Goal: Information Seeking & Learning: Learn about a topic

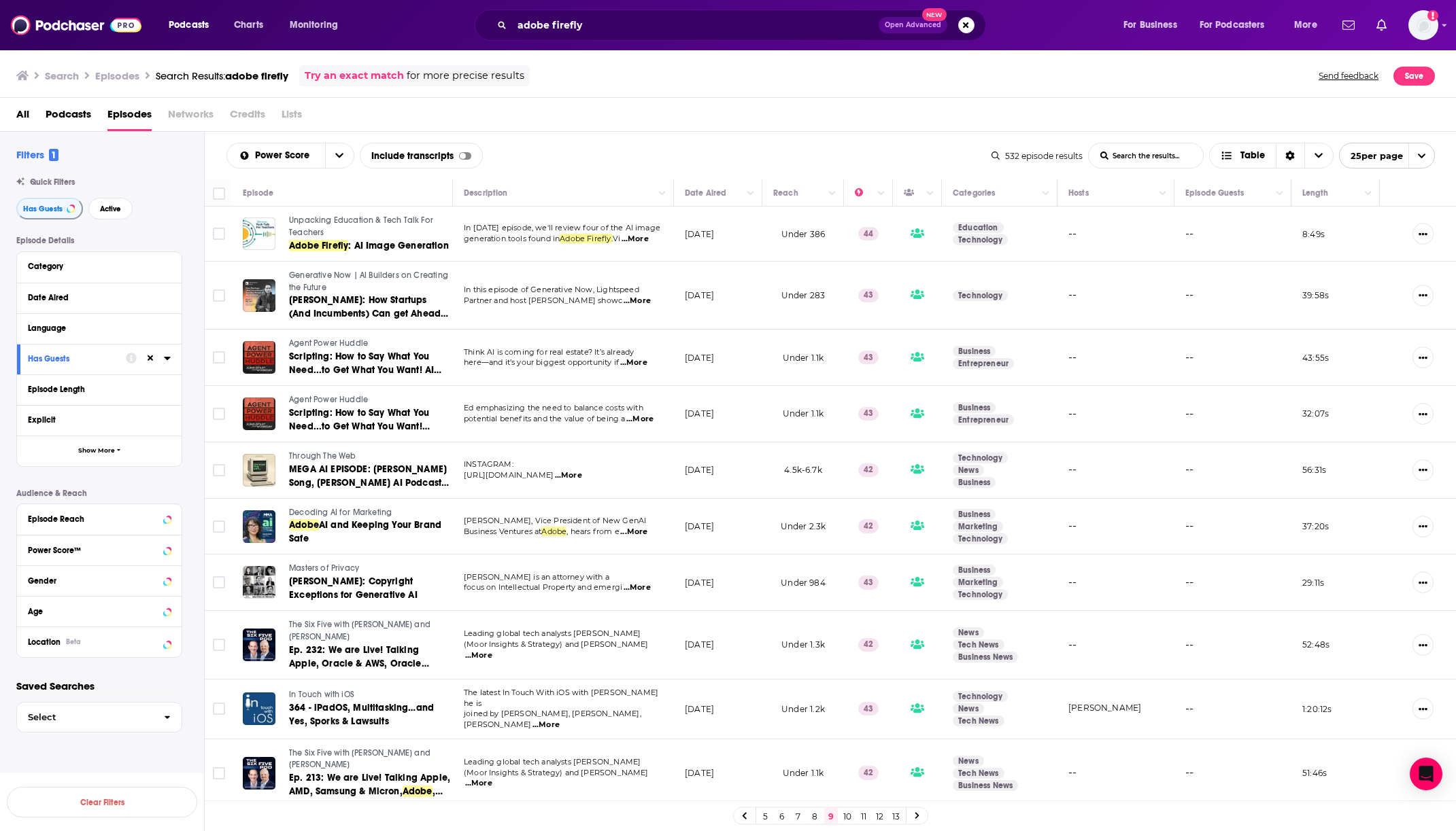
click at [591, 40] on div "Podcasts Charts Monitoring adobe firefly Open Advanced New For Business For Pod…" at bounding box center [728, 25] width 1456 height 50
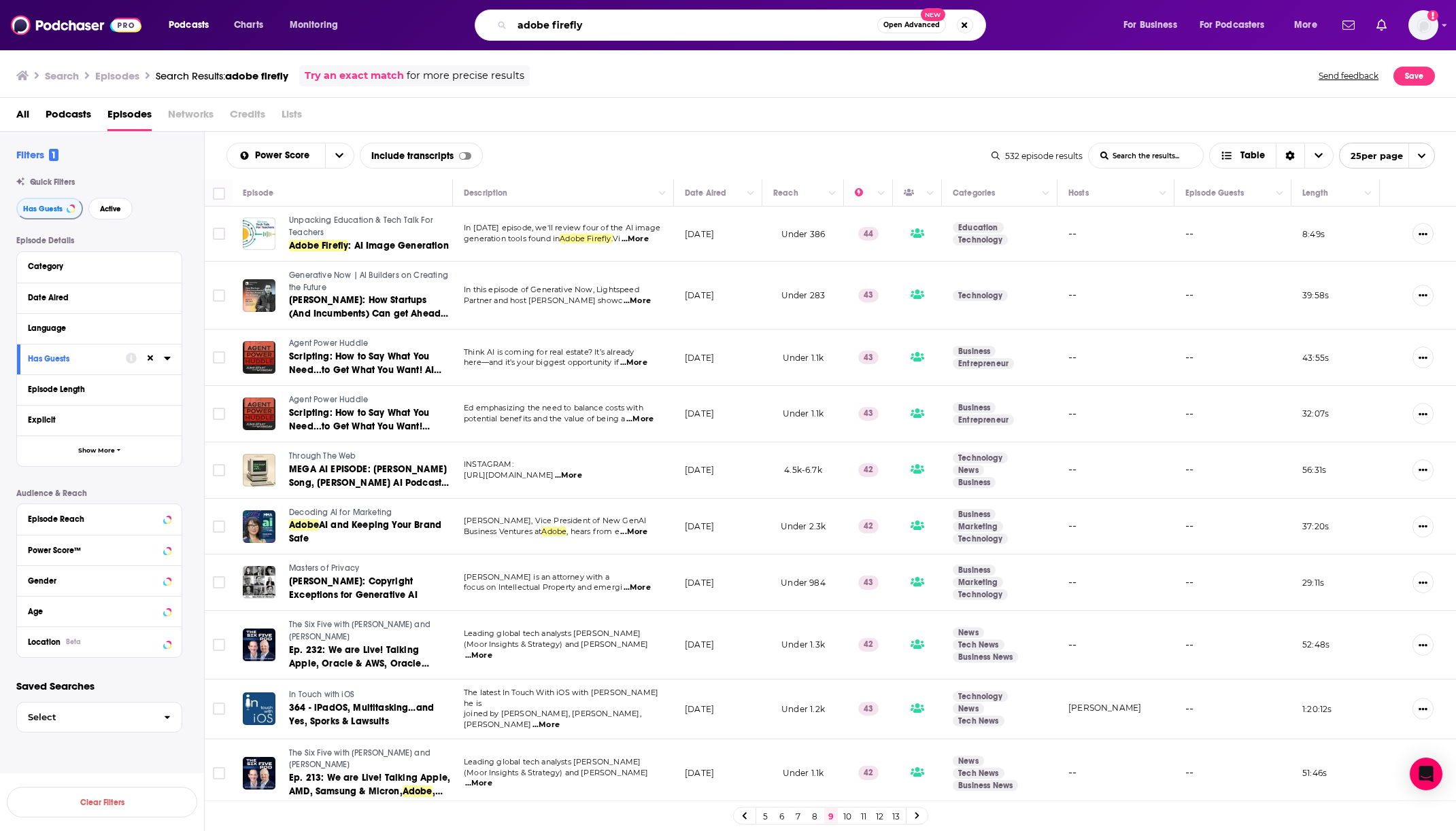
click at [556, 22] on input "adobe firefly" at bounding box center [695, 25] width 365 height 22
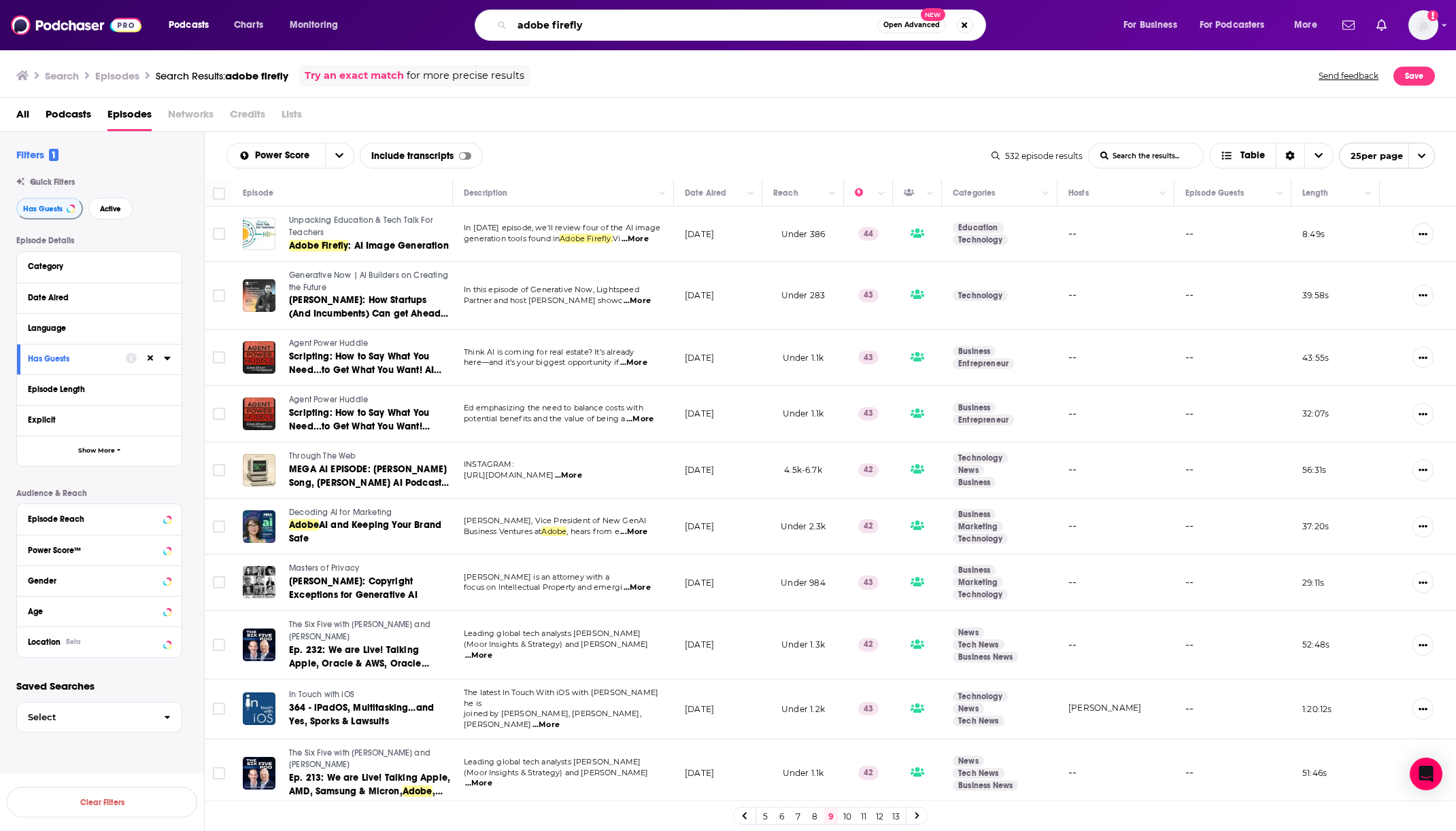
click at [556, 22] on input "adobe firefly" at bounding box center [695, 25] width 365 height 22
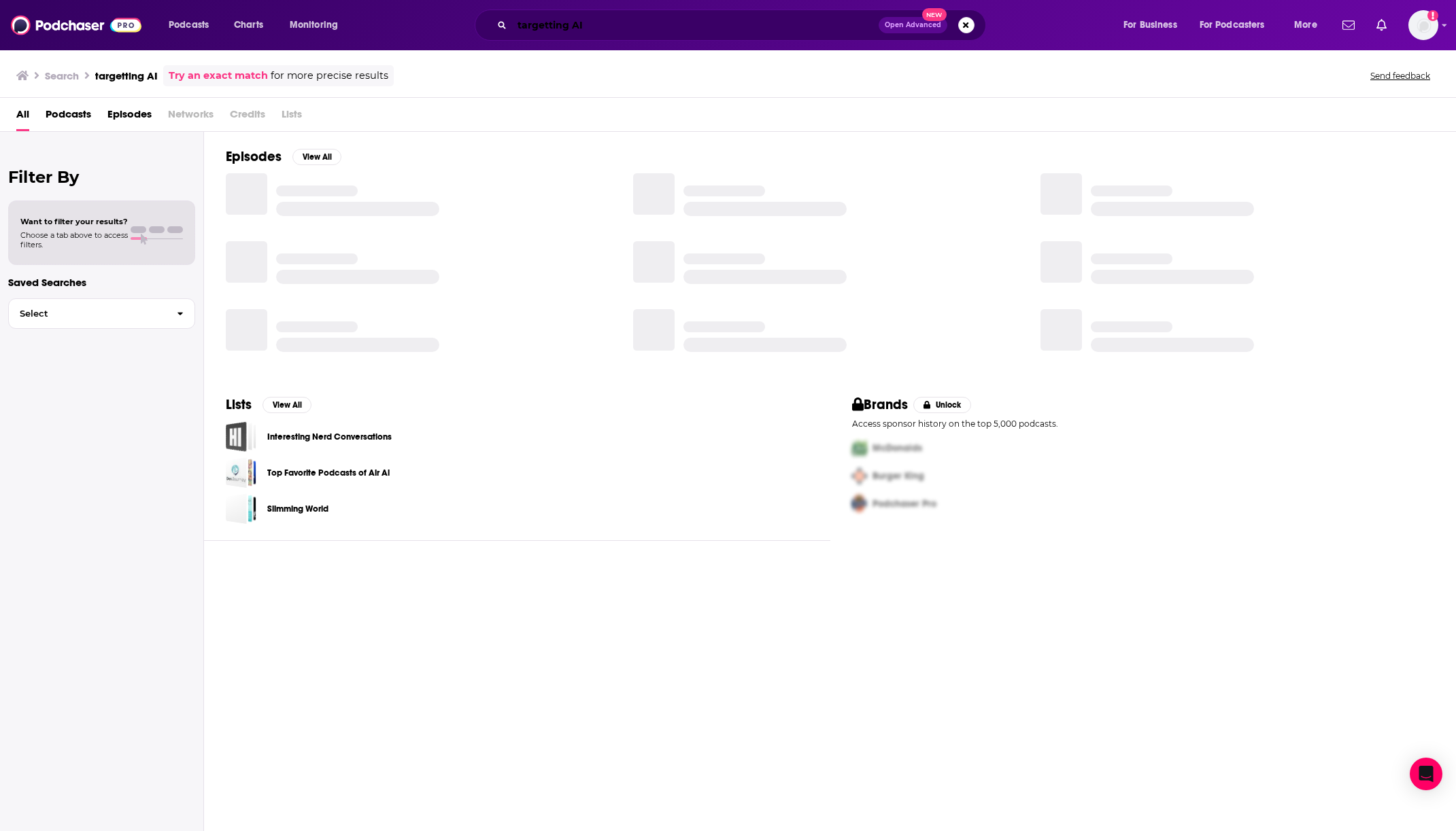
click at [544, 26] on input "targetting AI" at bounding box center [696, 25] width 367 height 22
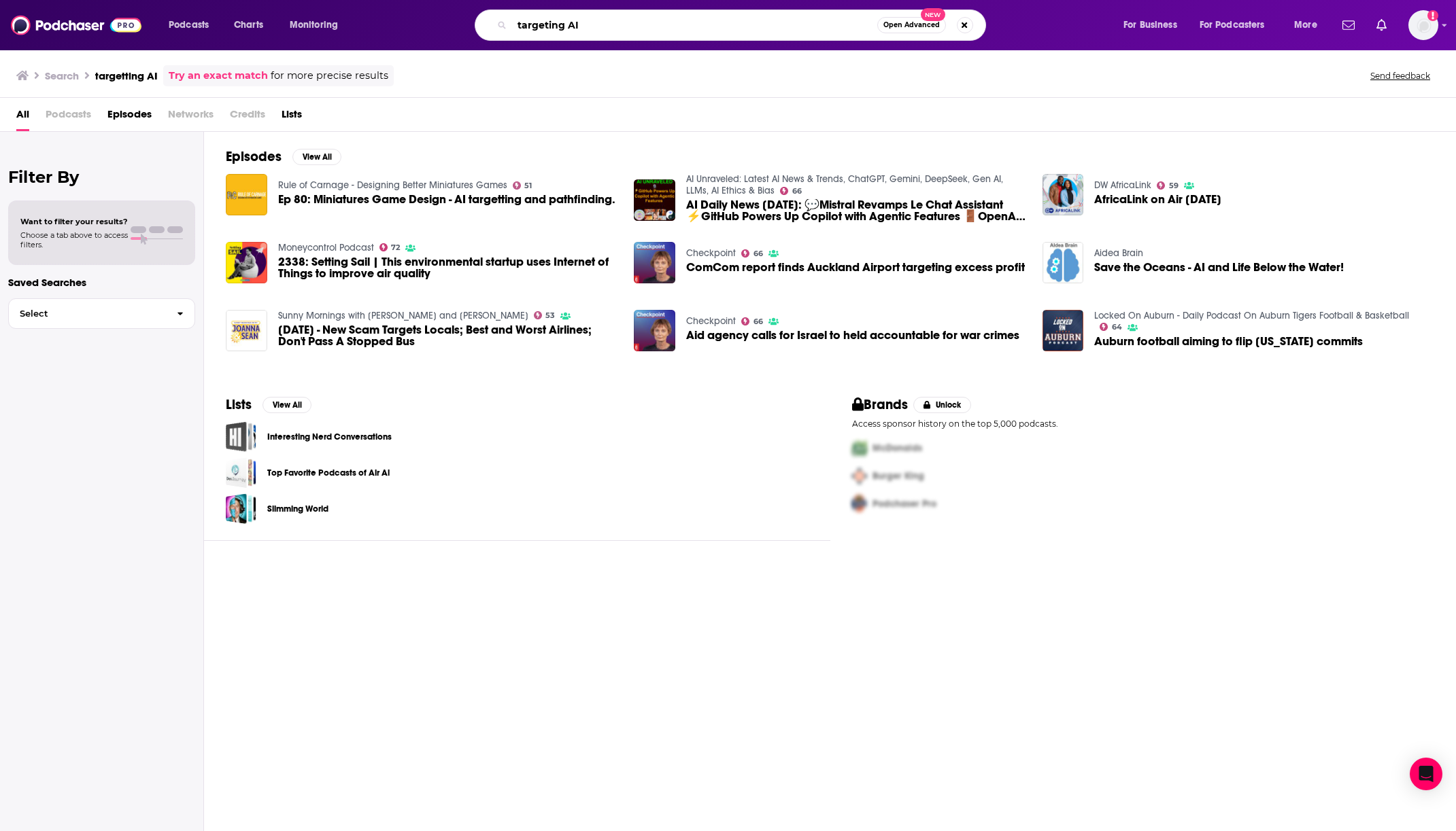
type input "targeting AI"
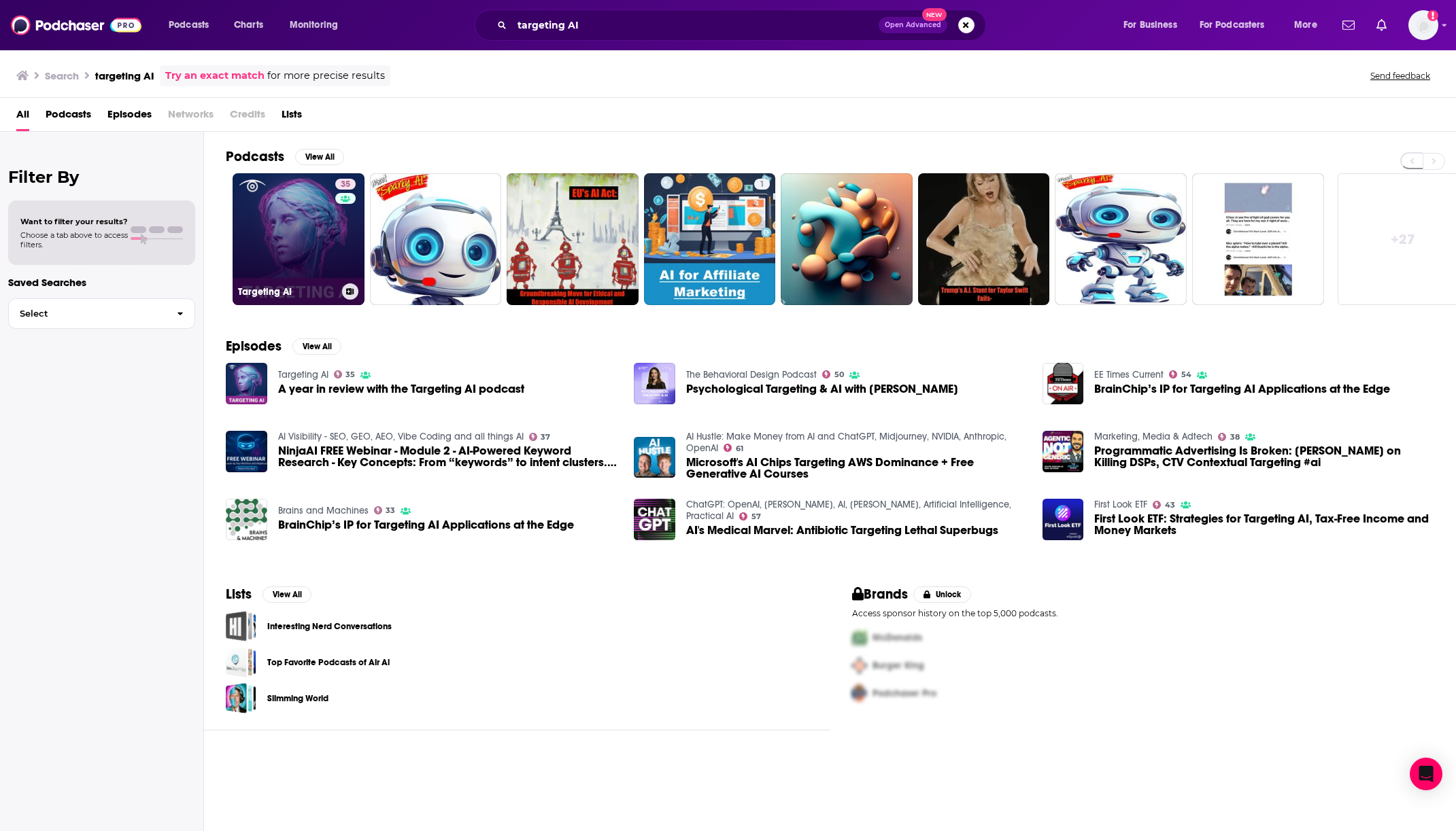
click at [313, 240] on link "35 Targeting AI" at bounding box center [298, 239] width 132 height 132
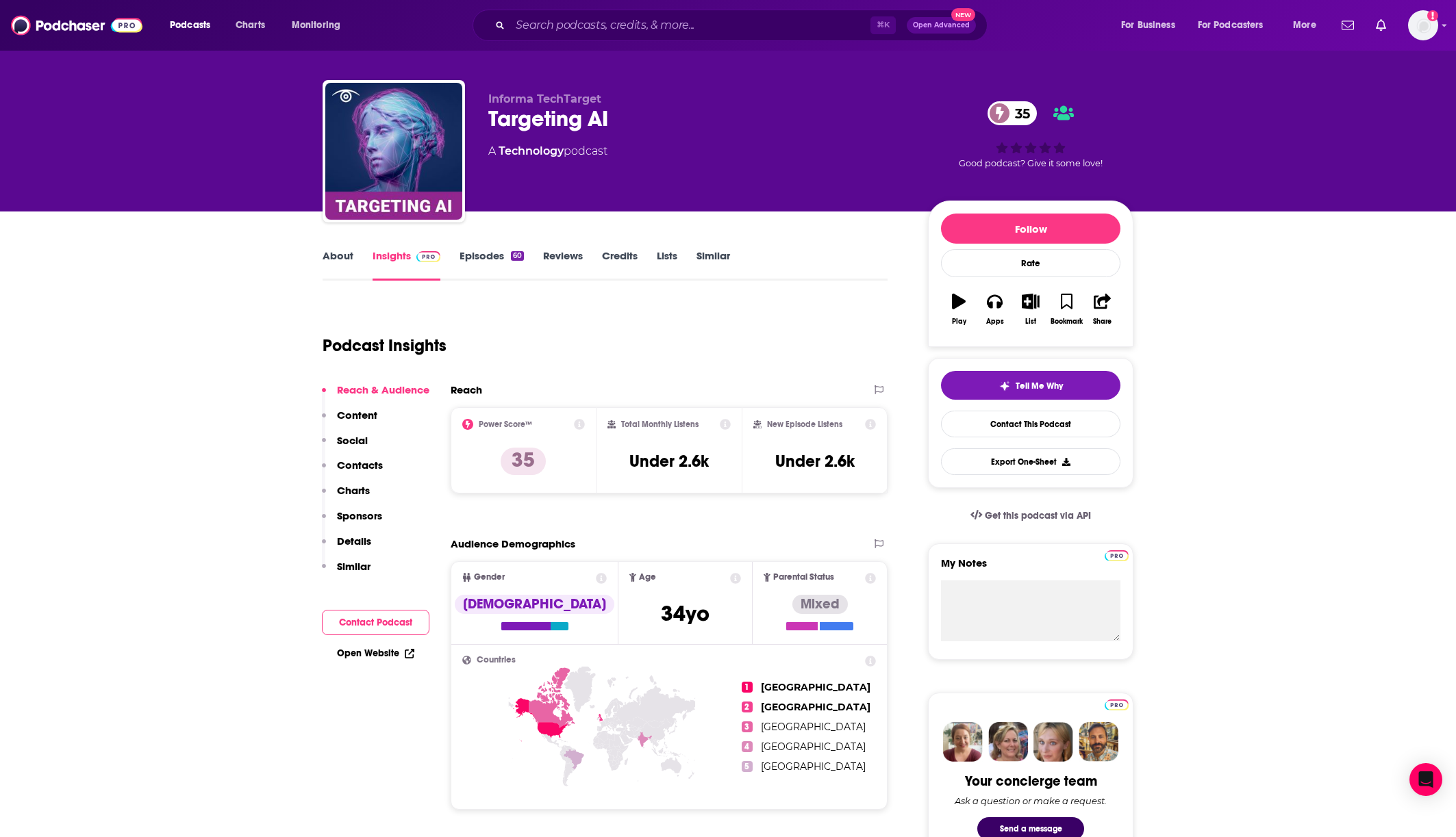
scroll to position [15, 0]
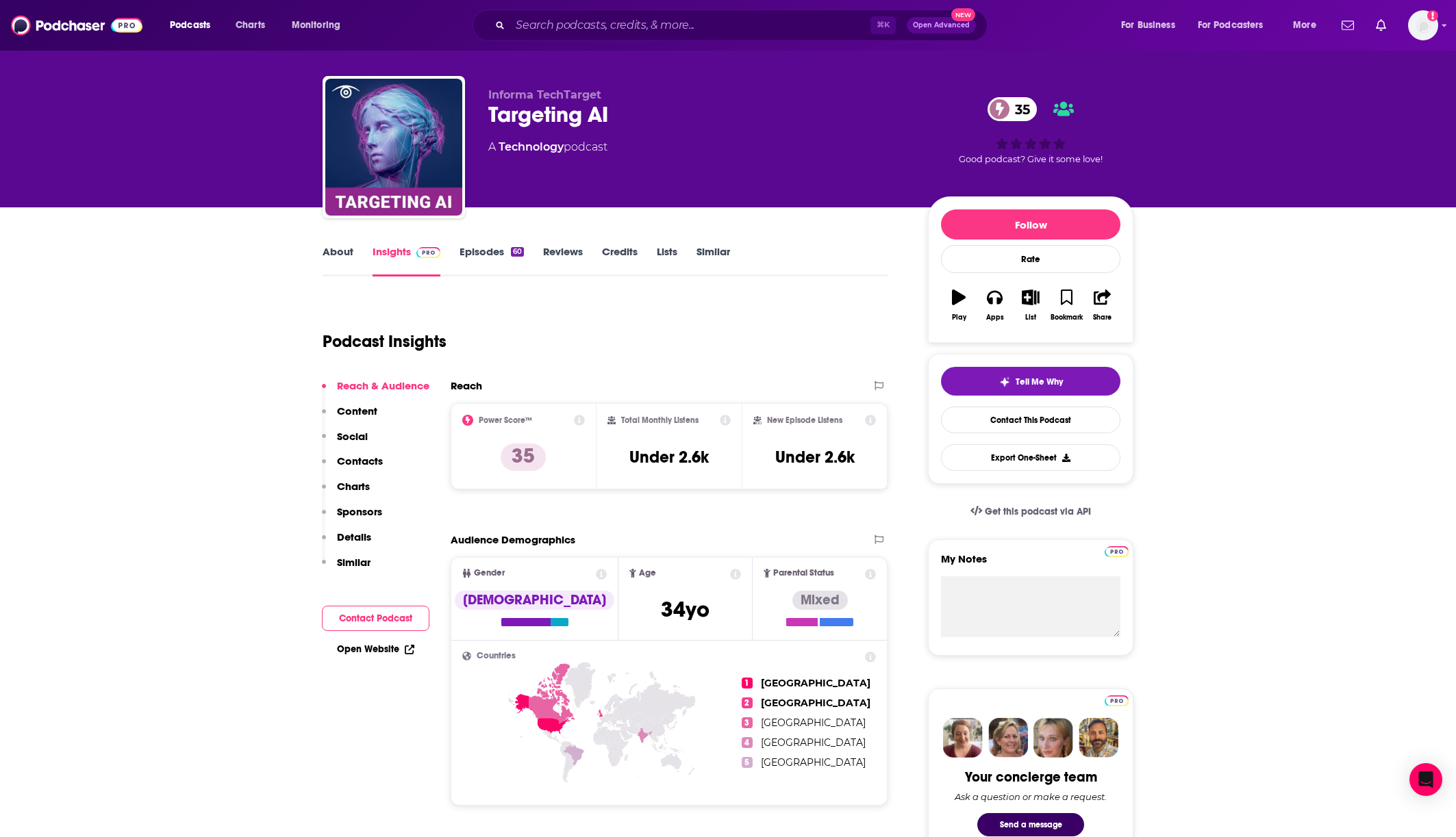
click at [342, 252] on link "About" at bounding box center [338, 261] width 31 height 32
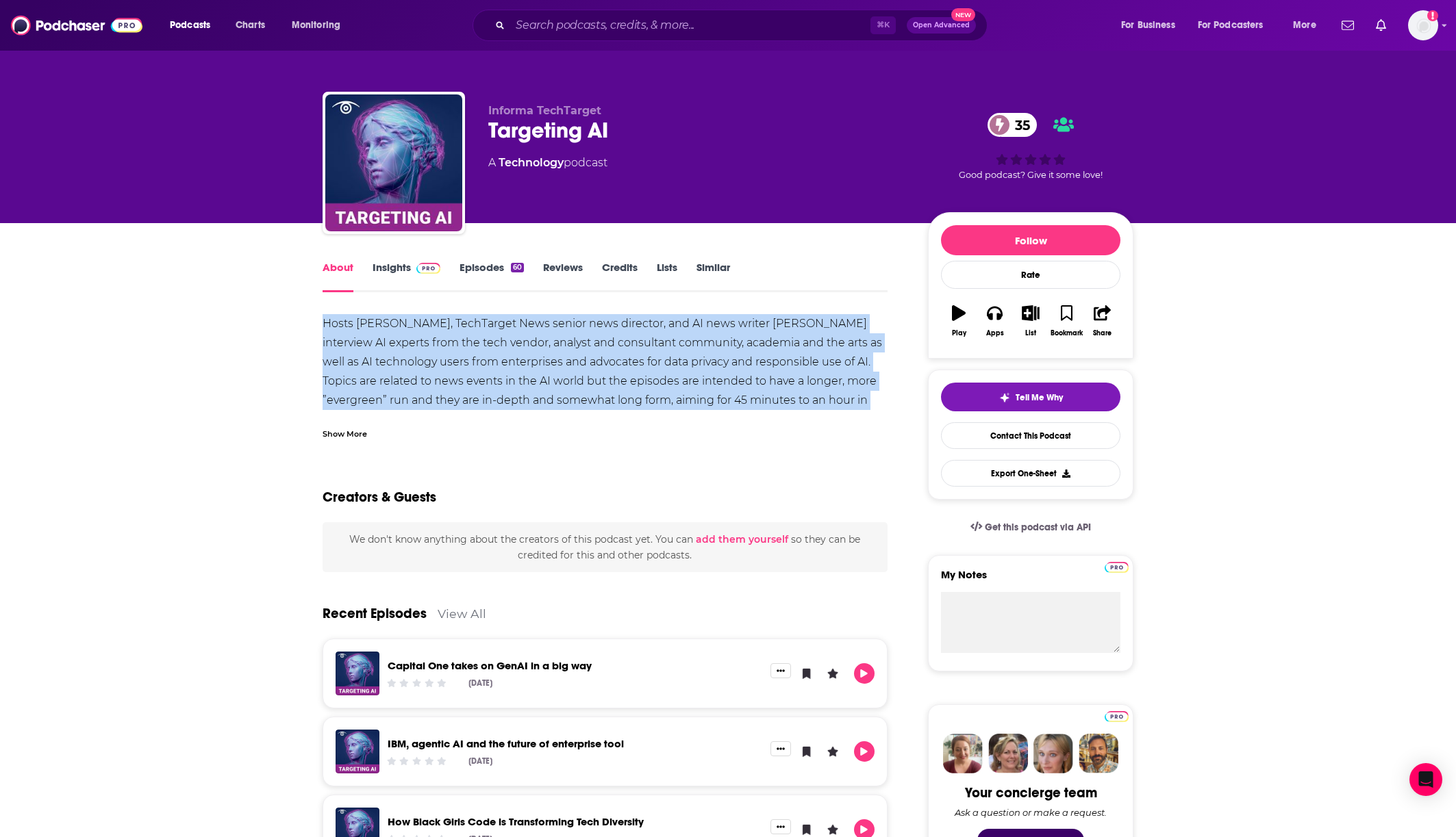
drag, startPoint x: 318, startPoint y: 323, endPoint x: 877, endPoint y: 409, distance: 565.6
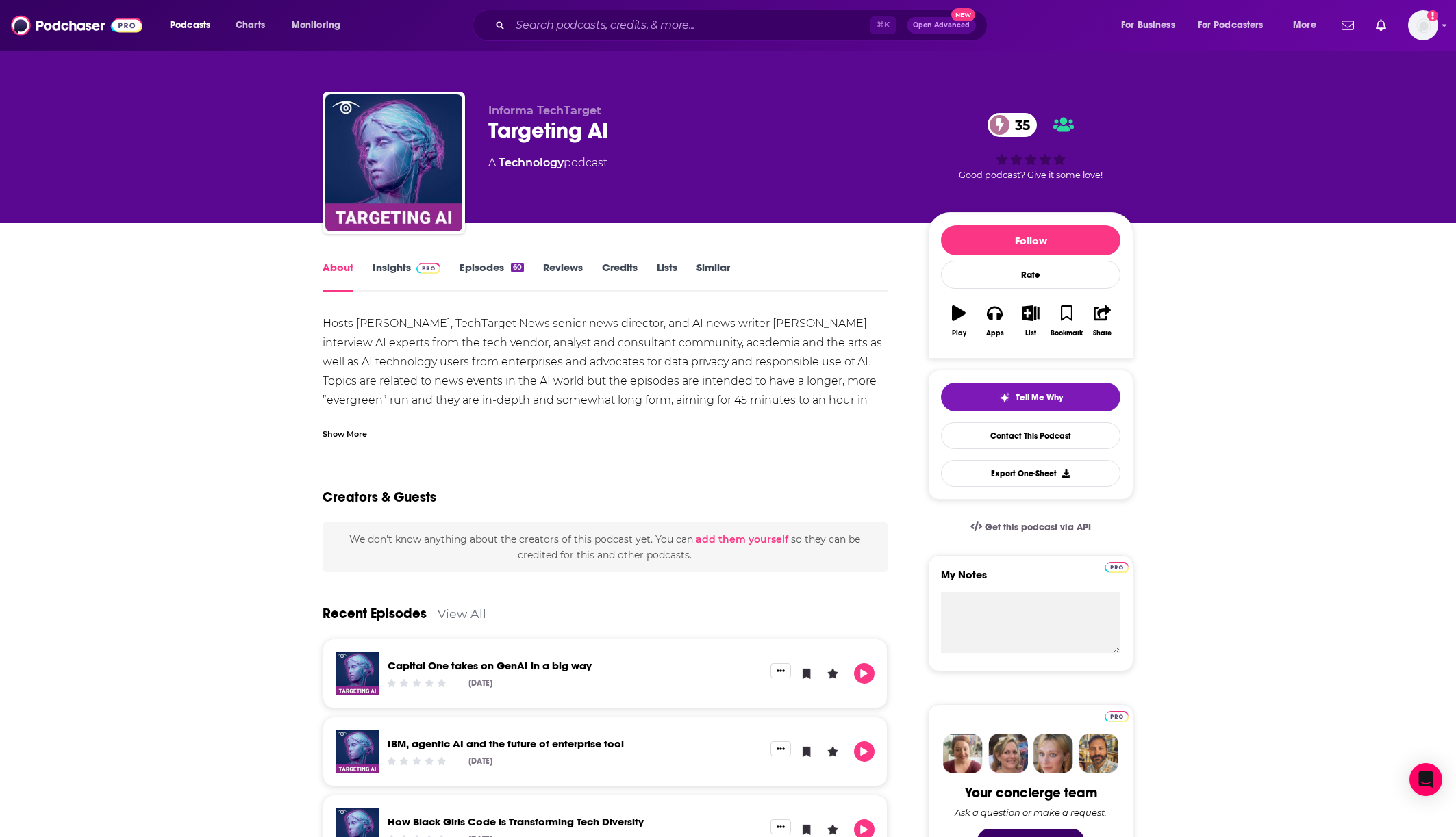
click at [337, 423] on div "Show More" at bounding box center [604, 429] width 565 height 24
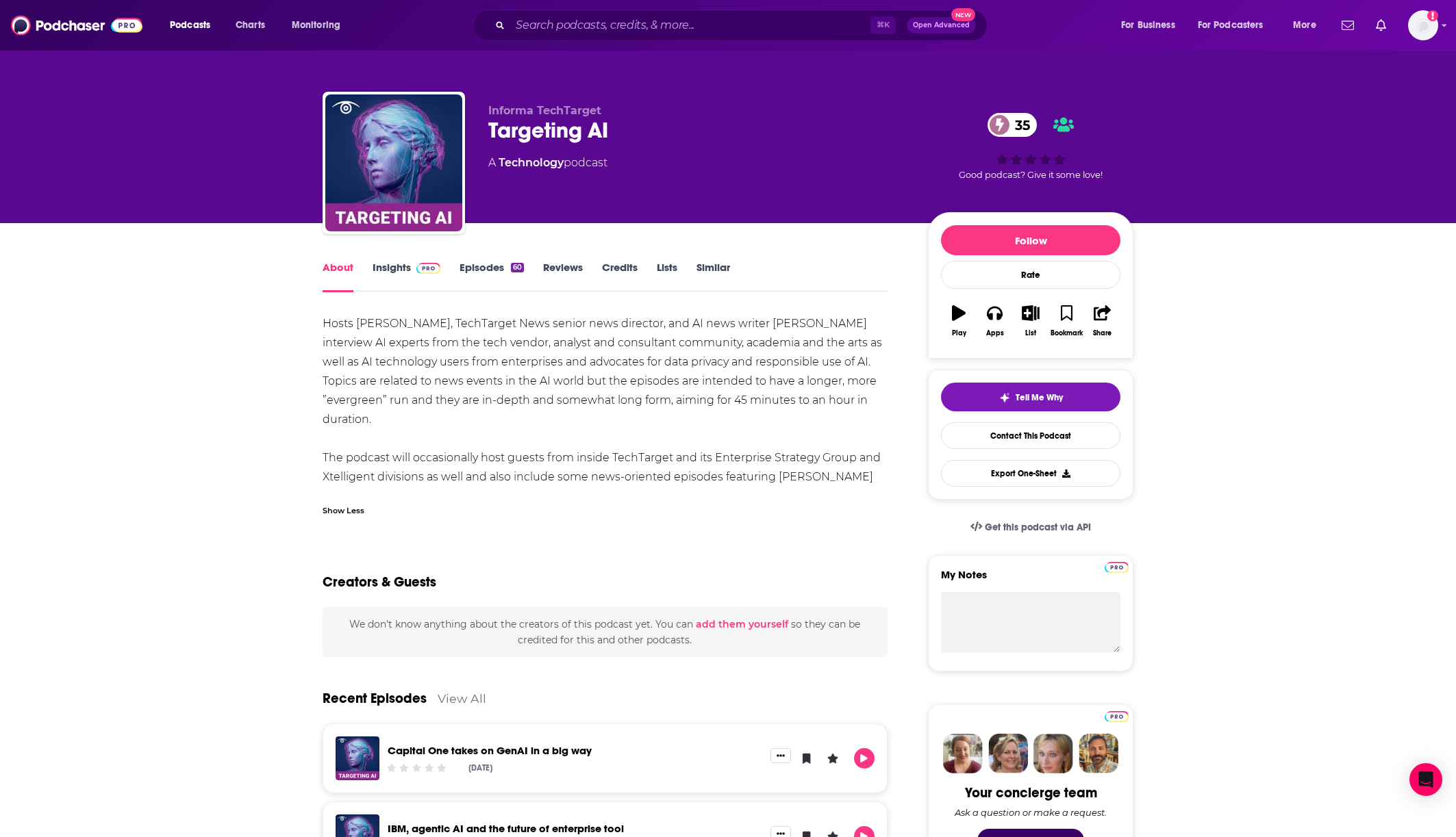
click at [335, 438] on div "Hosts [PERSON_NAME], TechTarget News senior news director, and AI news writer […" at bounding box center [604, 410] width 565 height 192
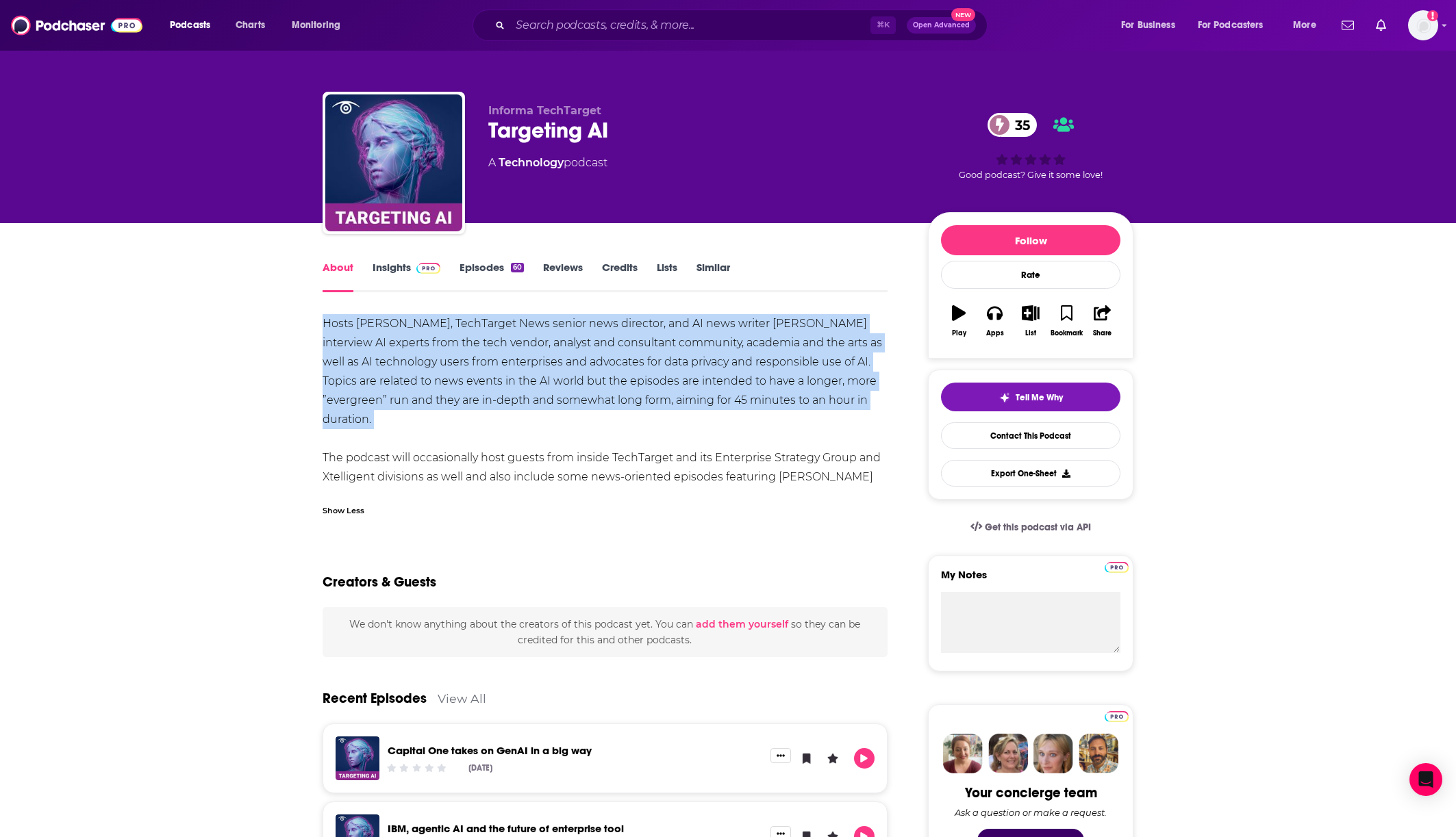
drag, startPoint x: 317, startPoint y: 328, endPoint x: 873, endPoint y: 414, distance: 562.6
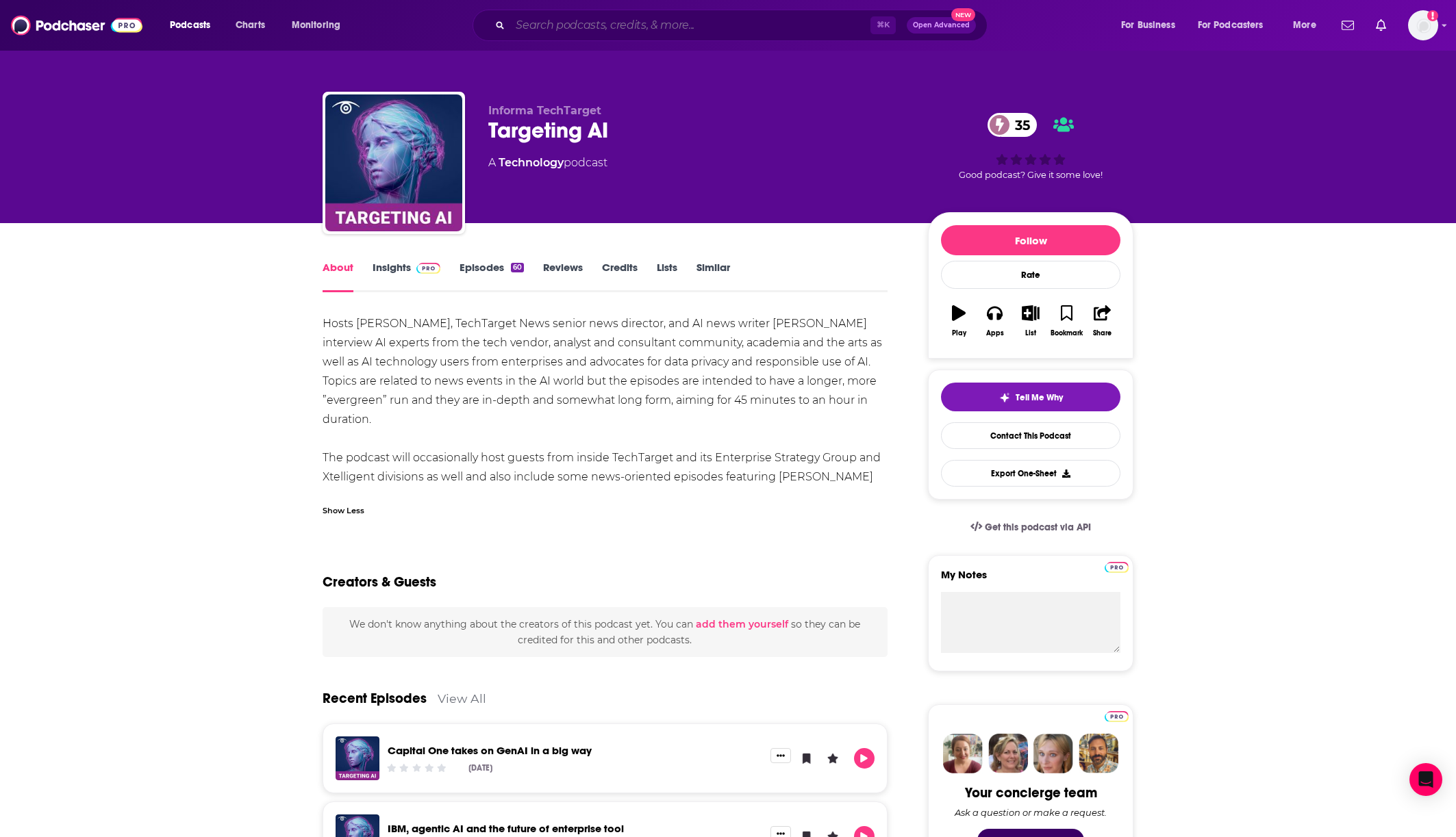
click at [553, 25] on input "Search podcasts, credits, & more..." at bounding box center [690, 25] width 360 height 22
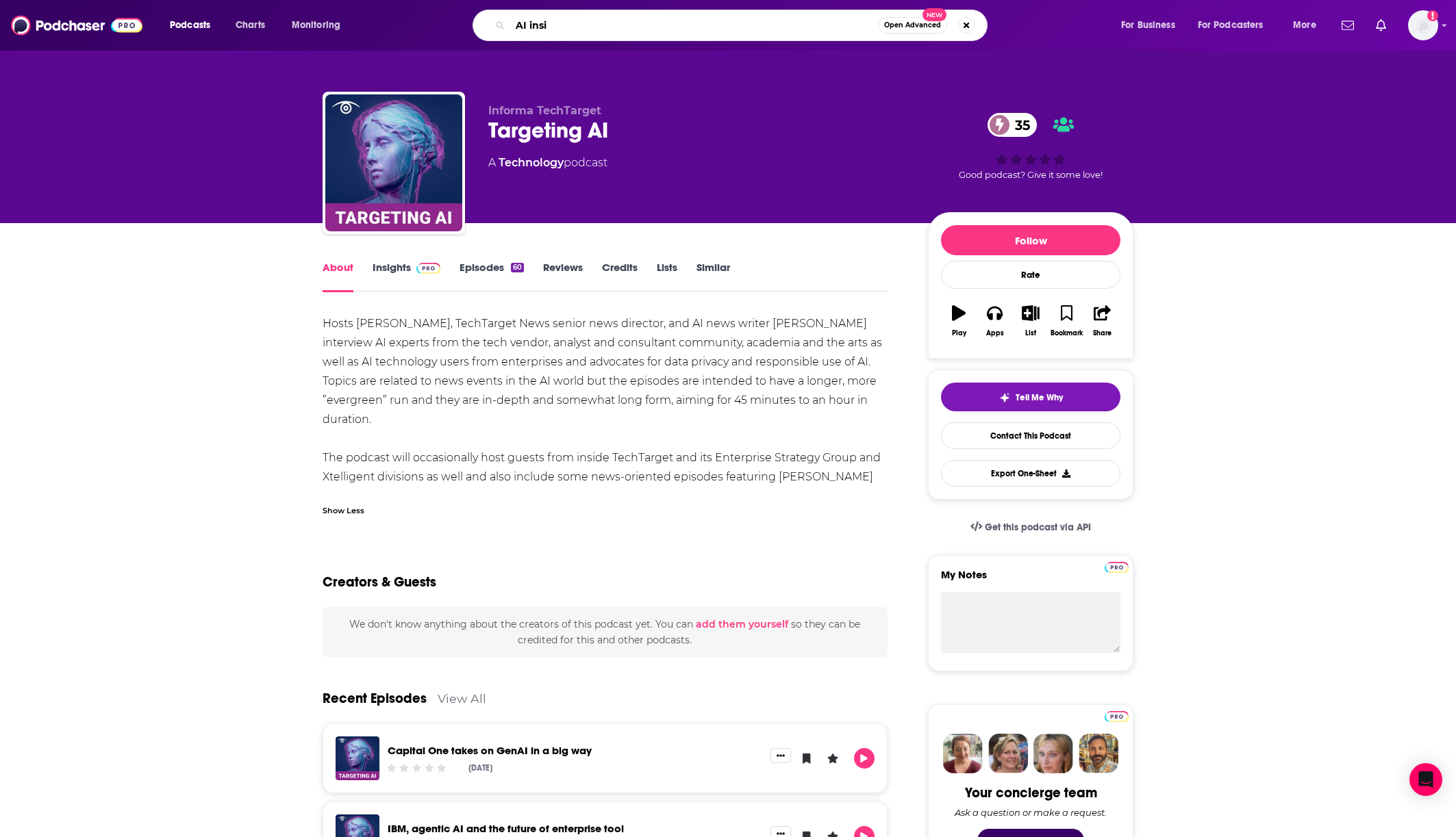
type input "AI insid"
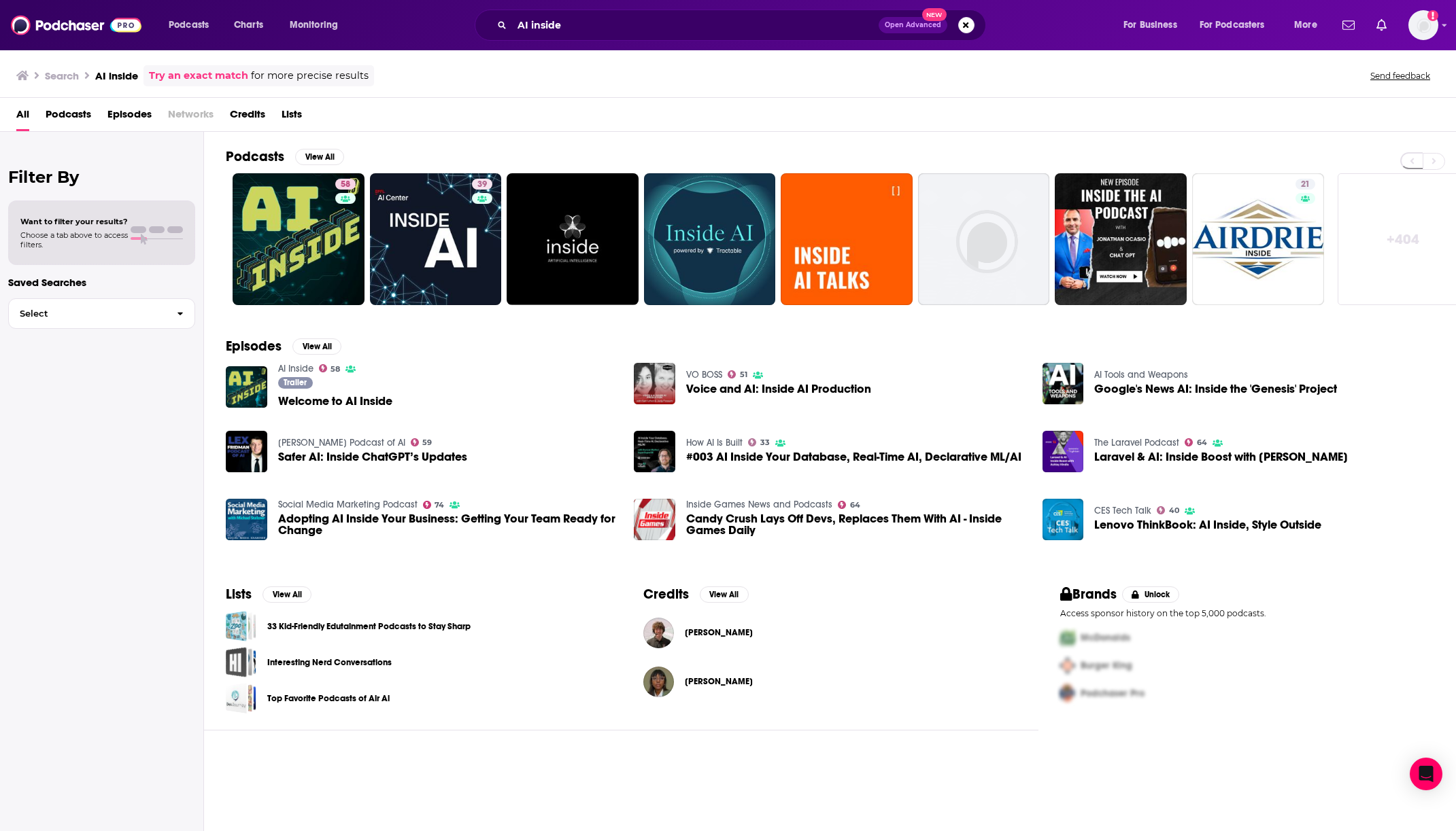
click at [328, 402] on span "Welcome to AI Inside" at bounding box center [335, 401] width 114 height 12
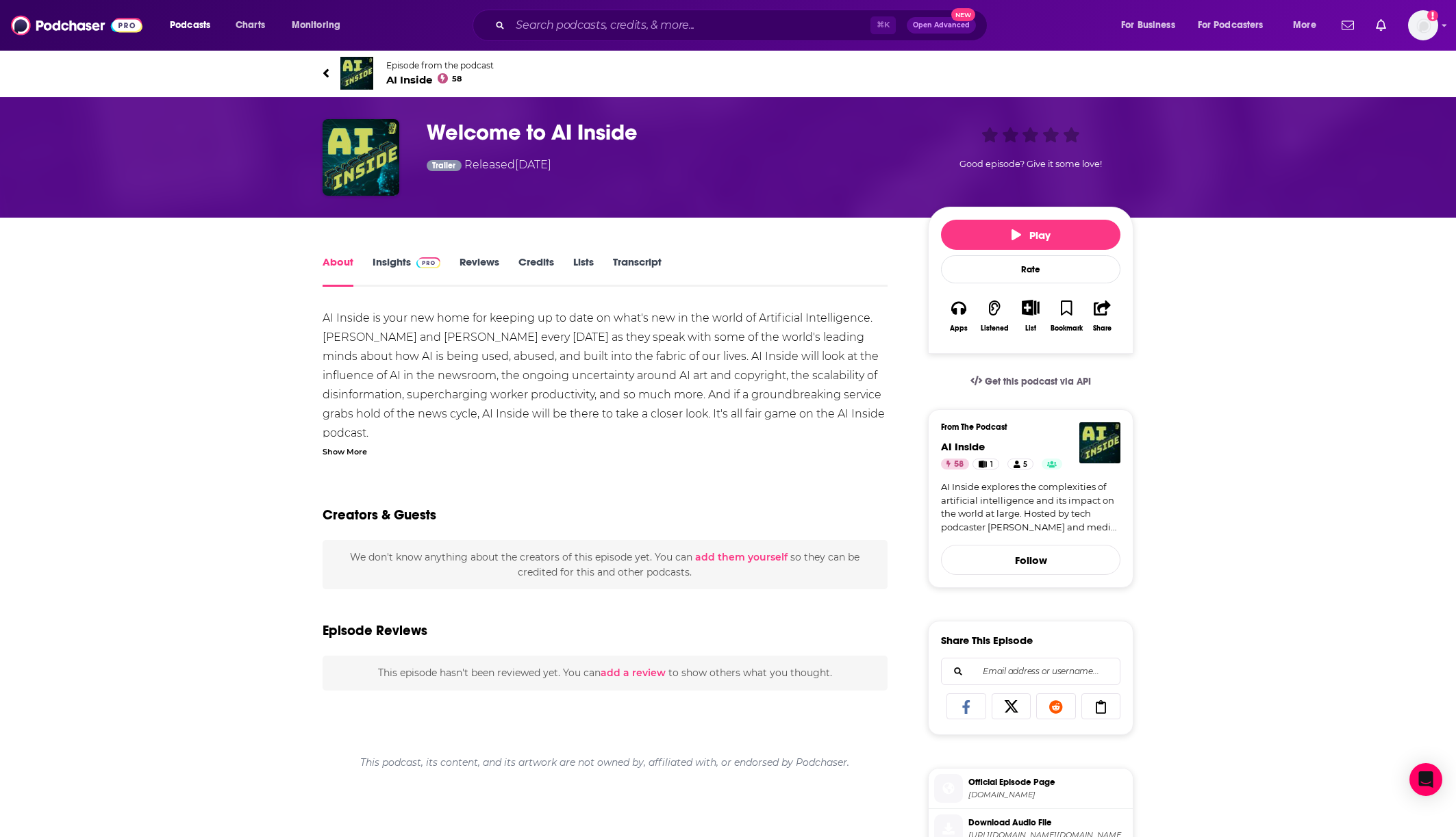
drag, startPoint x: 311, startPoint y: 316, endPoint x: 548, endPoint y: 428, distance: 262.1
click at [548, 428] on div "About Insights Reviews Credits Lists Transcript AI Inside is your new home for …" at bounding box center [614, 772] width 627 height 1037
click at [355, 453] on div "Show More" at bounding box center [344, 451] width 44 height 13
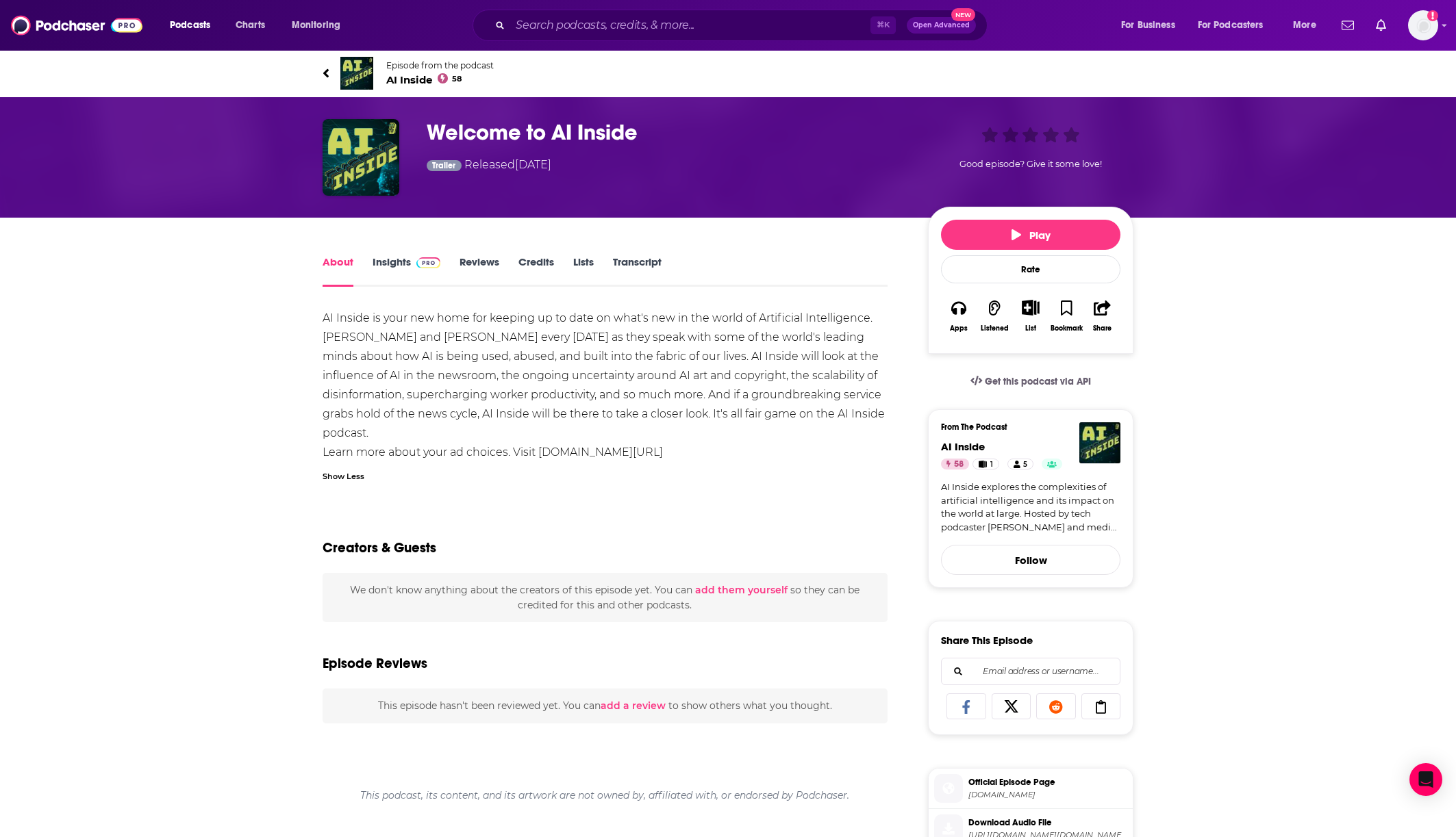
drag, startPoint x: 309, startPoint y: 319, endPoint x: 625, endPoint y: 436, distance: 337.0
click at [625, 436] on div "About Insights Reviews Credits Lists Transcript AI Inside is your new home for …" at bounding box center [614, 772] width 627 height 1037
copy div "AI Inside is your new home for keeping up to date on what's new in the world of…"
click at [380, 265] on link "Insights" at bounding box center [406, 271] width 68 height 32
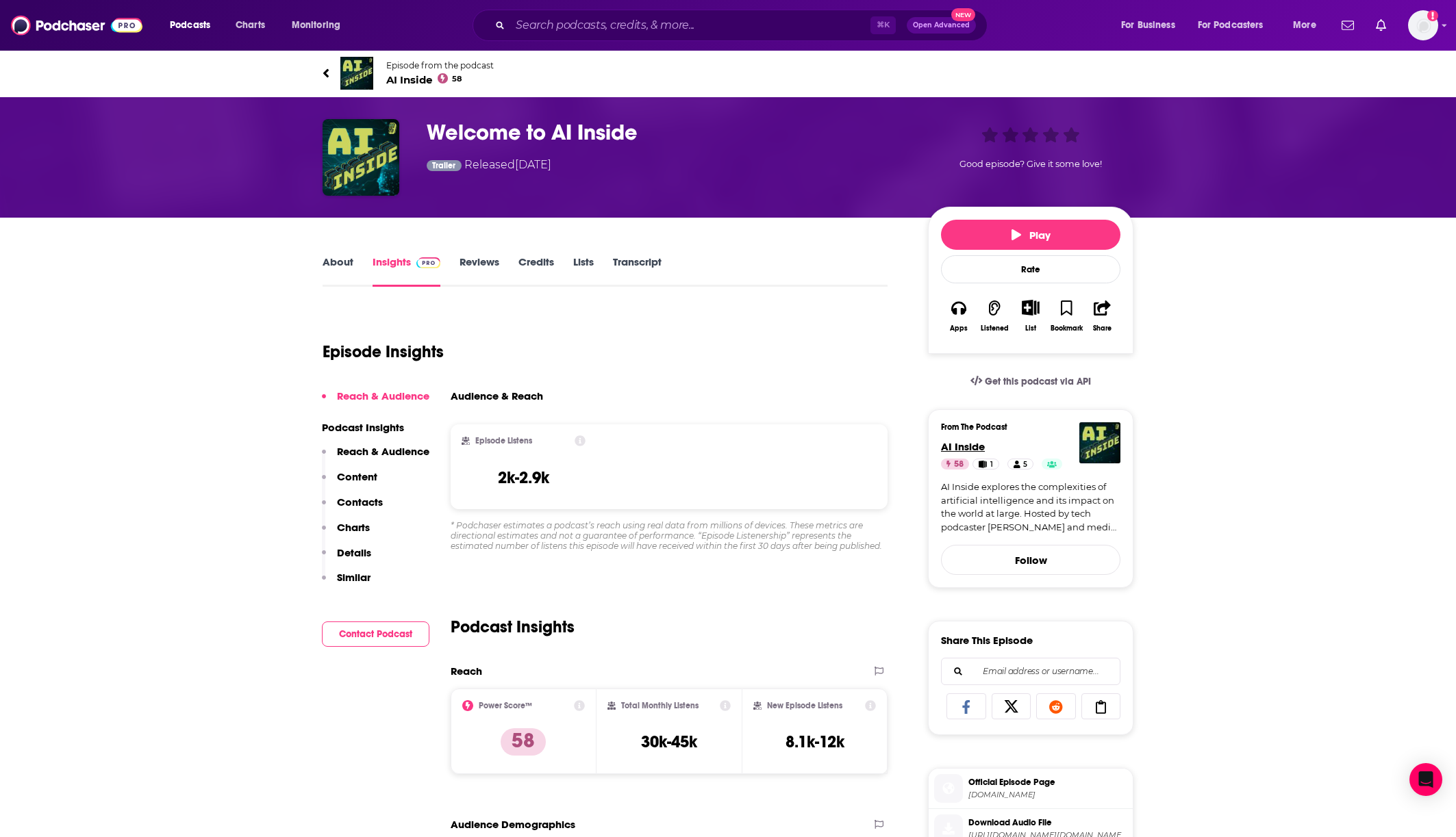
click at [962, 448] on span "AI Inside" at bounding box center [963, 447] width 43 height 13
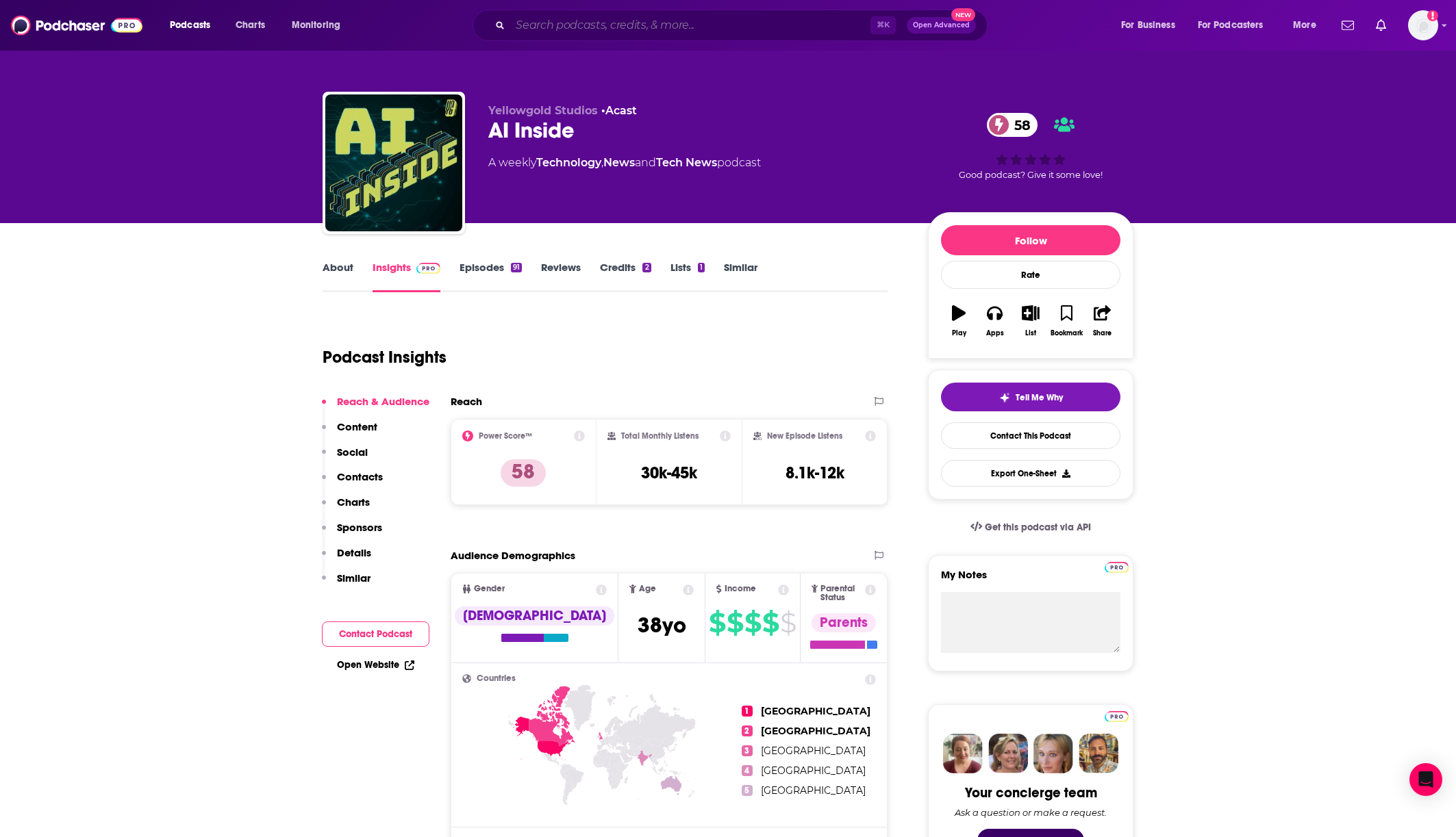
click at [581, 18] on input "Search podcasts, credits, & more..." at bounding box center [690, 25] width 360 height 22
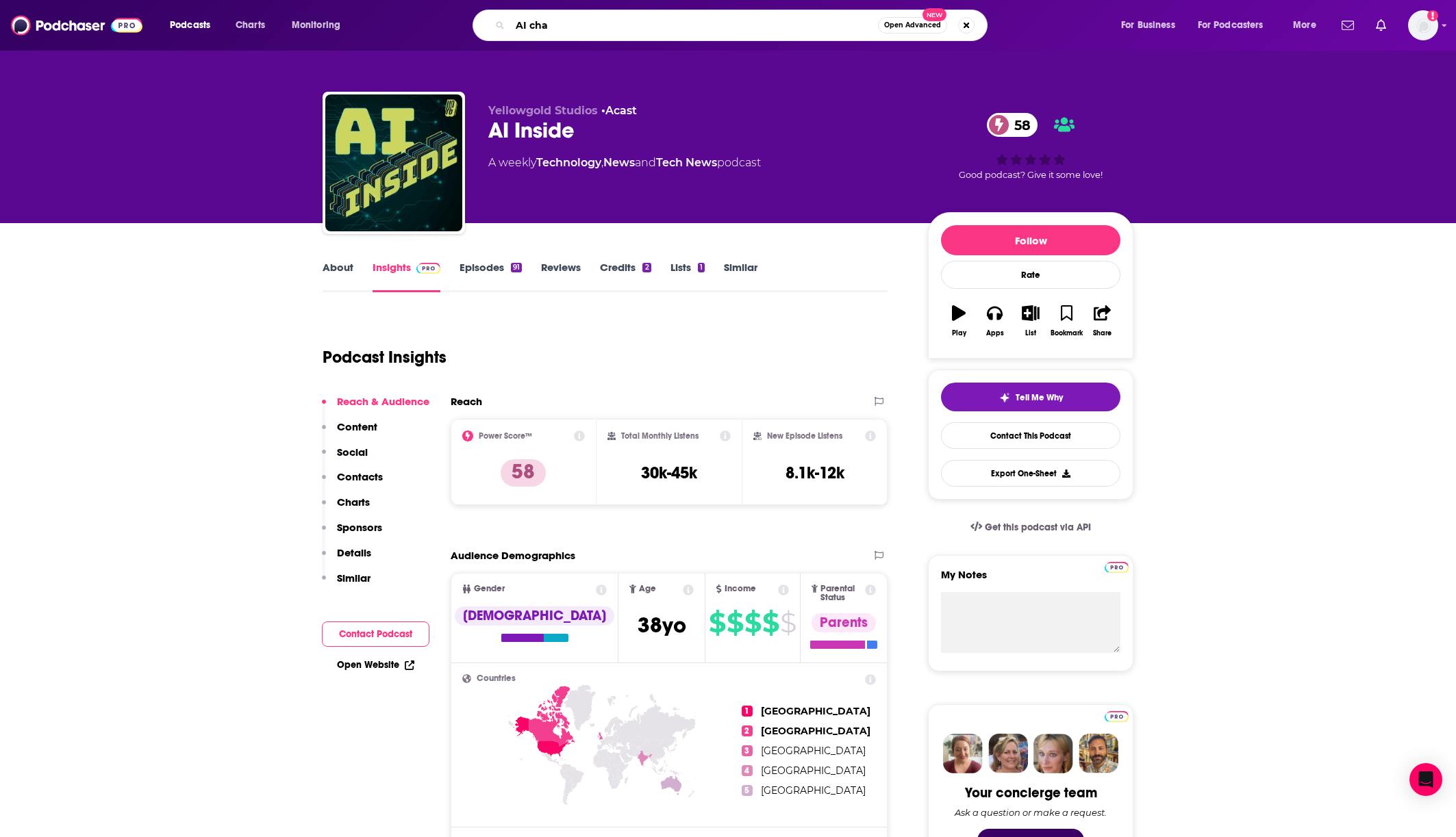
type input "AI chat"
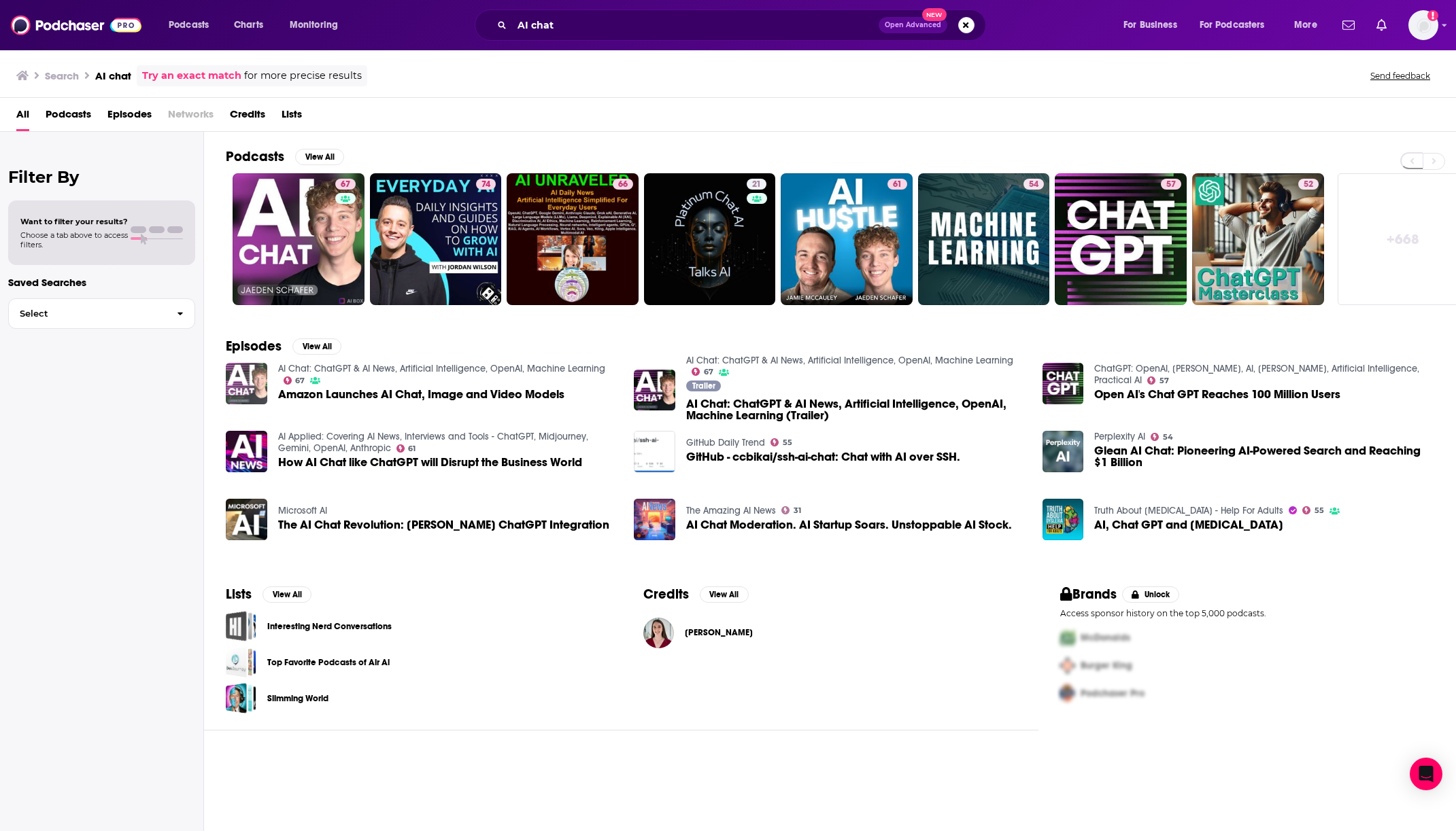
click at [251, 385] on img "Amazon Launches AI Chat, Image and Video Models" at bounding box center [246, 384] width 41 height 41
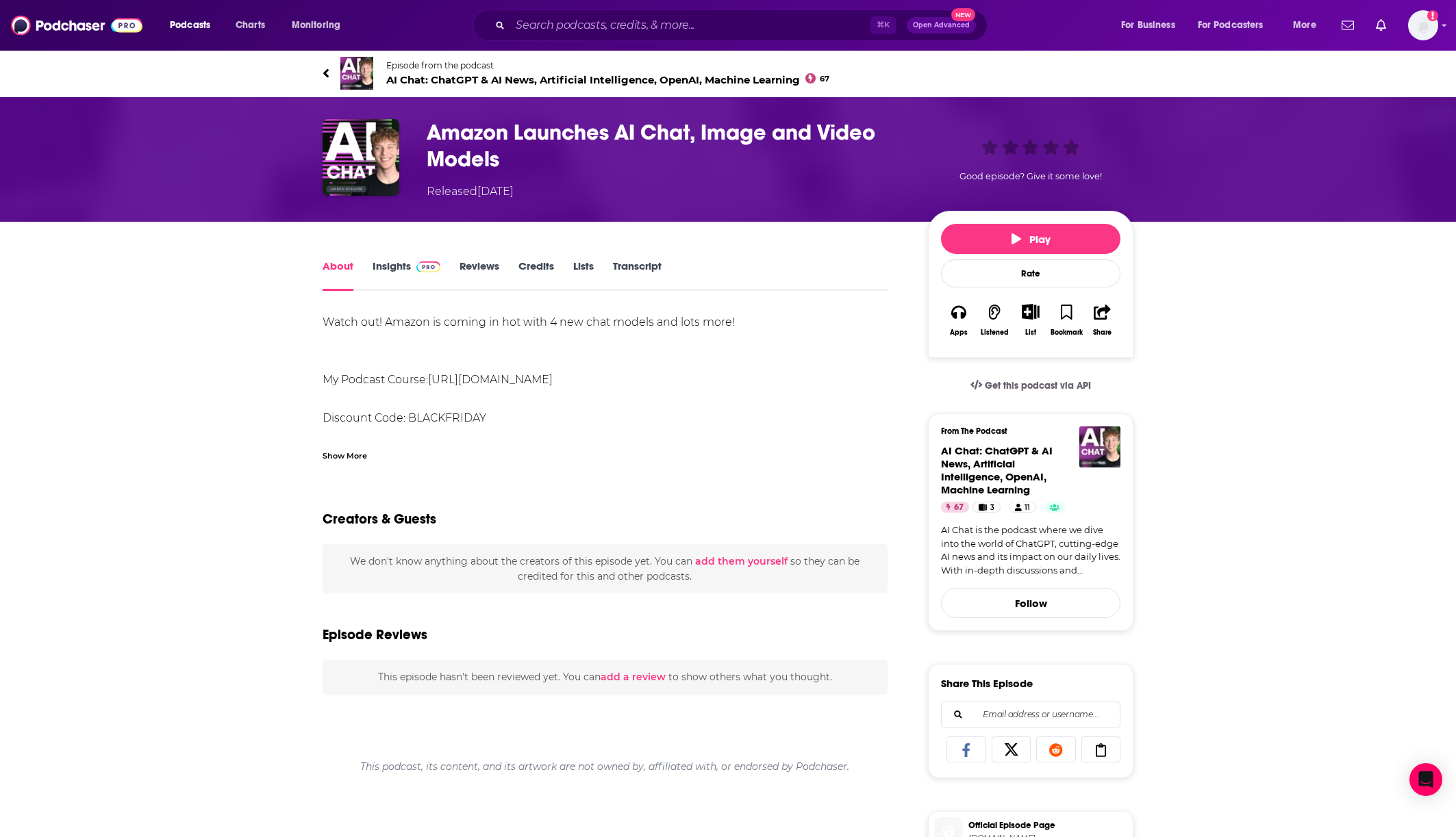
click at [395, 271] on link "Insights" at bounding box center [406, 275] width 68 height 32
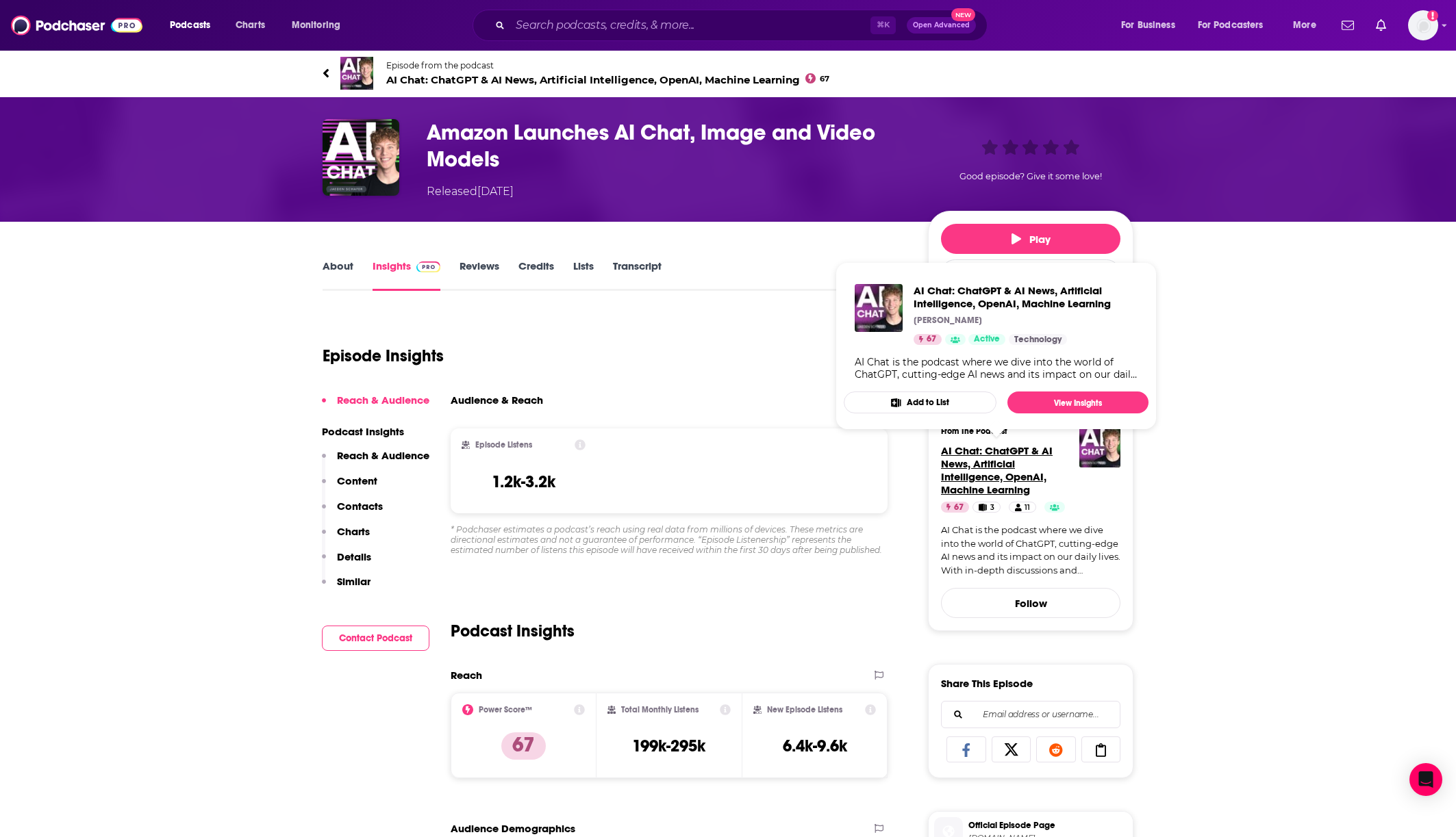
click at [989, 458] on span "AI Chat: ChatGPT & AI News, Artificial Intelligence, OpenAI, Machine Learning" at bounding box center [996, 471] width 111 height 52
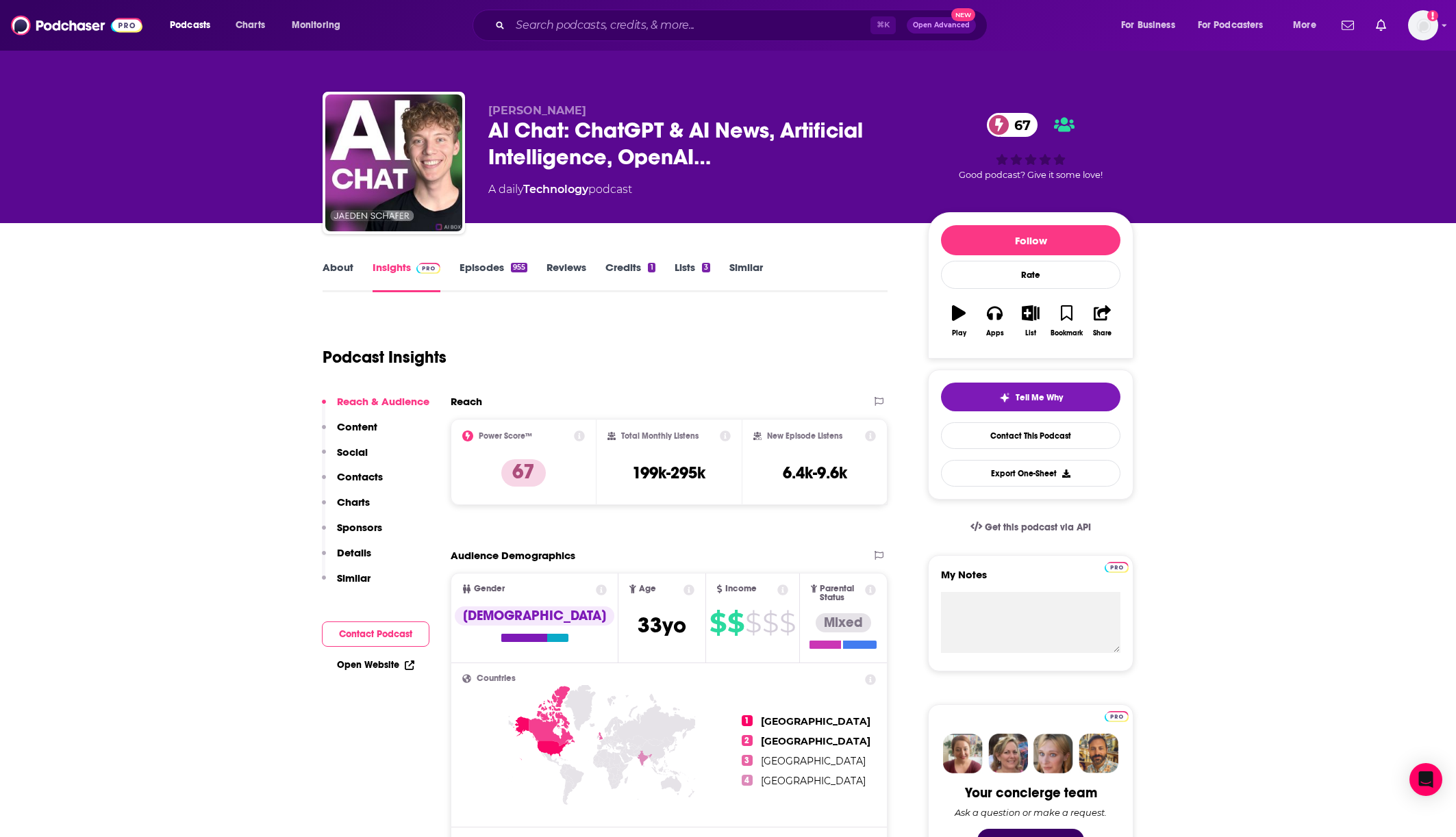
click at [326, 271] on link "About" at bounding box center [338, 276] width 31 height 32
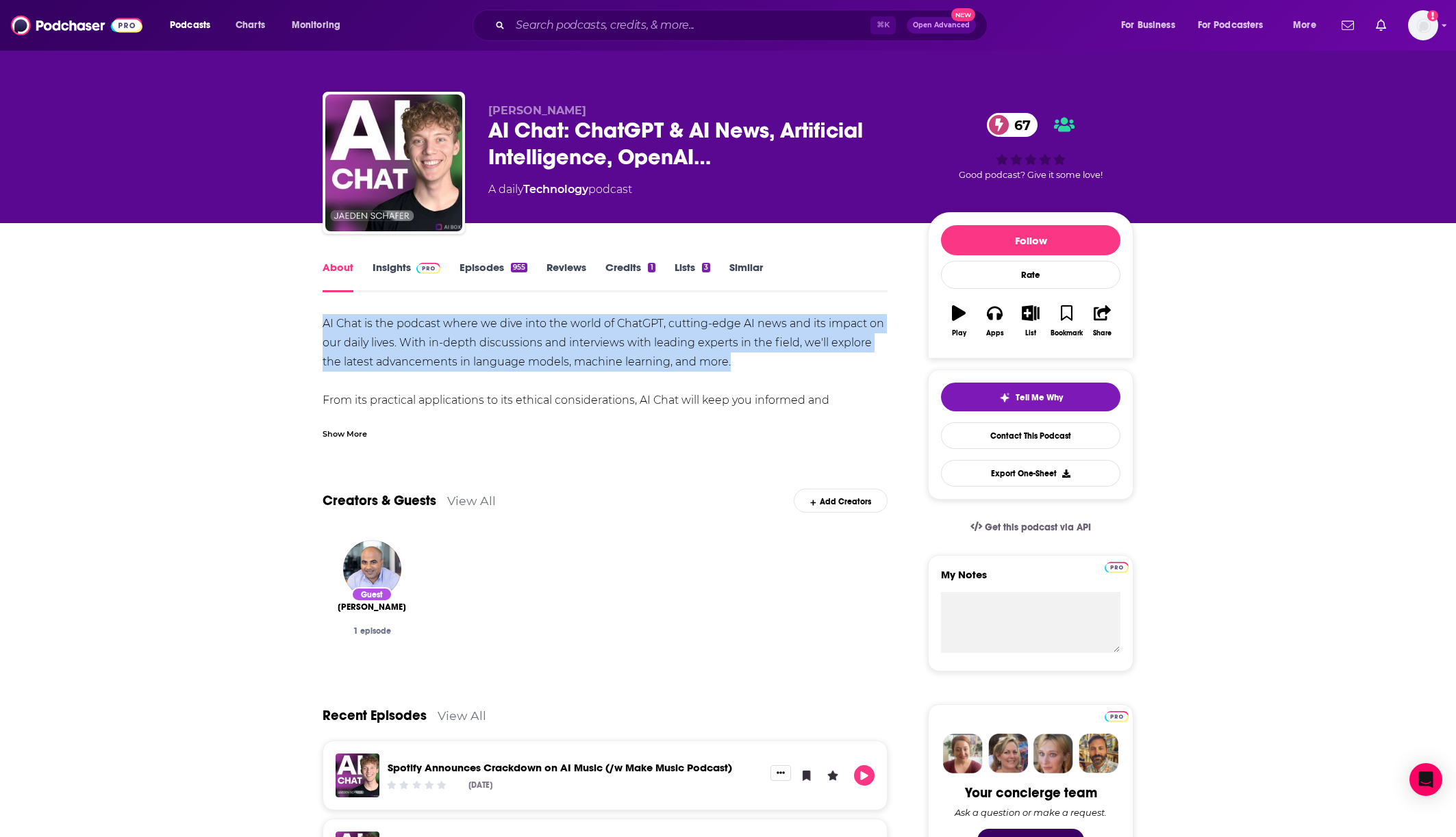
drag, startPoint x: 309, startPoint y: 319, endPoint x: 760, endPoint y: 365, distance: 453.3
copy div "AI Chat is the podcast where we dive into the world of ChatGPT, cutting-edge AI…"
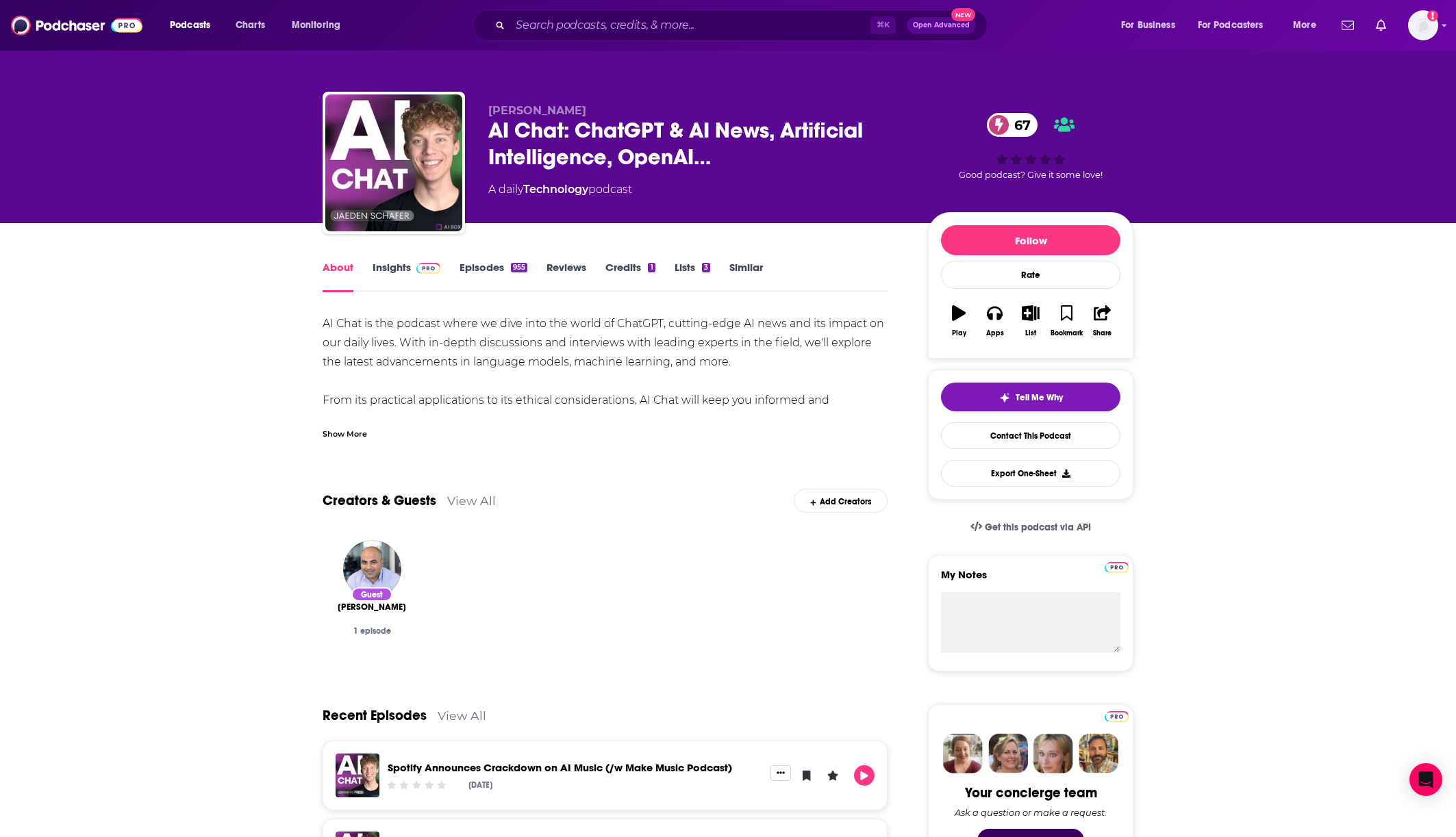
click at [392, 261] on link "Insights" at bounding box center [406, 276] width 68 height 32
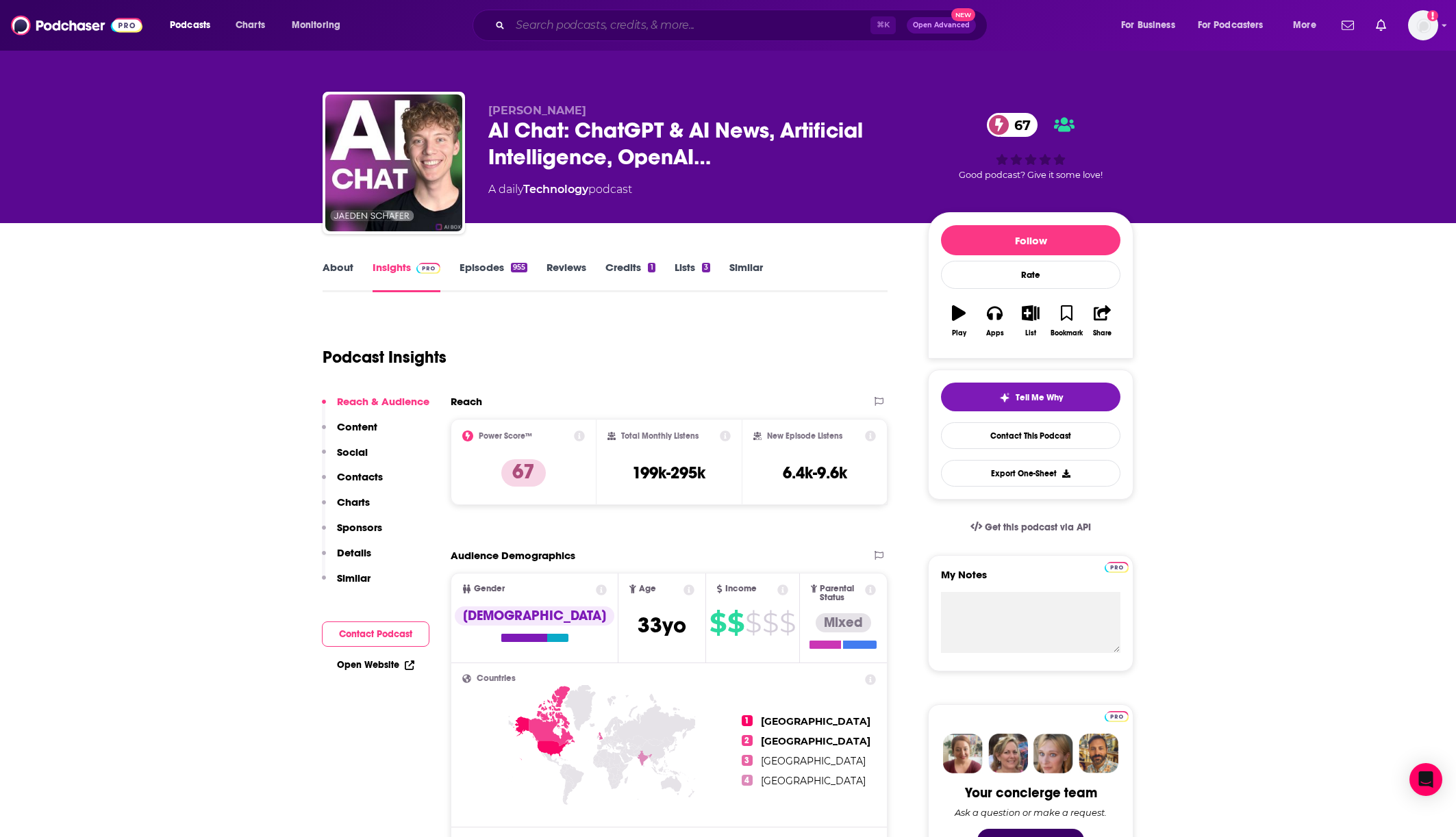
click at [540, 24] on input "Search podcasts, credits, & more..." at bounding box center [690, 25] width 360 height 22
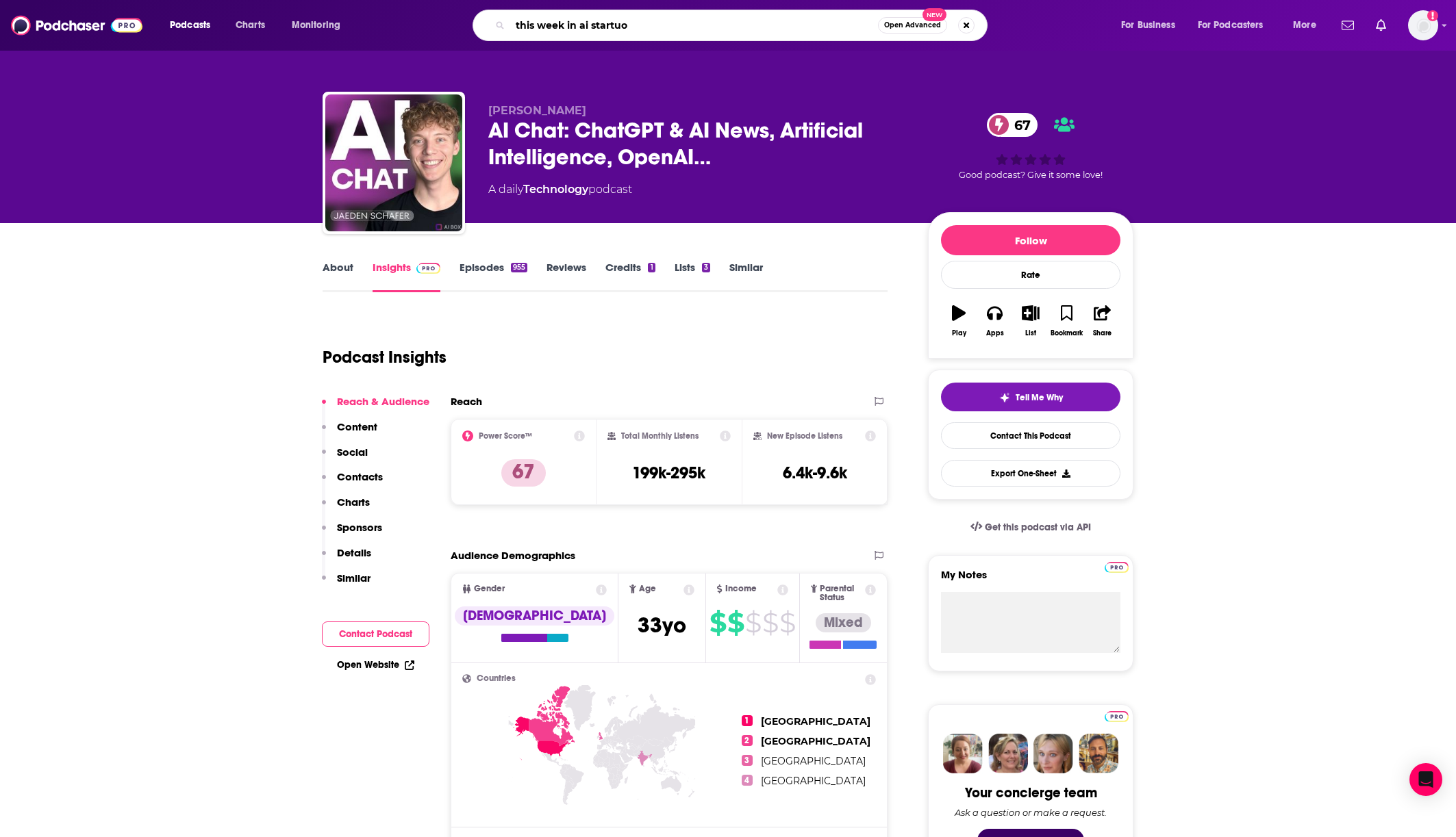
type input "this week in ai startuop"
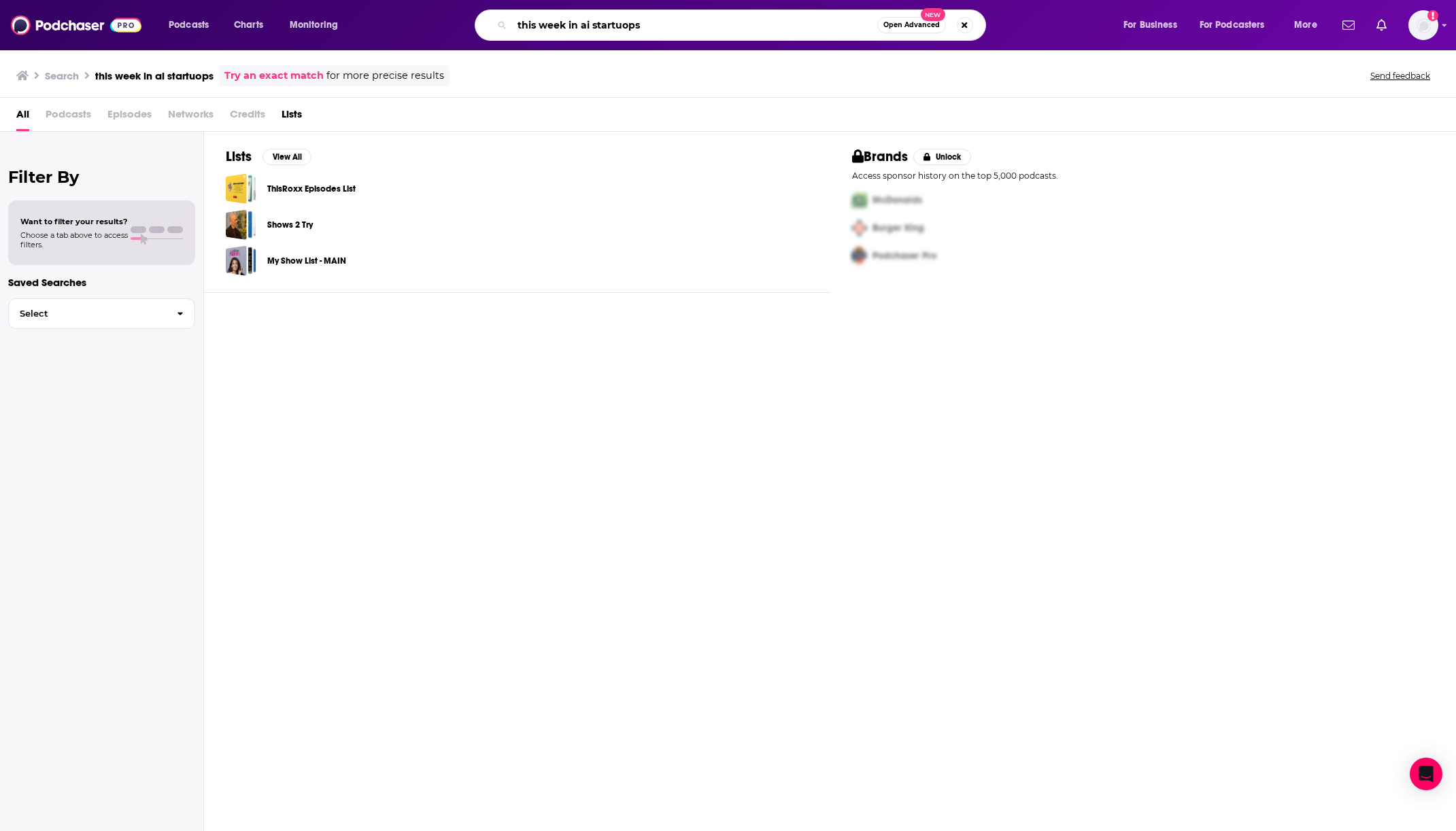
click at [624, 32] on input "this week in ai startuops" at bounding box center [695, 25] width 365 height 22
type input "this week in ai startups"
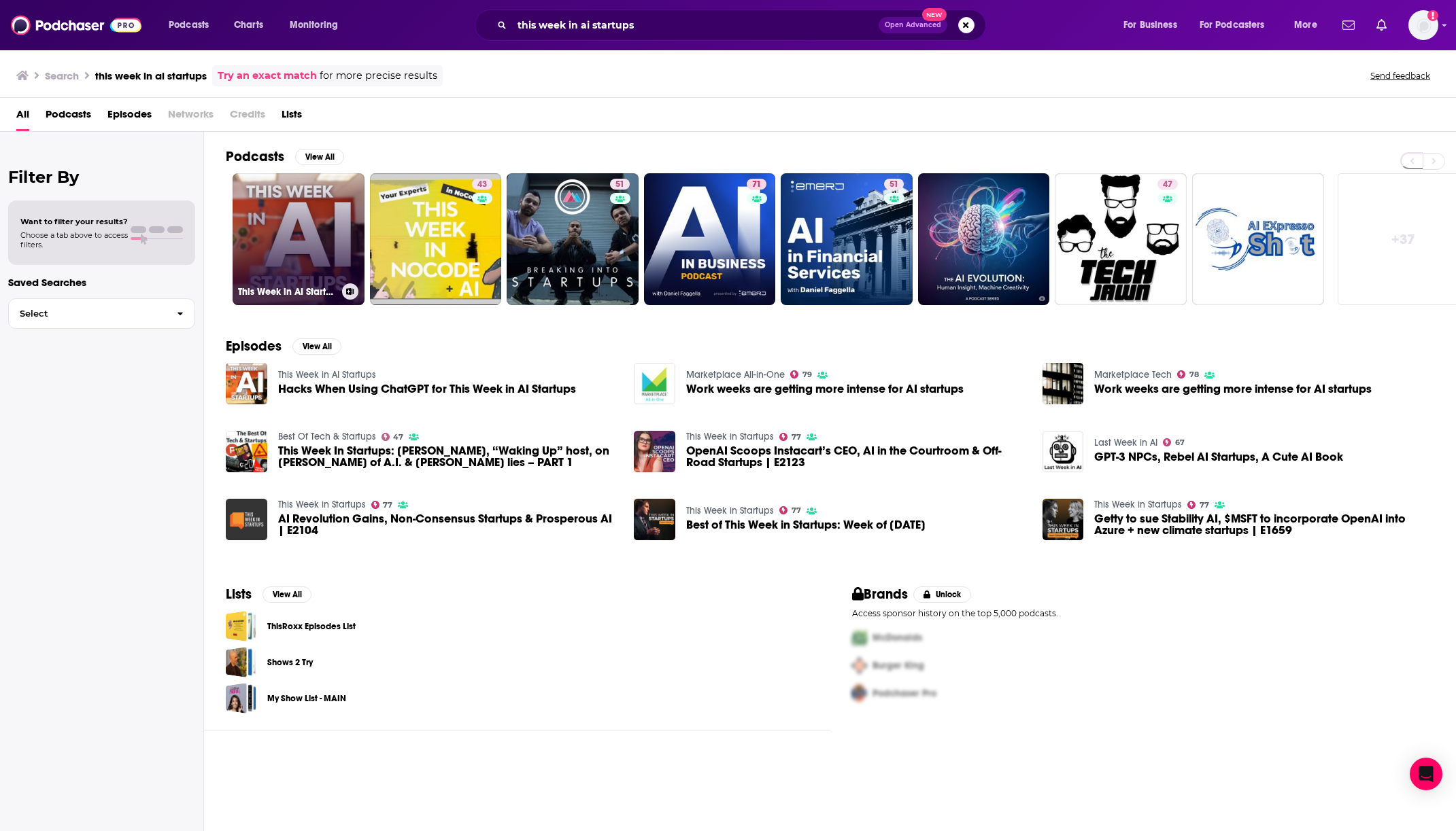
click at [312, 241] on link "This Week in AI Startups" at bounding box center [298, 239] width 132 height 132
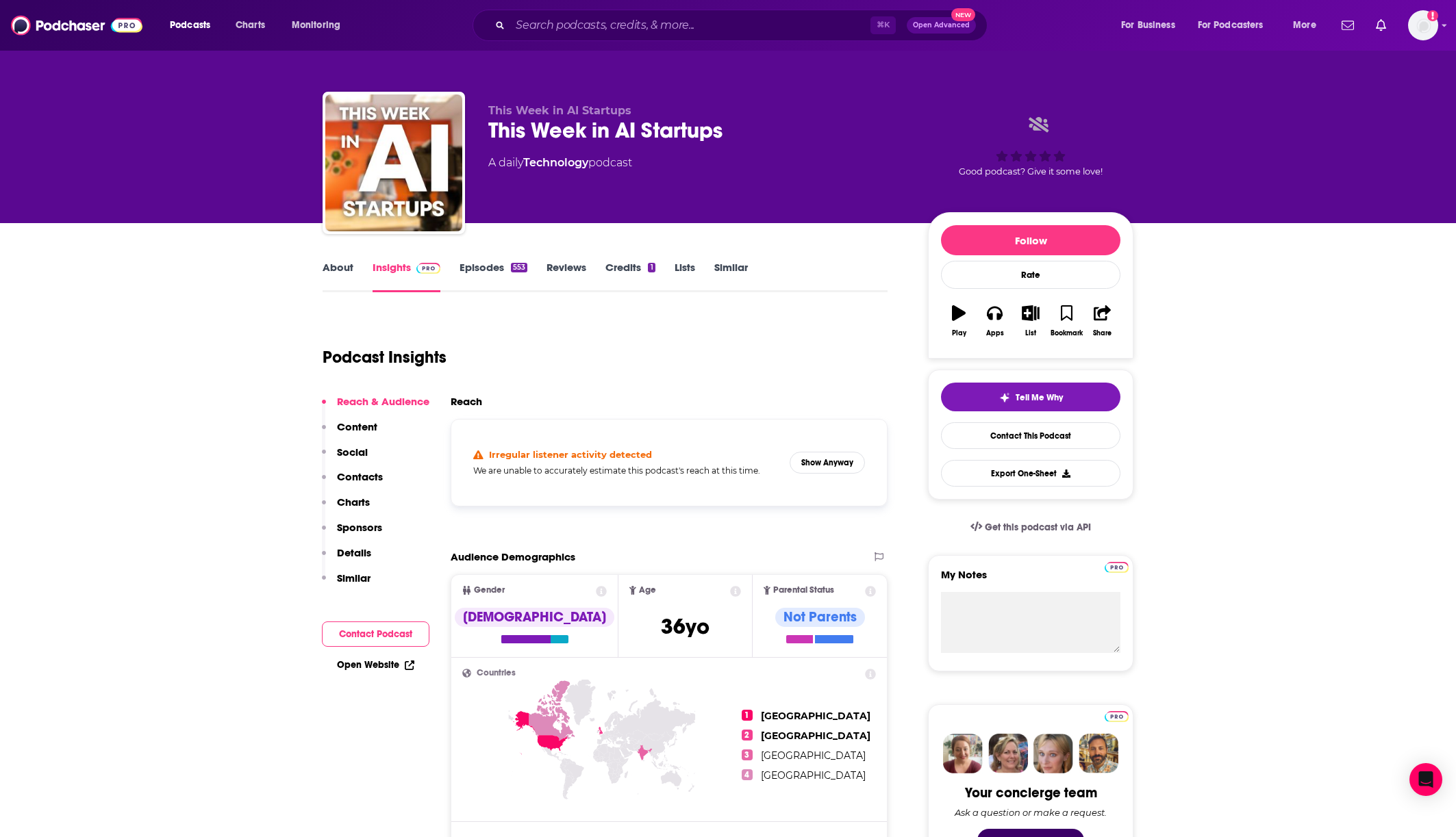
click at [339, 269] on link "About" at bounding box center [338, 276] width 31 height 32
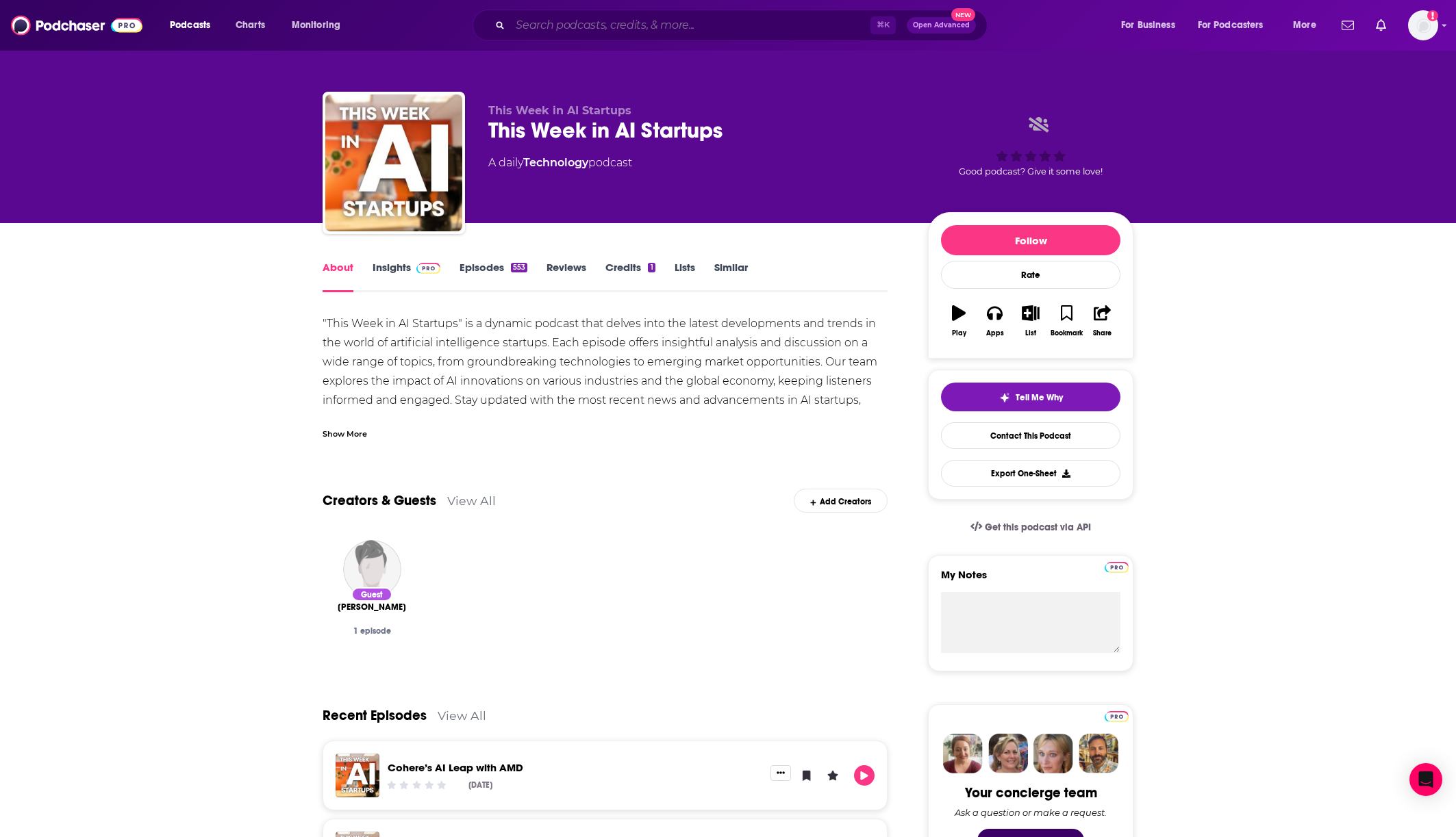
click at [556, 21] on input "Search podcasts, credits, & more..." at bounding box center [690, 25] width 360 height 22
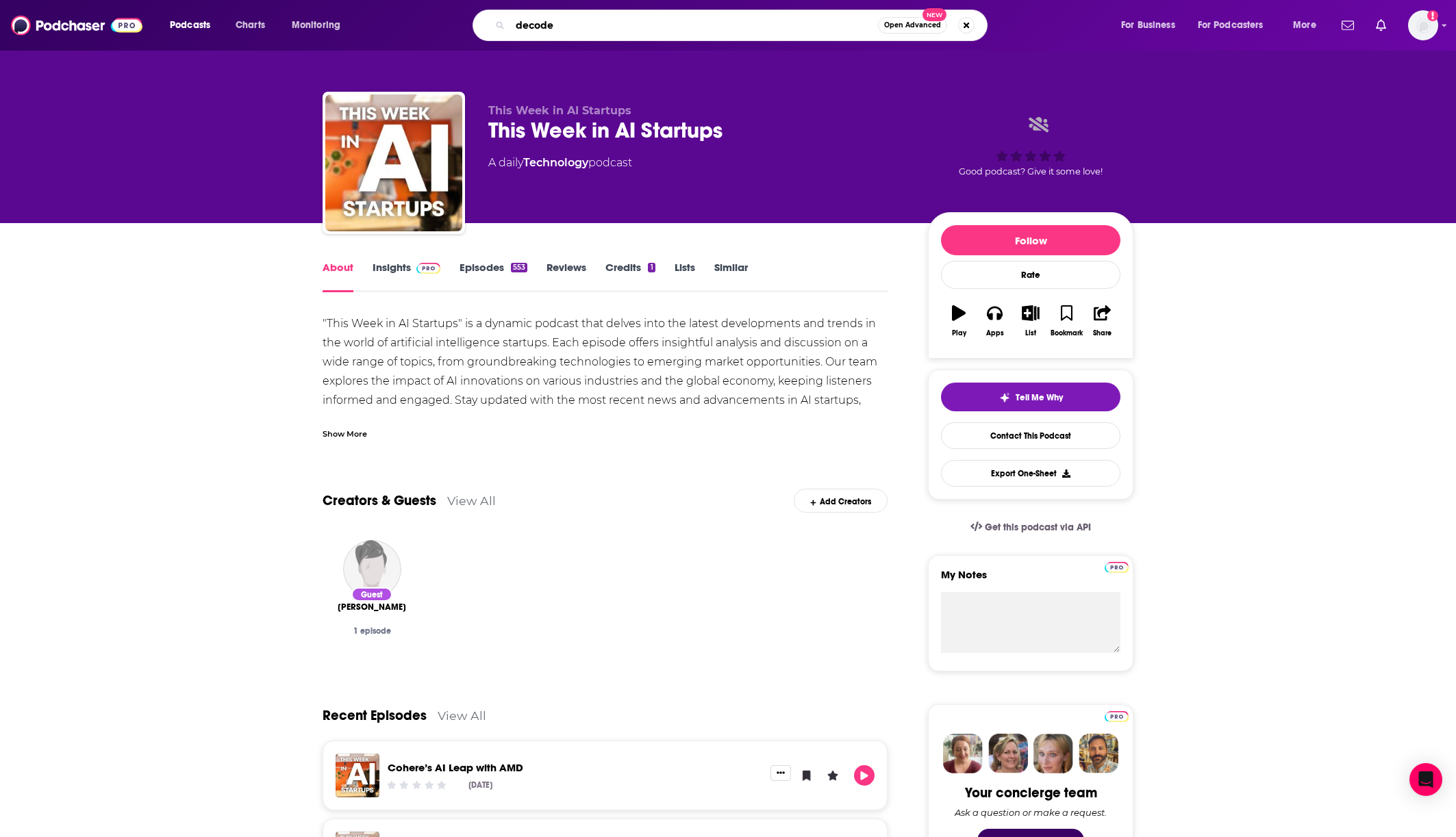
type input "decoder"
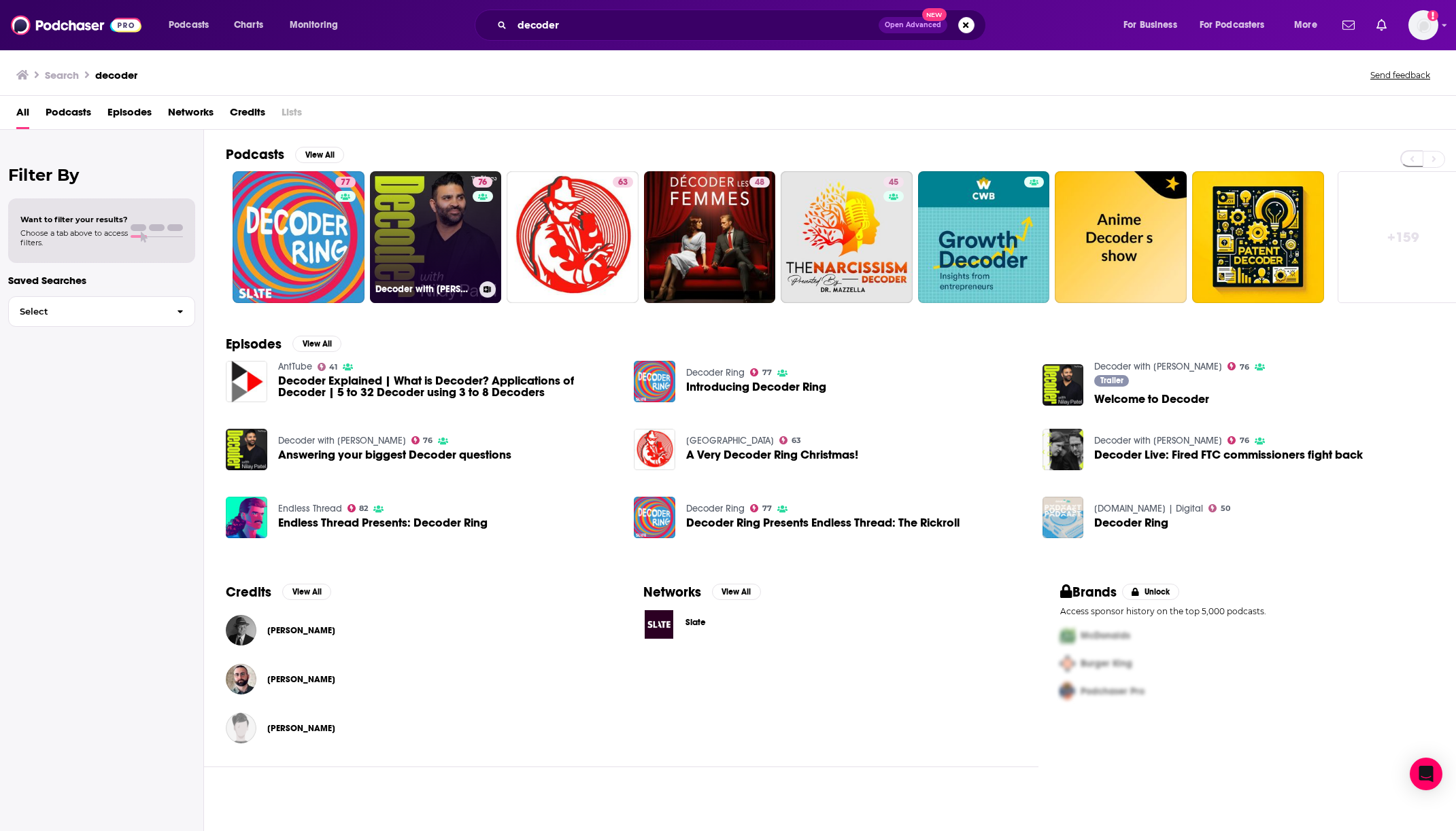
click at [468, 258] on link "76 Decoder with [PERSON_NAME]" at bounding box center [436, 237] width 132 height 132
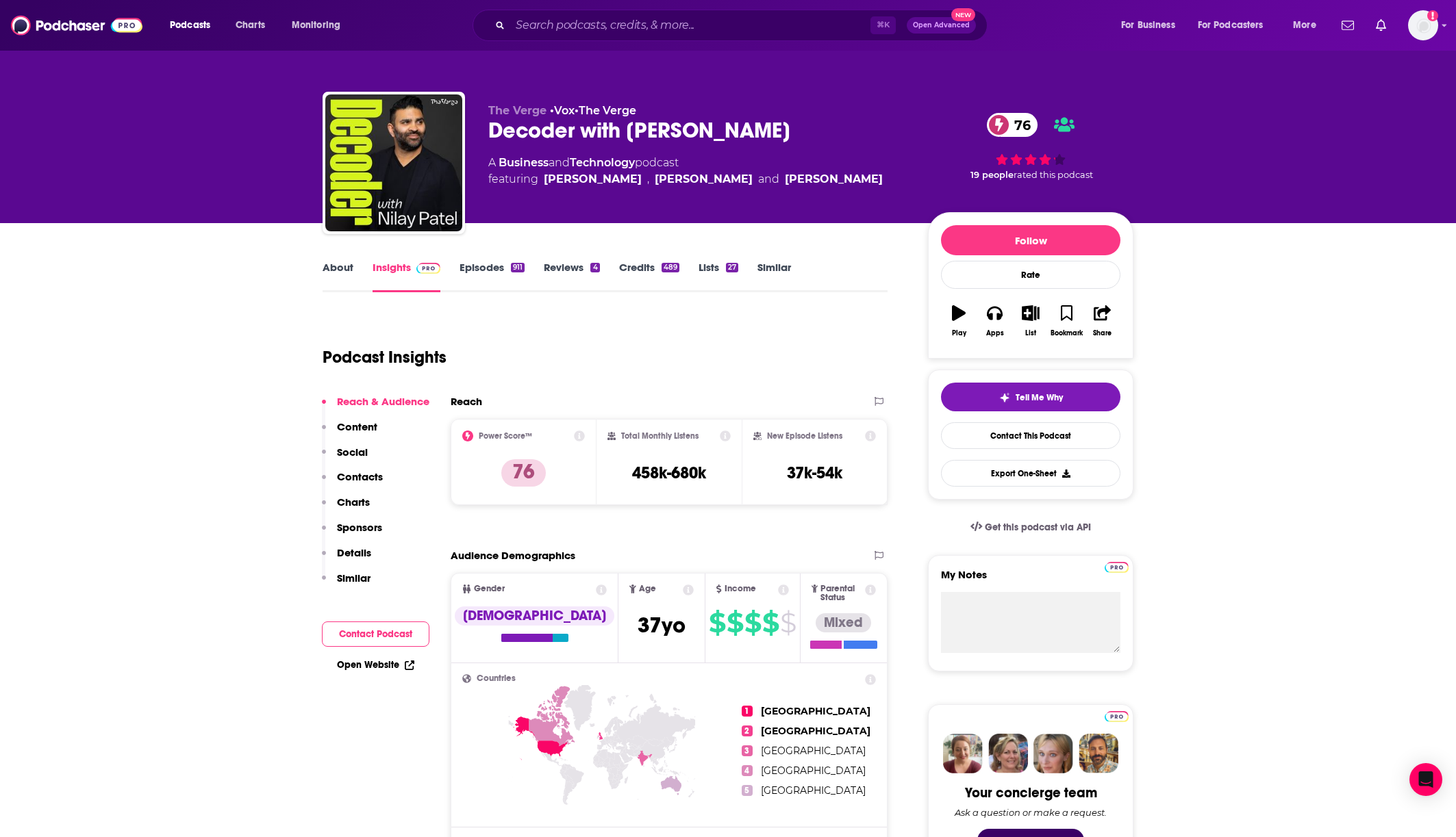
click at [330, 273] on link "About" at bounding box center [338, 276] width 31 height 32
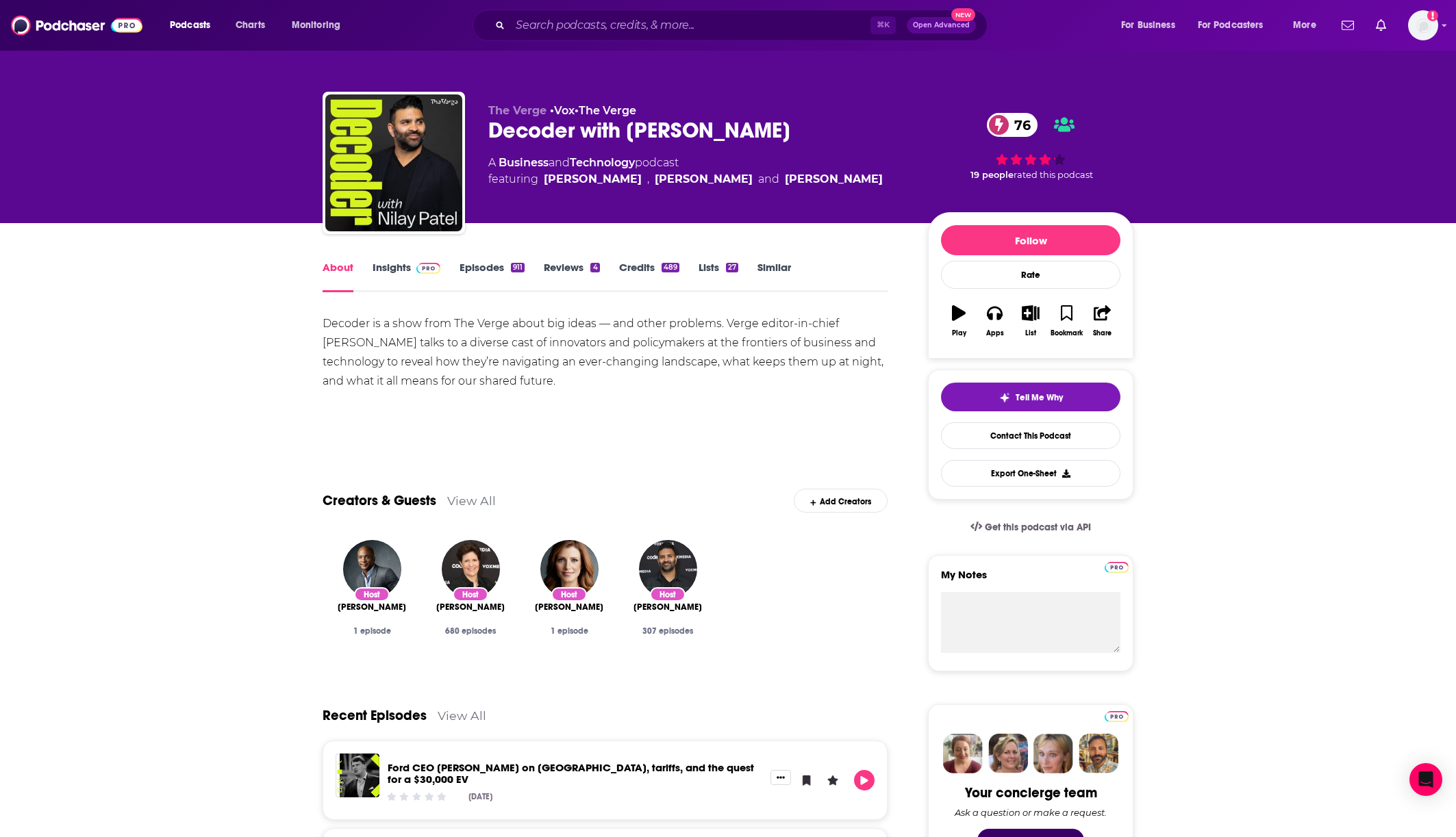
drag, startPoint x: 311, startPoint y: 315, endPoint x: 603, endPoint y: 383, distance: 299.8
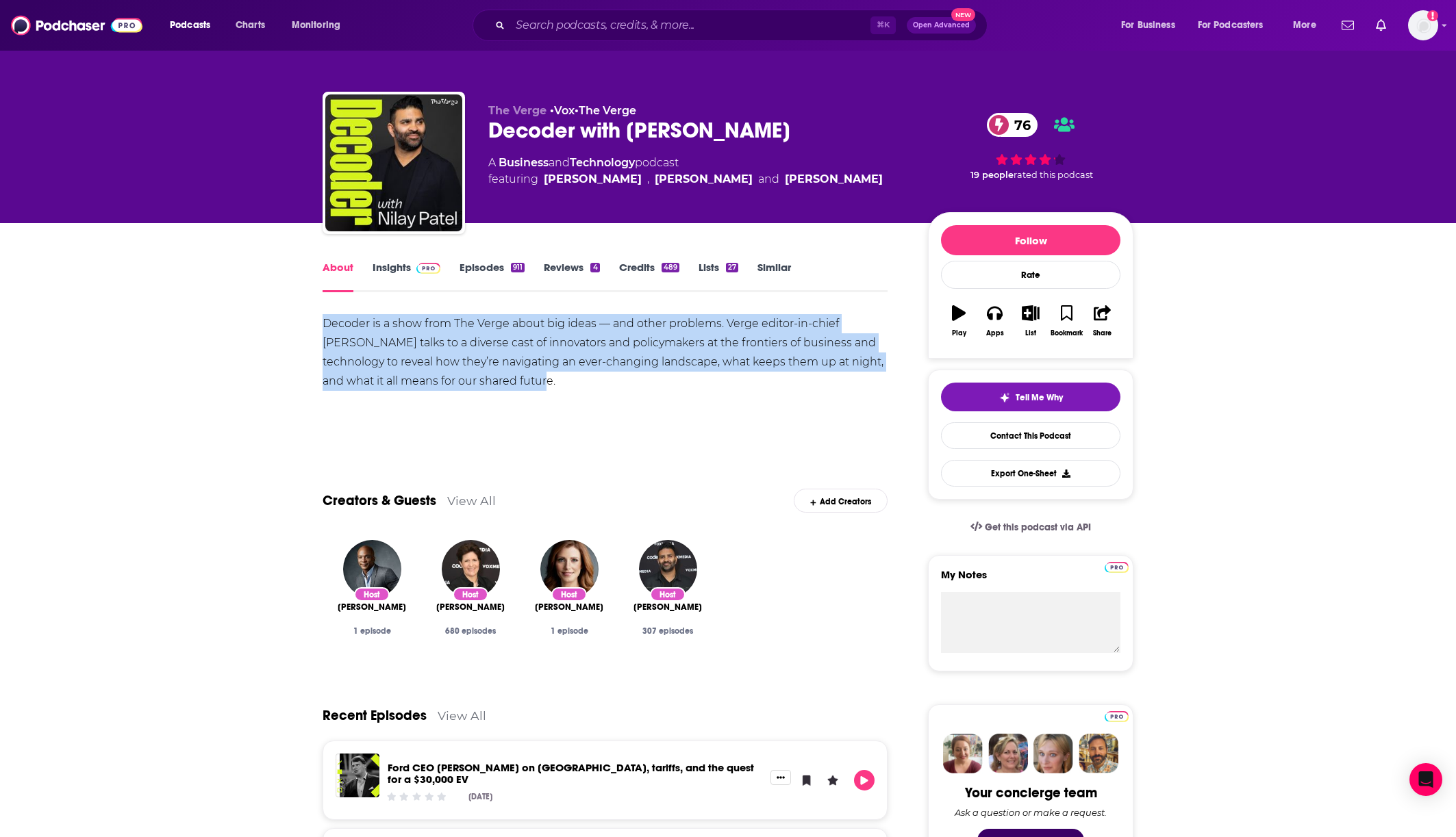
drag, startPoint x: 542, startPoint y: 373, endPoint x: 269, endPoint y: 327, distance: 276.8
click at [393, 273] on link "Insights" at bounding box center [406, 276] width 68 height 32
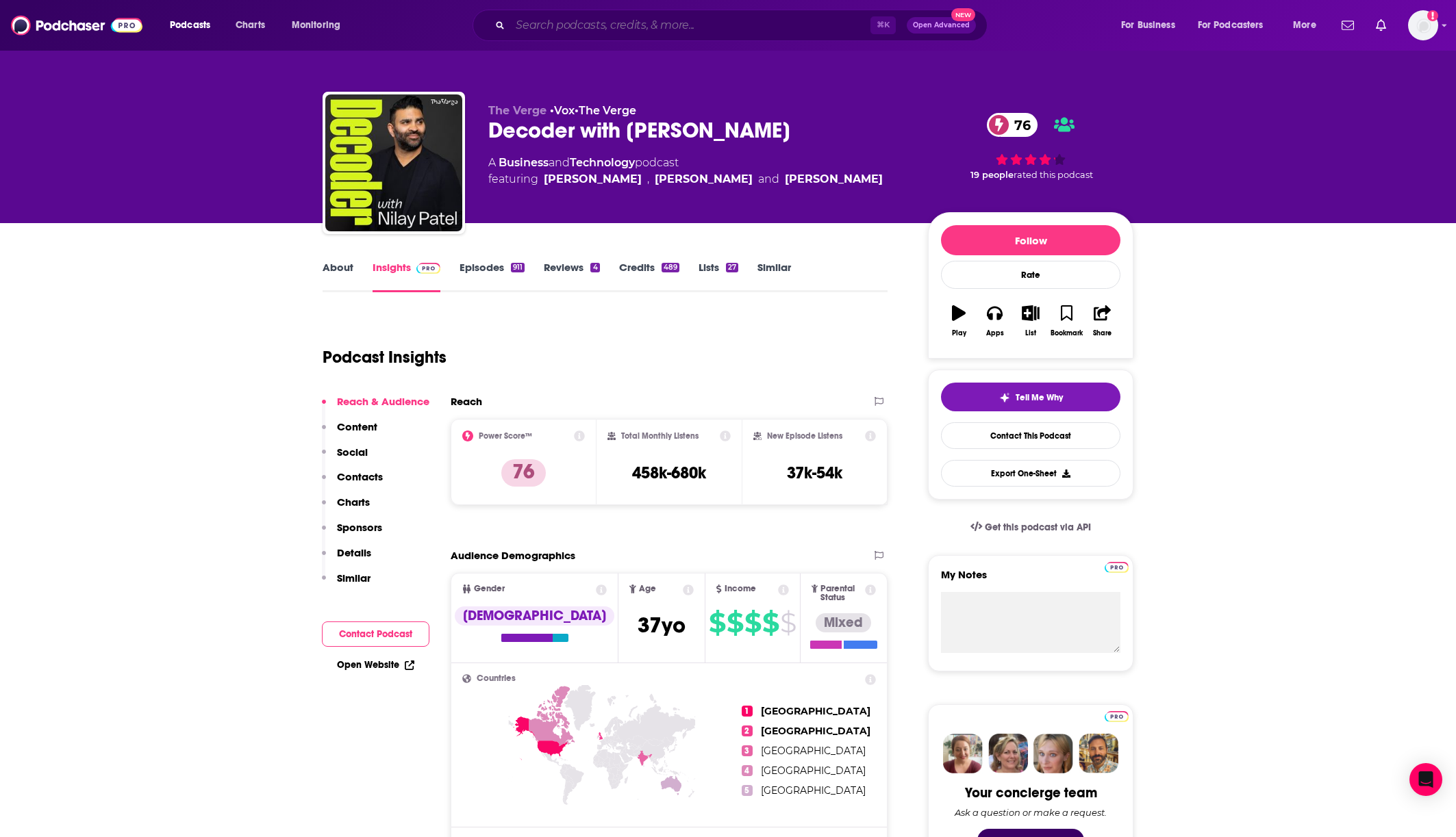
click at [556, 26] on input "Search podcasts, credits, & more..." at bounding box center [690, 25] width 360 height 22
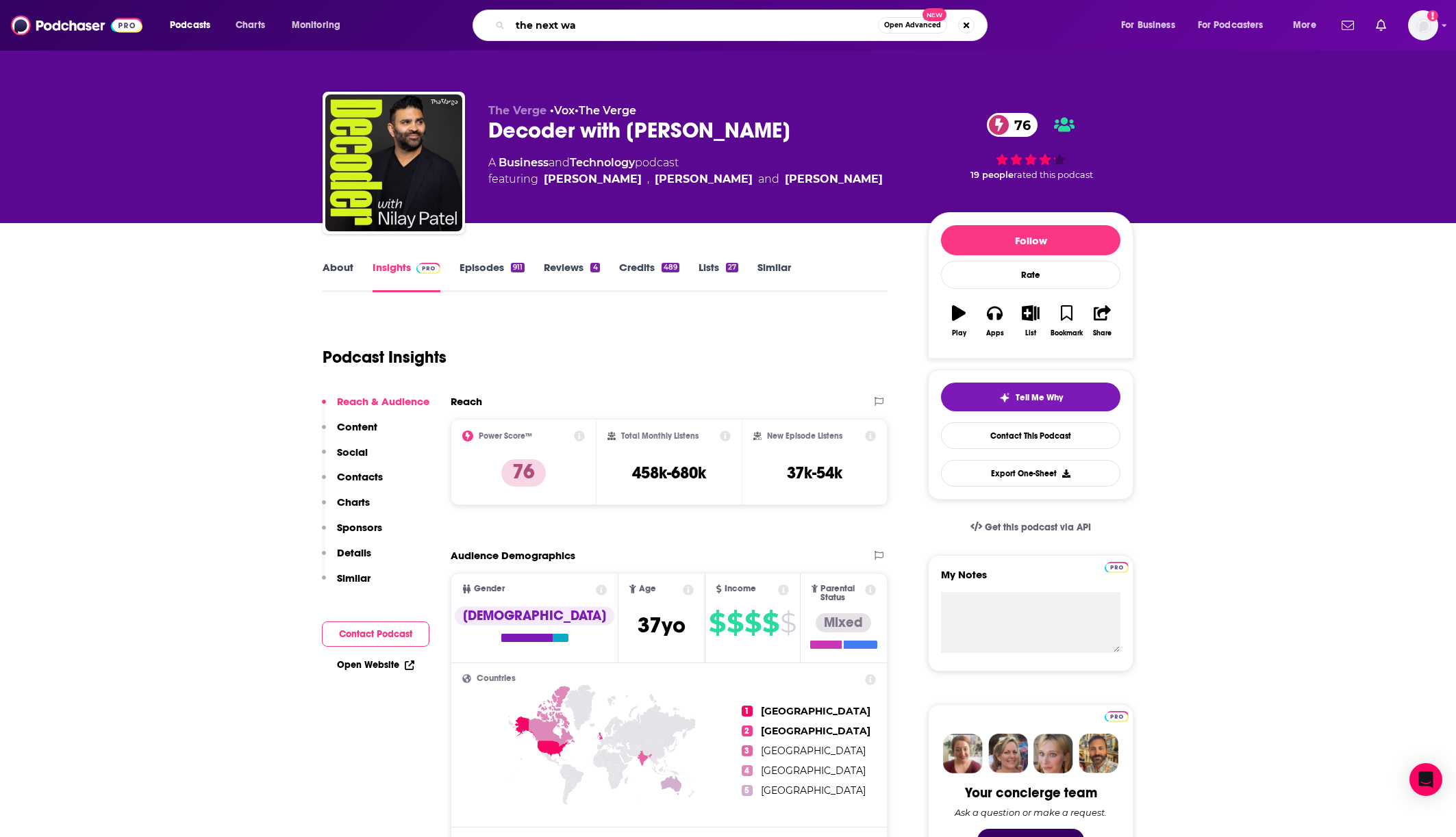
type input "the next wav"
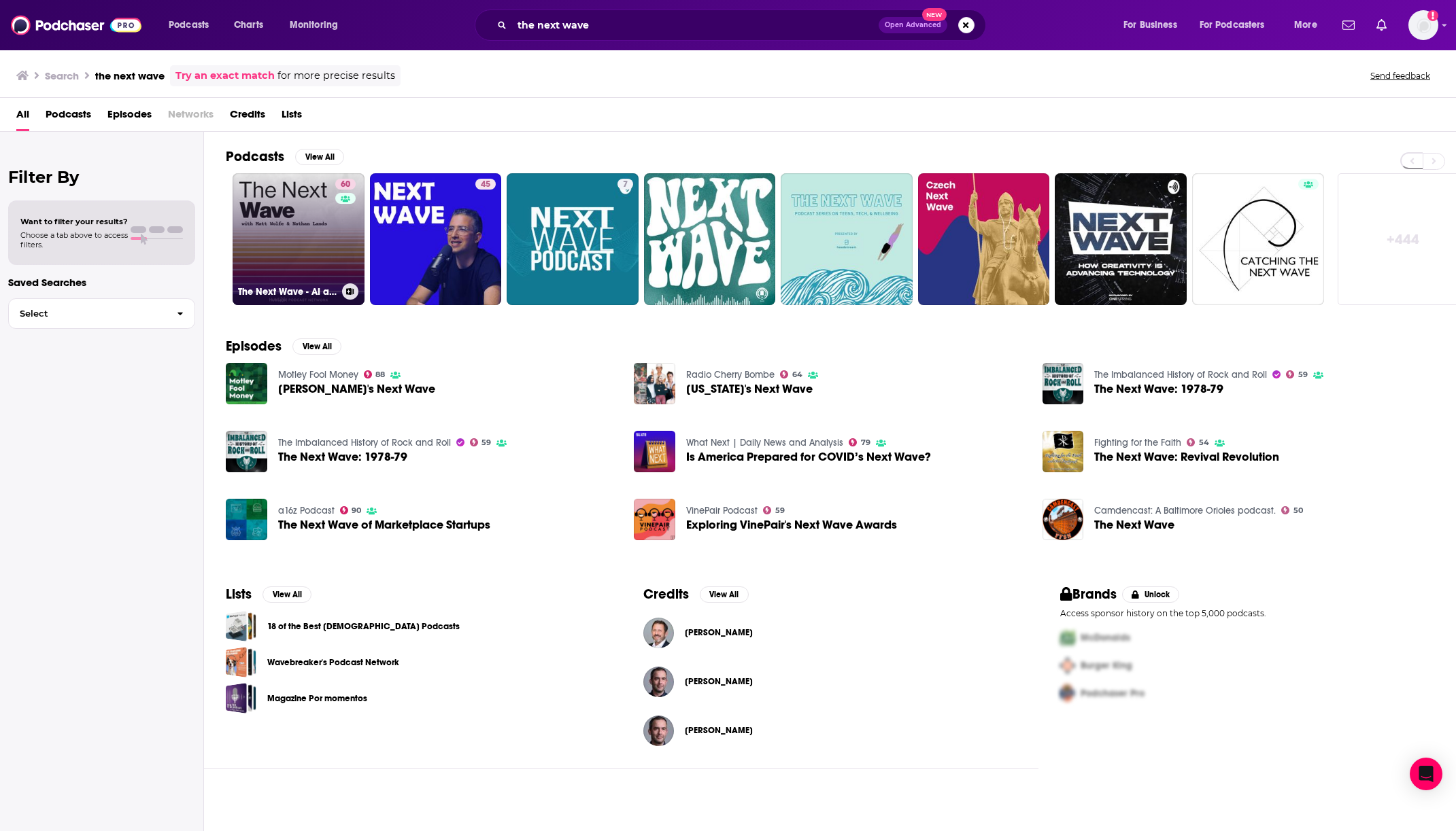
click at [268, 249] on link "60 The Next Wave - AI and The Future of Technology" at bounding box center [298, 239] width 132 height 132
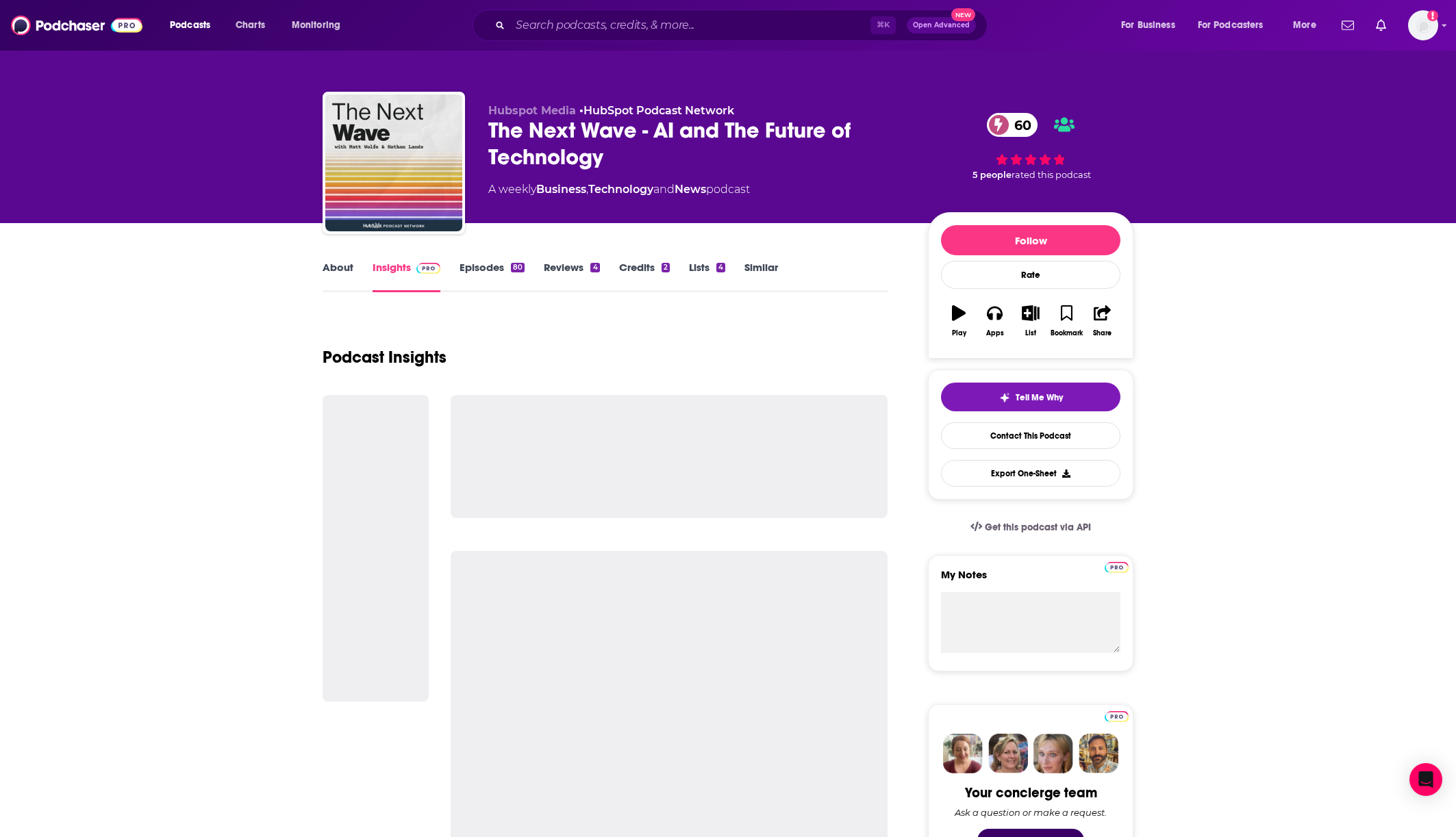
click at [328, 272] on link "About" at bounding box center [338, 276] width 31 height 32
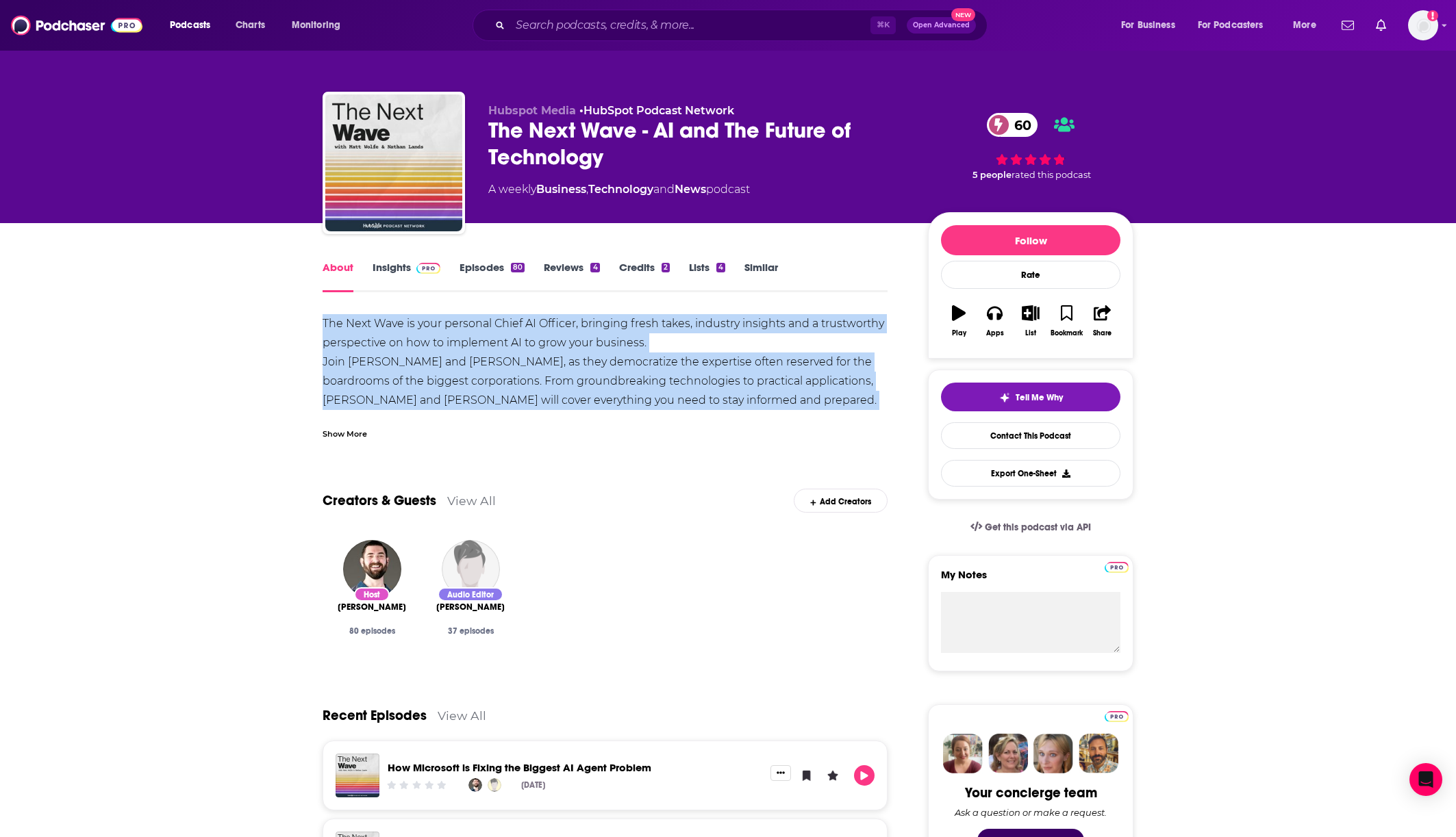
drag, startPoint x: 314, startPoint y: 322, endPoint x: 905, endPoint y: 405, distance: 596.8
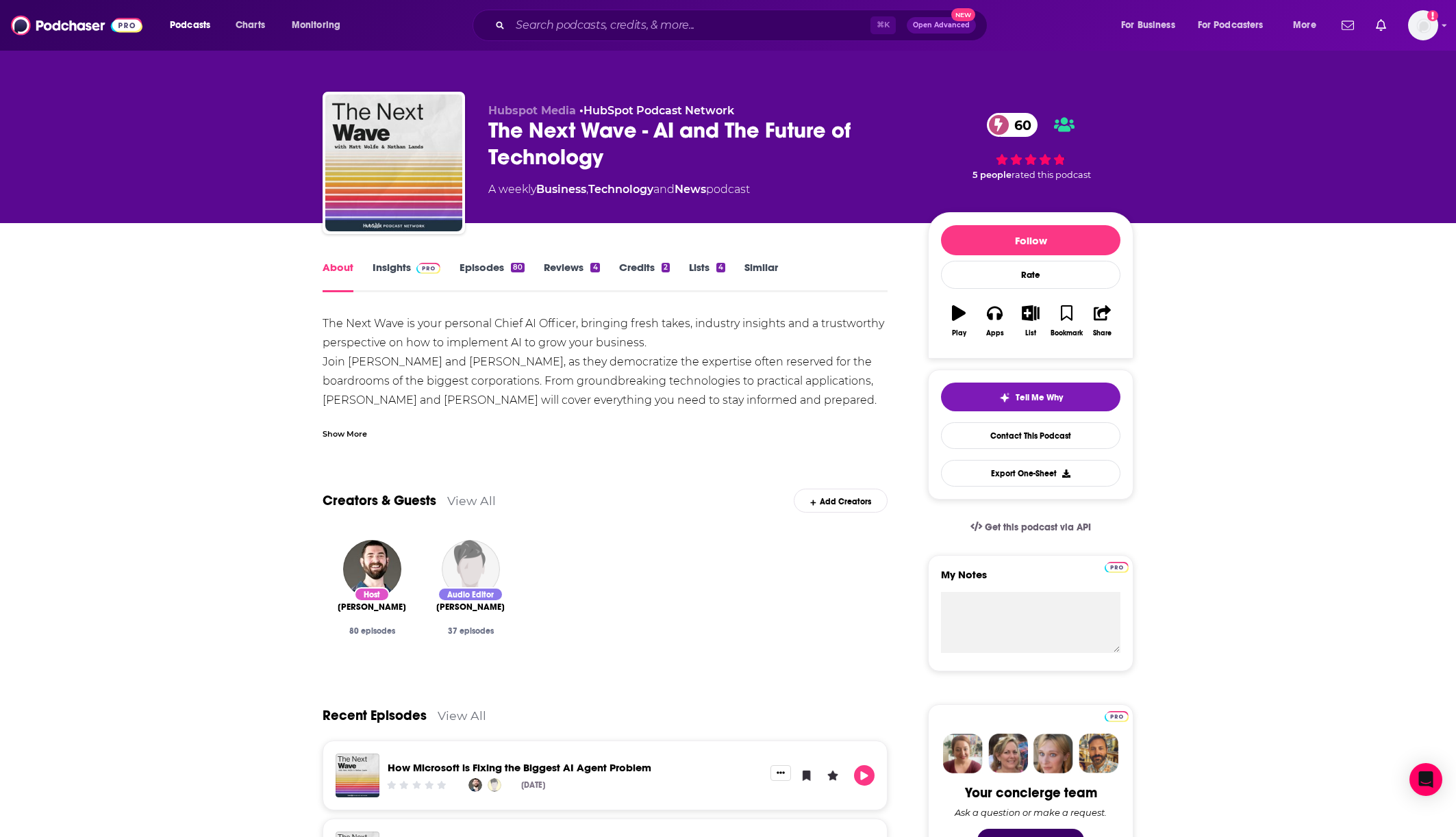
click at [362, 435] on div "Show More" at bounding box center [344, 433] width 44 height 13
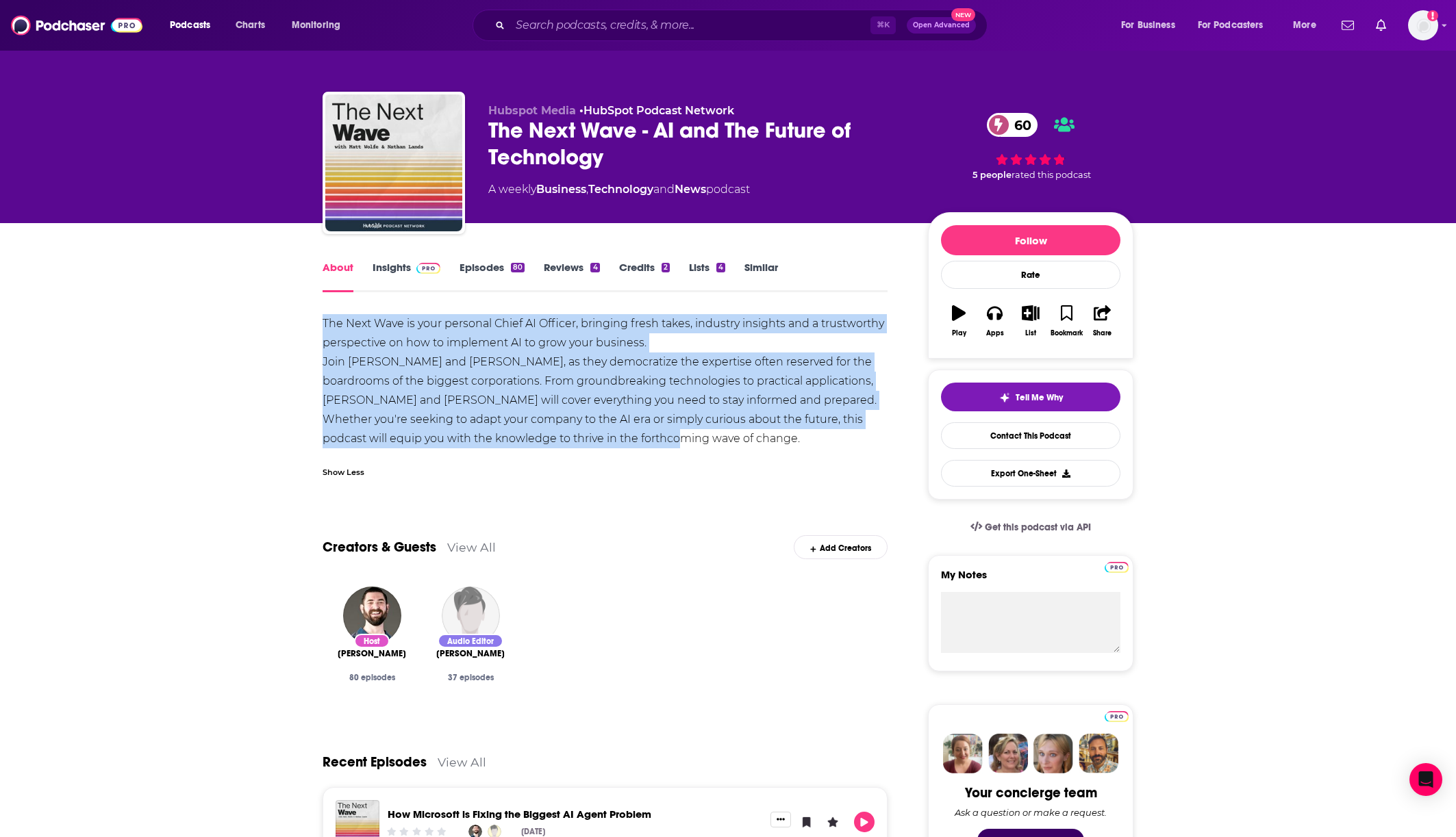
drag, startPoint x: 318, startPoint y: 320, endPoint x: 675, endPoint y: 443, distance: 377.6
copy div "The Next Wave is your personal Chief AI Officer, bringing fresh takes, industry…"
click at [390, 267] on link "Insights" at bounding box center [406, 276] width 68 height 32
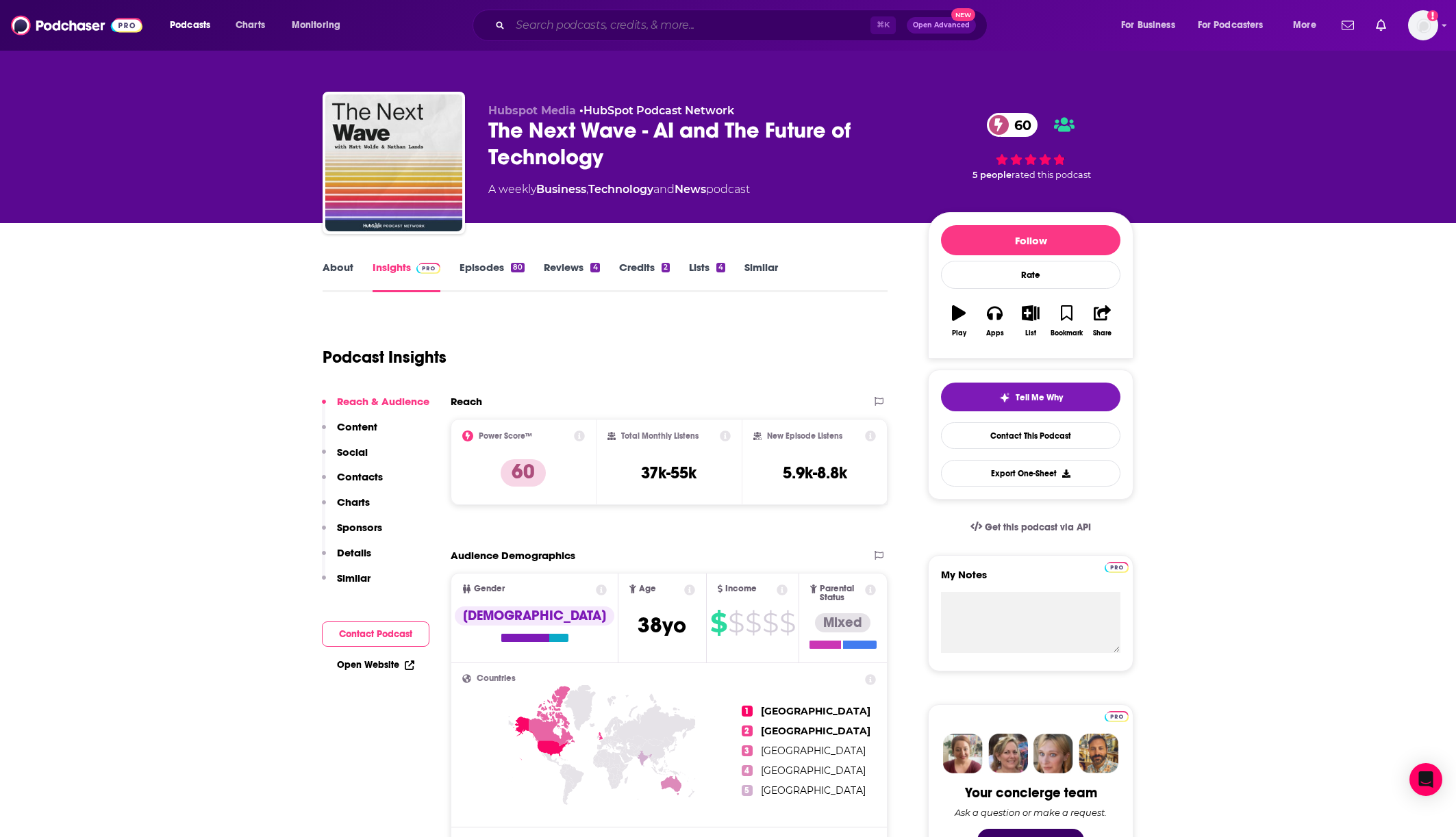
click at [578, 24] on input "Search podcasts, credits, & more..." at bounding box center [690, 25] width 360 height 22
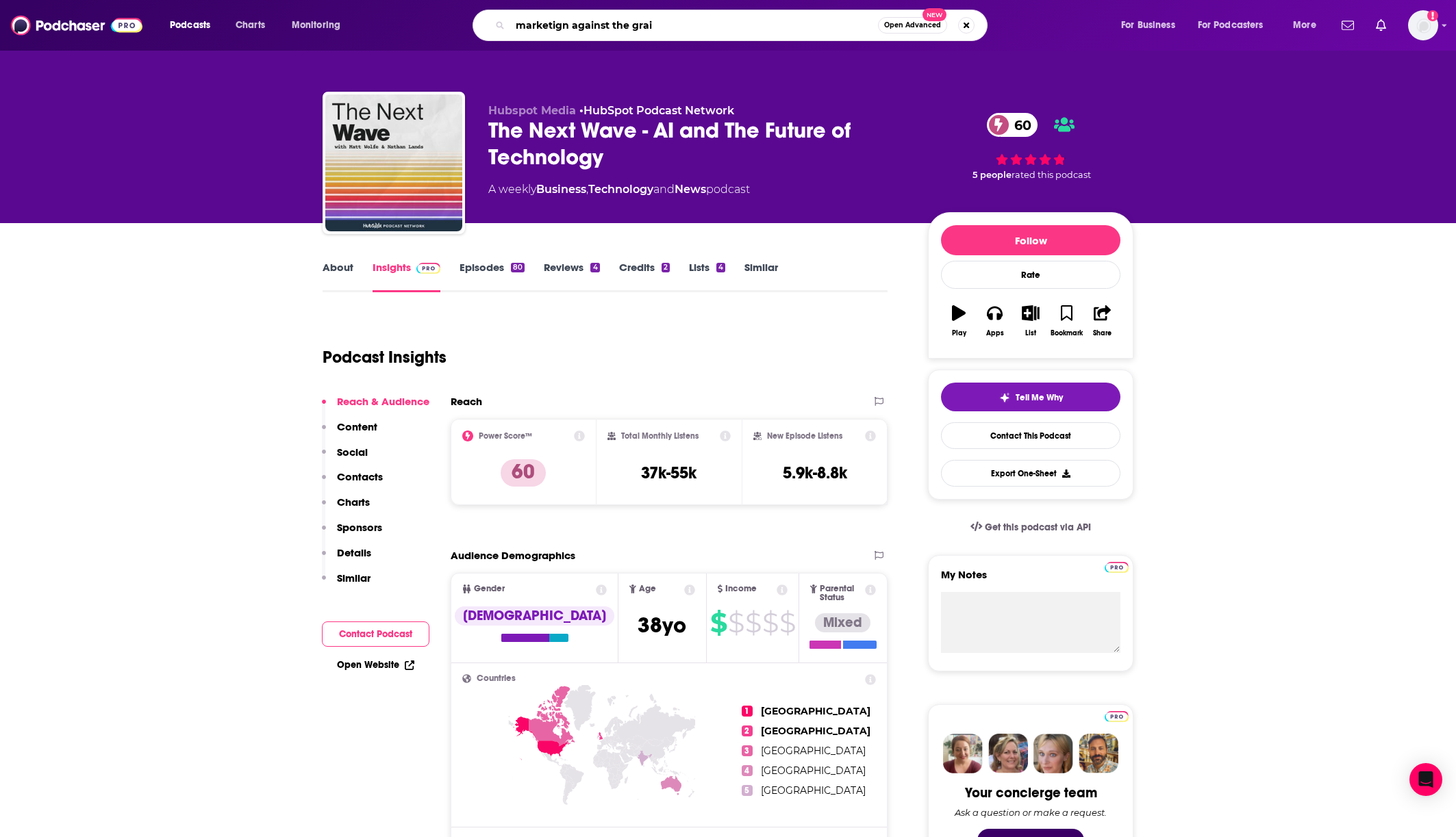
type input "marketign against the grain"
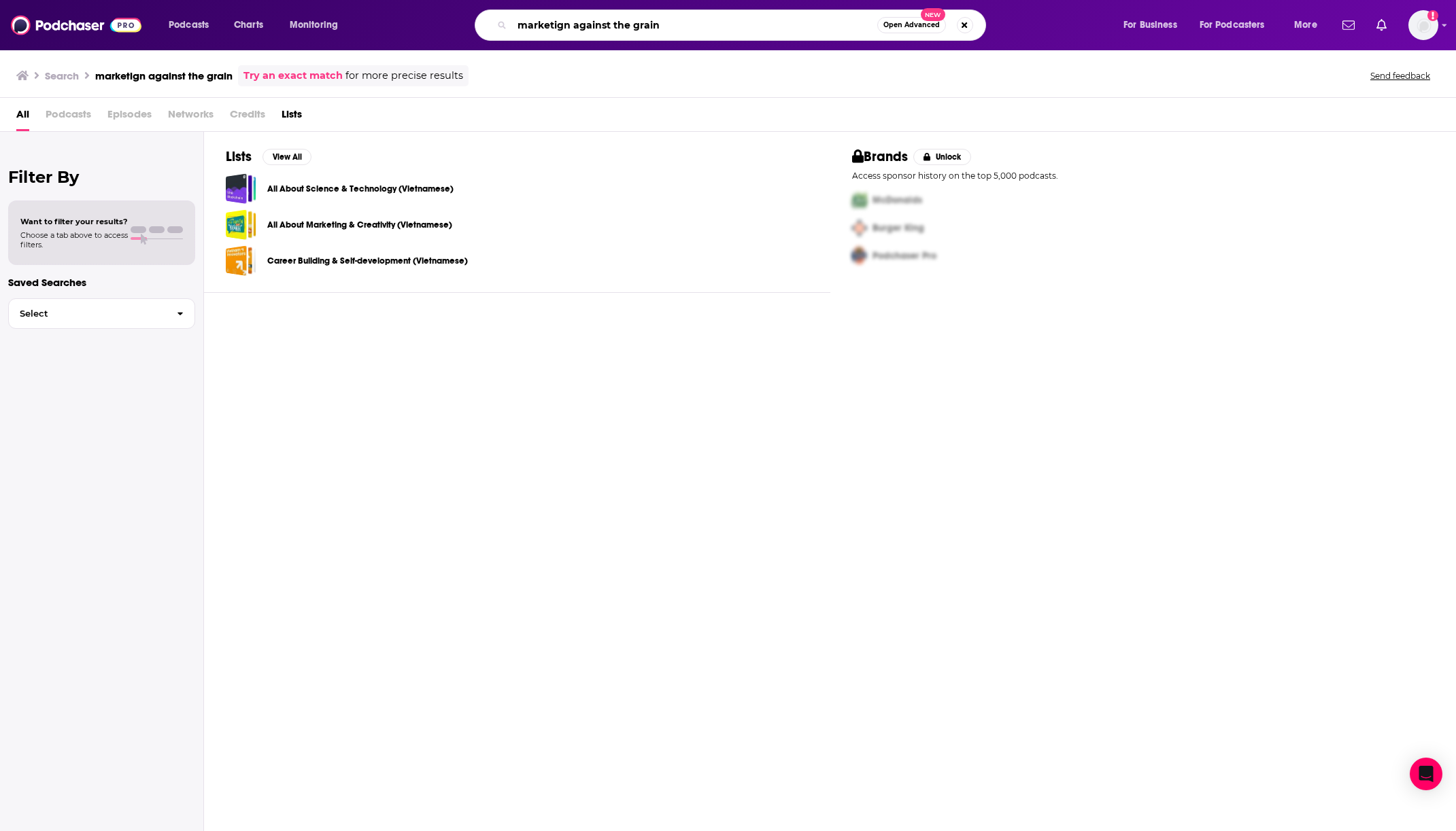
click at [553, 21] on input "marketign against the grain" at bounding box center [695, 25] width 365 height 22
type input "marketing against the grain"
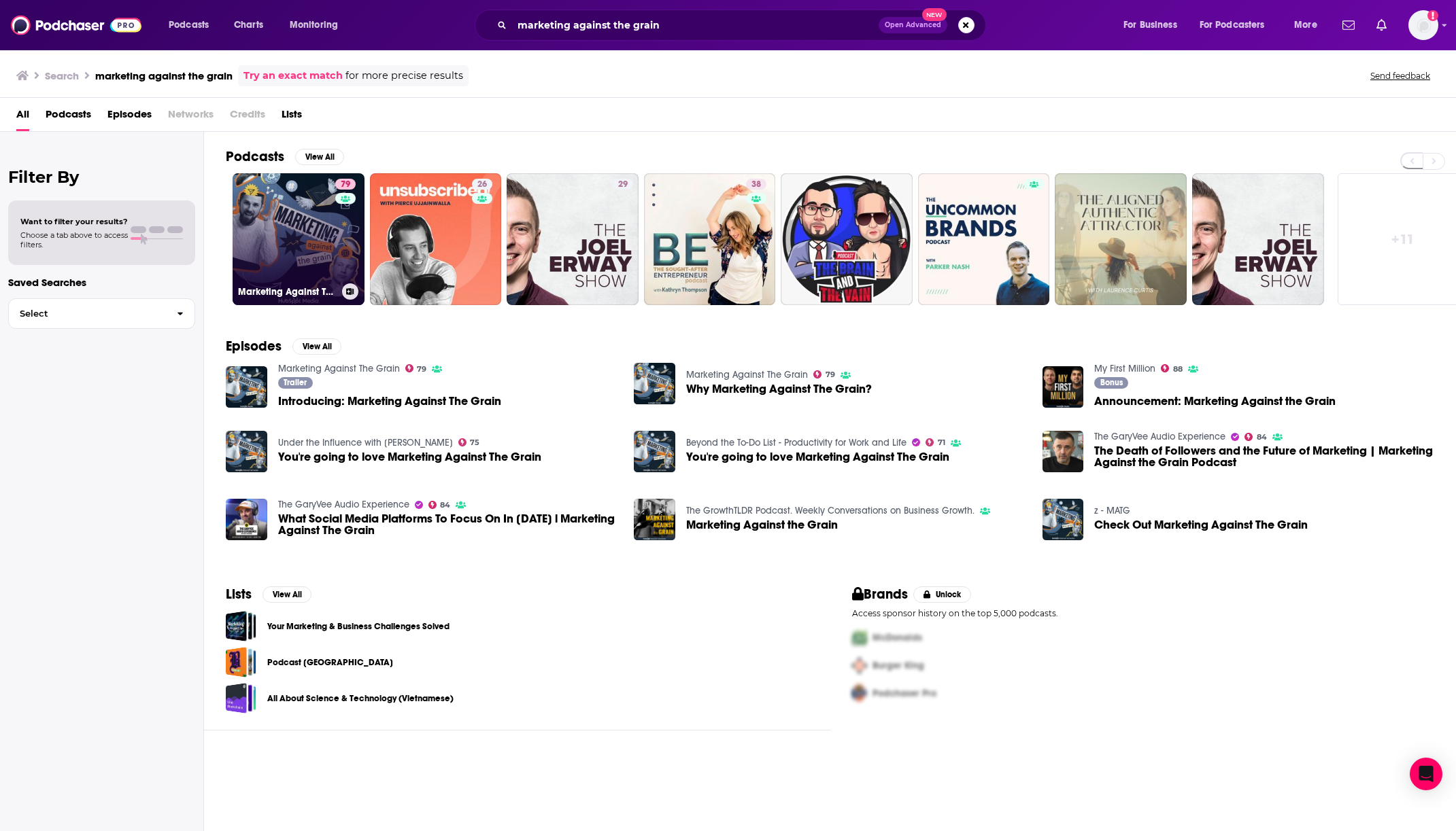
click at [297, 244] on link "79 Marketing Against The Grain" at bounding box center [298, 239] width 132 height 132
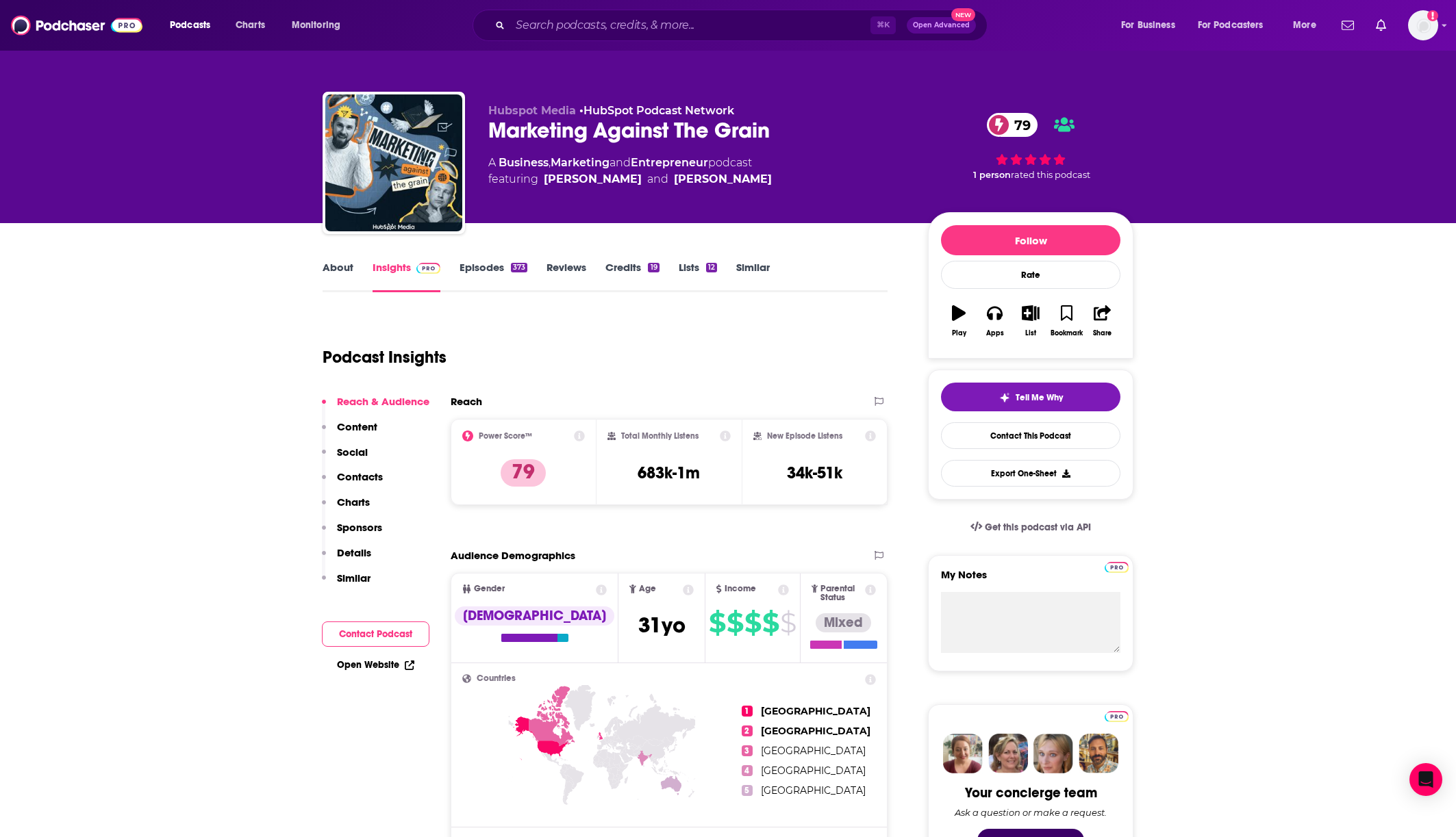
click at [339, 271] on link "About" at bounding box center [338, 276] width 31 height 32
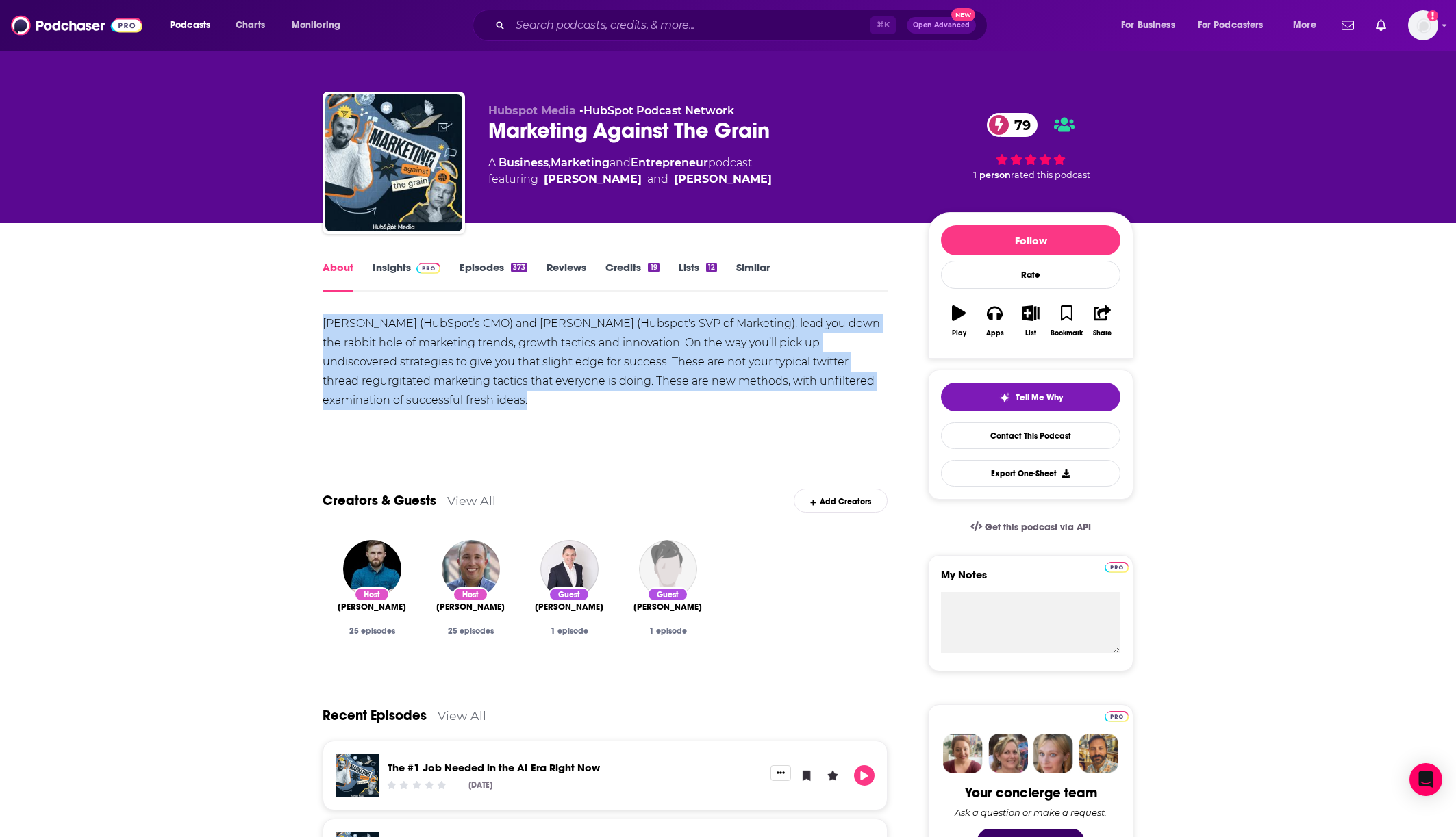
drag, startPoint x: 318, startPoint y: 326, endPoint x: 555, endPoint y: 404, distance: 249.5
copy div "[PERSON_NAME] (HubSpot’s CMO) and [PERSON_NAME] (Hubspot's SVP of Marketing), l…"
click at [392, 269] on link "Insights" at bounding box center [406, 276] width 68 height 32
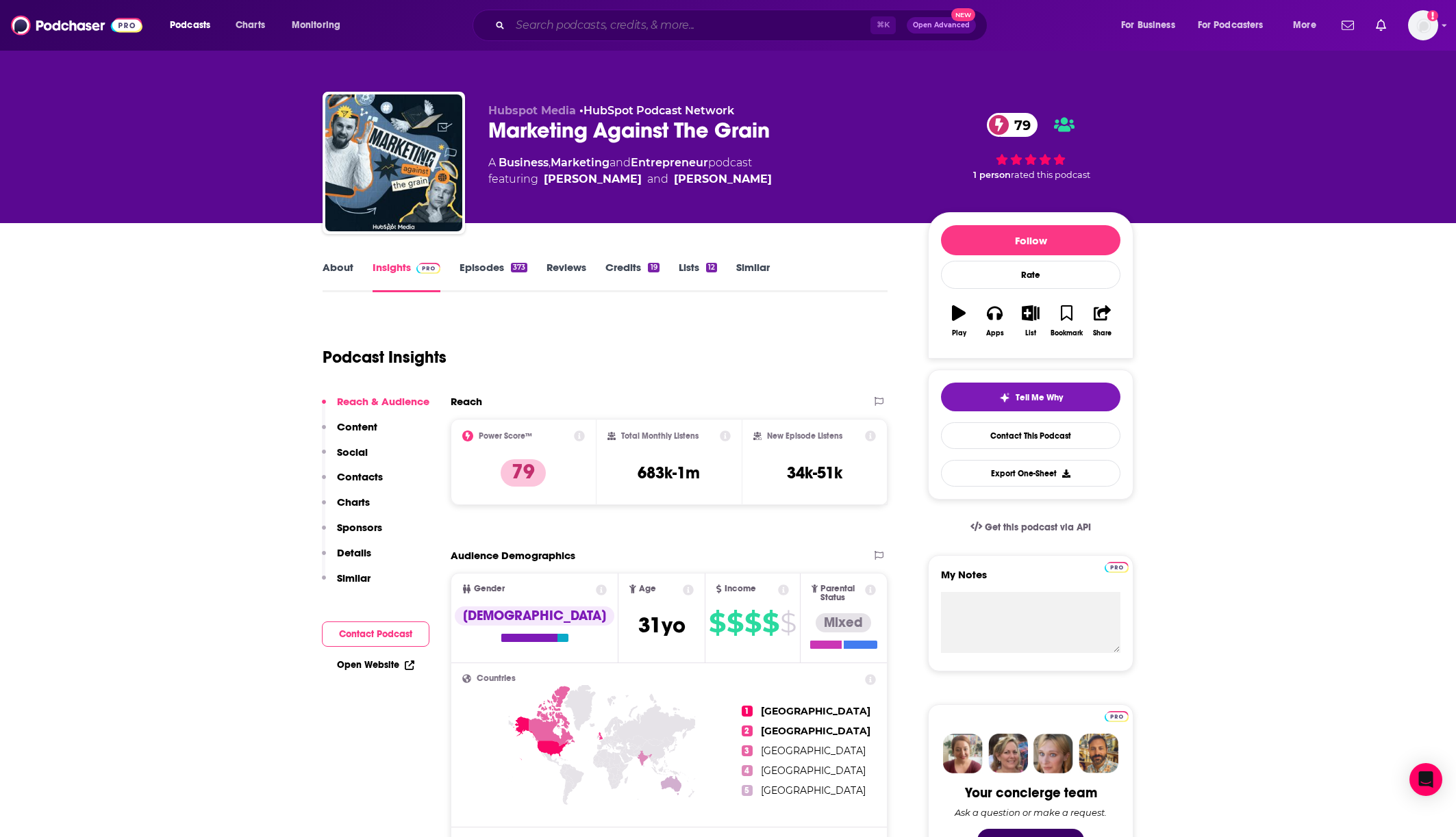
click at [578, 19] on input "Search podcasts, credits, & more..." at bounding box center [690, 25] width 360 height 22
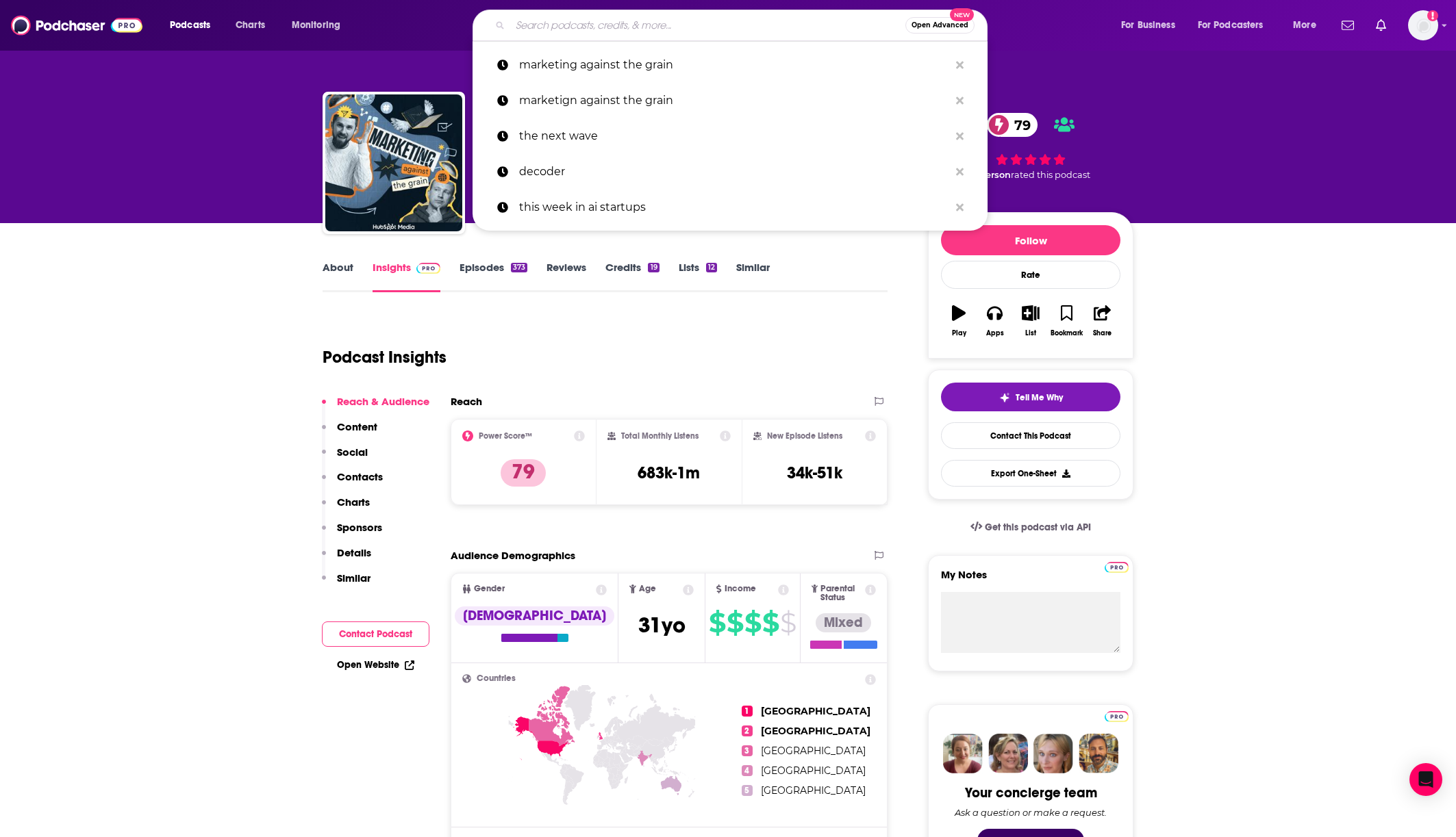
click at [576, 18] on input "Search podcasts, credits, & more..." at bounding box center [708, 25] width 395 height 22
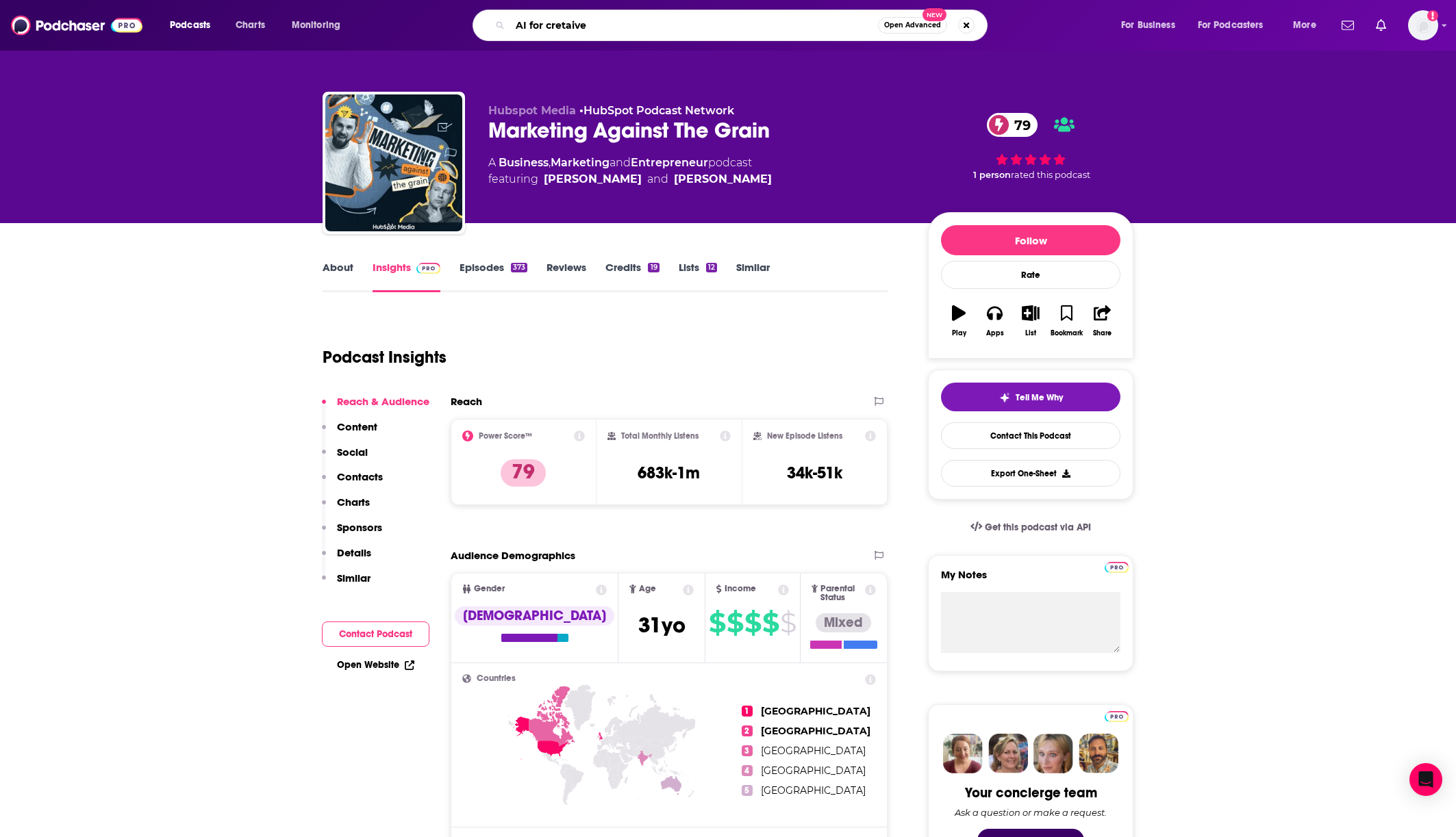
type input "AI for cretaives"
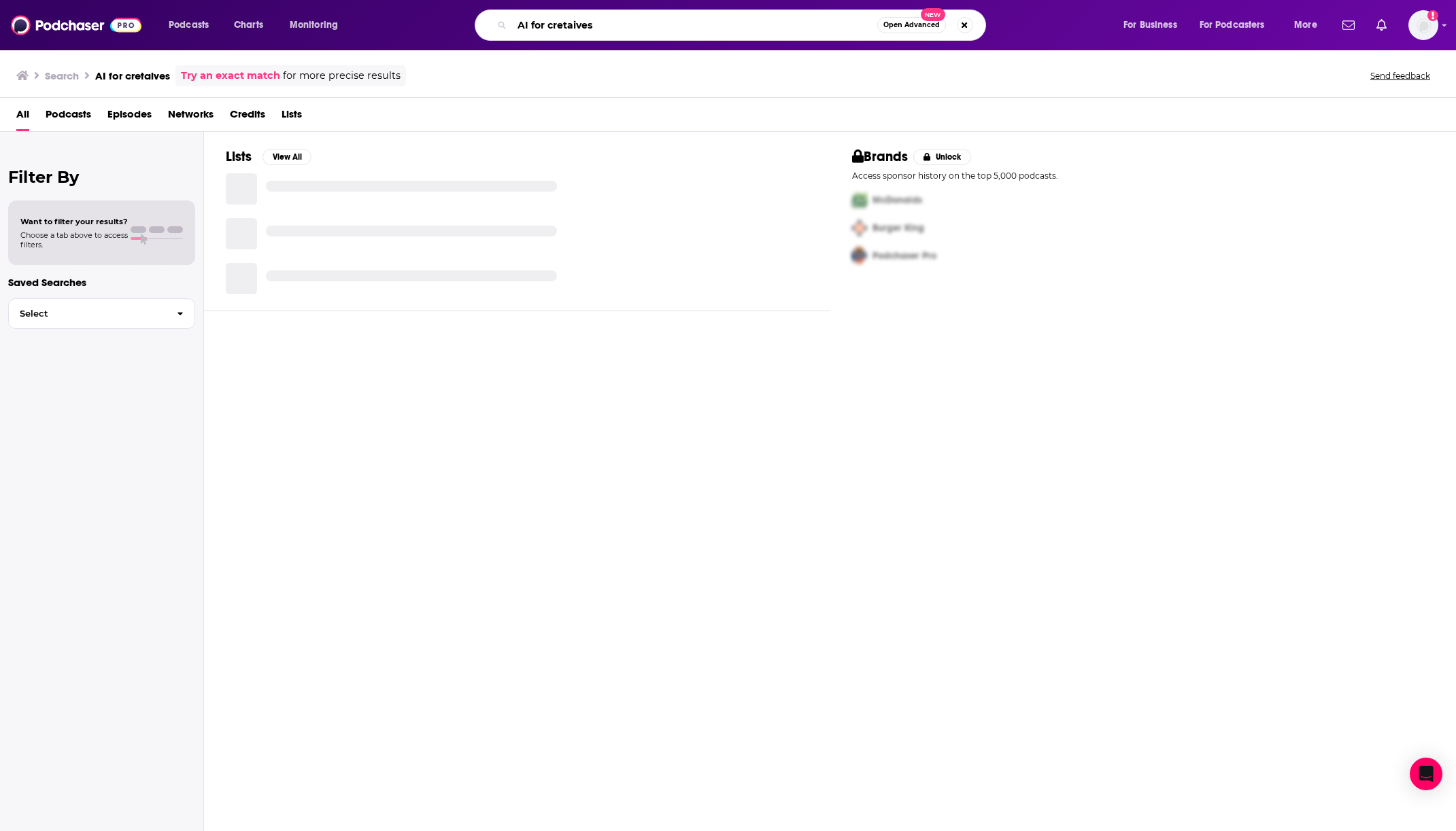
click at [560, 21] on input "AI for cretaives" at bounding box center [695, 25] width 365 height 22
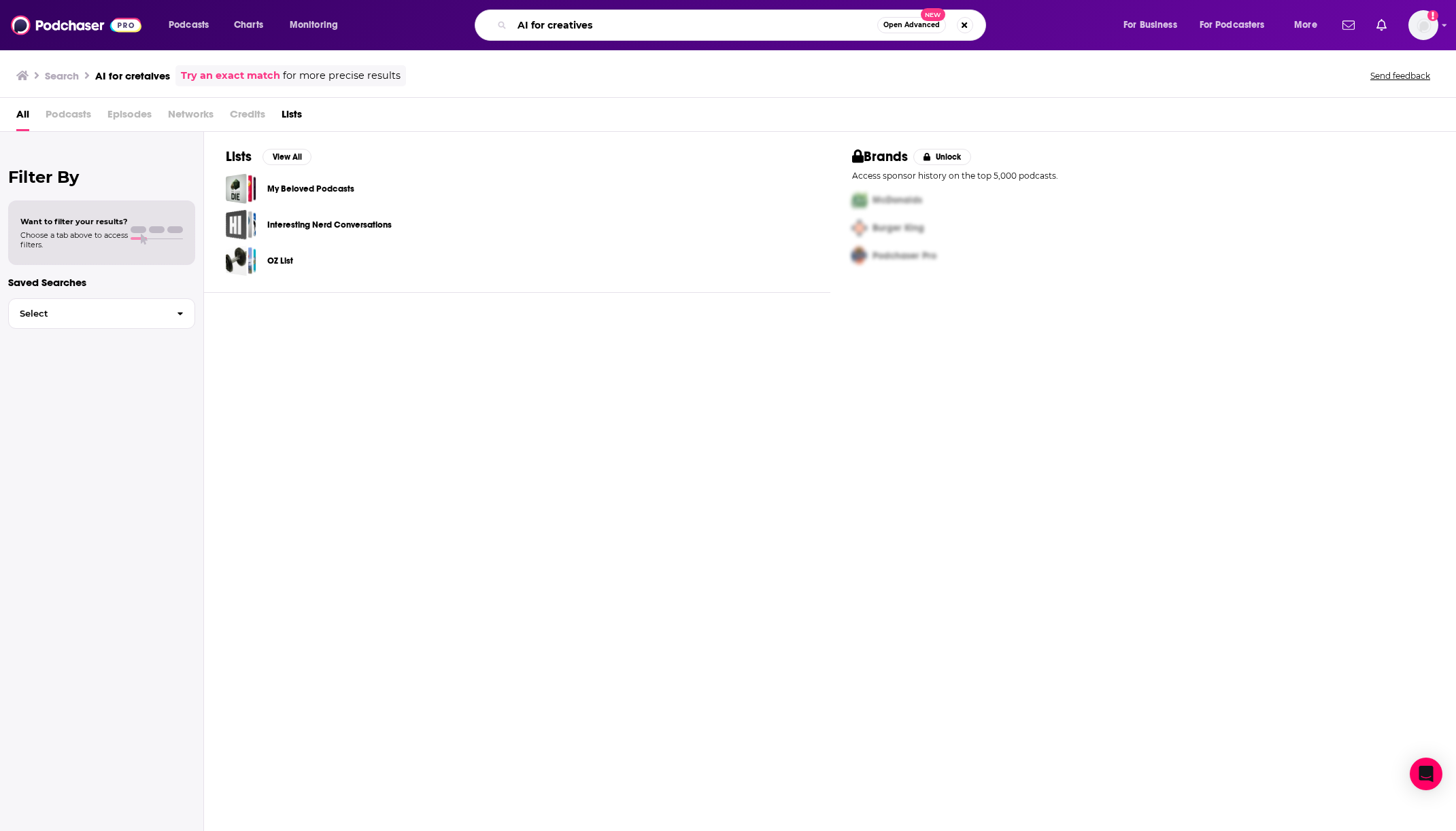
type input "AI for creatives"
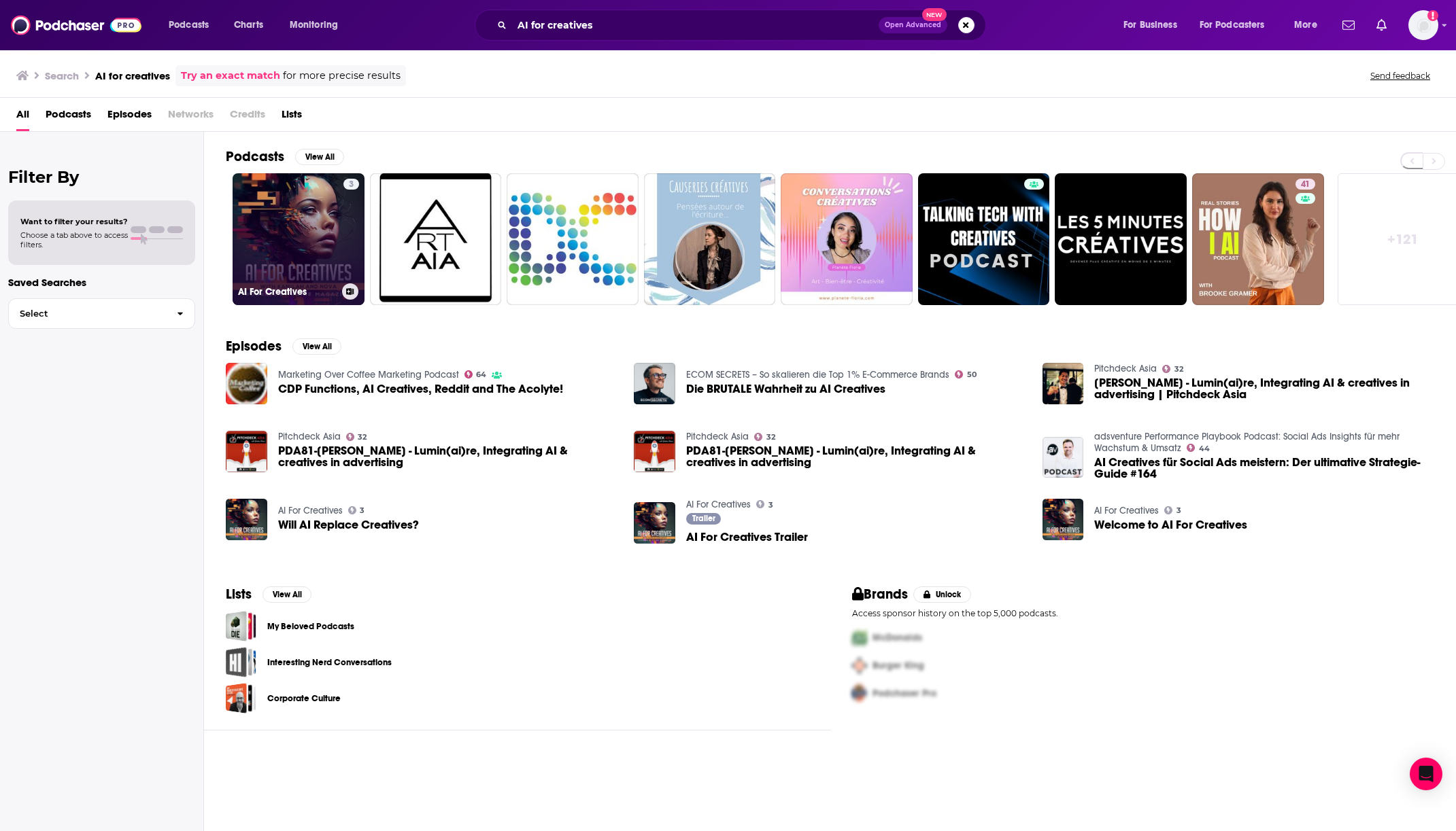
click at [295, 226] on link "3 AI For Creatives" at bounding box center [298, 239] width 132 height 132
click at [519, 46] on div "Podcasts Charts Monitoring AI for creatives Open Advanced New For Business For …" at bounding box center [728, 25] width 1456 height 50
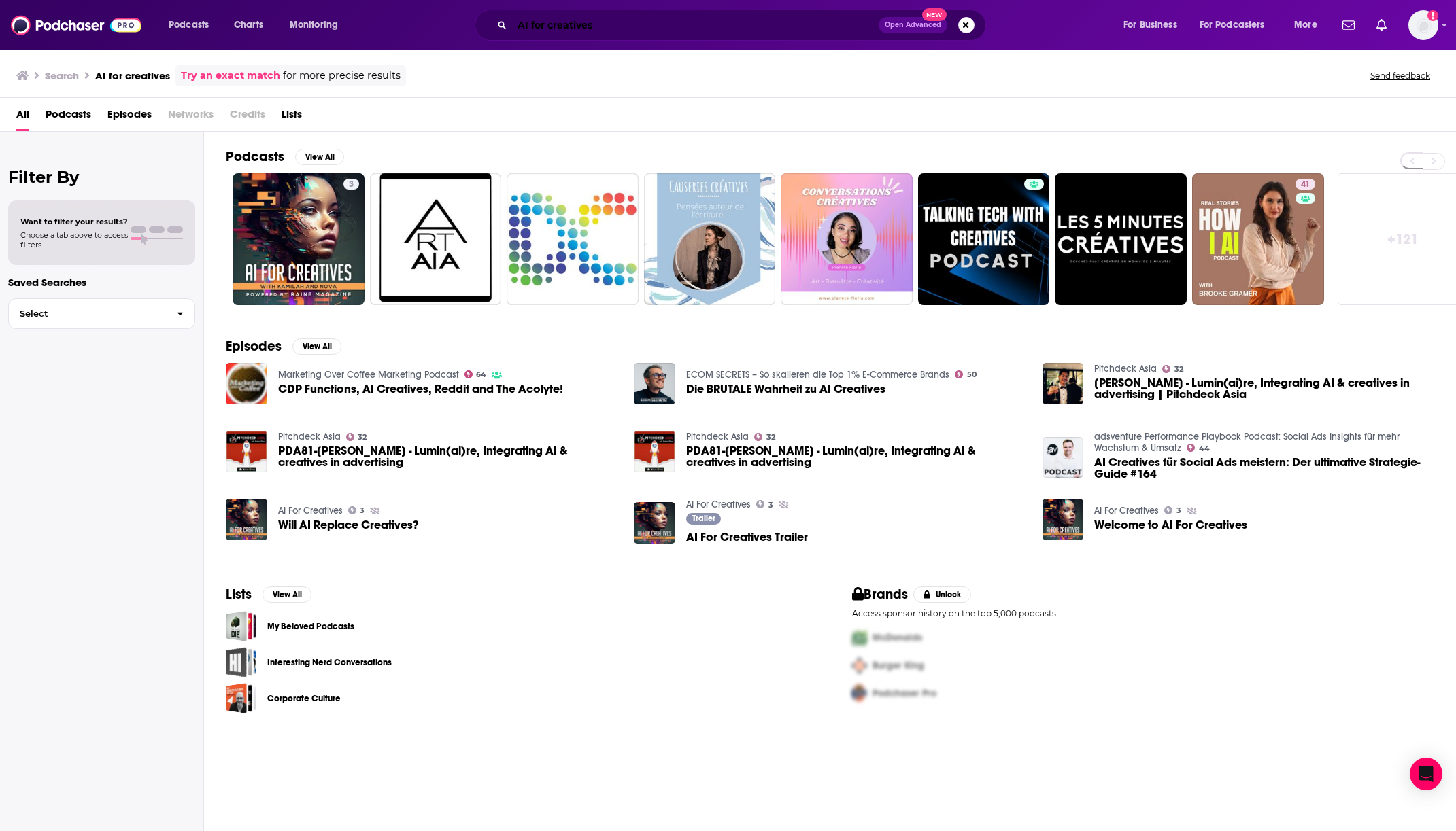
click at [555, 19] on input "AI for creatives" at bounding box center [696, 25] width 367 height 22
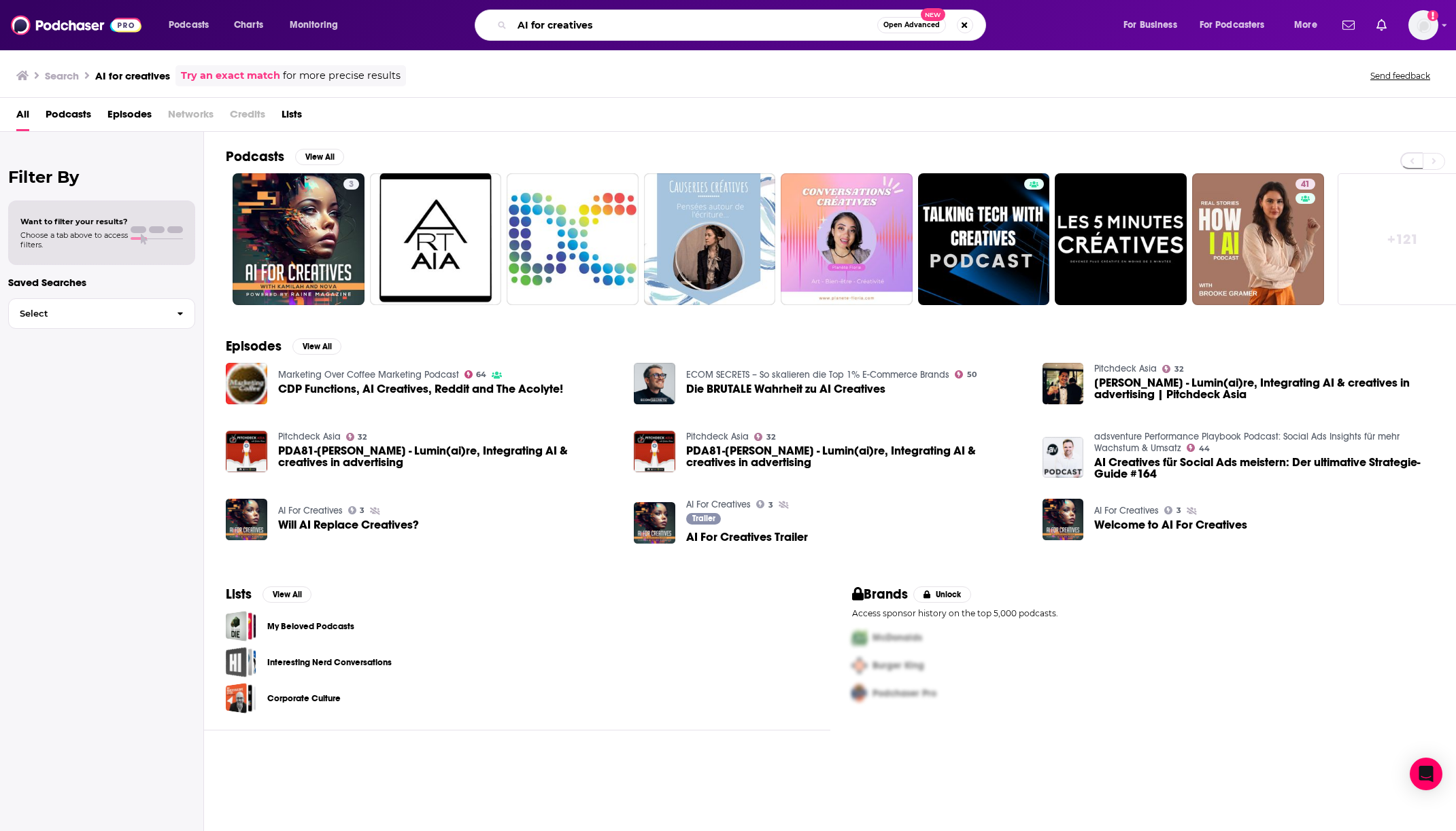
click at [555, 19] on input "AI for creatives" at bounding box center [695, 25] width 365 height 22
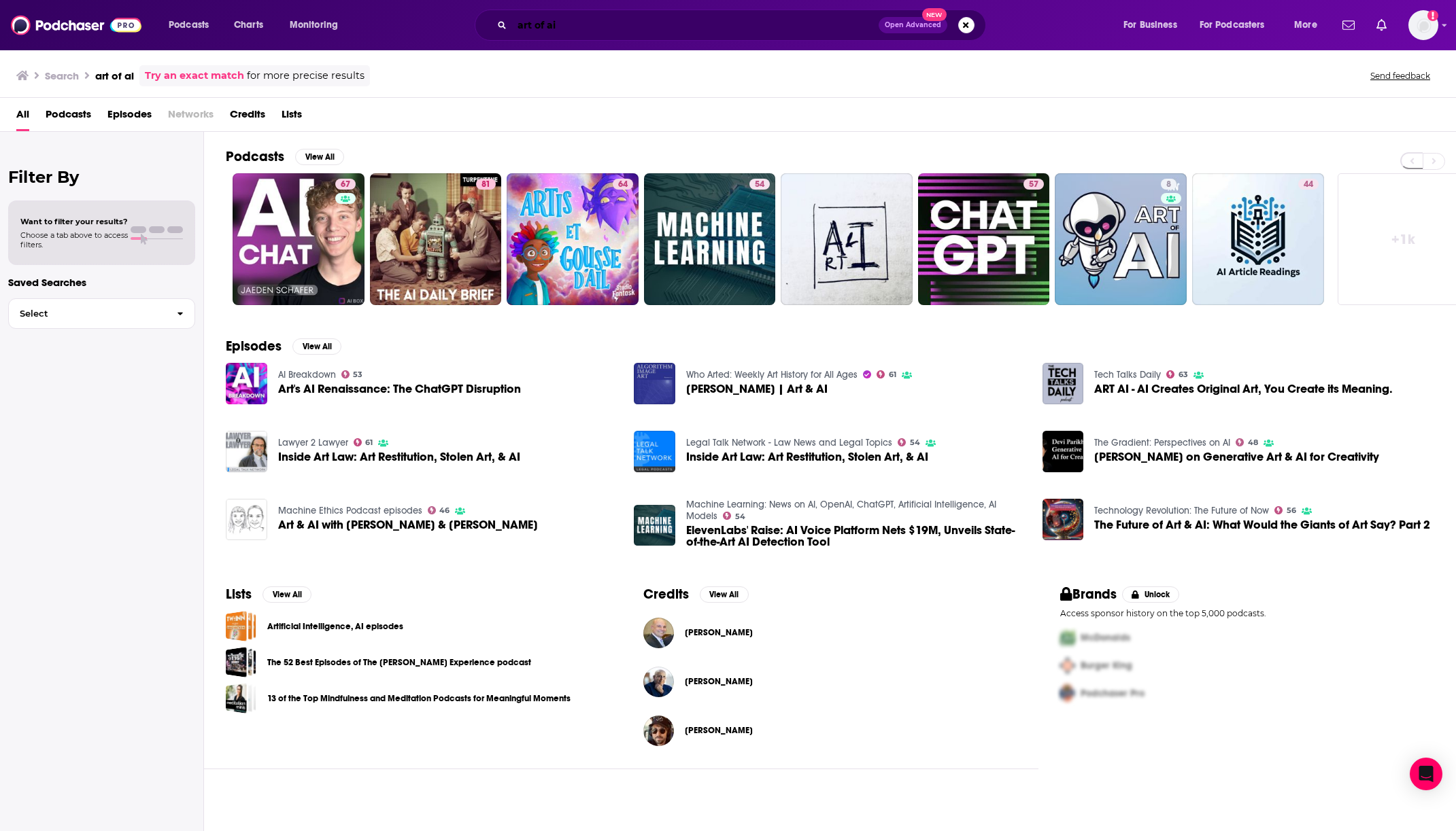
click at [602, 18] on input "art of ai" at bounding box center [696, 25] width 367 height 22
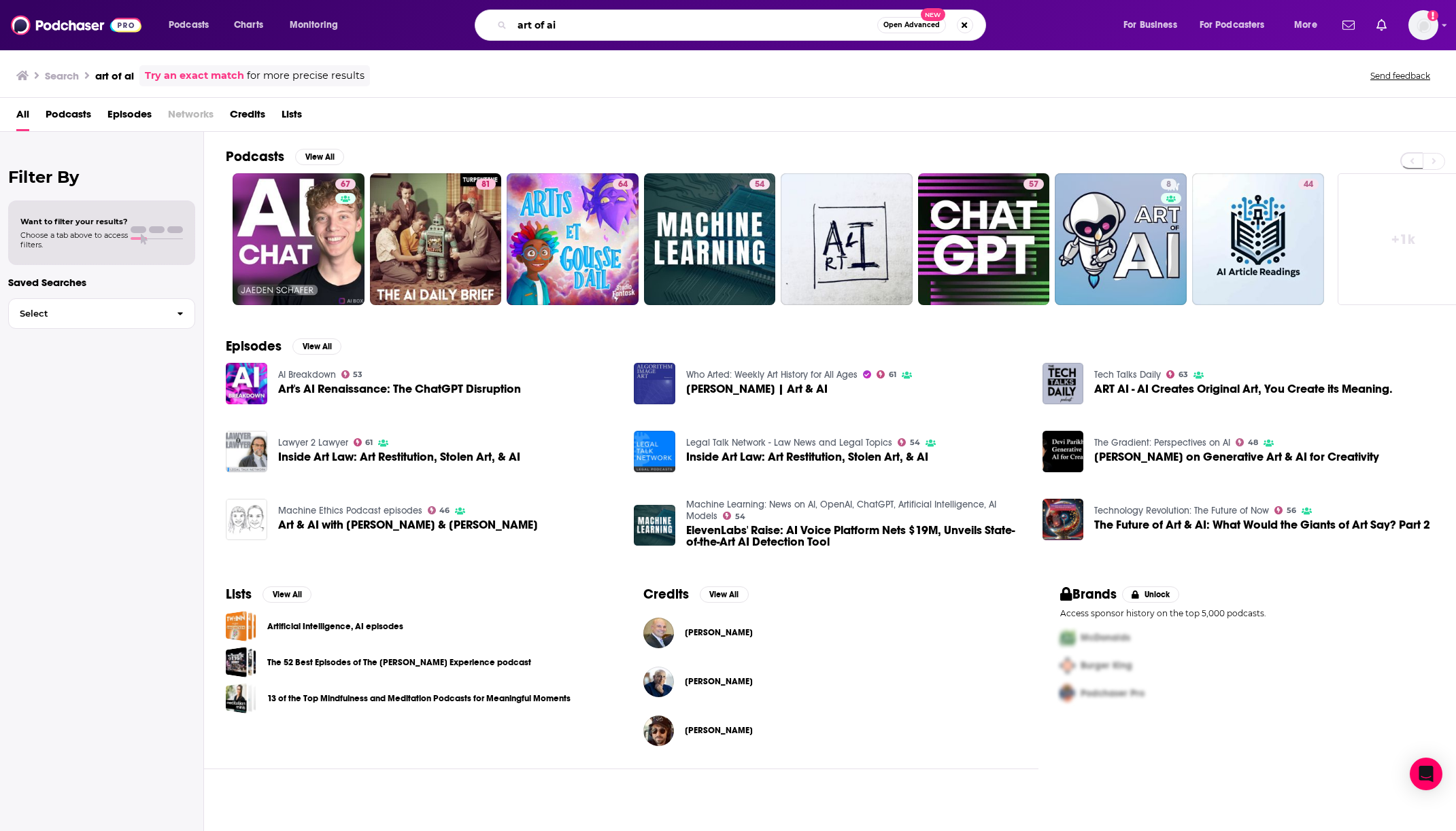
click at [602, 18] on input "art of ai" at bounding box center [695, 25] width 365 height 22
type input "creative ai"
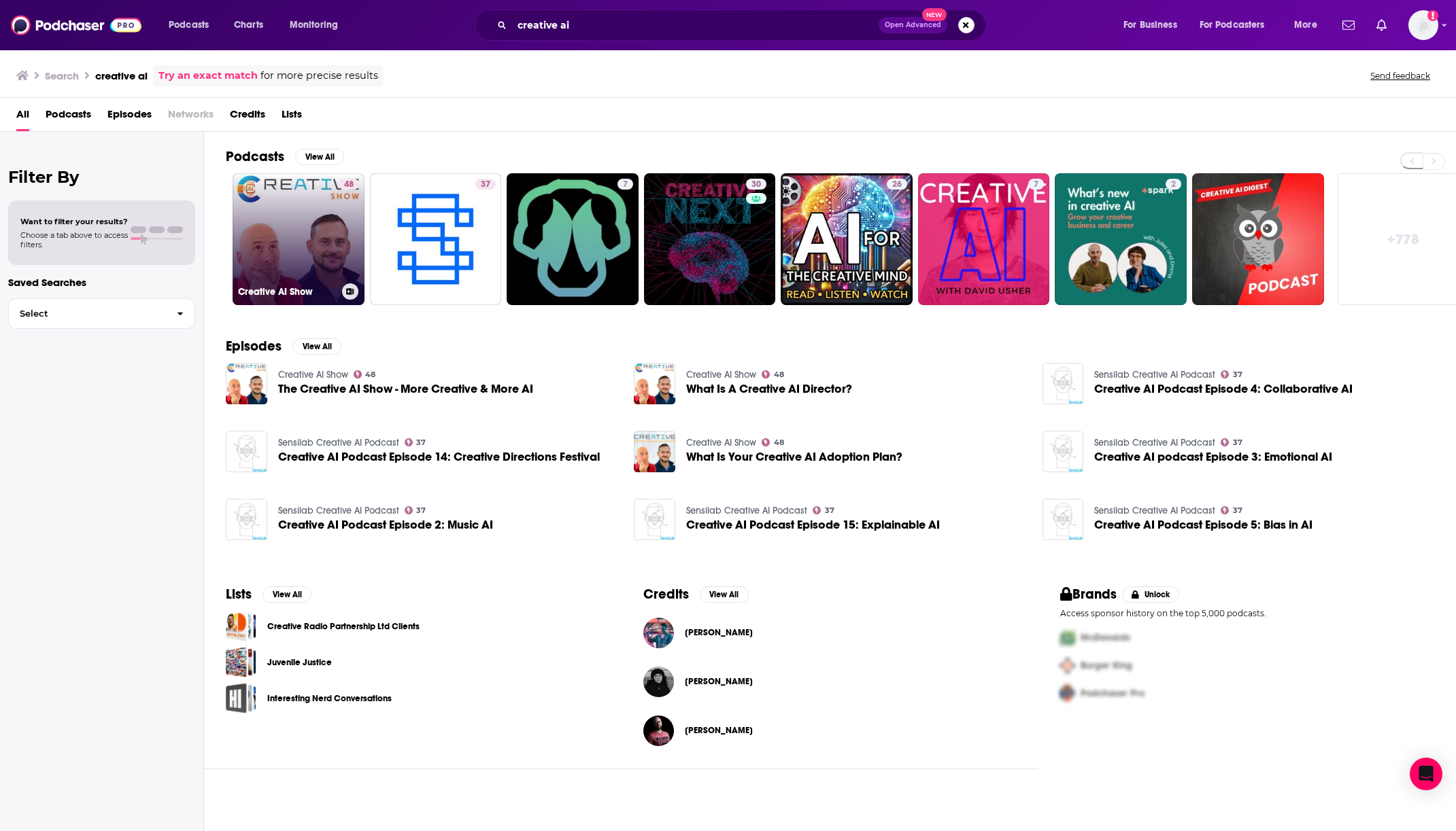
click at [289, 224] on link "48 Creative AI Show" at bounding box center [298, 239] width 132 height 132
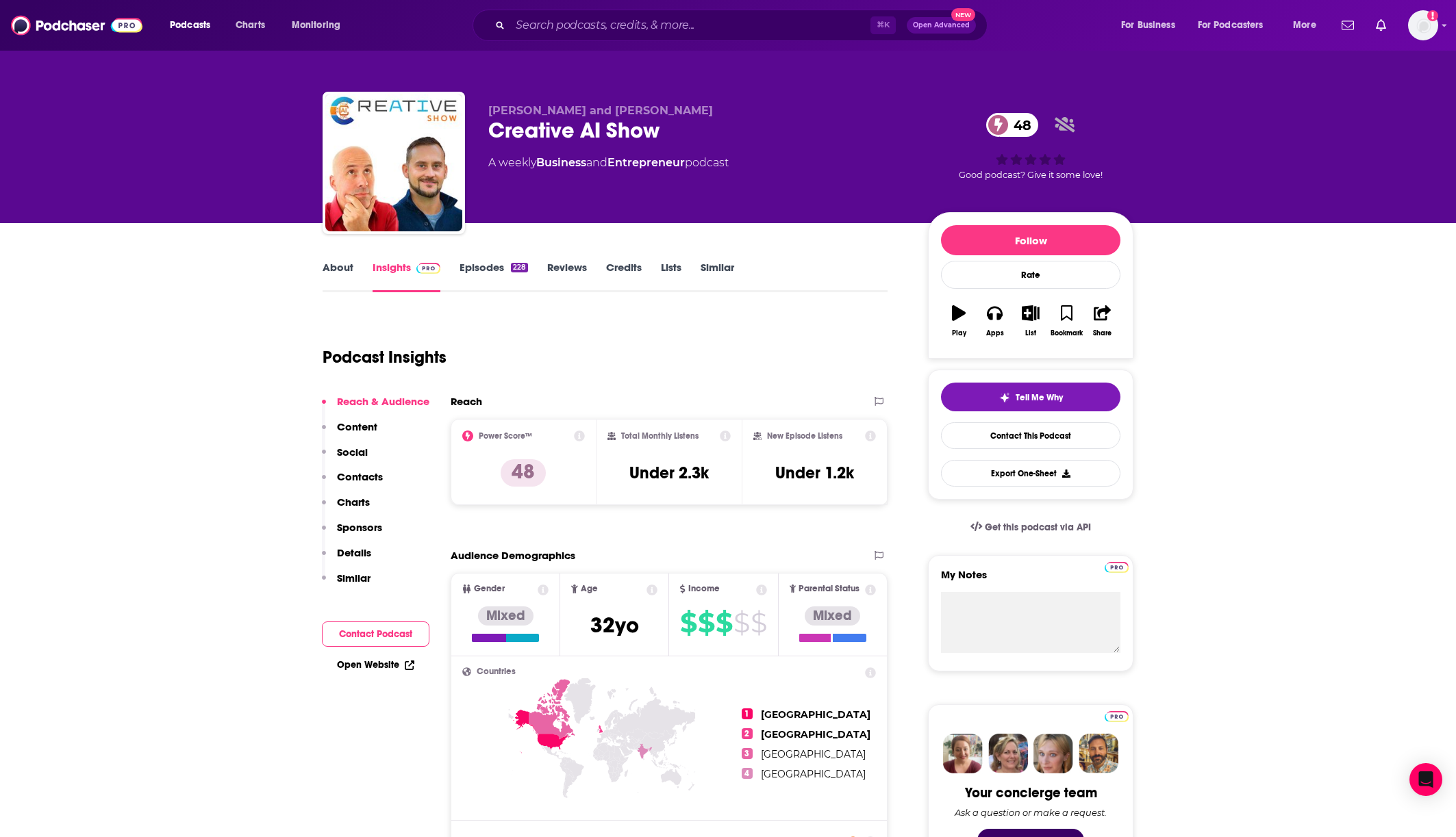
click at [334, 262] on link "About" at bounding box center [338, 276] width 31 height 32
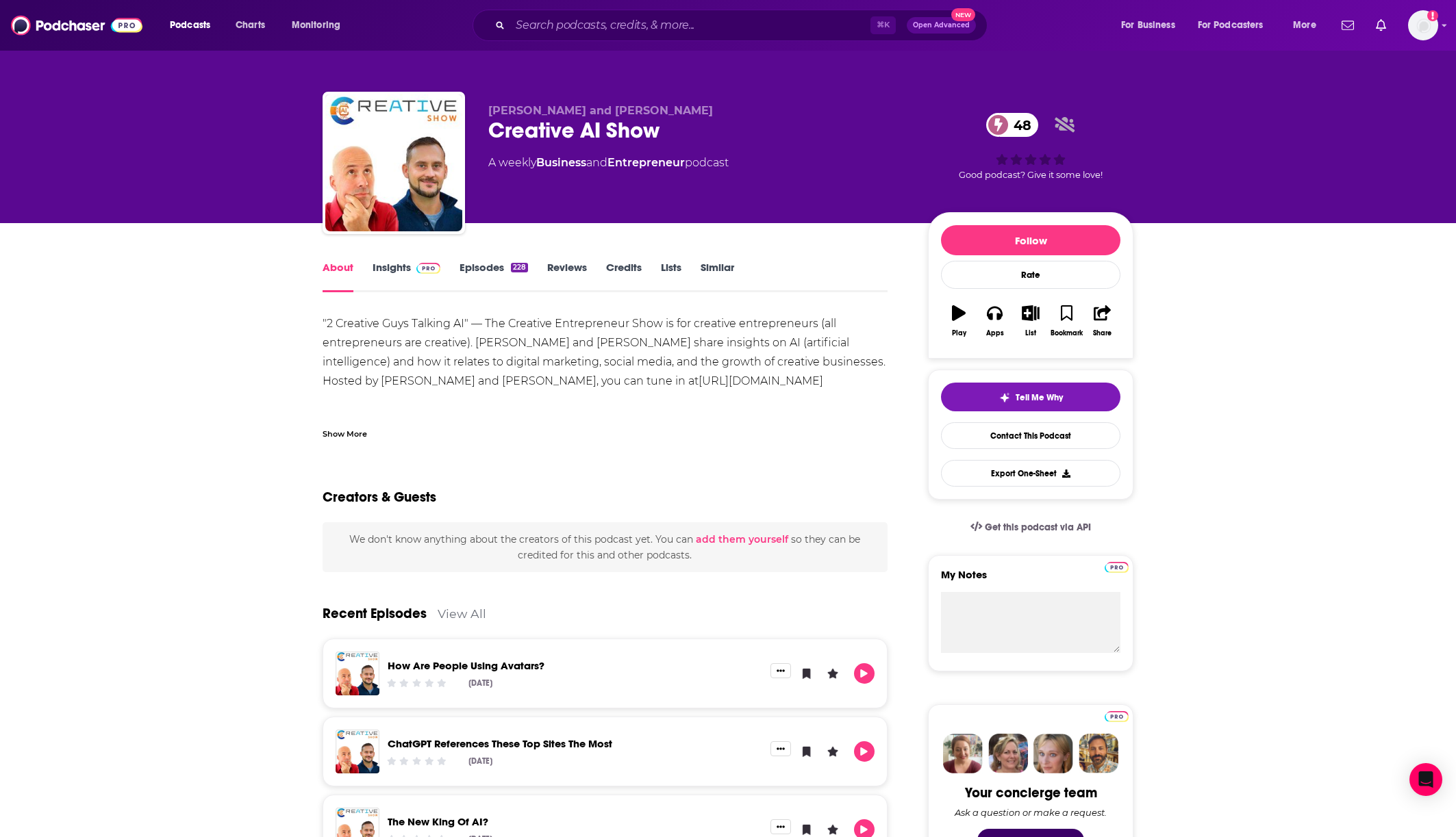
drag, startPoint x: 748, startPoint y: 378, endPoint x: 268, endPoint y: 314, distance: 484.2
click at [268, 314] on div "About Insights Episodes 228 Reviews Credits Lists Similar "2 Creative Guys Talk…" at bounding box center [728, 848] width 1456 height 1250
copy div ""2 Creative Guys Talking AI" — The Creative Entrepreneur Show is for creative e…"
click at [404, 271] on link "Insights" at bounding box center [406, 276] width 68 height 32
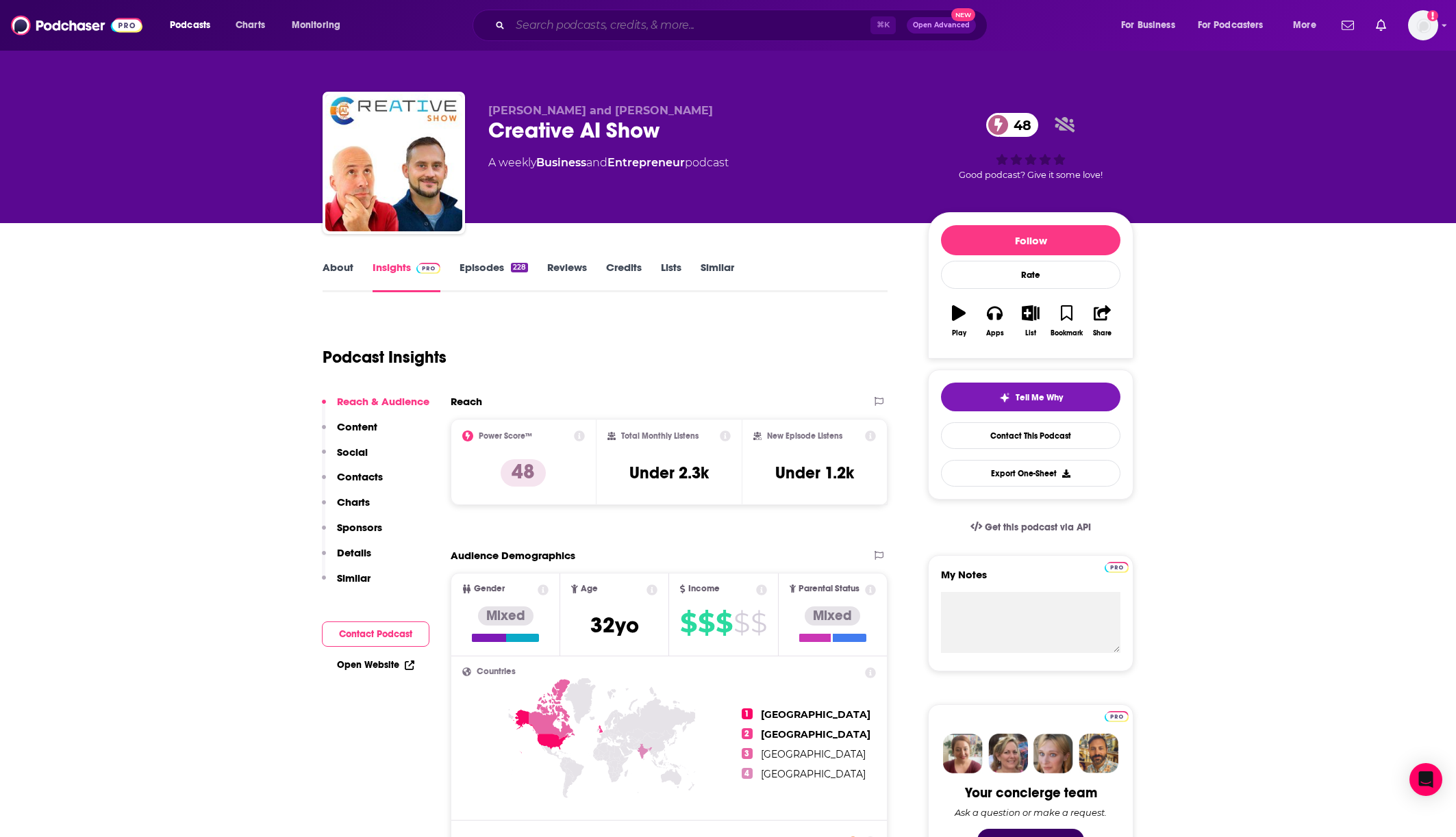
click at [564, 24] on input "Search podcasts, credits, & more..." at bounding box center [690, 25] width 360 height 22
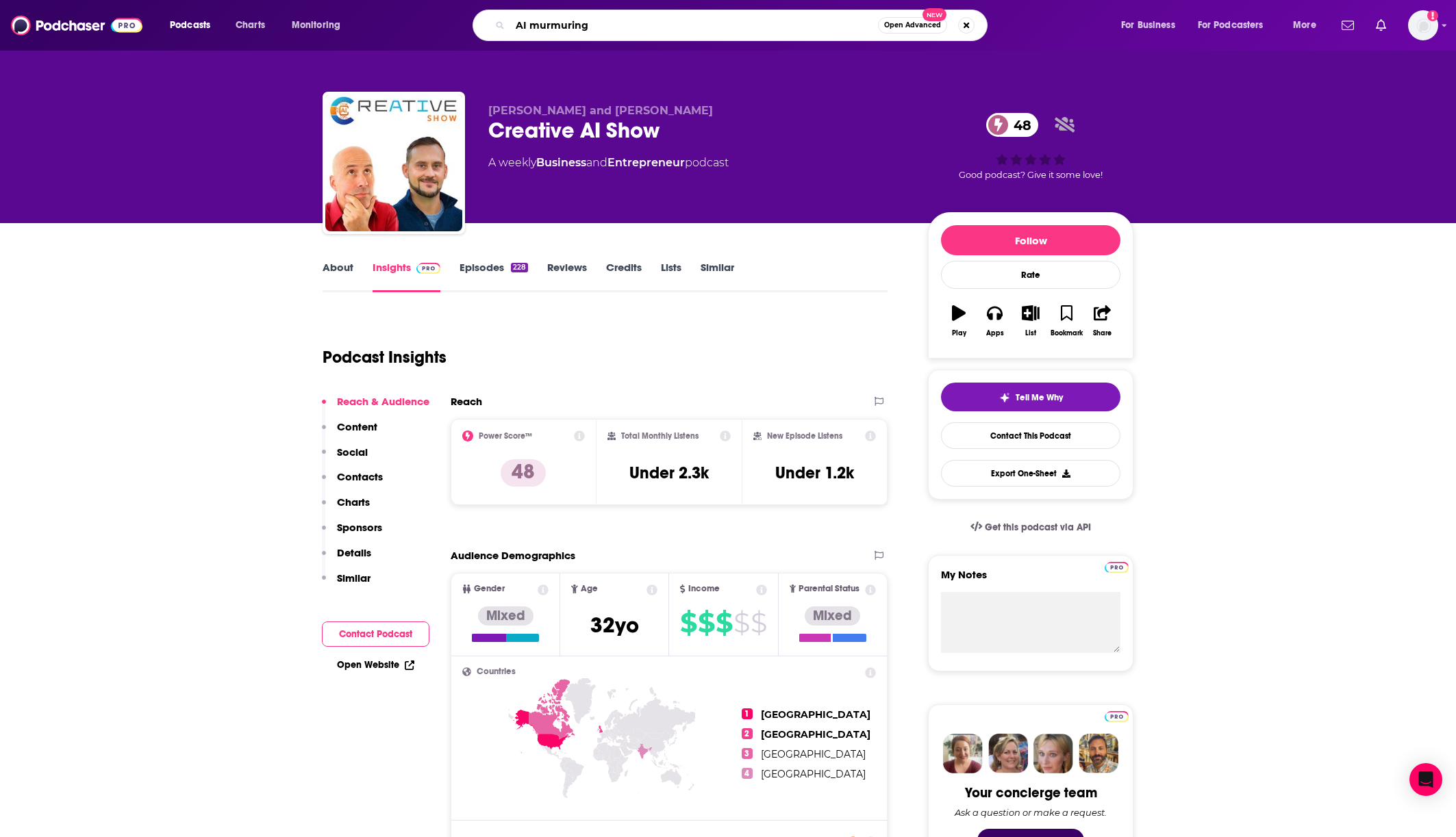
type input "AI murmurings"
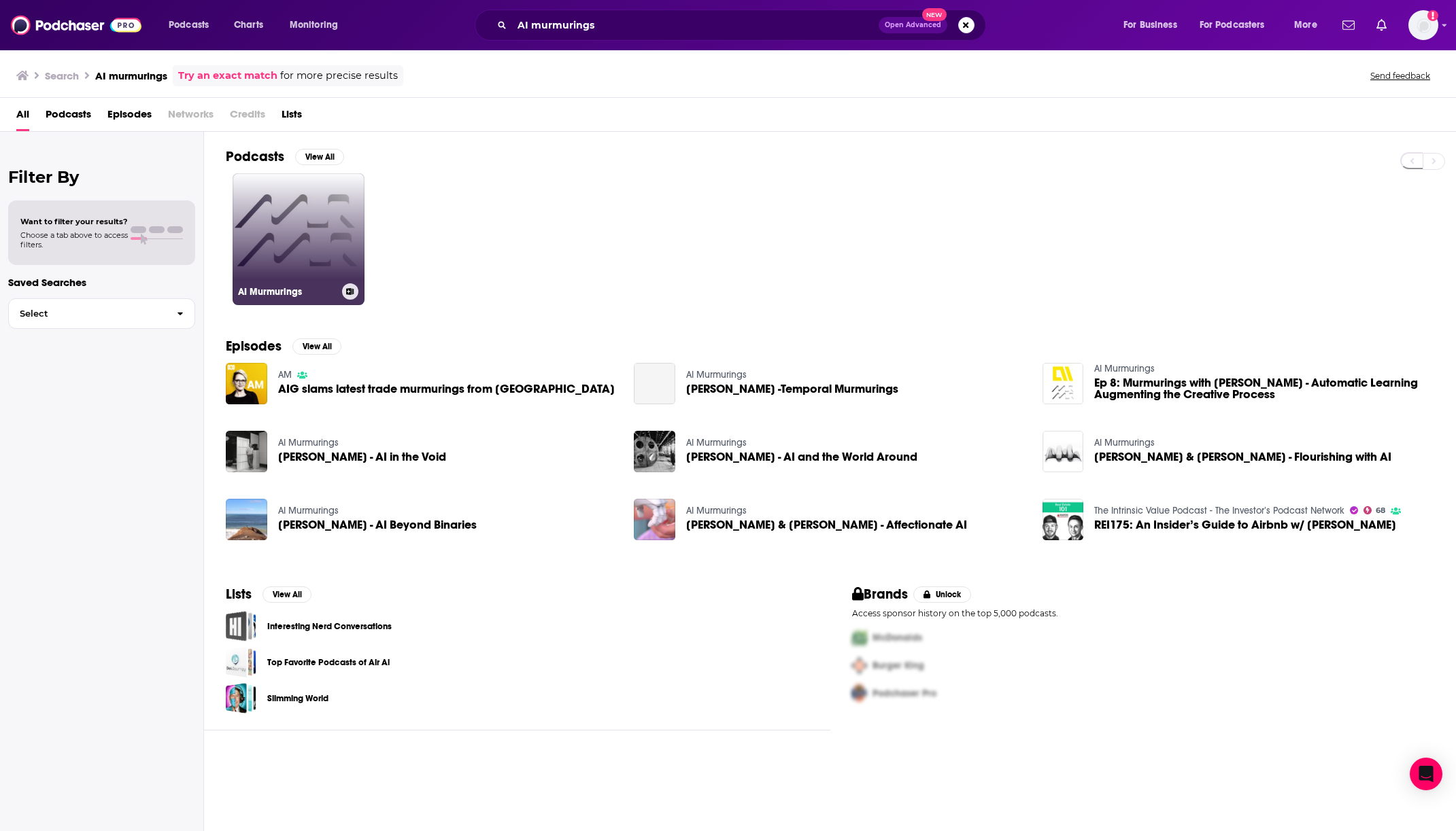
click at [321, 244] on link "AI Murmurings" at bounding box center [298, 239] width 132 height 132
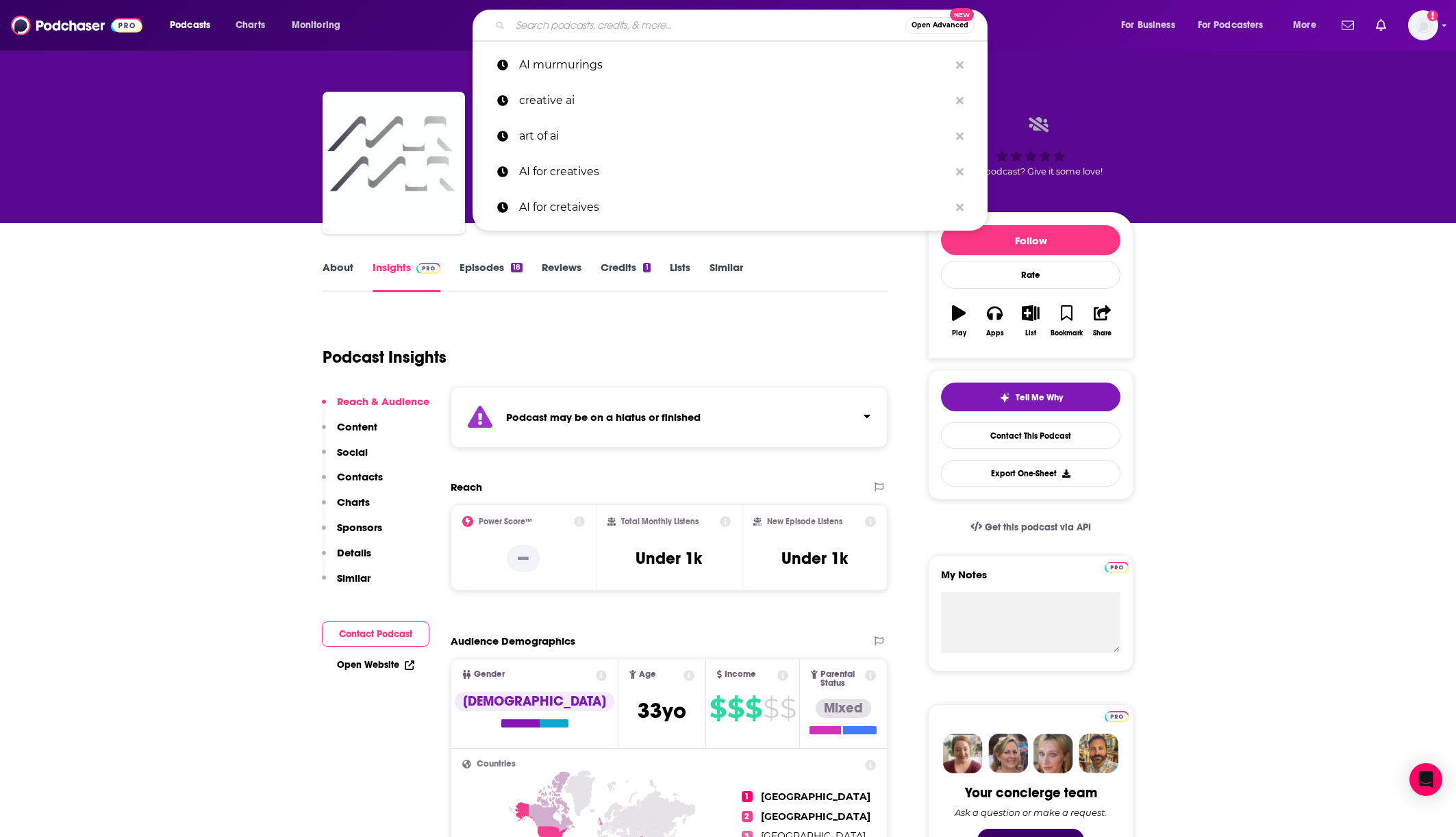
click at [577, 17] on input "Search podcasts, credits, & more..." at bounding box center [708, 25] width 395 height 22
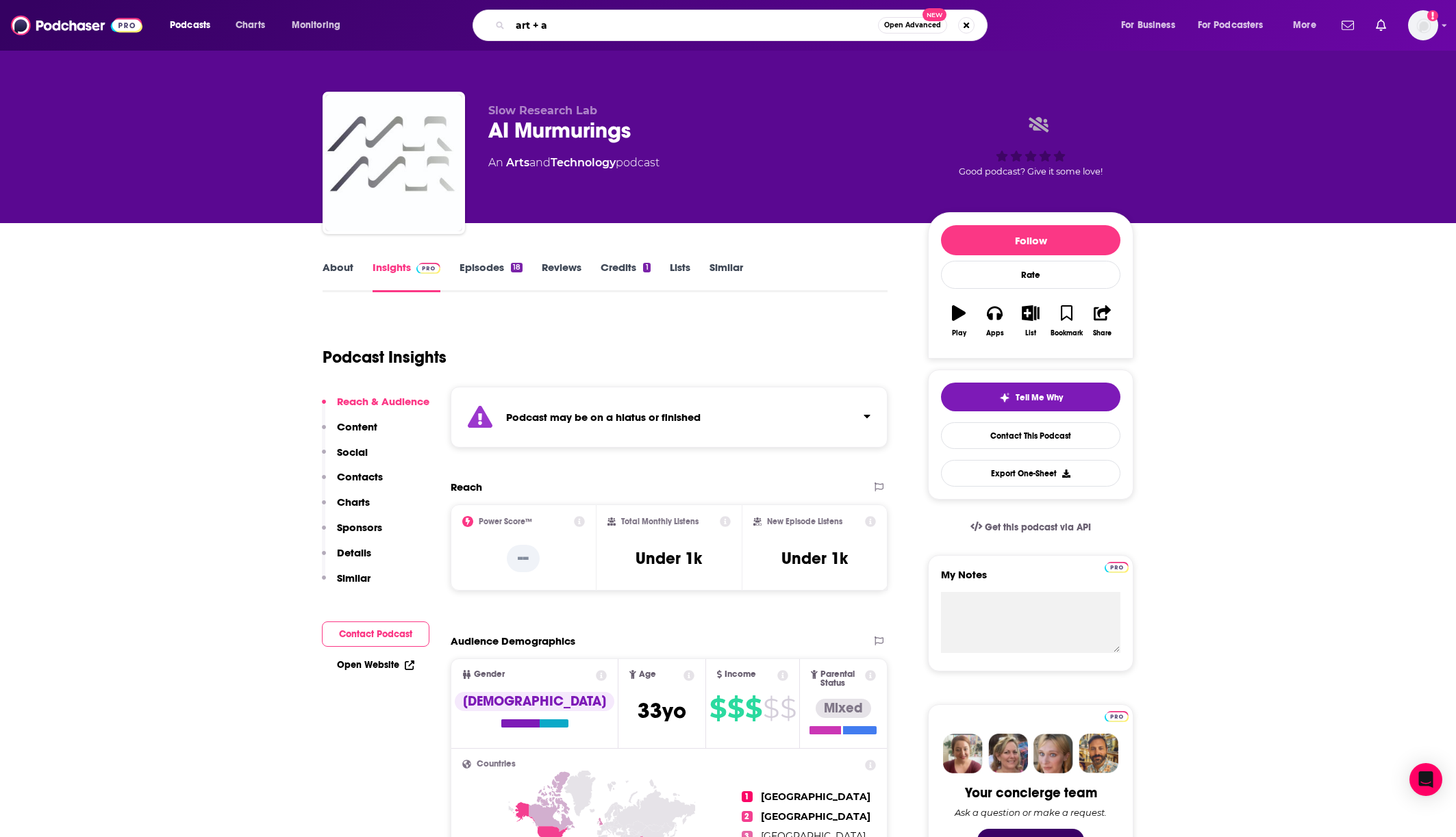
type input "art + ai"
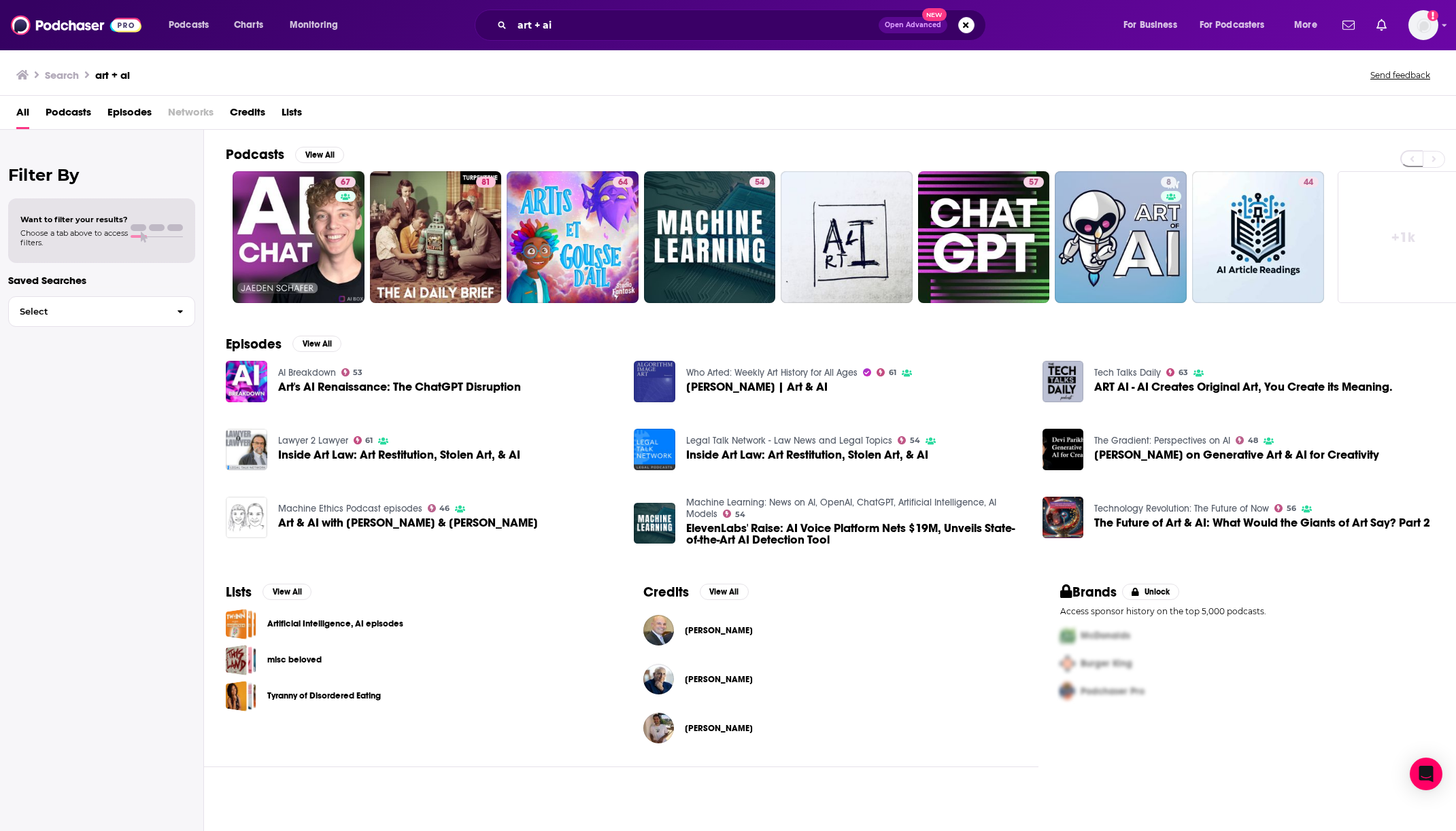
click at [345, 525] on span "Art & AI with [PERSON_NAME] & [PERSON_NAME]" at bounding box center [408, 523] width 260 height 12
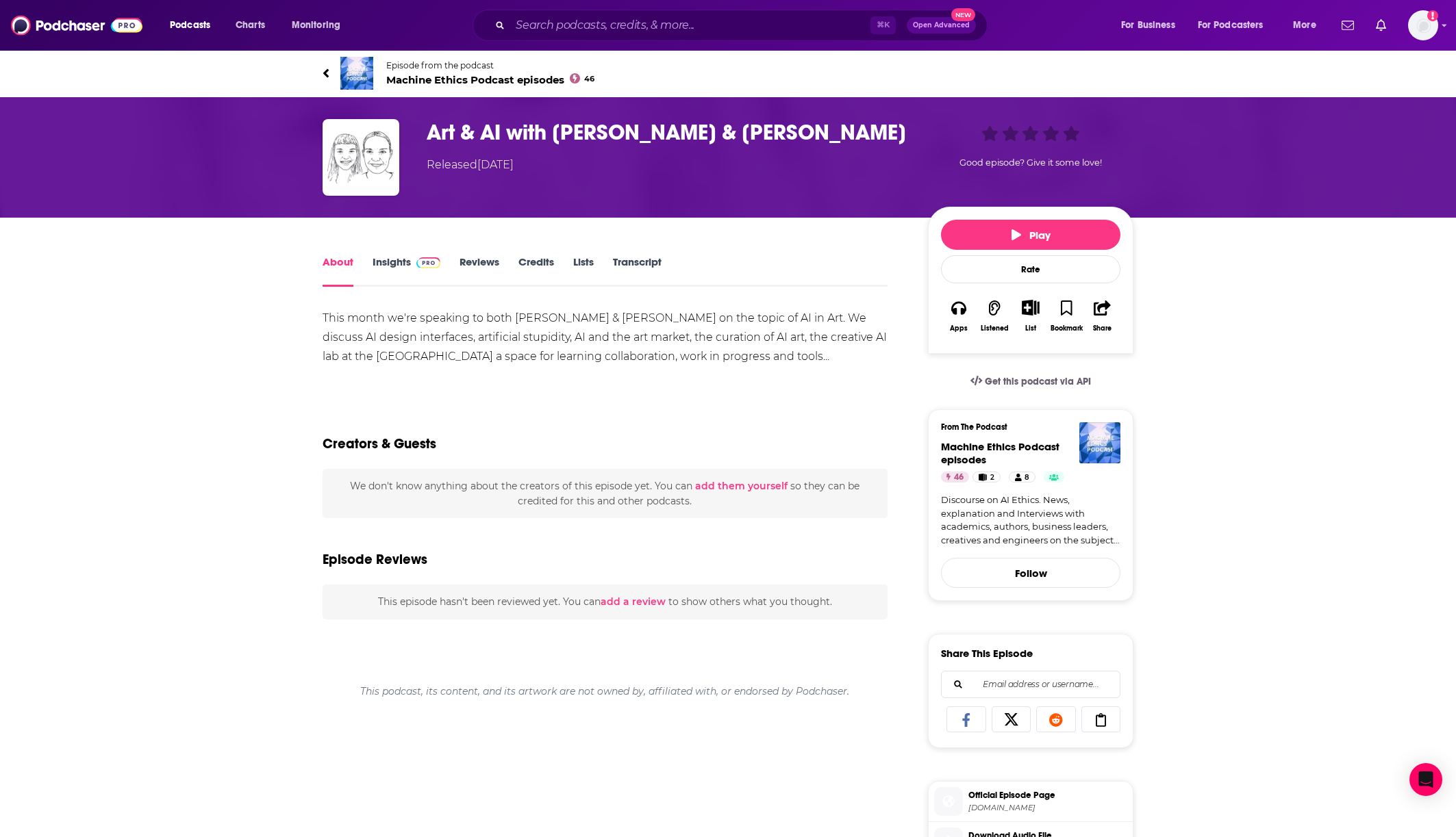
click at [411, 259] on span at bounding box center [425, 262] width 30 height 13
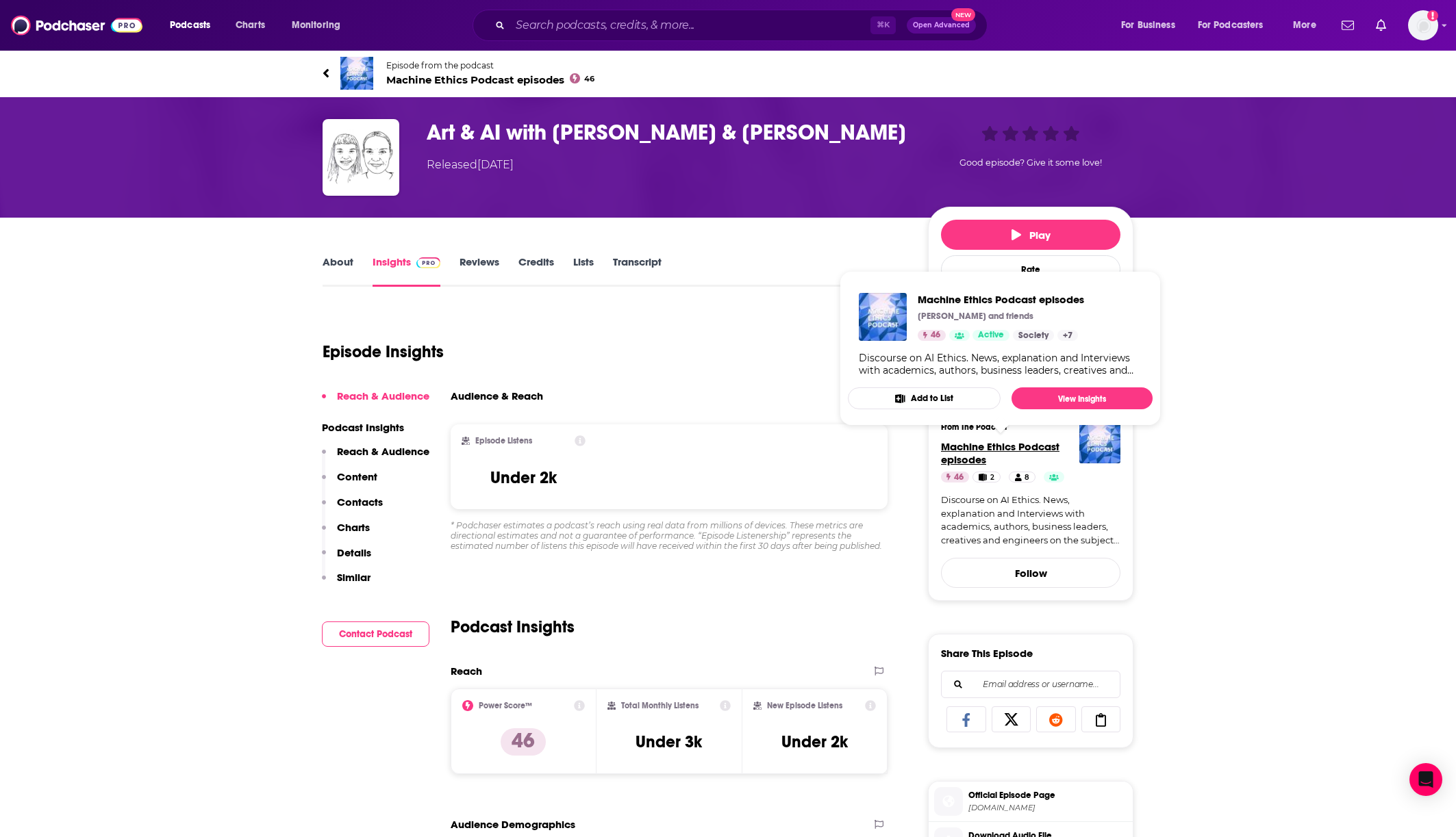
click at [978, 452] on span "Machine Ethics Podcast episodes" at bounding box center [1000, 453] width 119 height 26
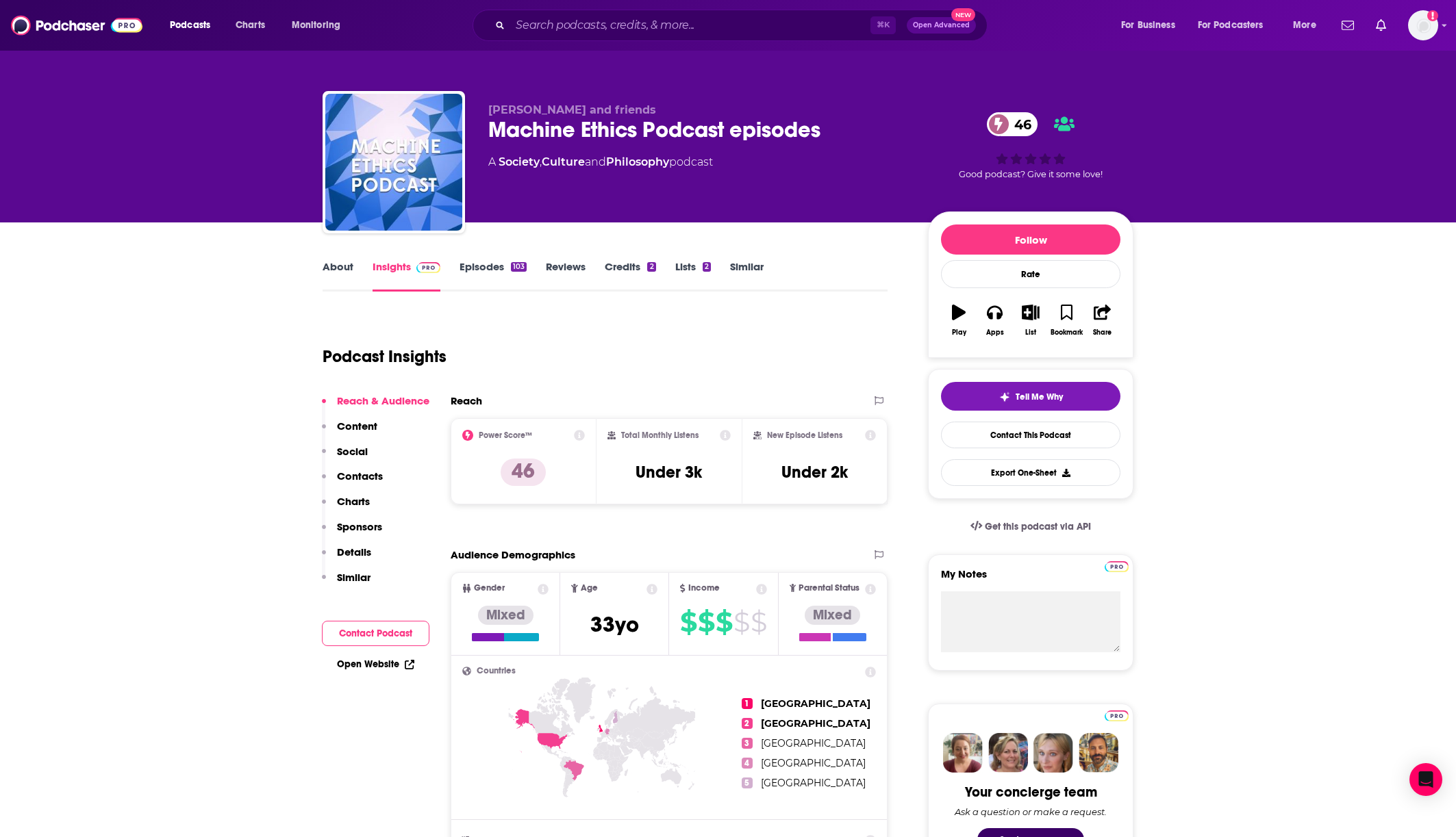
scroll to position [3, 0]
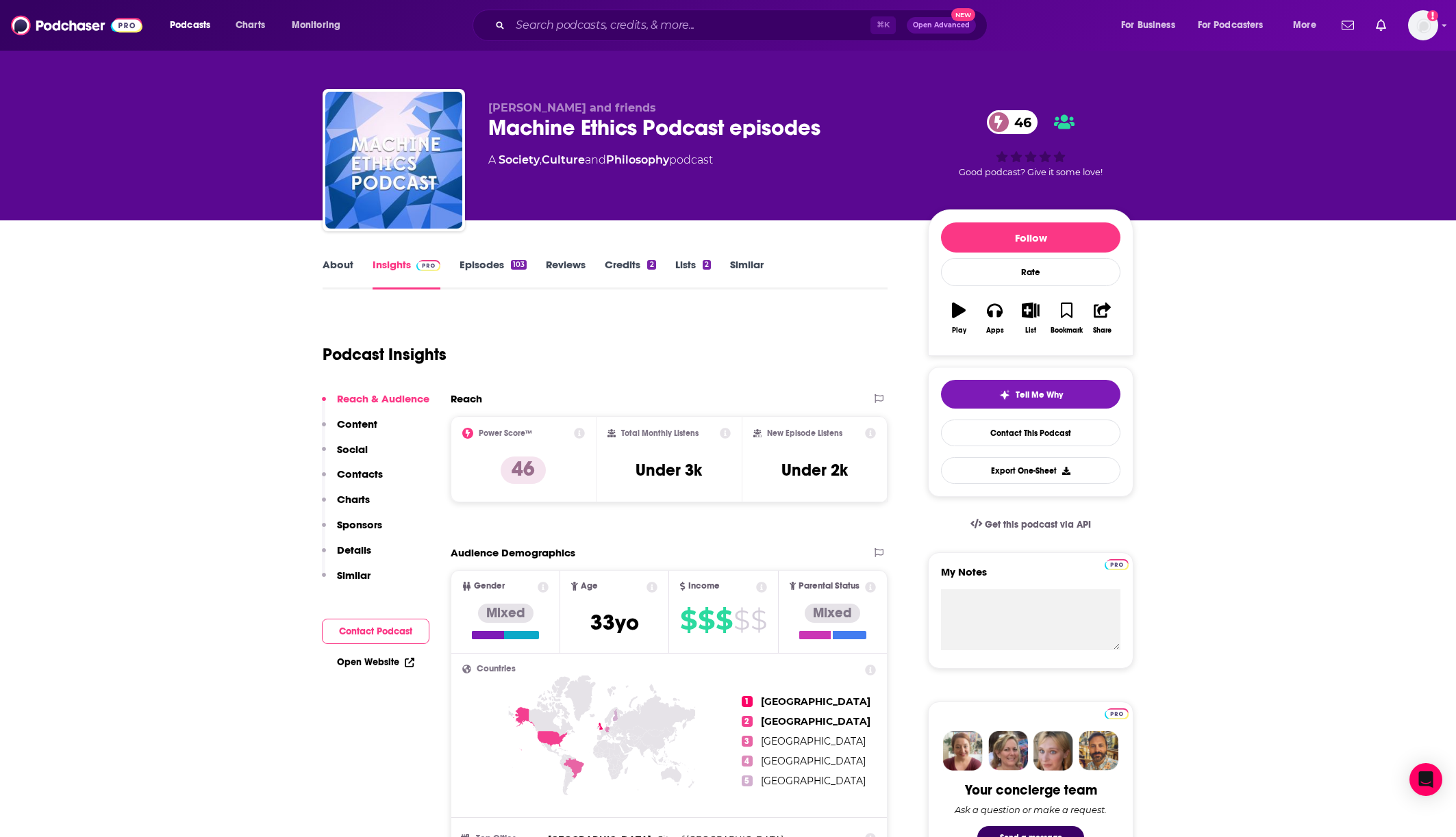
click at [347, 271] on link "About" at bounding box center [338, 273] width 31 height 32
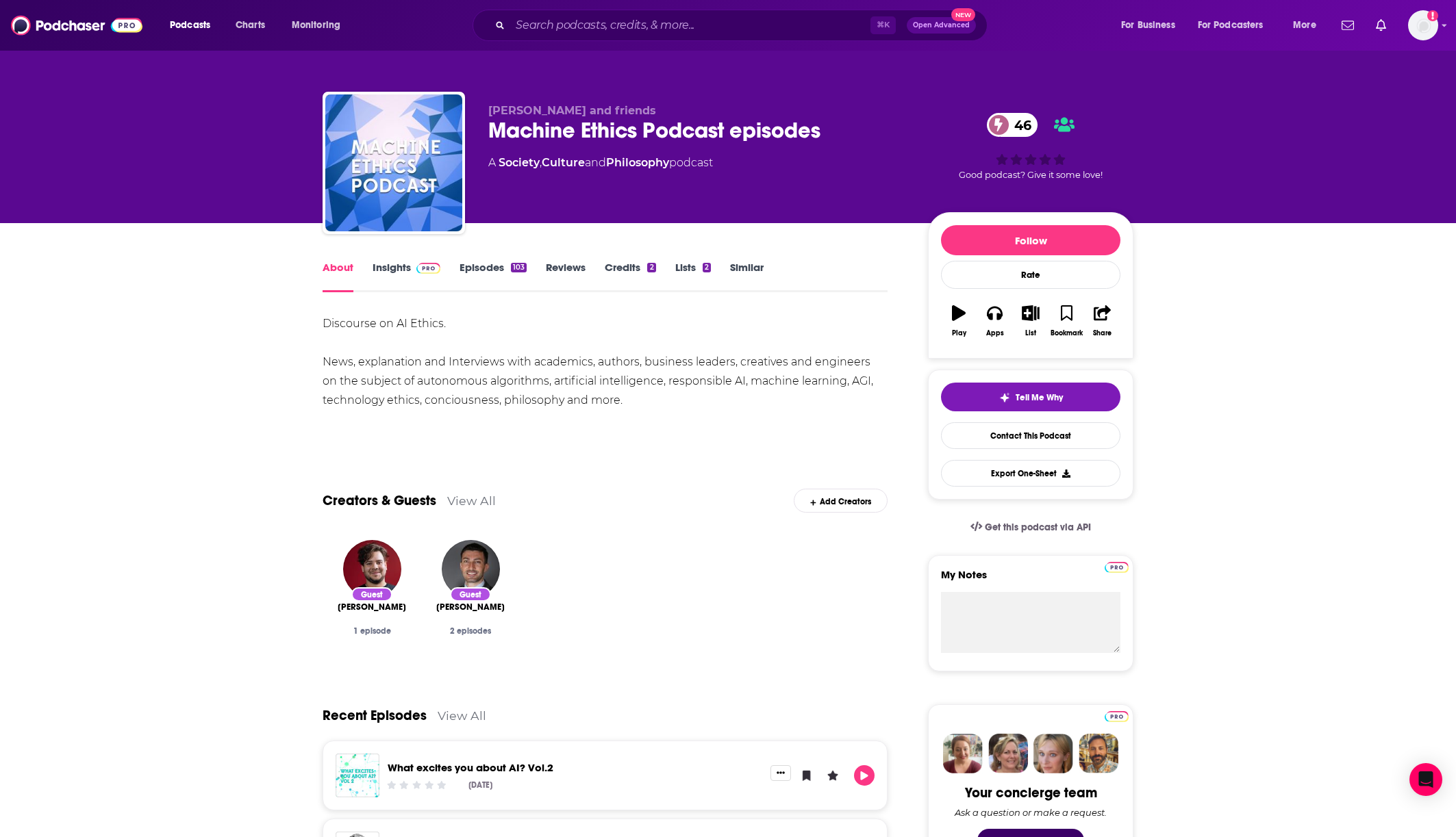
click at [517, 376] on div "Discourse on AI Ethics. News, explanation and Interviews with academics, author…" at bounding box center [604, 362] width 565 height 96
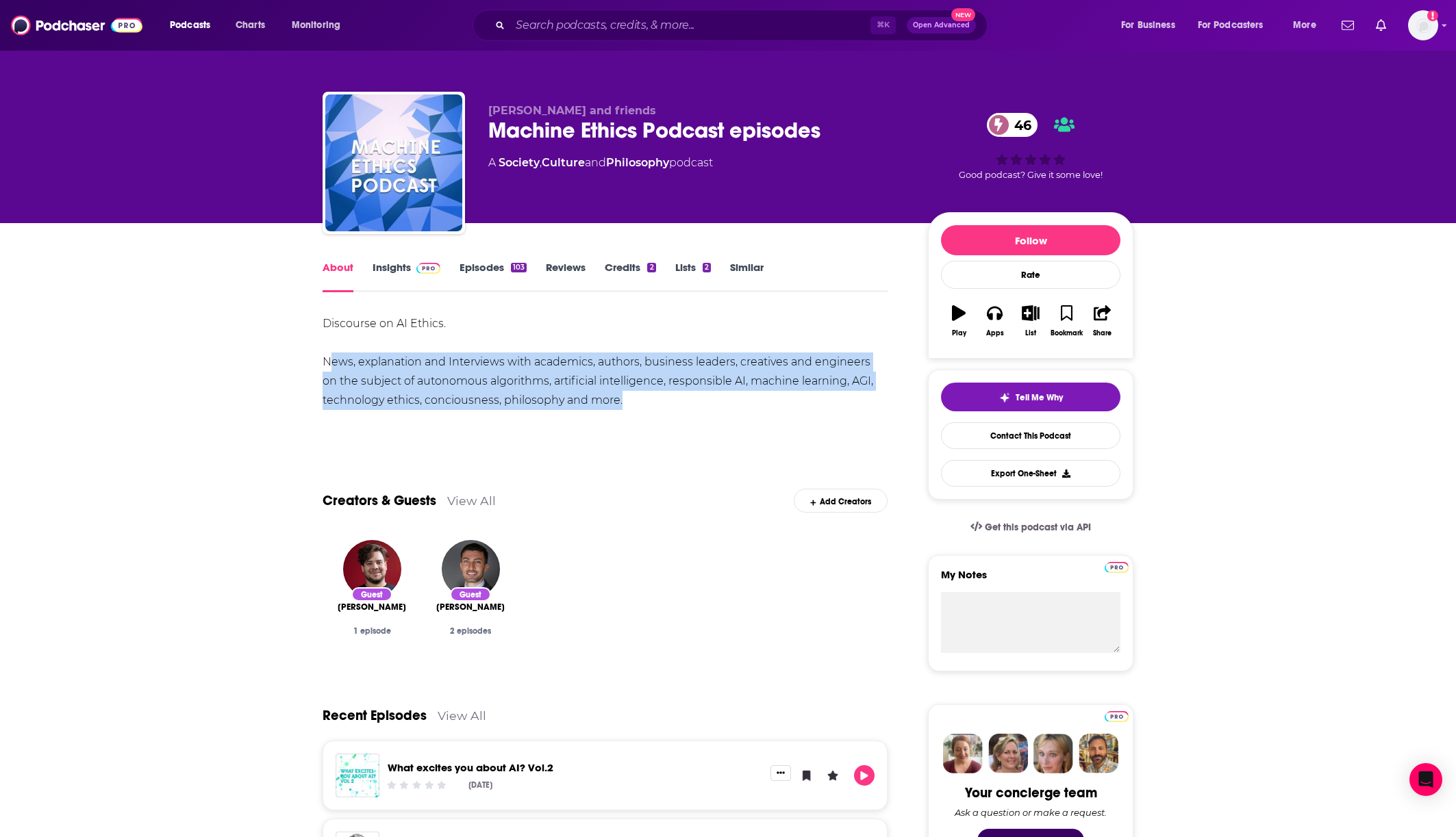
click at [517, 376] on div "Discourse on AI Ethics. News, explanation and Interviews with academics, author…" at bounding box center [604, 362] width 565 height 96
copy div "News, explanation and Interviews with academics, authors, business leaders, cre…"
click at [539, 384] on div "Discourse on AI Ethics. News, explanation and Interviews with academics, author…" at bounding box center [604, 362] width 565 height 96
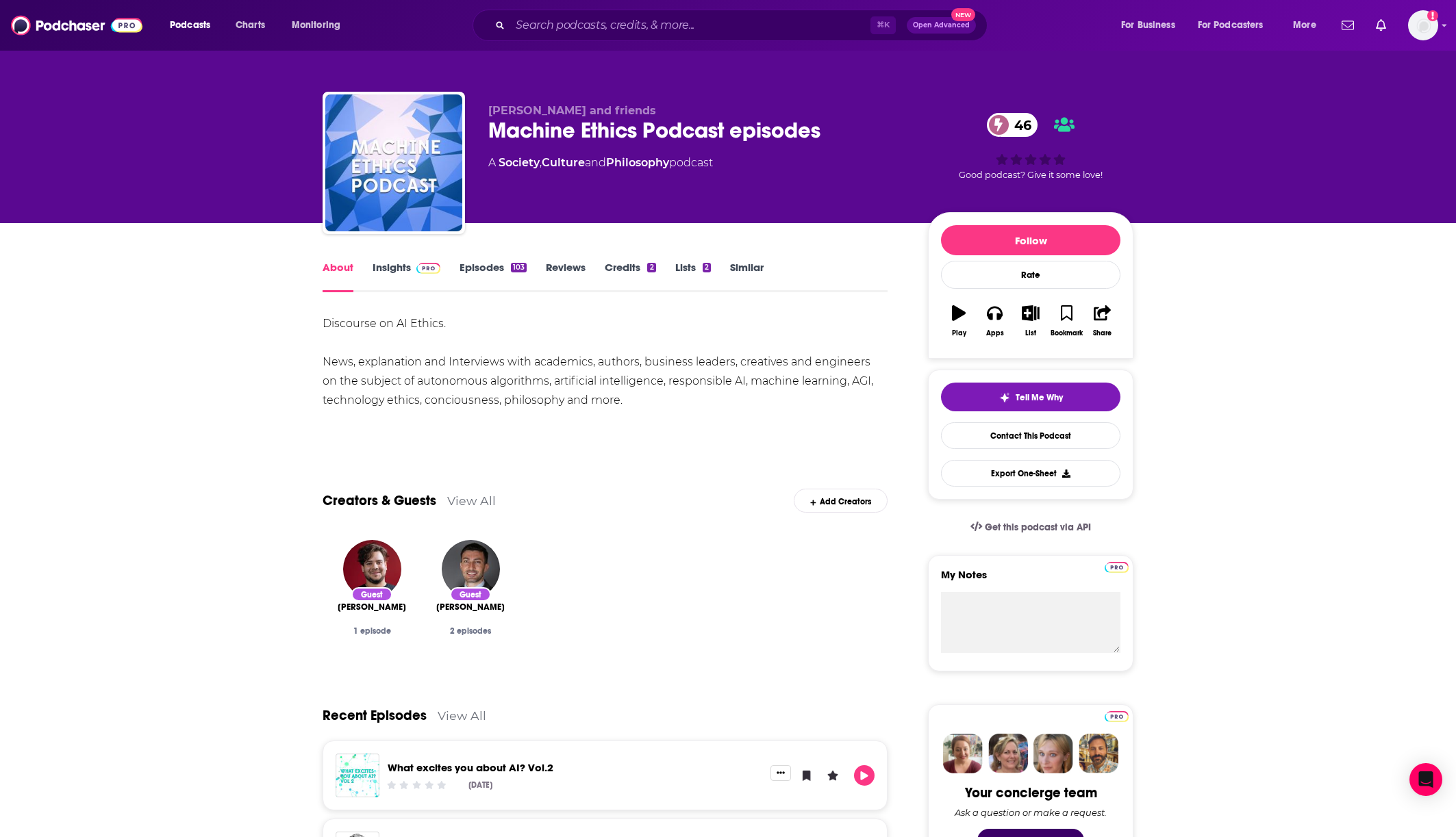
click at [539, 384] on div "Discourse on AI Ethics. News, explanation and Interviews with academics, author…" at bounding box center [604, 362] width 565 height 96
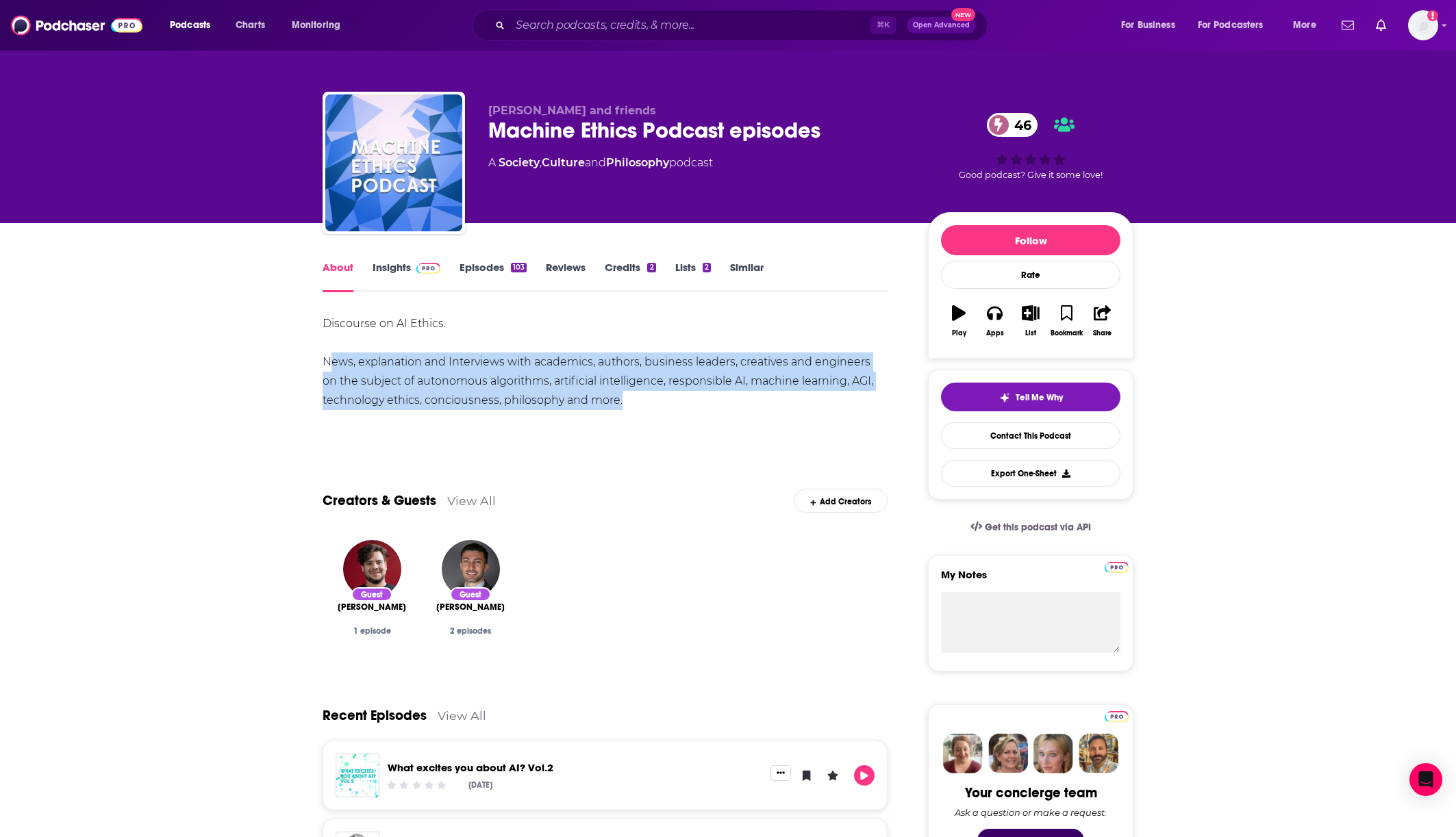
click at [404, 263] on link "Insights" at bounding box center [406, 276] width 68 height 32
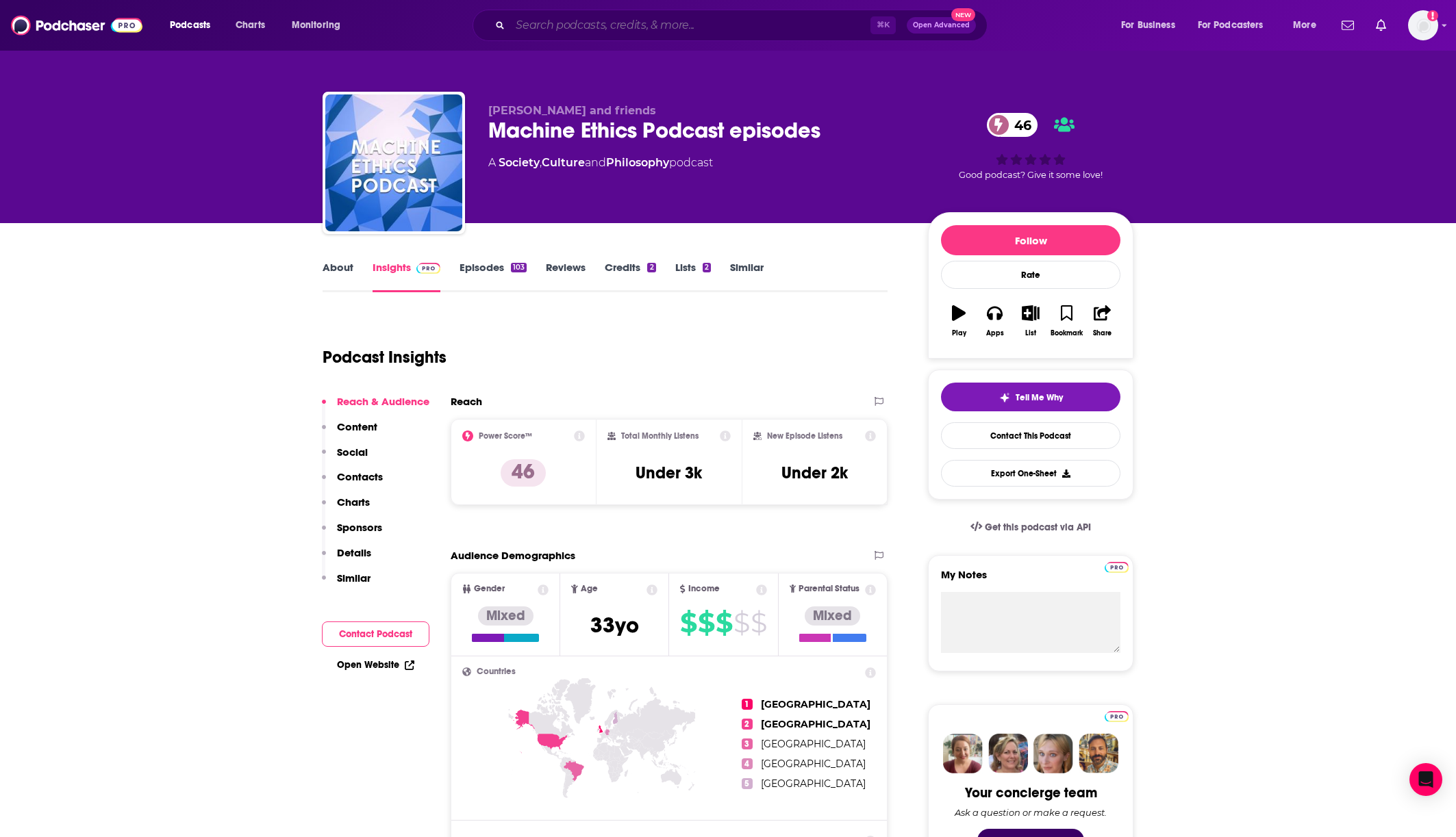
click at [547, 33] on input "Search podcasts, credits, & more..." at bounding box center [690, 25] width 360 height 22
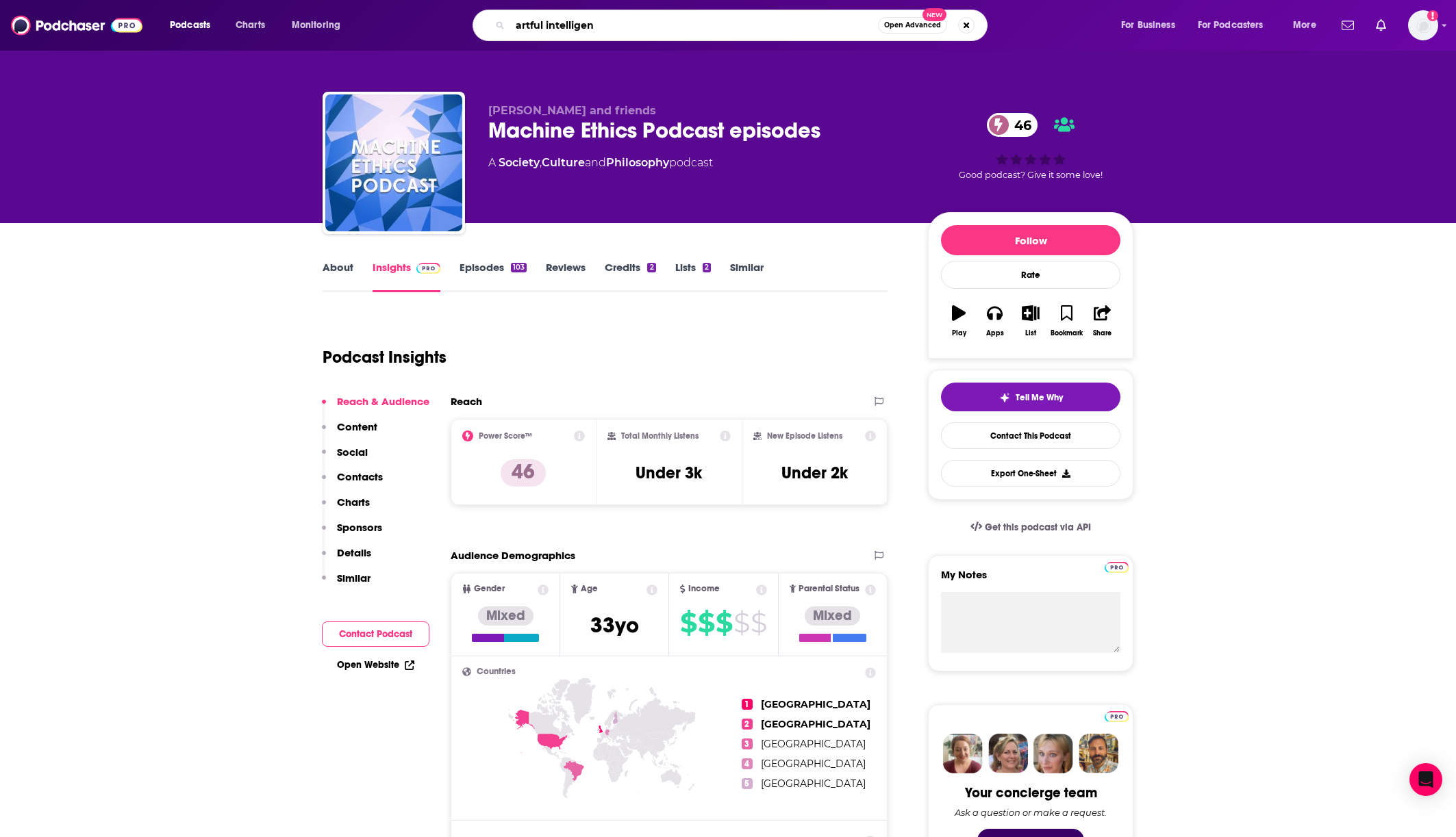
type input "artful intelligenc"
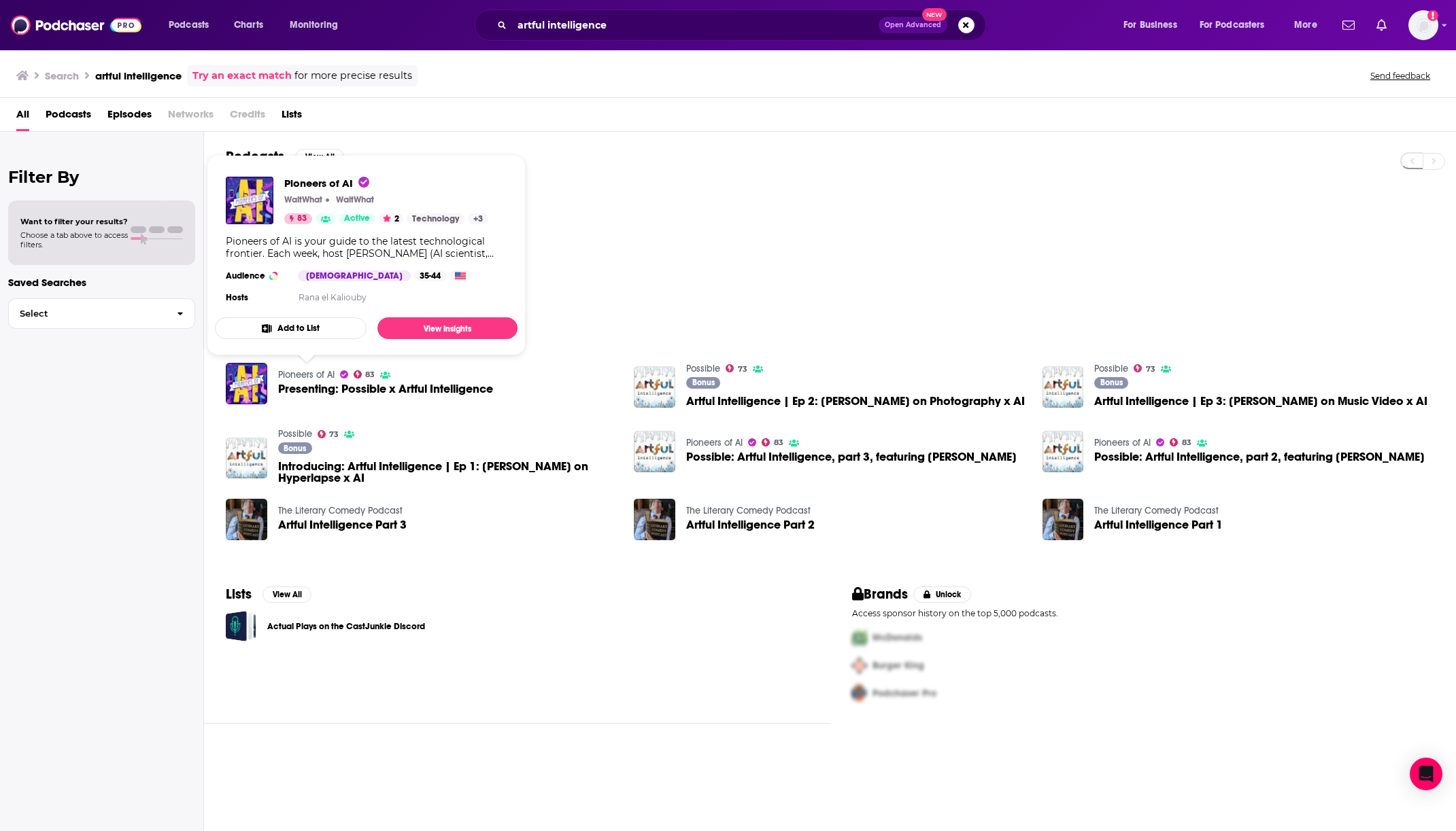
click at [323, 371] on link "Pioneers of AI" at bounding box center [306, 375] width 57 height 12
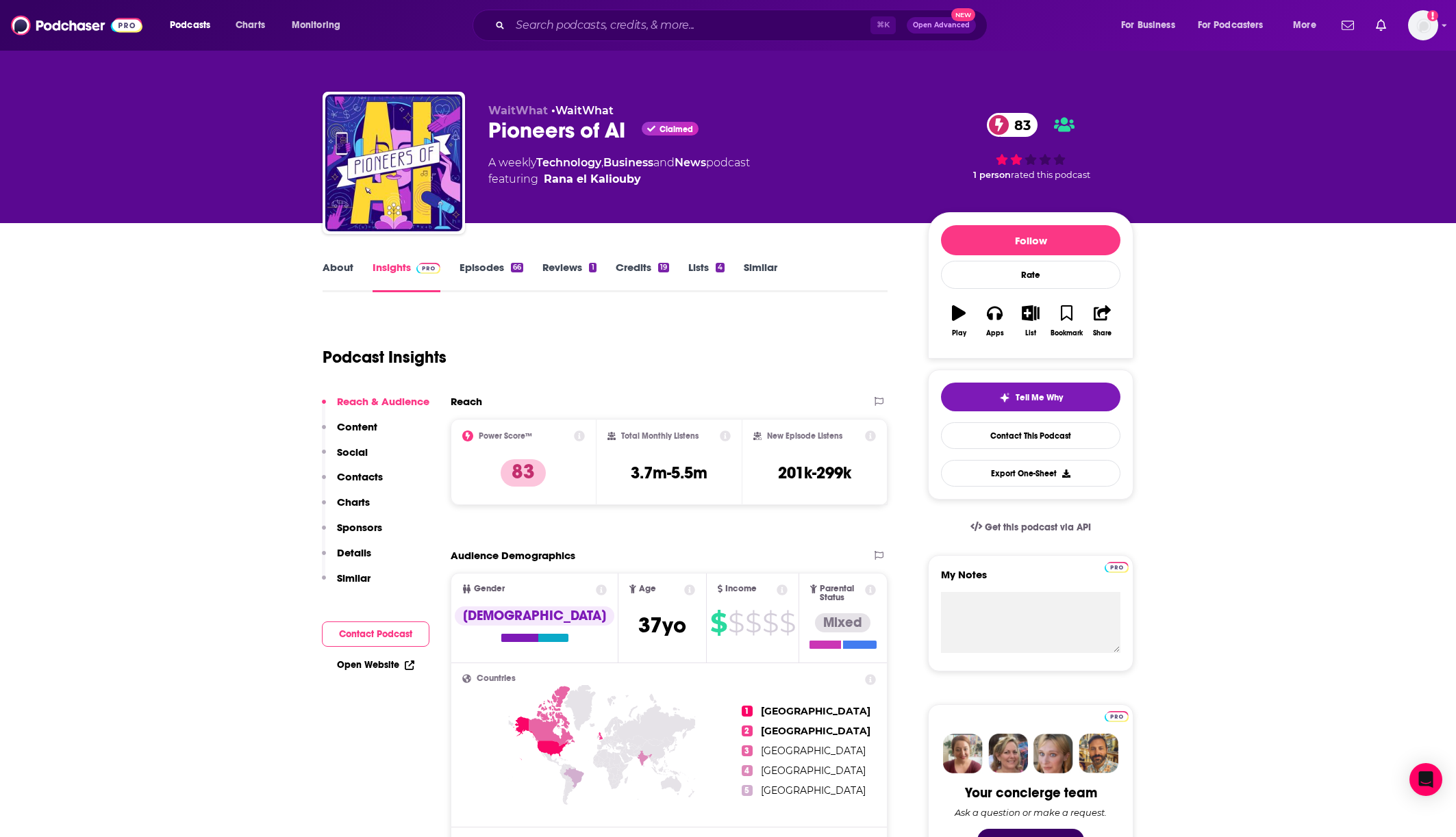
click at [347, 271] on link "About" at bounding box center [338, 276] width 31 height 32
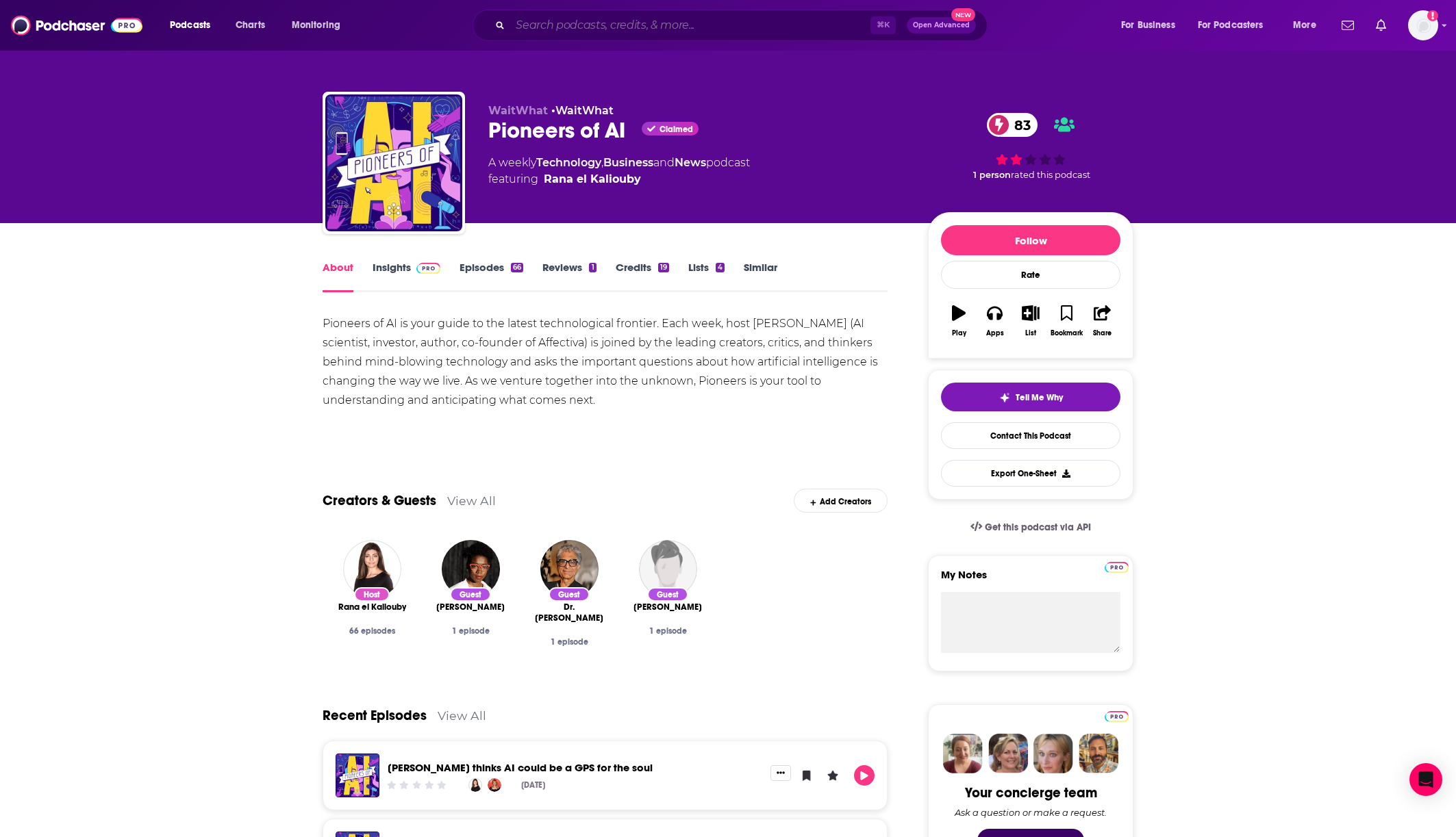
click at [565, 24] on input "Search podcasts, credits, & more..." at bounding box center [690, 25] width 360 height 22
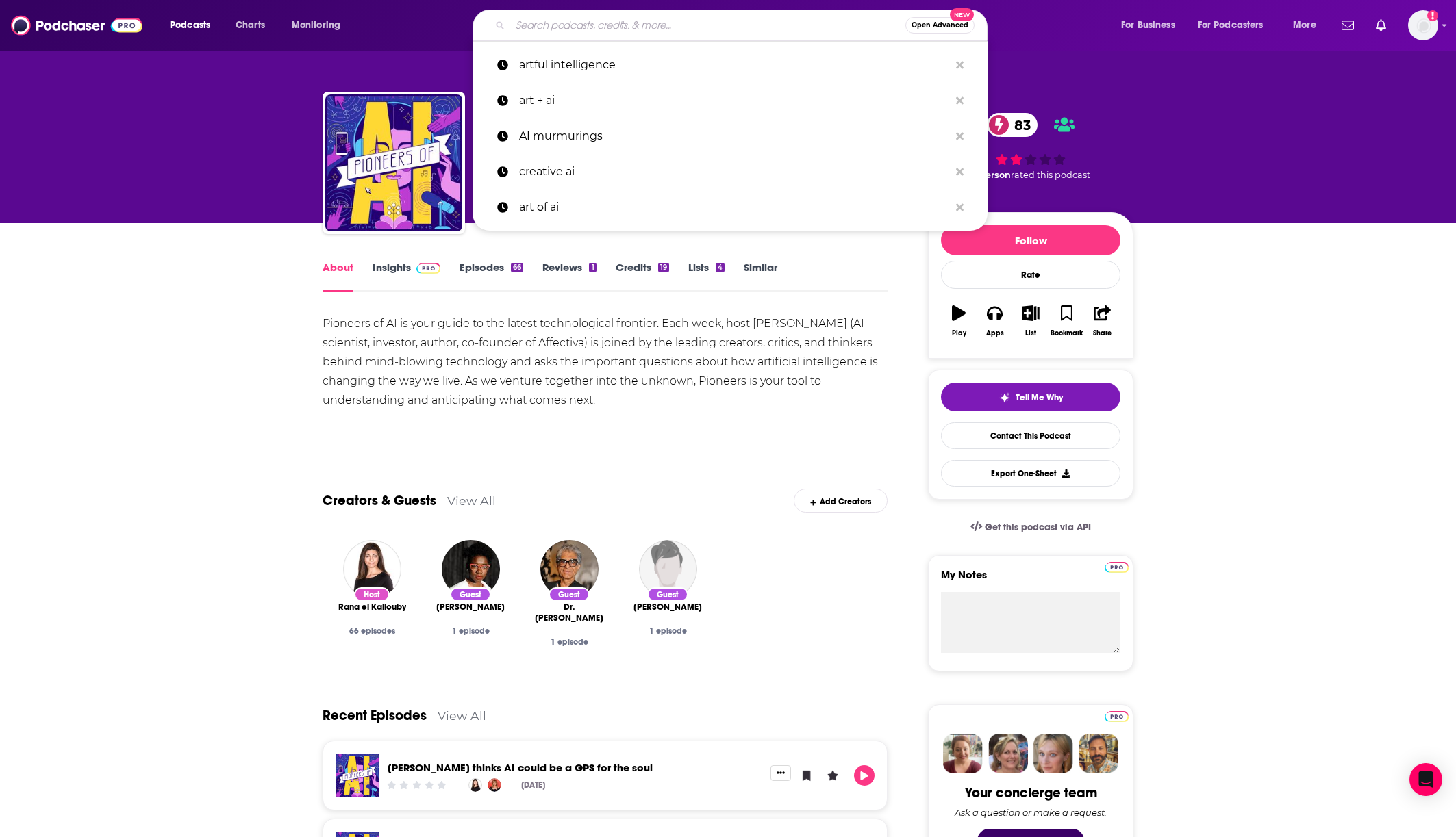
click at [540, 26] on input "Search podcasts, credits, & more..." at bounding box center [708, 25] width 395 height 22
click at [407, 267] on link "Insights" at bounding box center [406, 276] width 68 height 32
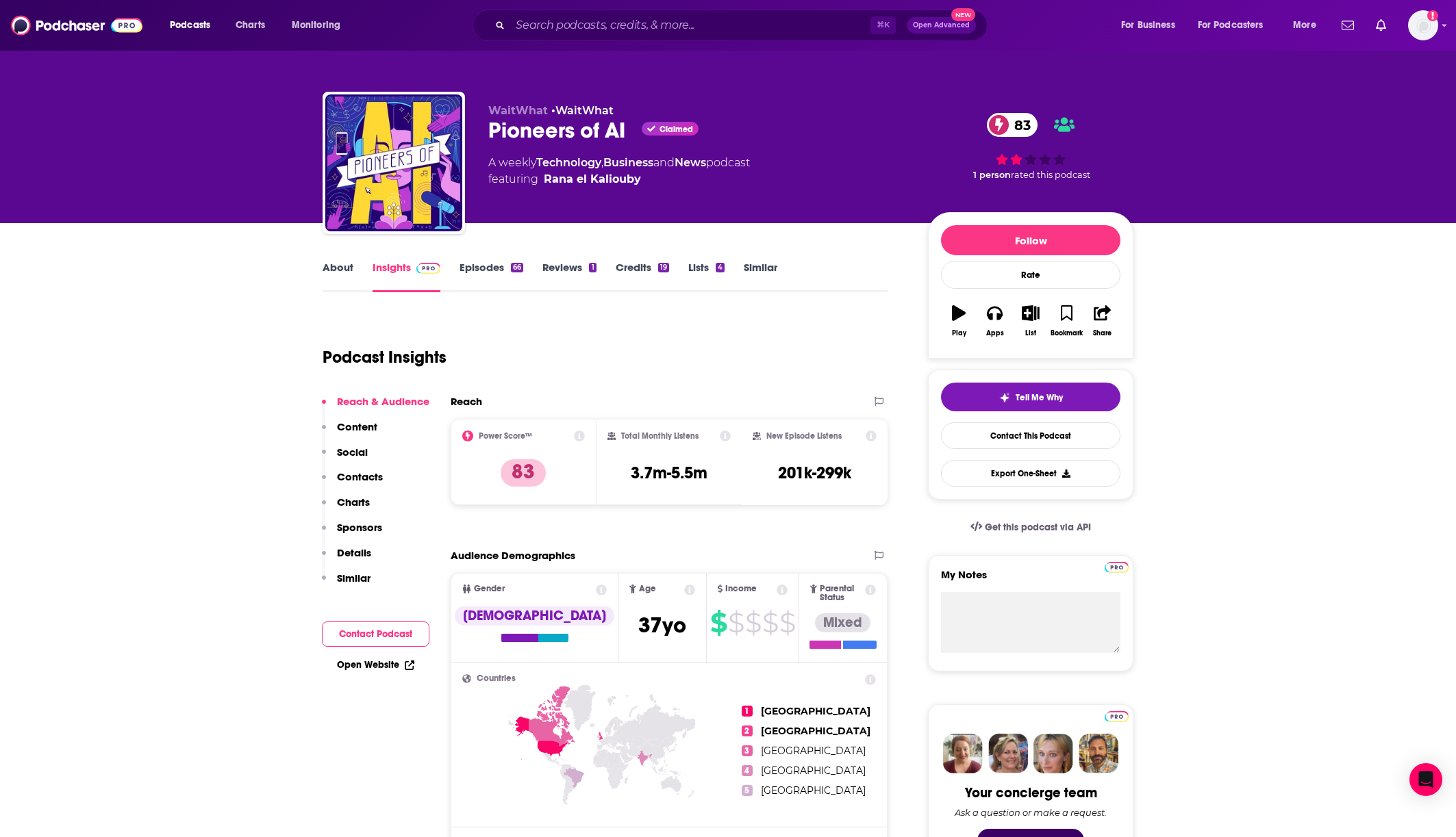
click at [350, 266] on link "About" at bounding box center [338, 276] width 31 height 32
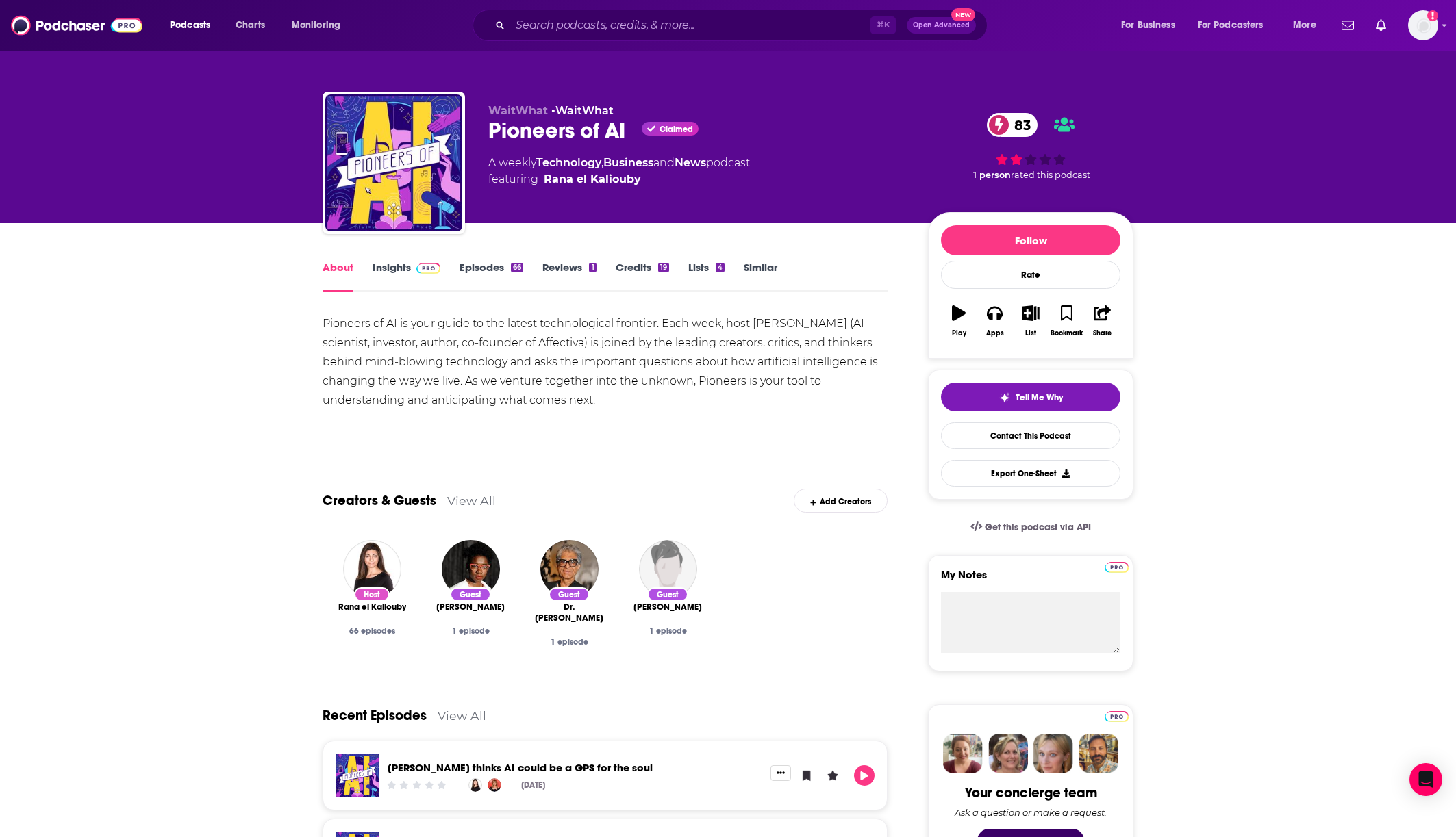
click at [538, 340] on div "Pioneers of AI is your guide to the latest technological frontier. Each week, h…" at bounding box center [604, 362] width 565 height 96
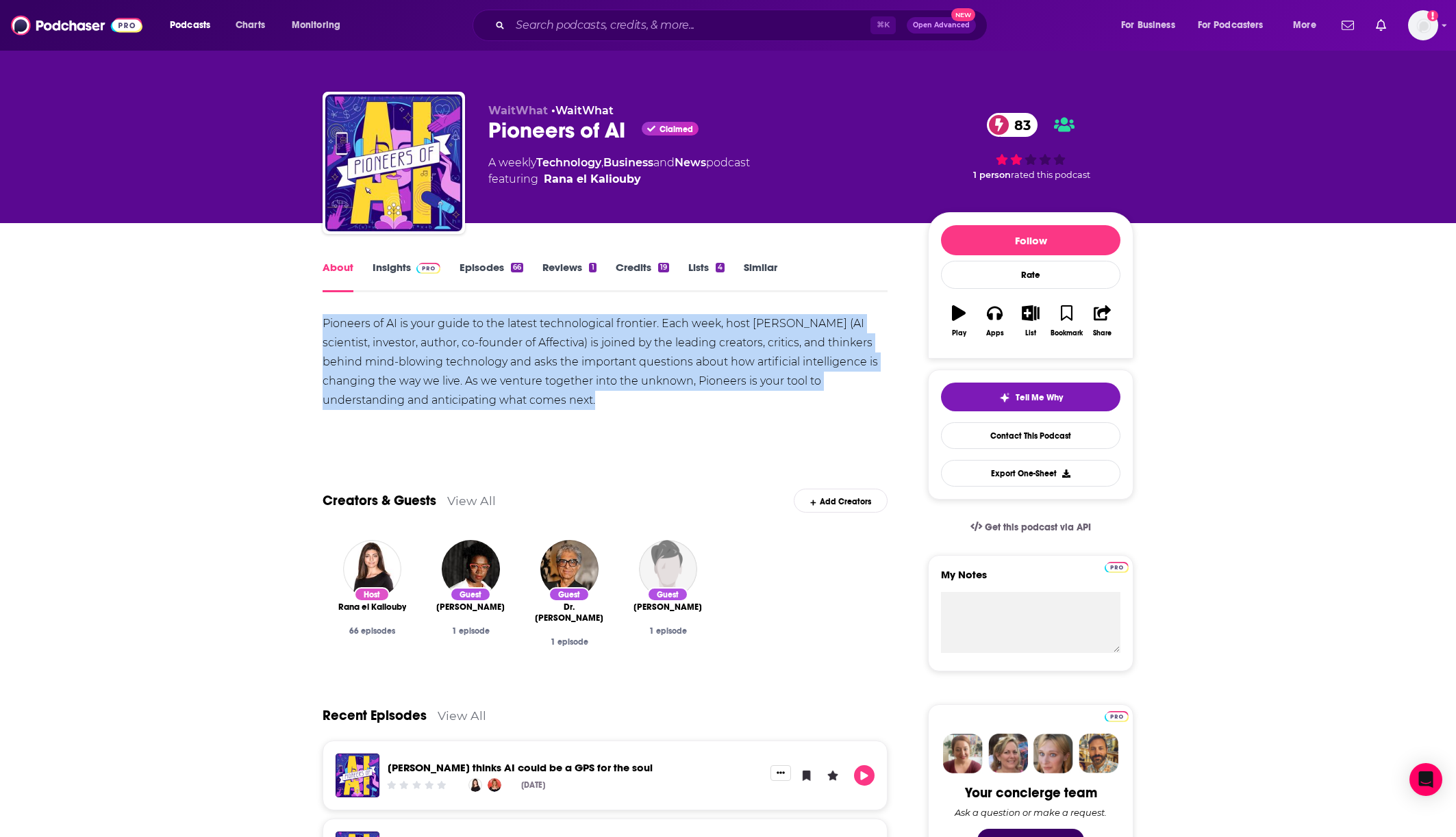
copy div "Pioneers of AI is your guide to the latest technological frontier. Each week, h…"
click at [395, 271] on link "Insights" at bounding box center [406, 276] width 68 height 32
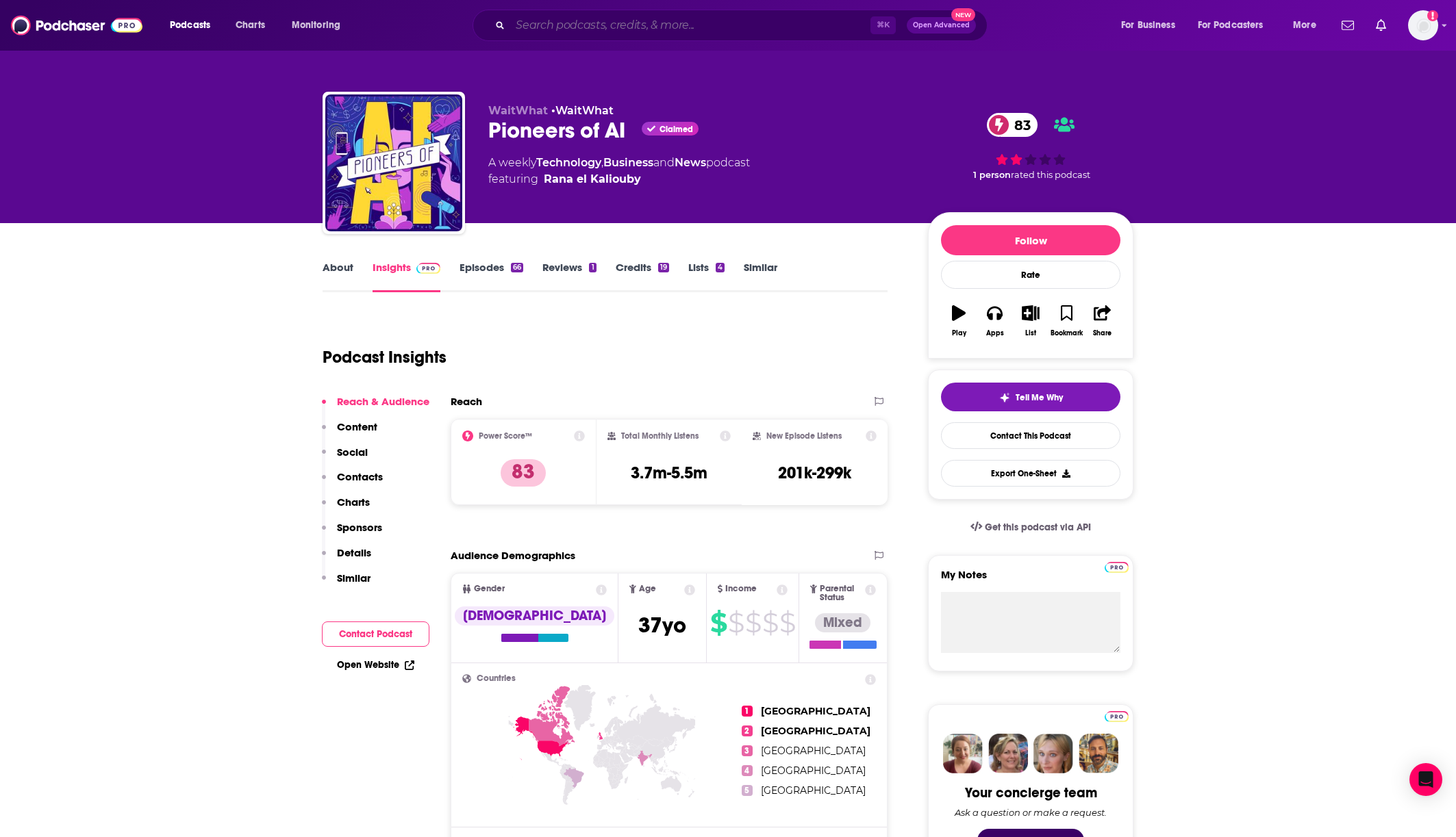
click at [547, 19] on input "Search podcasts, credits, & more..." at bounding box center [690, 25] width 360 height 22
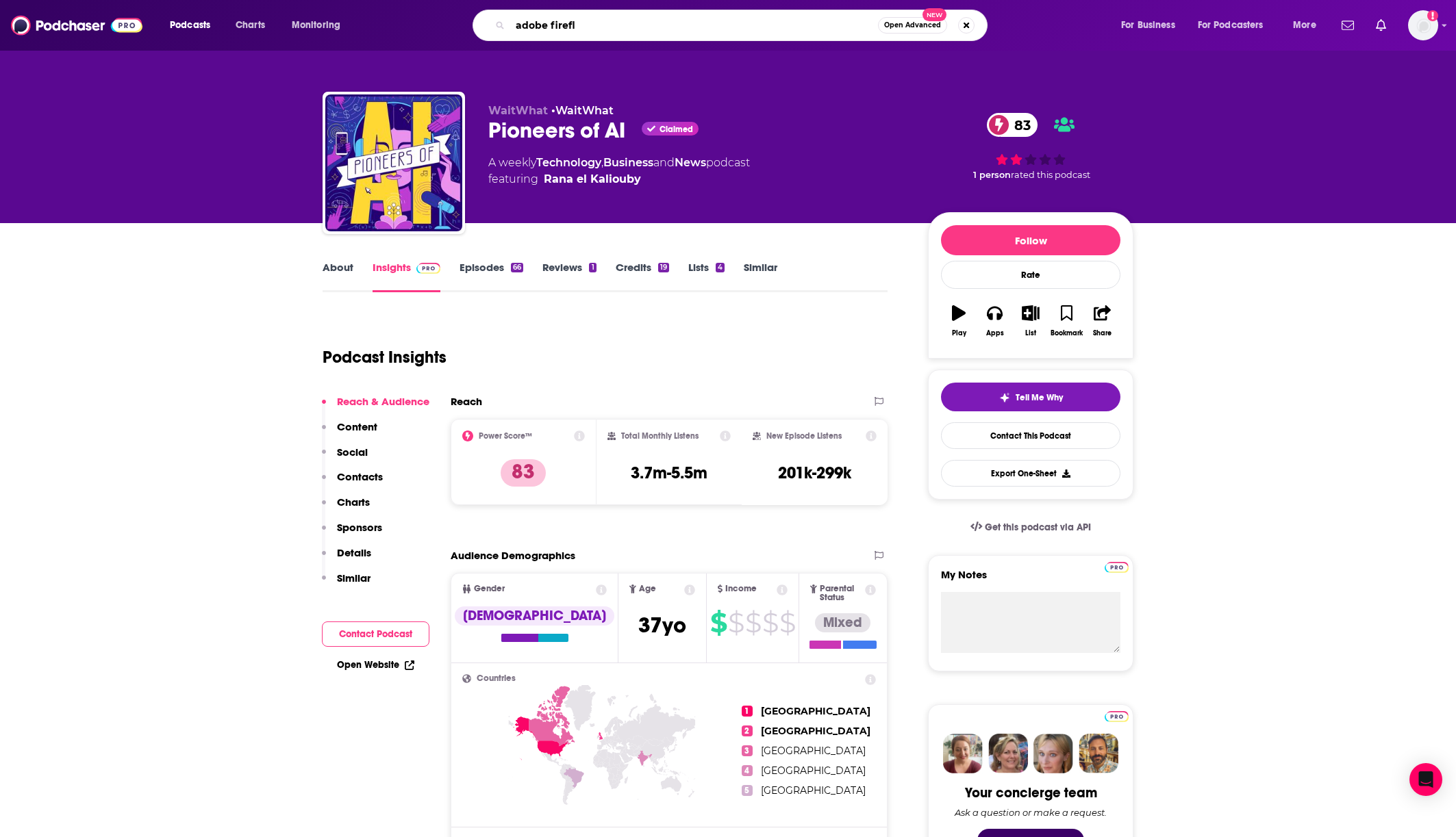
type input "adobe firefly"
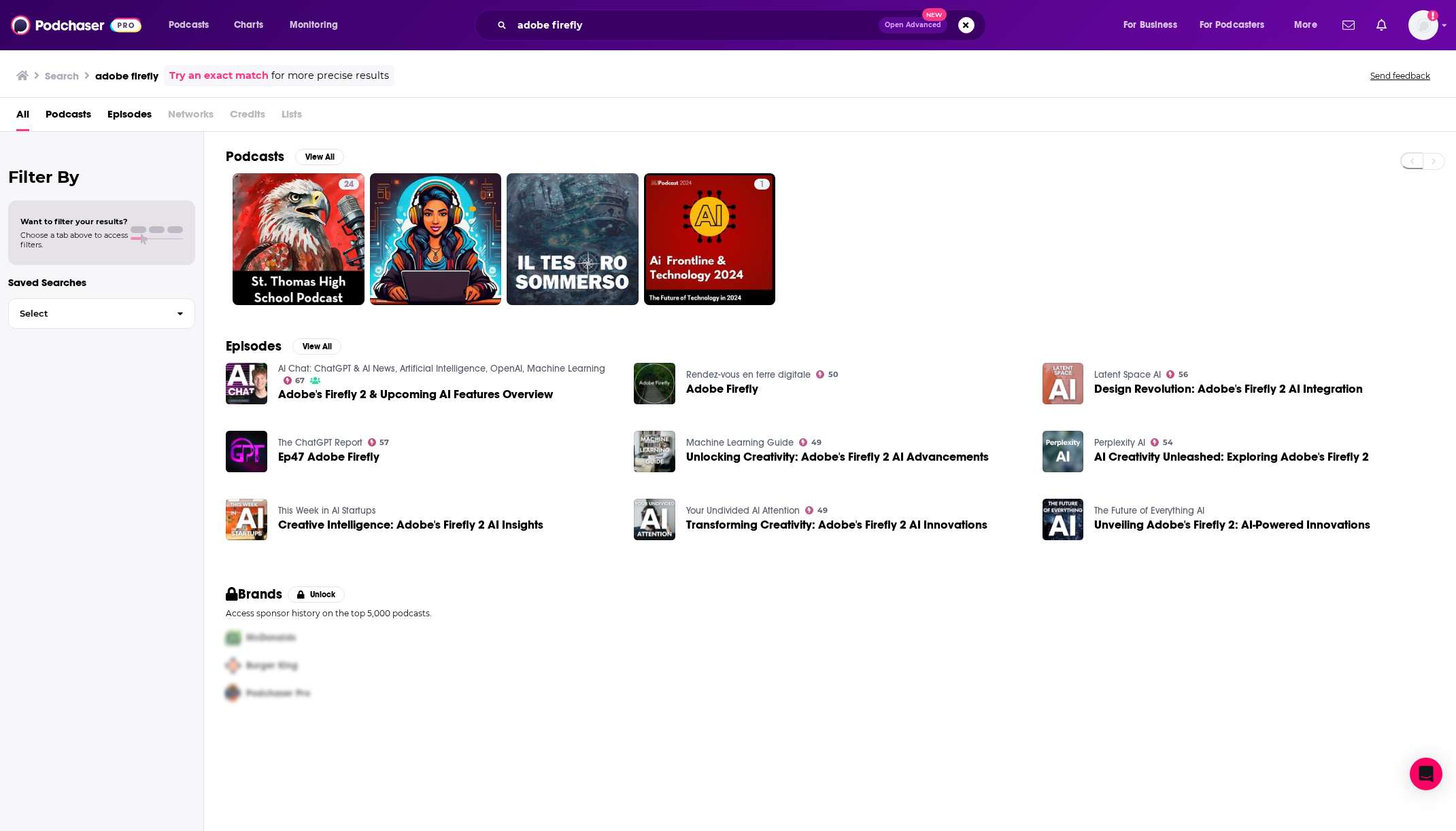
click at [257, 107] on span "Credits" at bounding box center [247, 117] width 35 height 28
click at [114, 116] on span "Episodes" at bounding box center [129, 117] width 44 height 28
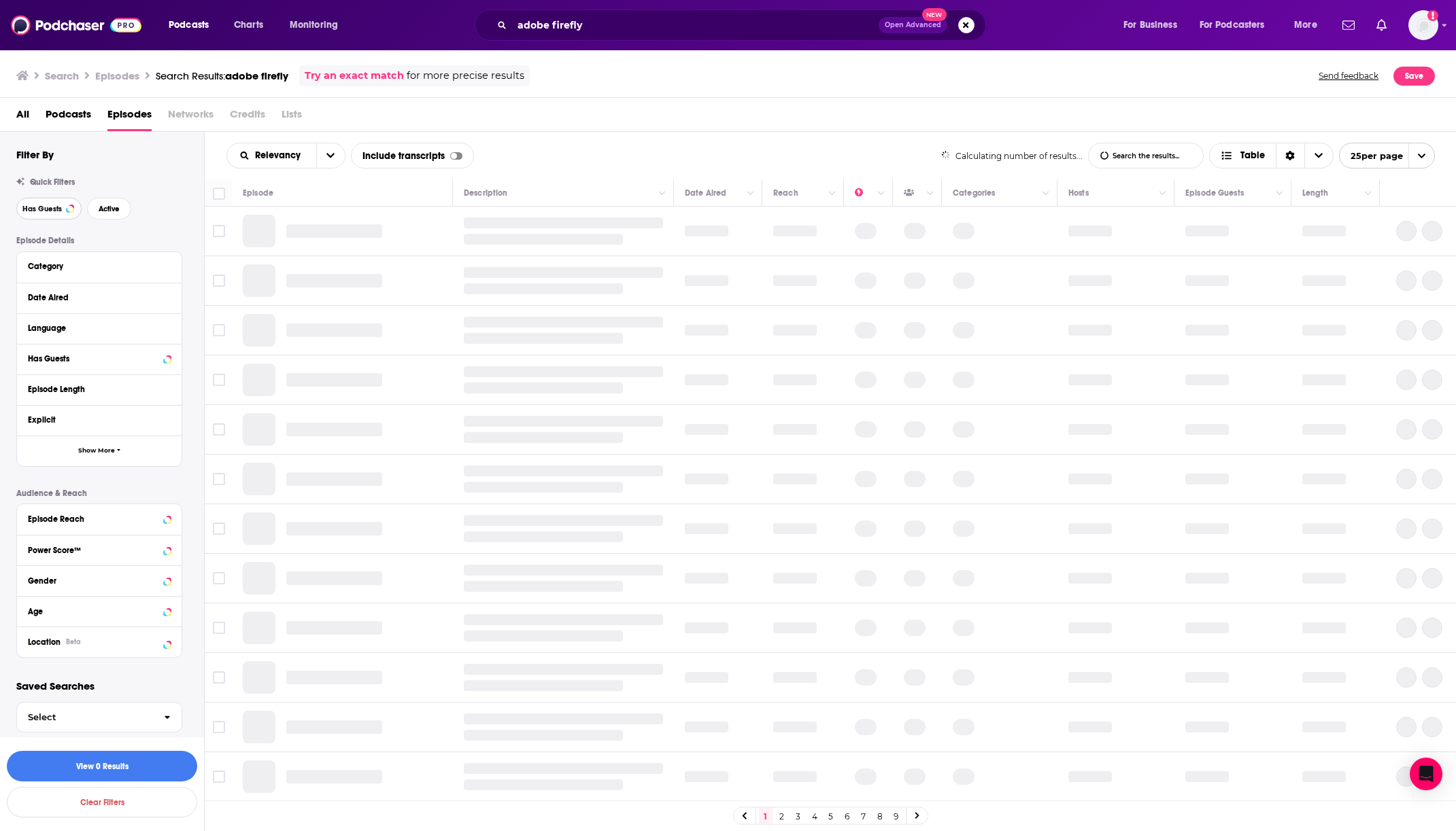
click at [32, 206] on span "Has Guests" at bounding box center [42, 209] width 40 height 7
click at [236, 105] on span "Credits" at bounding box center [247, 117] width 35 height 28
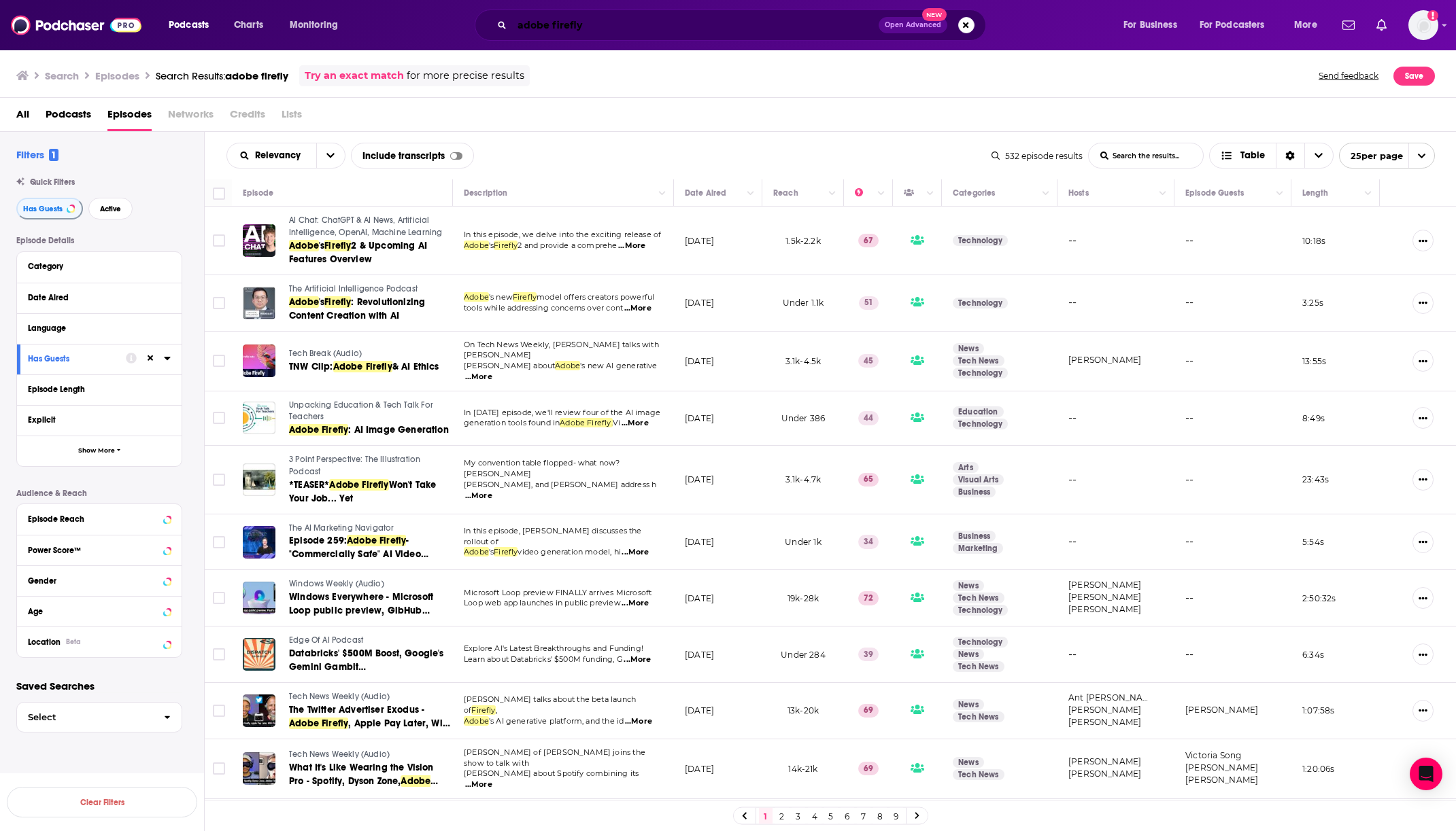
click at [564, 21] on input "adobe firefly" at bounding box center [696, 25] width 367 height 22
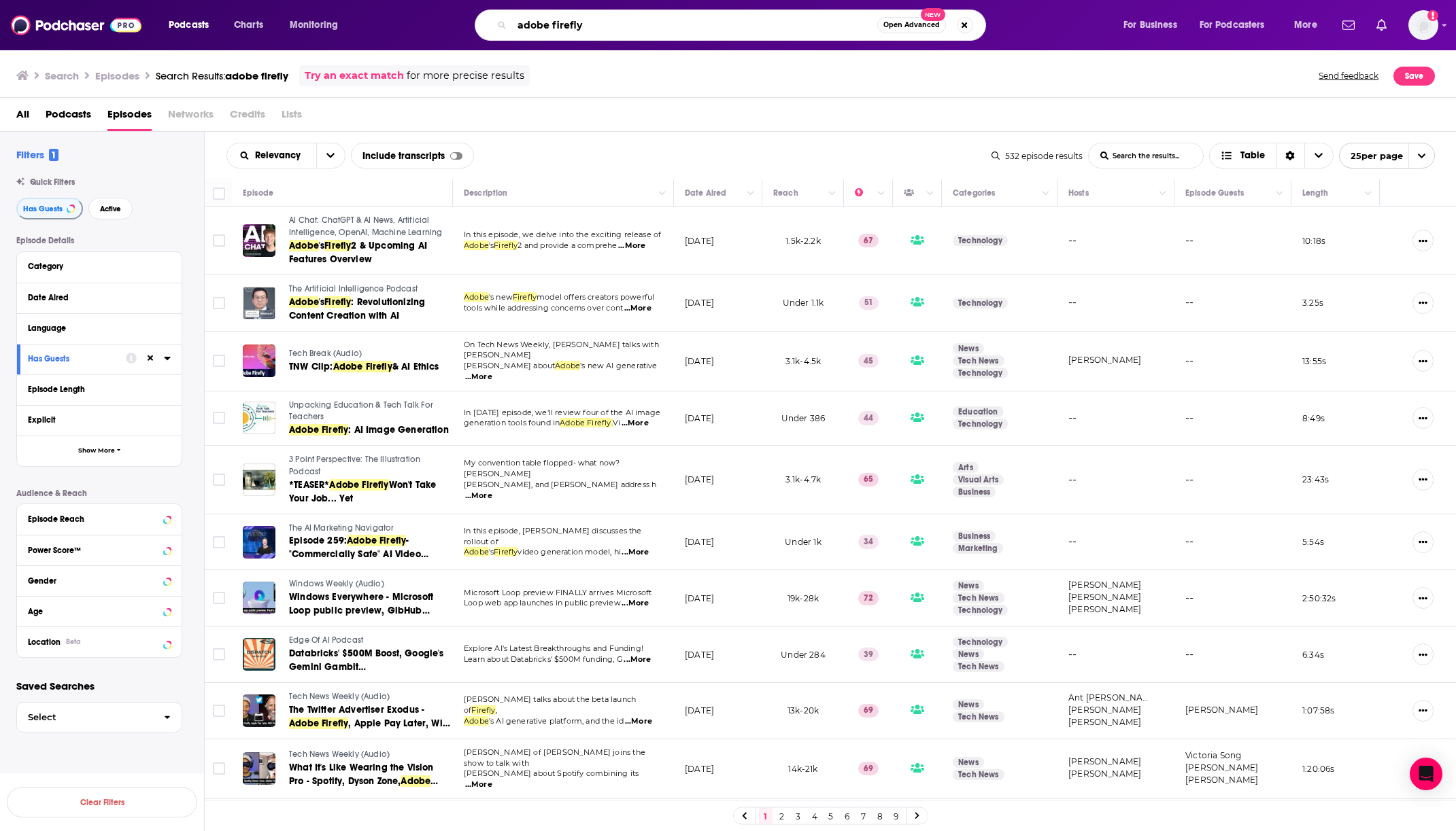
click at [564, 21] on input "adobe firefly" at bounding box center [695, 25] width 365 height 22
type input "adobe"
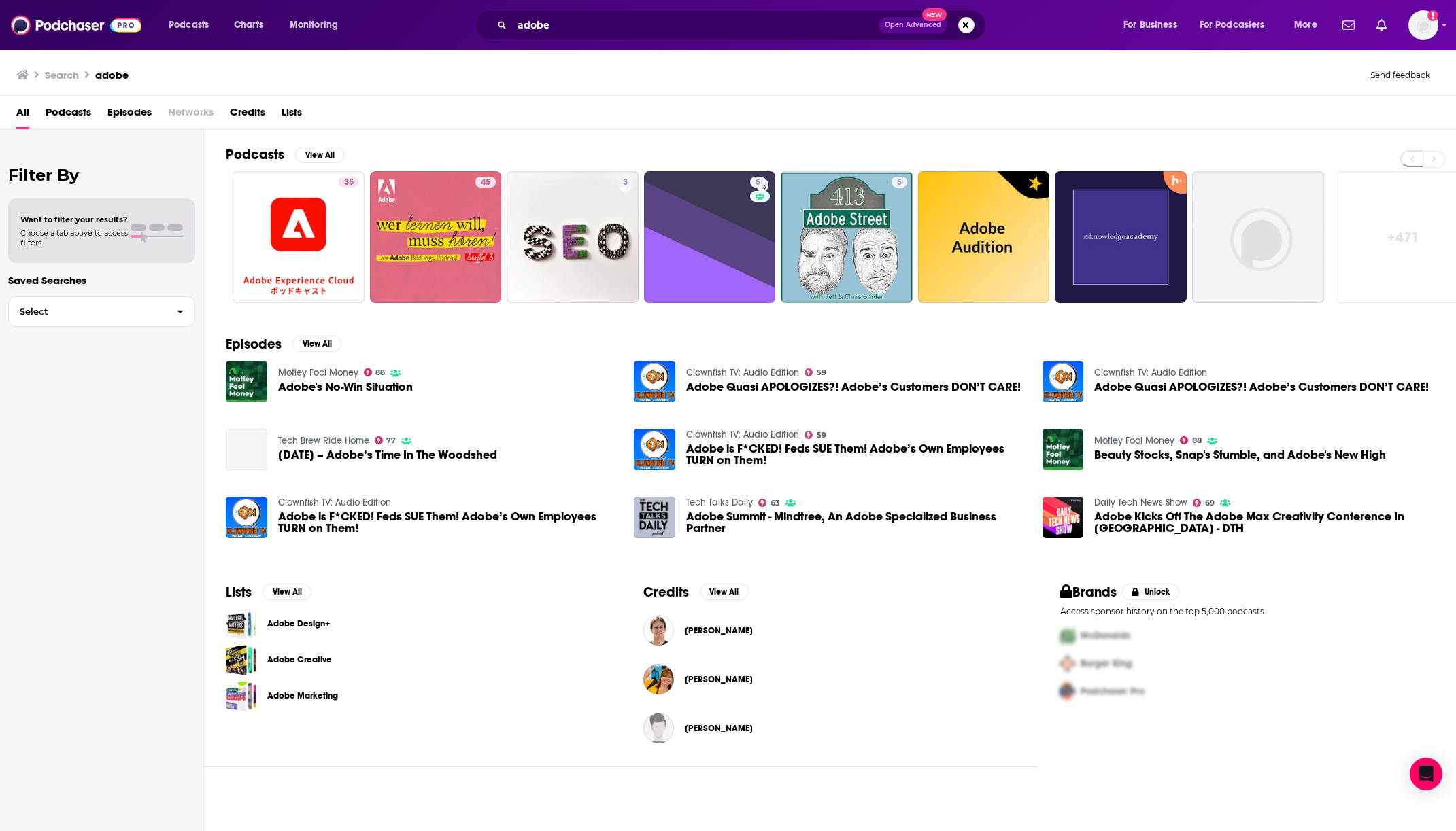
click at [253, 119] on span "Credits" at bounding box center [247, 115] width 35 height 28
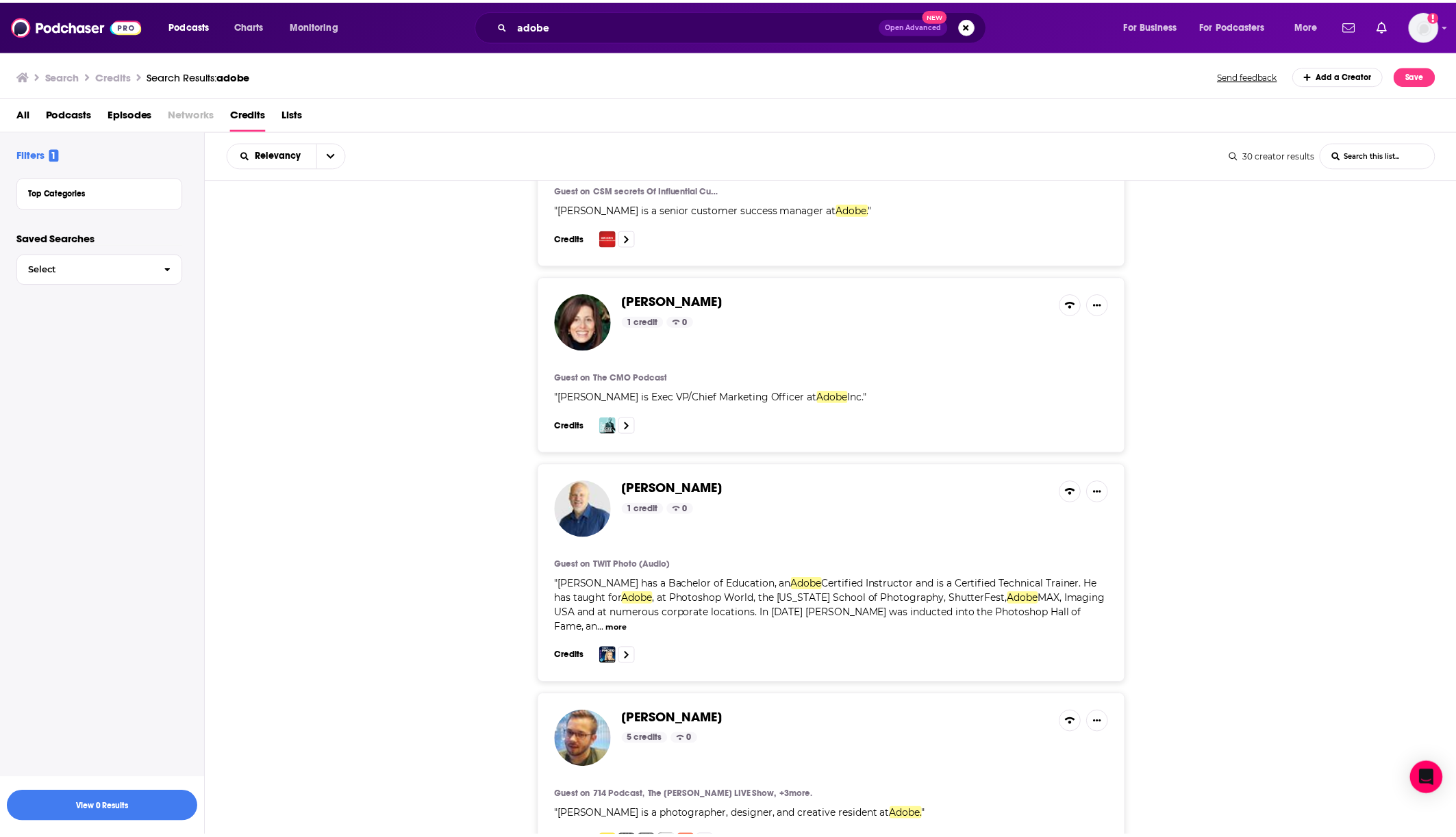
scroll to position [497, 0]
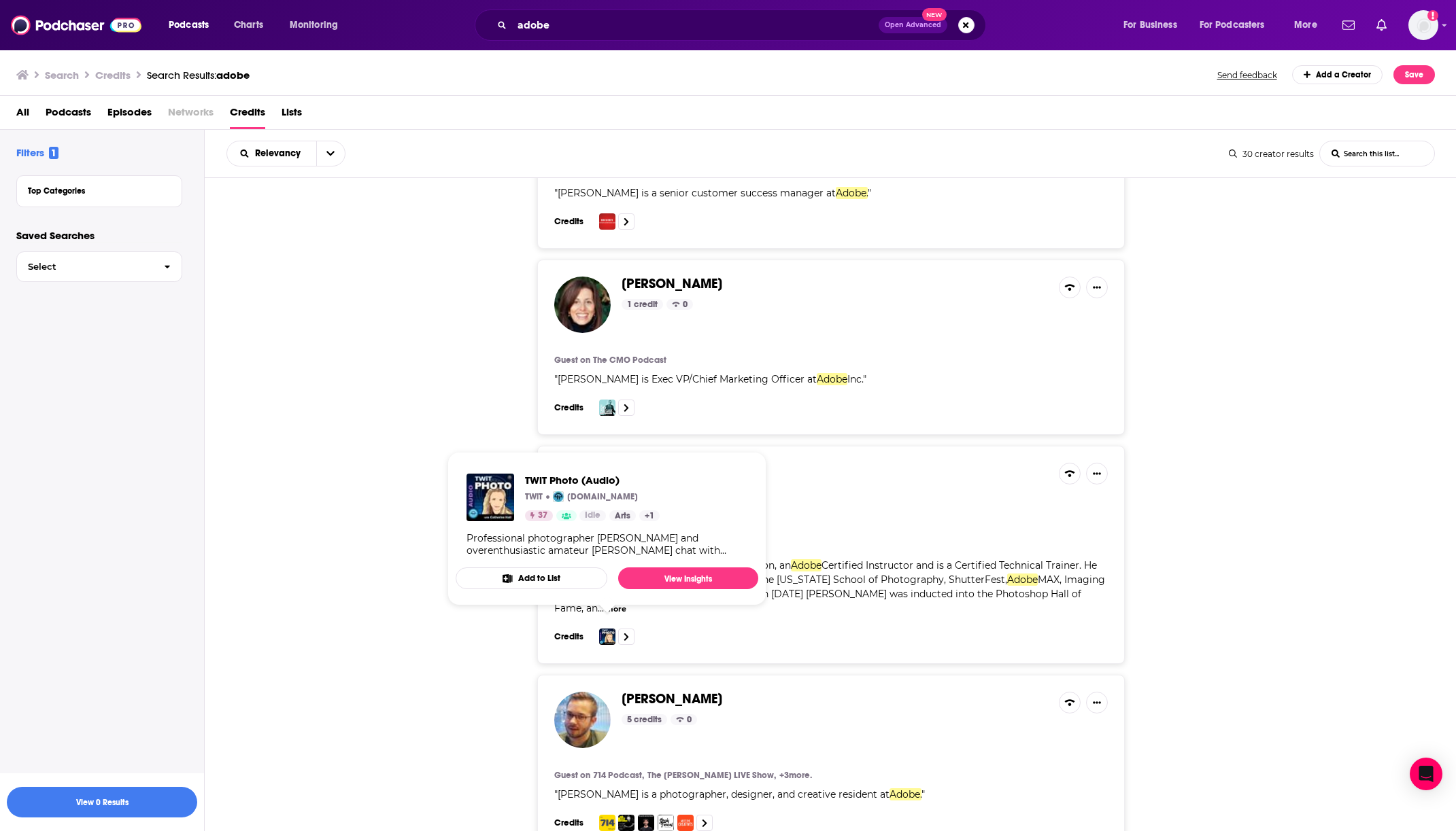
click at [610, 629] on img at bounding box center [608, 637] width 16 height 16
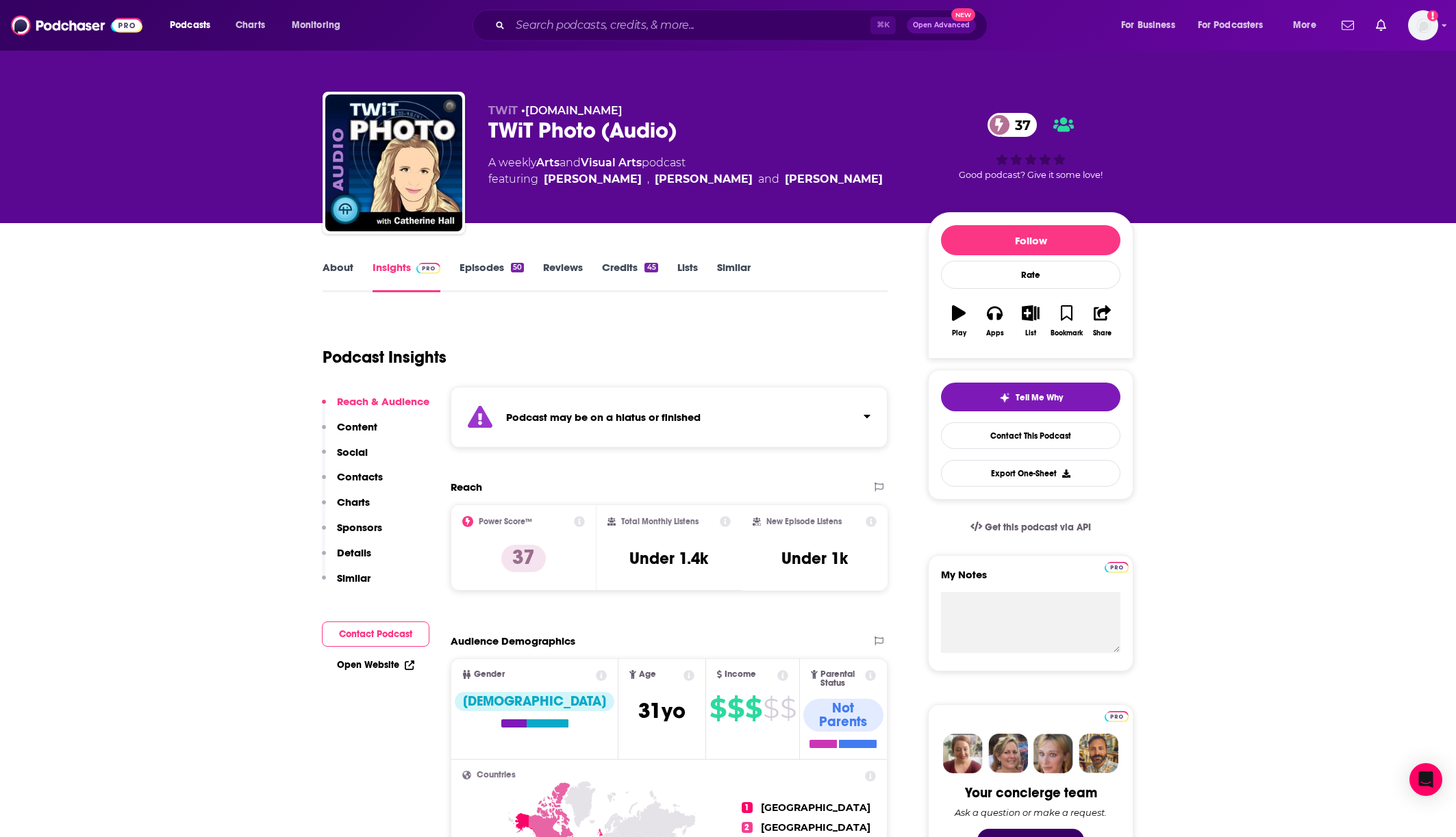
click at [340, 266] on link "About" at bounding box center [338, 276] width 31 height 32
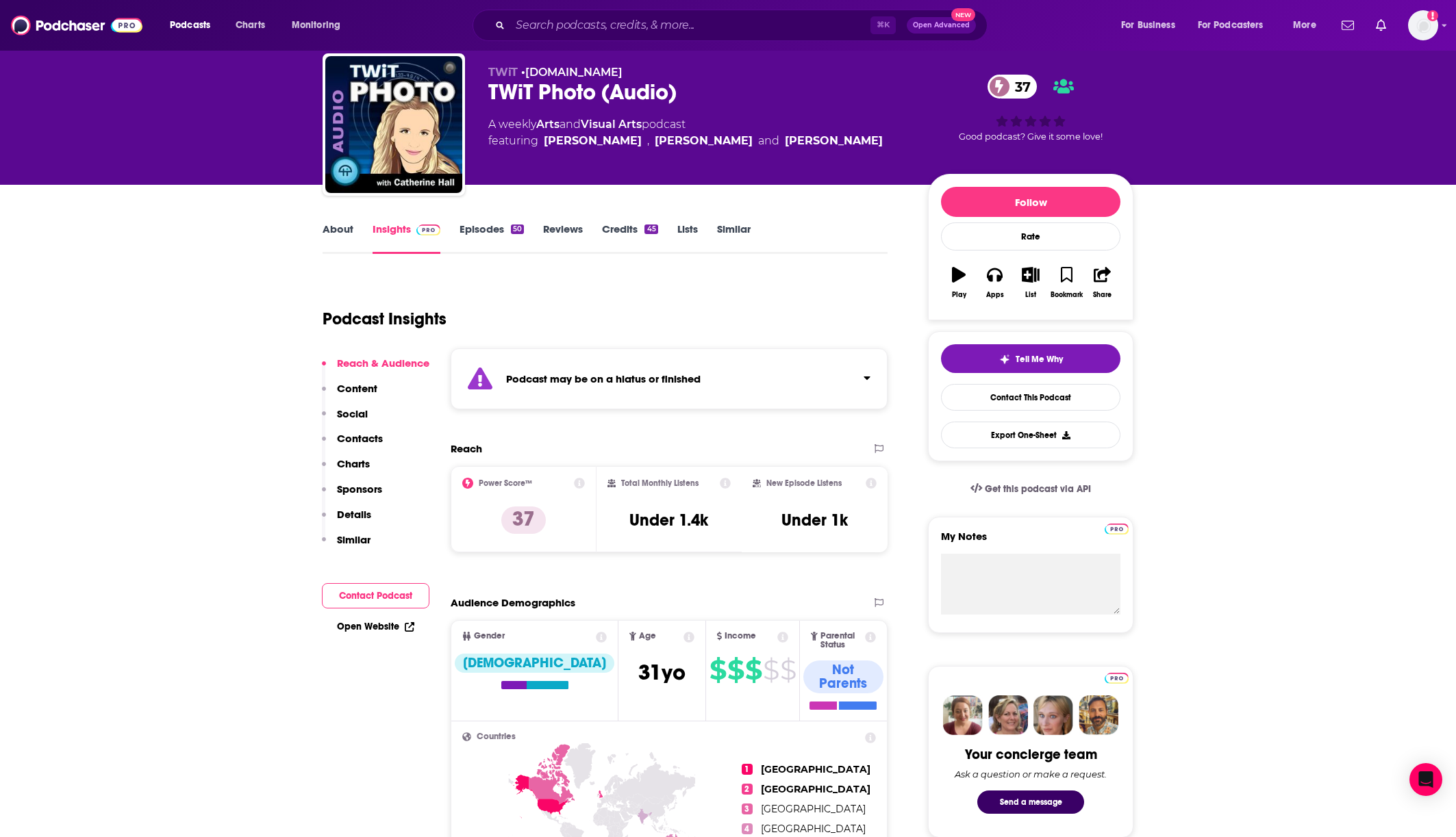
scroll to position [103, 0]
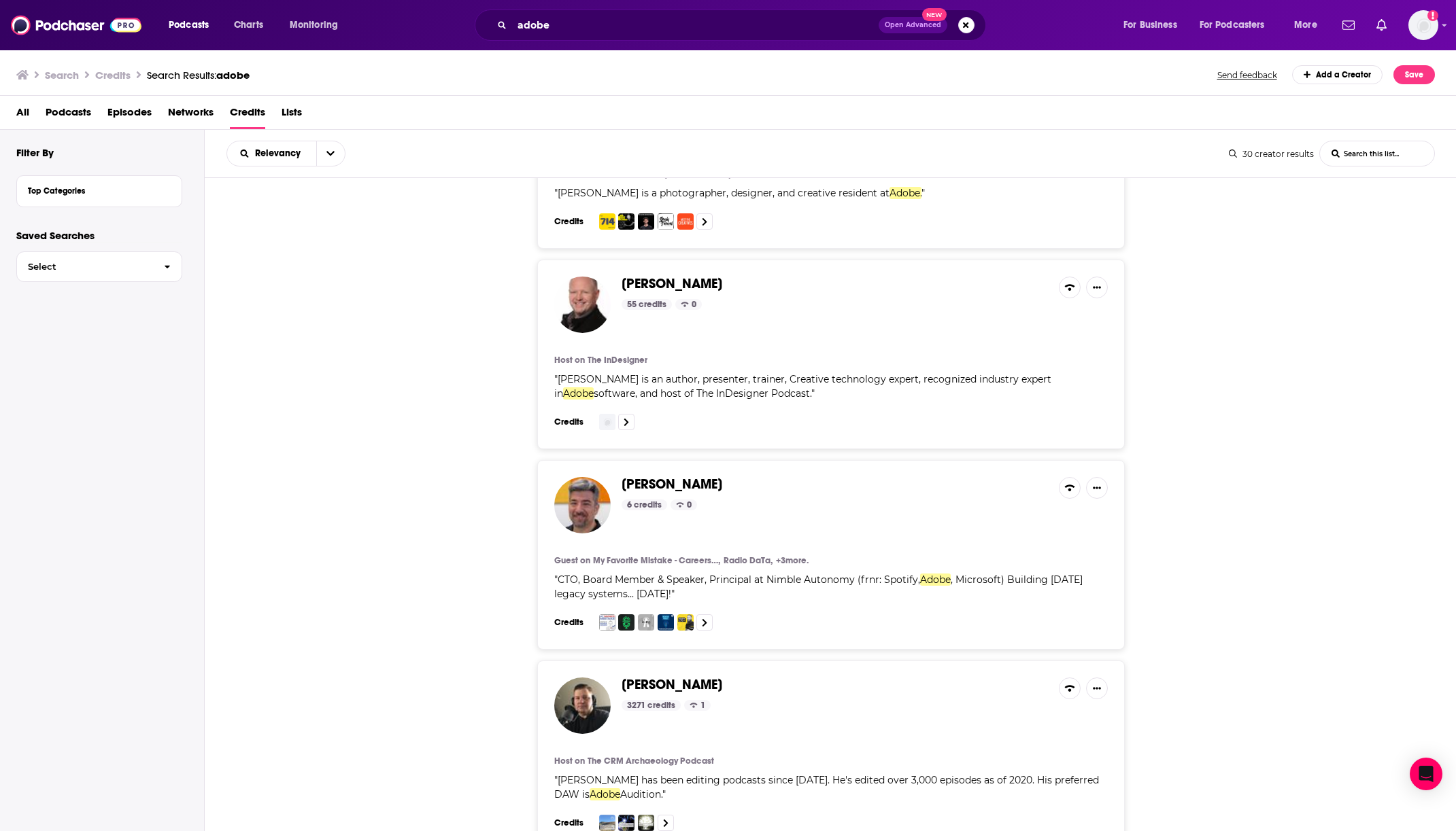
scroll to position [1090, 0]
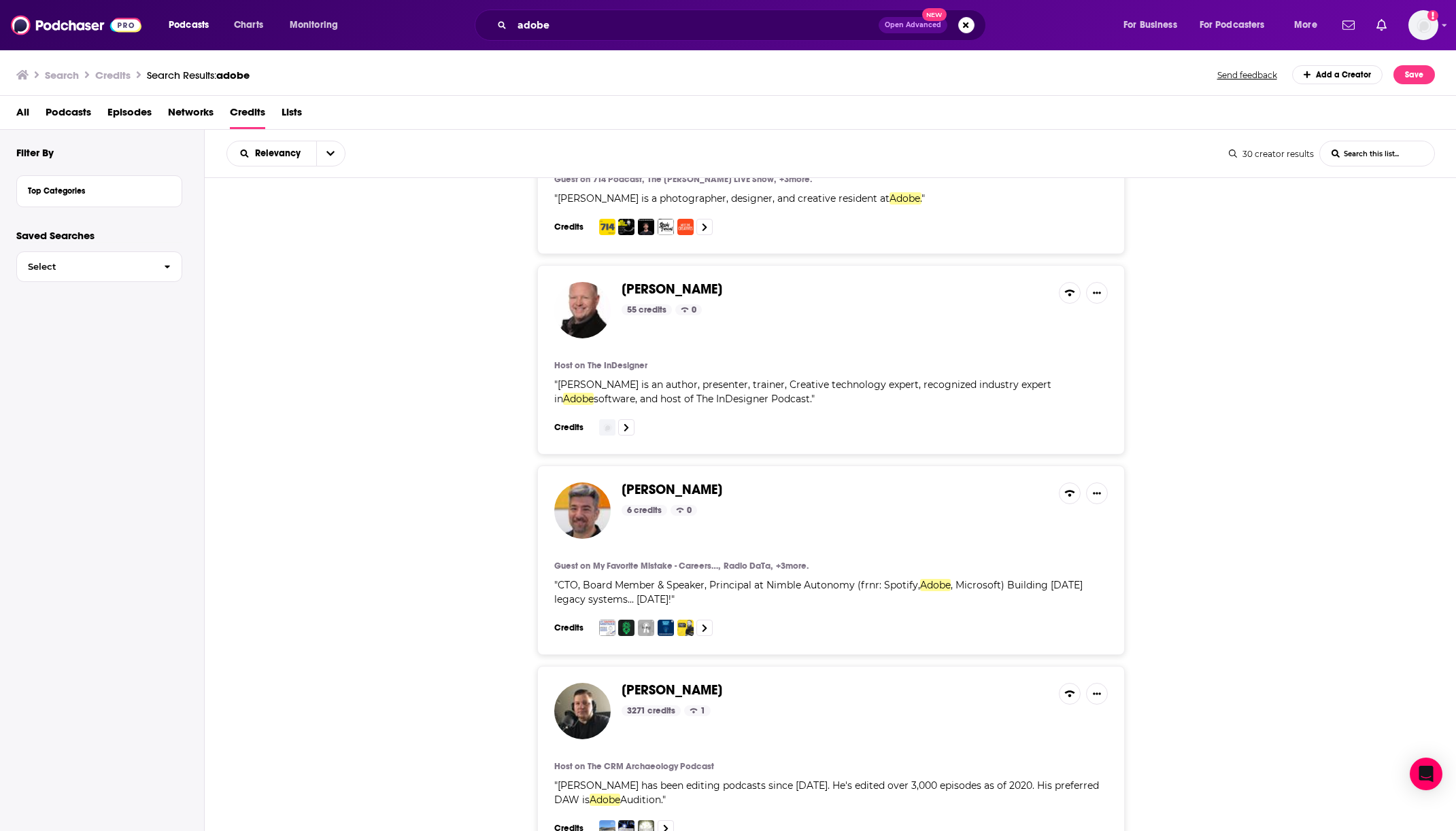
click at [586, 45] on div "Podcasts Charts Monitoring adobe Open Advanced New For Business For Podcasters …" at bounding box center [728, 25] width 1456 height 50
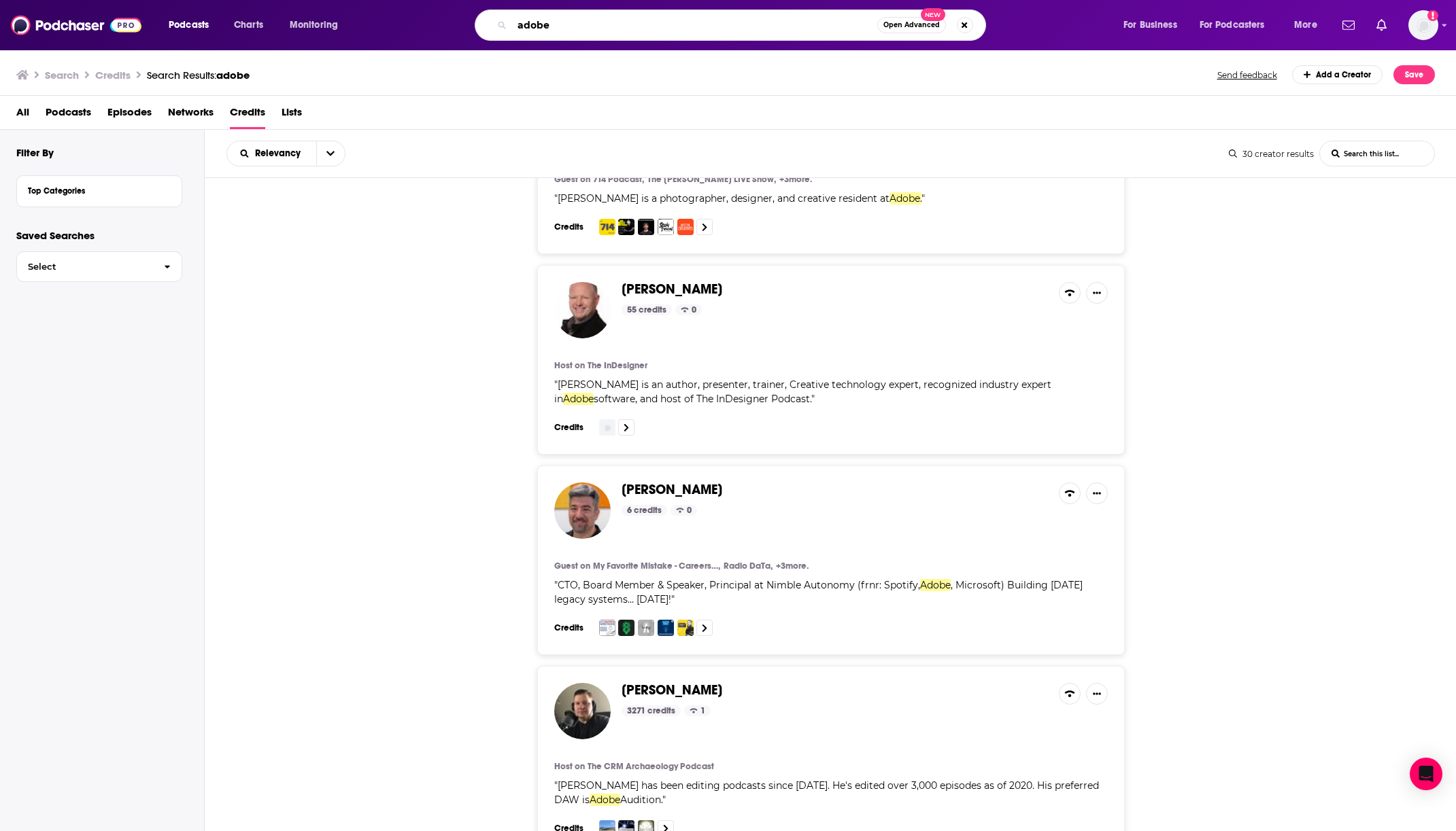
click at [586, 32] on input "adobe" at bounding box center [695, 25] width 365 height 22
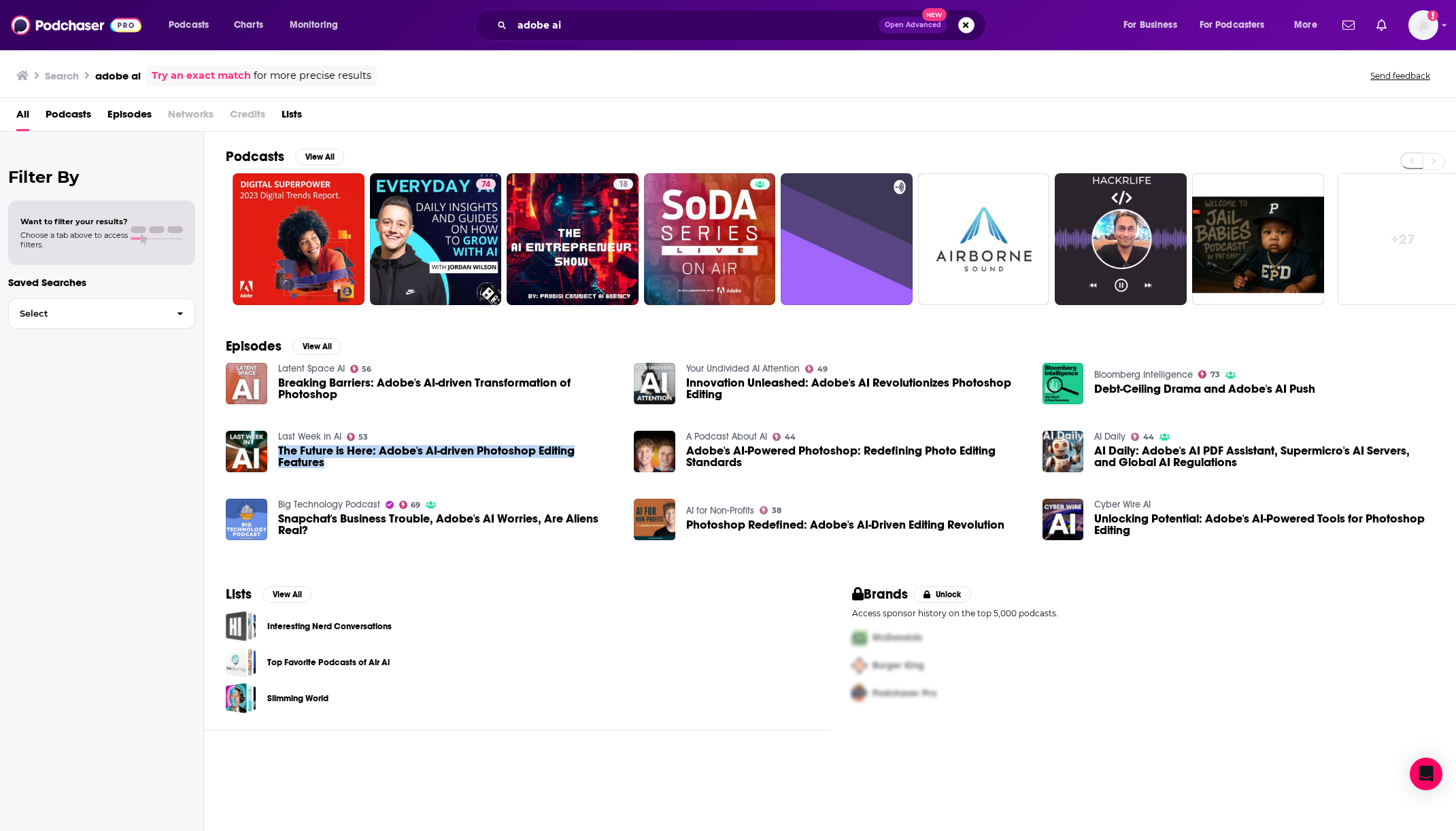
click at [113, 494] on div "Filter By Want to filter your results? Choose a tab above to access filters. Sa…" at bounding box center [102, 547] width 204 height 831
click at [521, 18] on input "adobe ai" at bounding box center [696, 25] width 367 height 22
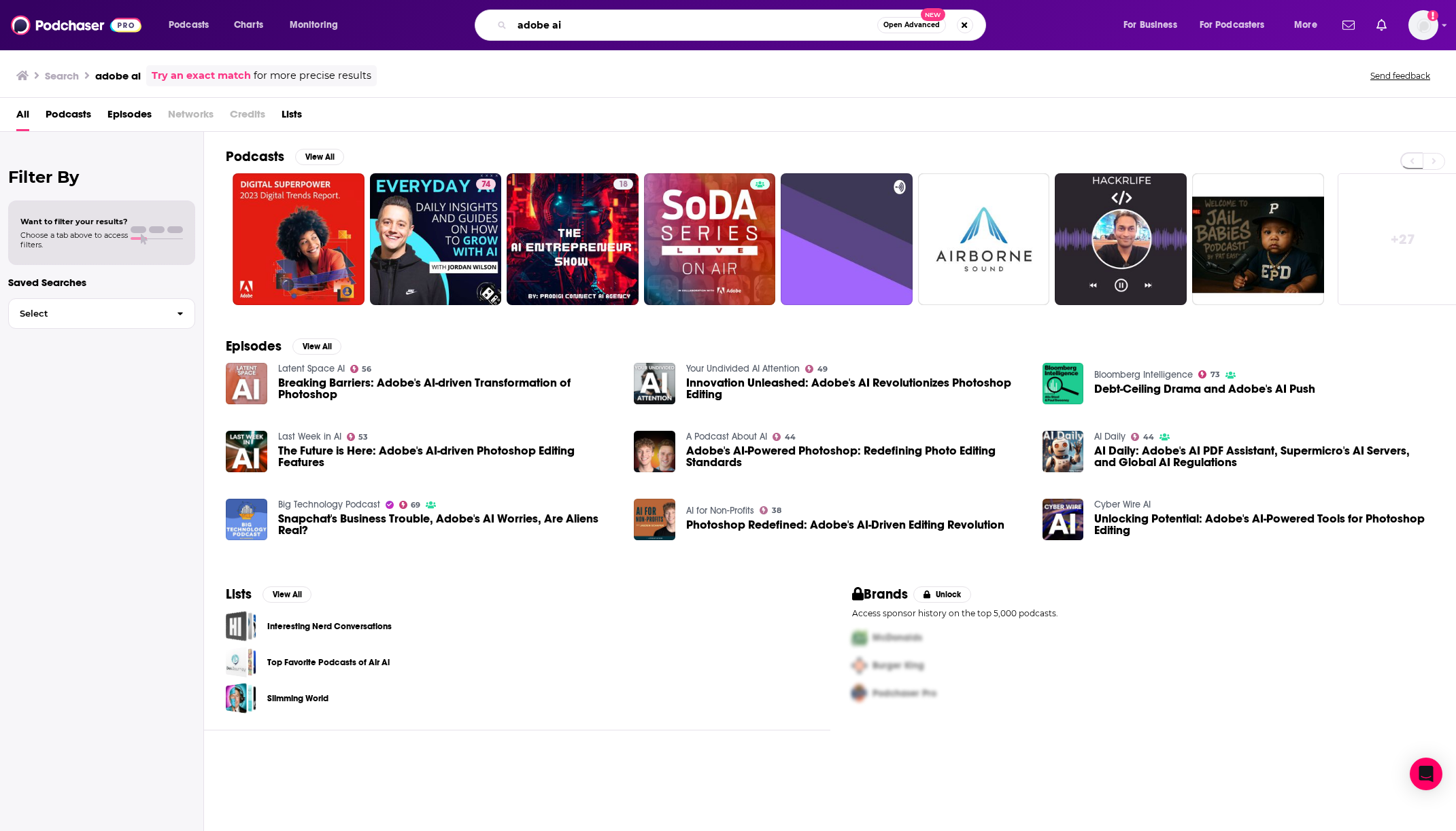
click at [521, 18] on input "adobe ai" at bounding box center [695, 25] width 365 height 22
paste input "DALL-E 3"
type input "DALL-E 3"
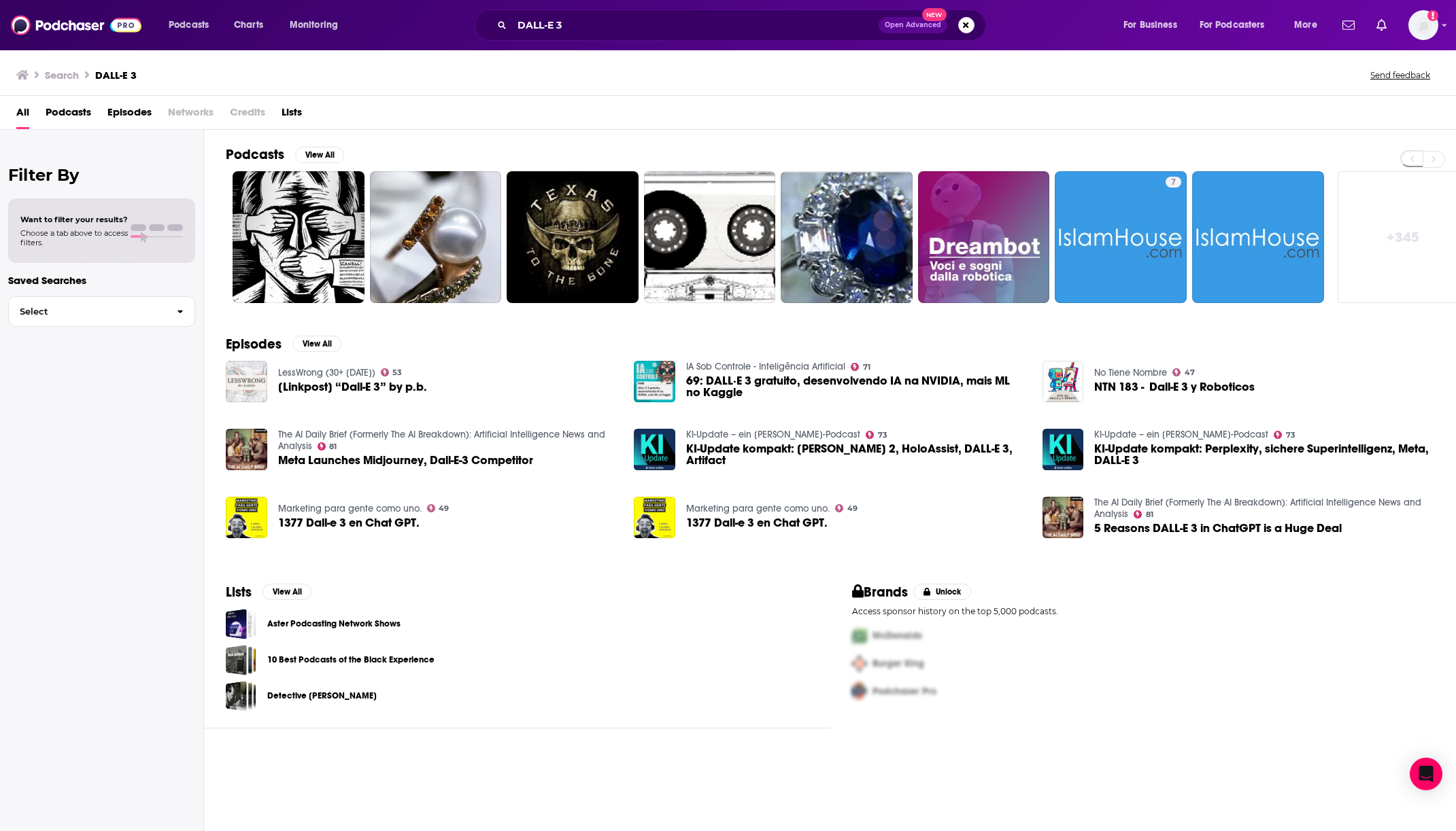
click at [61, 108] on span "Podcasts" at bounding box center [68, 115] width 46 height 28
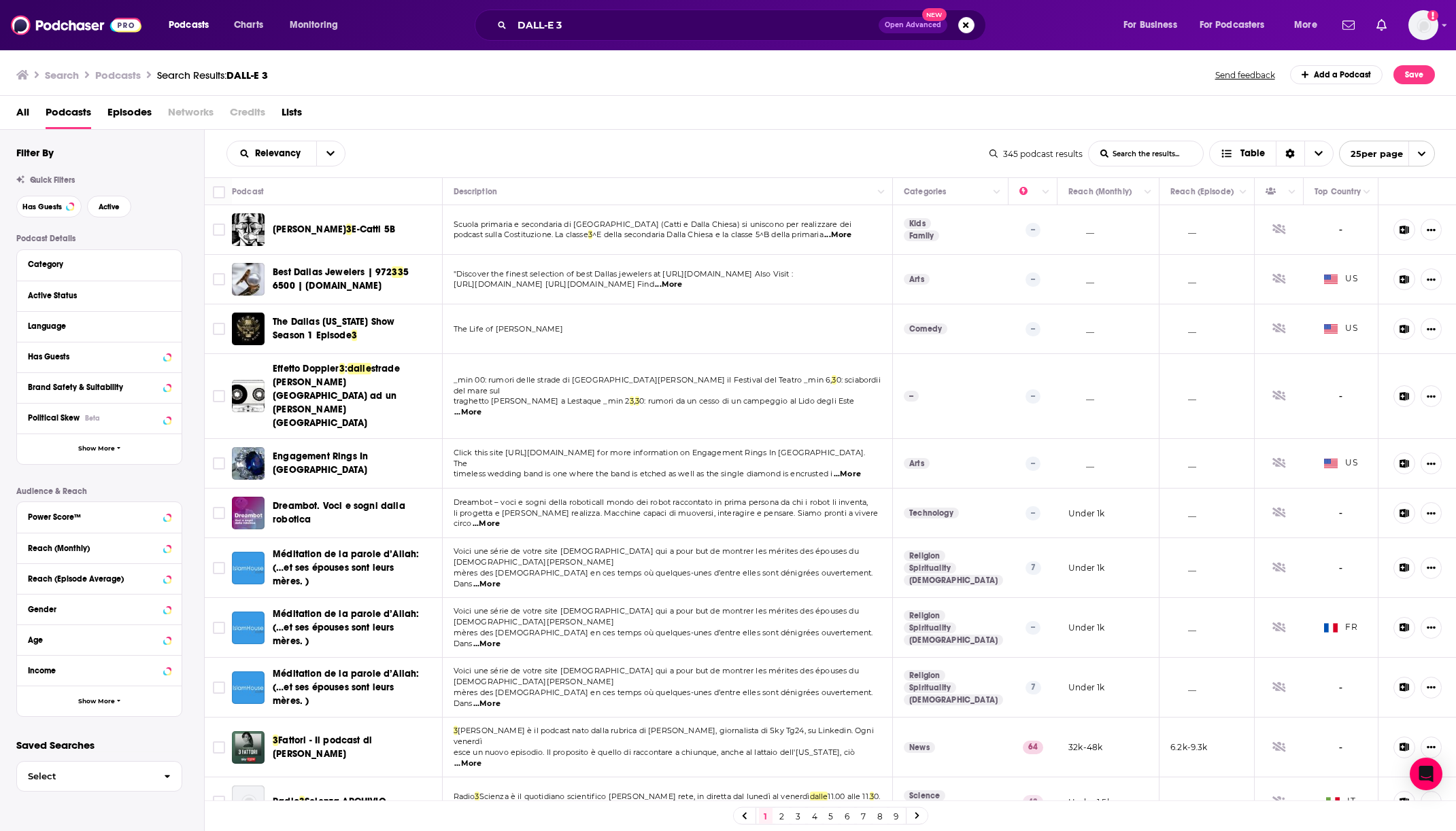
click at [171, 294] on div "Active Status" at bounding box center [99, 296] width 164 height 31
click at [163, 296] on div at bounding box center [157, 295] width 26 height 17
click at [164, 293] on icon at bounding box center [167, 295] width 7 height 11
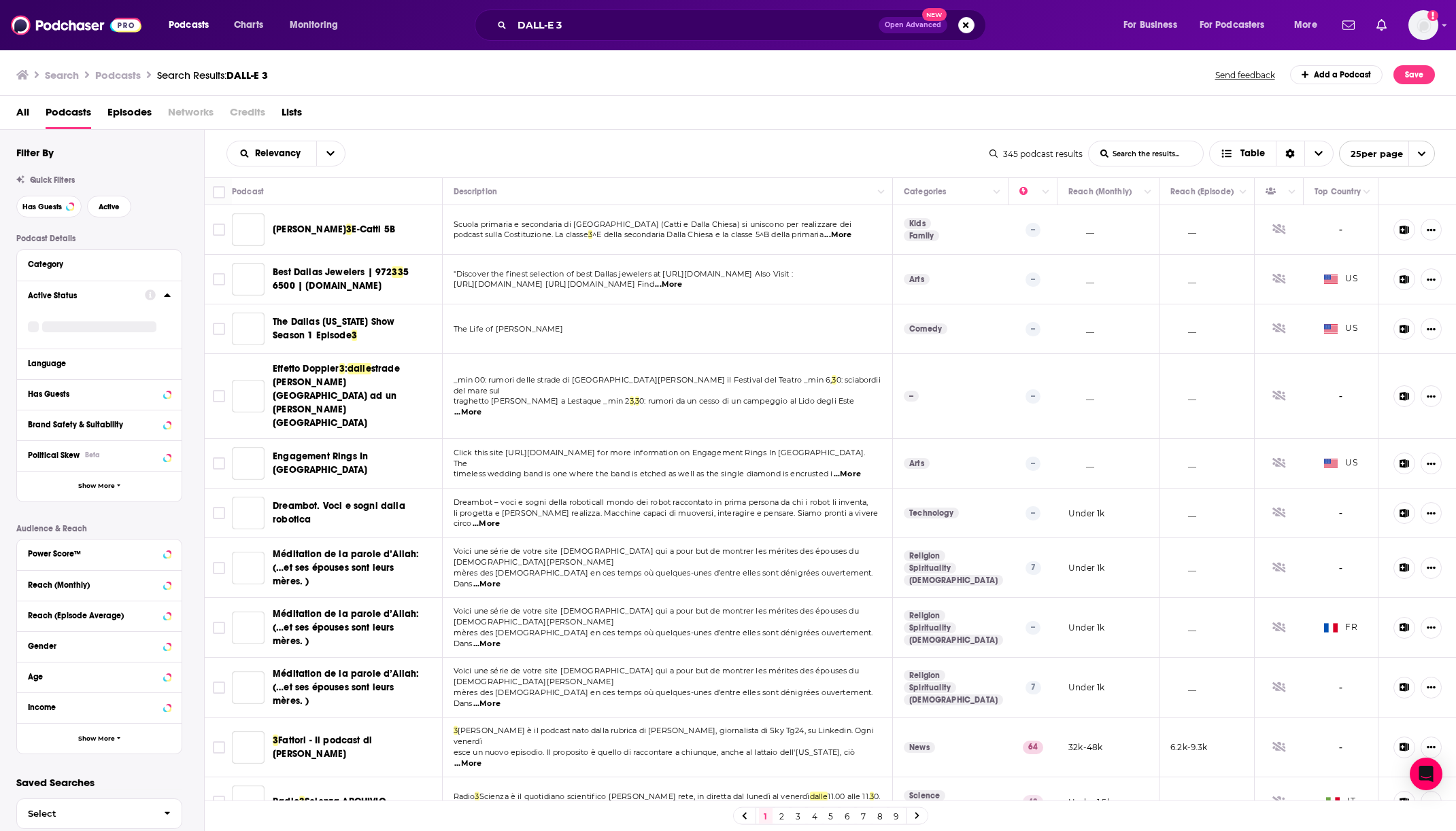
click at [77, 295] on div "Active Status" at bounding box center [82, 296] width 108 height 10
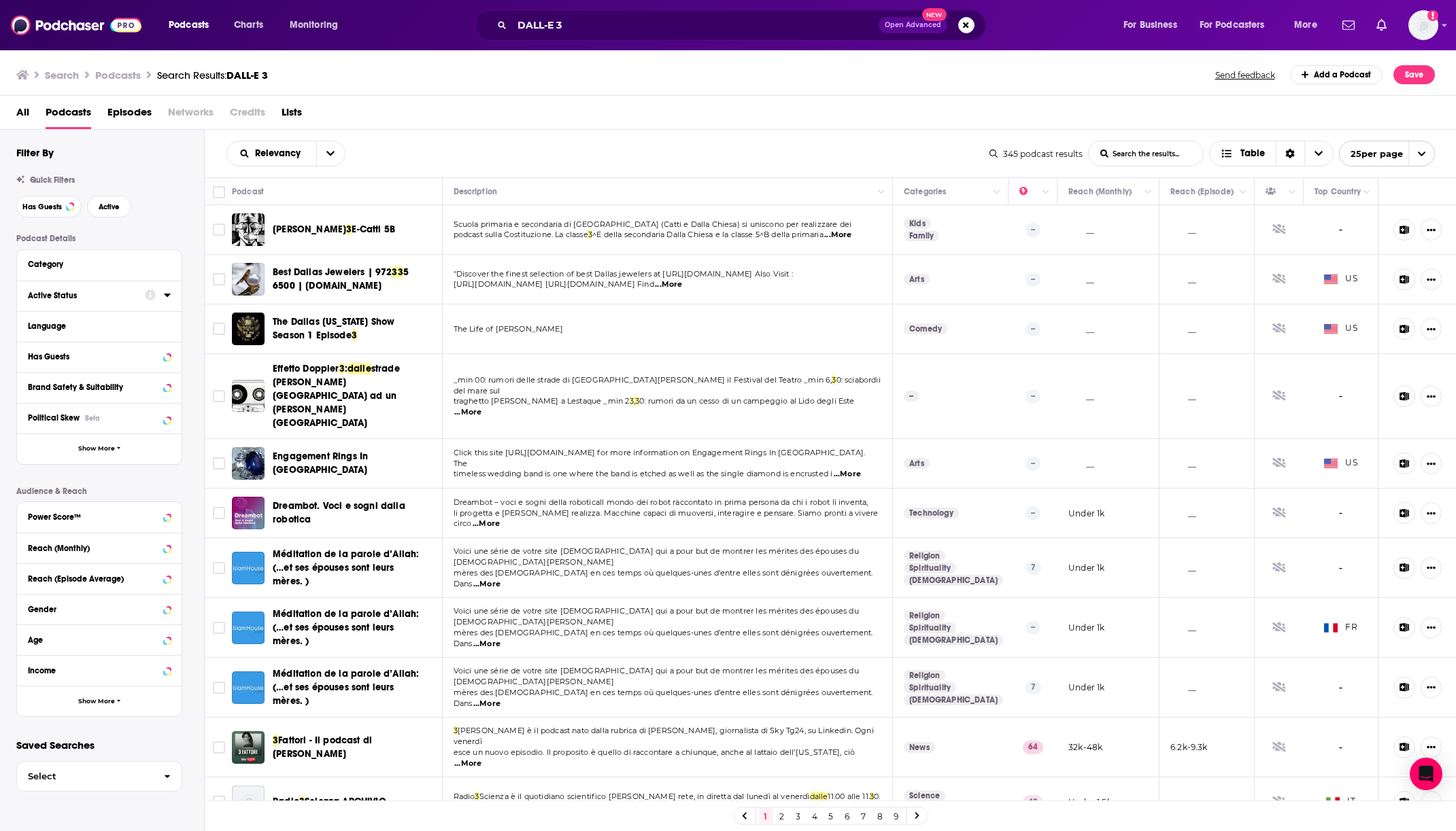
click at [82, 295] on div "Active Status" at bounding box center [82, 296] width 108 height 10
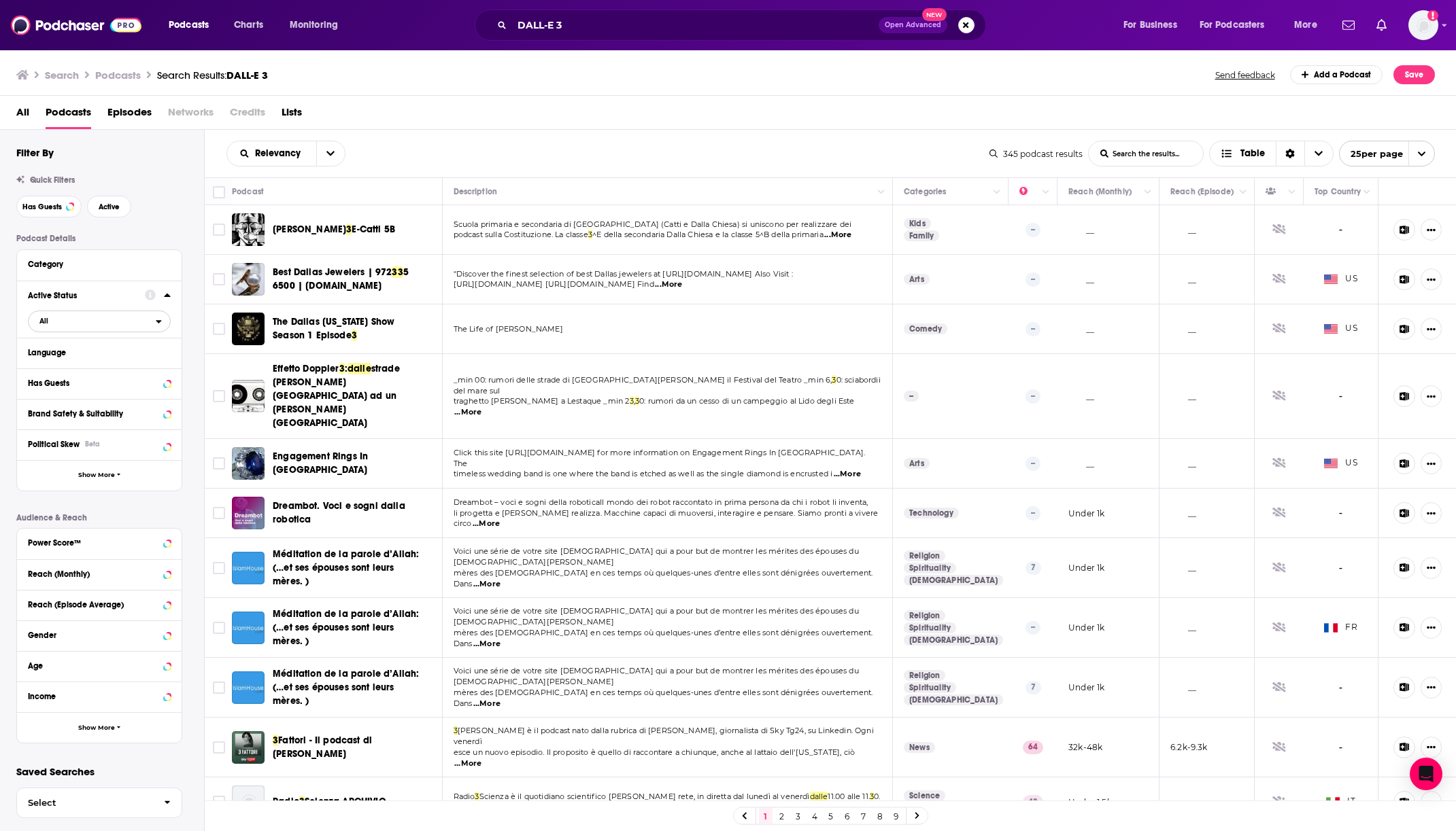
click at [124, 322] on span "All" at bounding box center [93, 321] width 128 height 18
click at [64, 362] on span "Active" at bounding box center [72, 366] width 74 height 7
click at [101, 380] on div "Has Guests" at bounding box center [82, 384] width 108 height 10
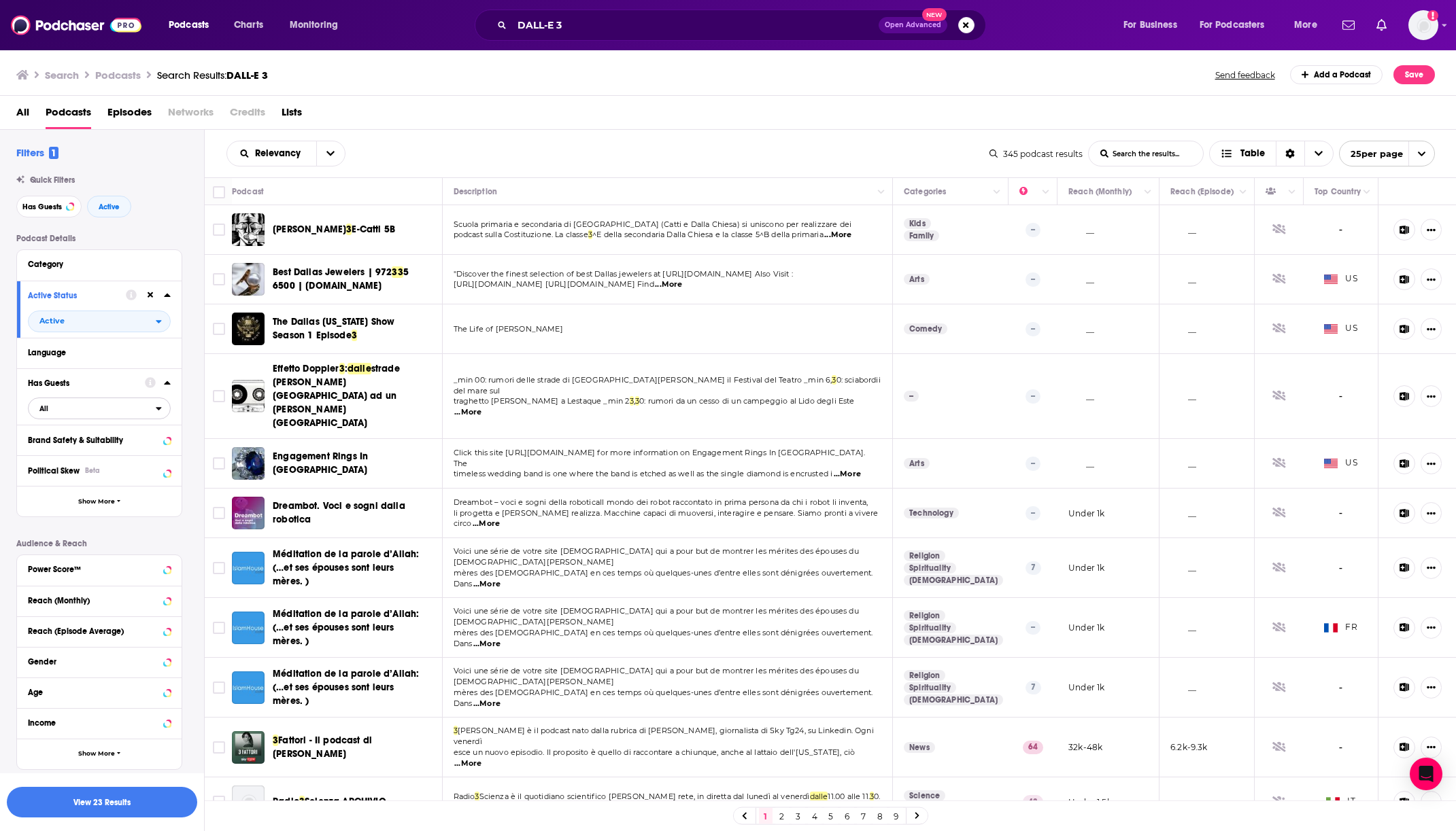
click at [138, 404] on span "All" at bounding box center [93, 409] width 128 height 18
click at [62, 451] on span "Has guests" at bounding box center [76, 453] width 84 height 7
click at [332, 155] on icon "open menu" at bounding box center [330, 154] width 8 height 10
click at [291, 267] on span "Power Score" at bounding box center [294, 270] width 80 height 7
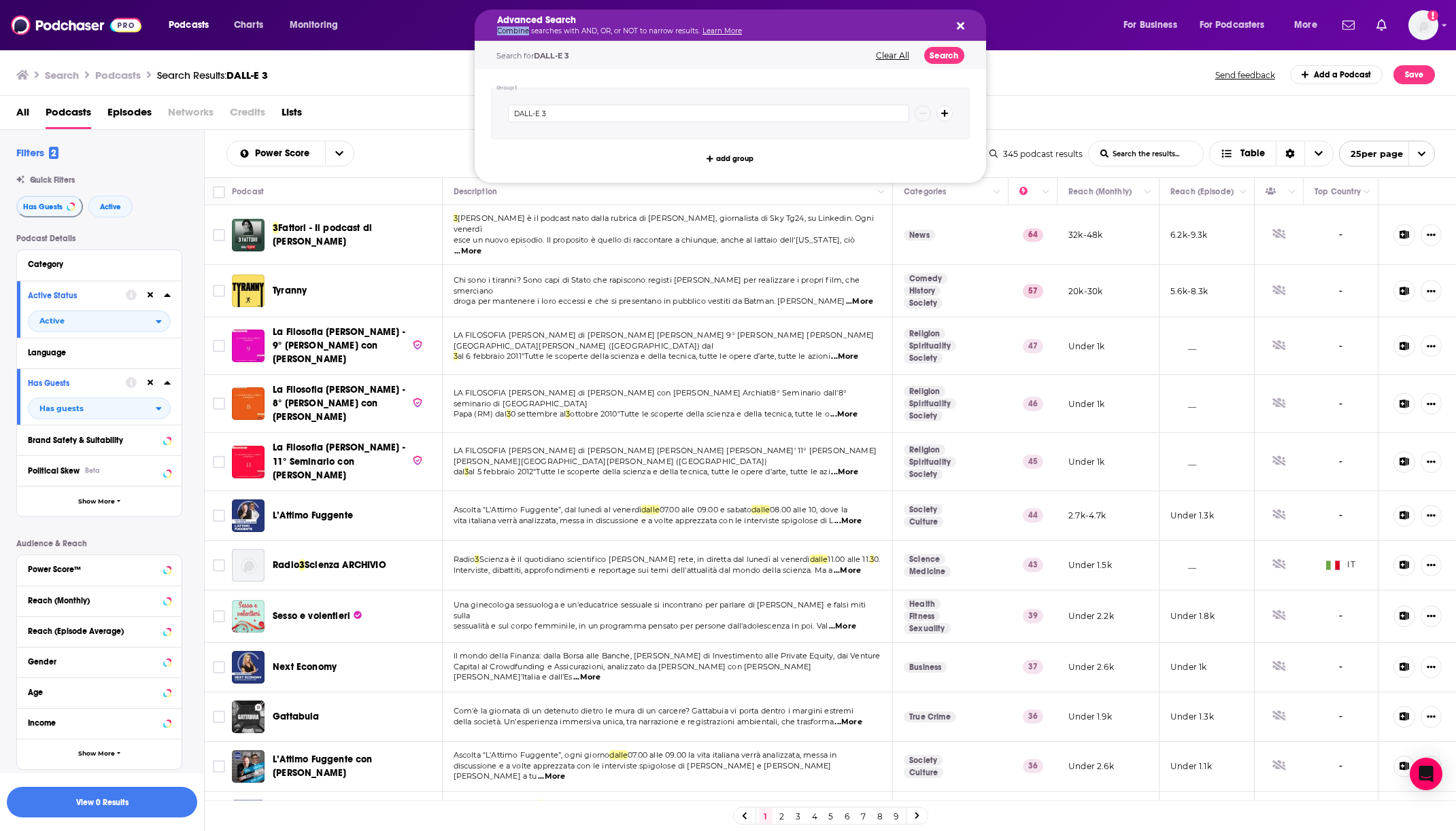
click at [522, 32] on p "Combine searches with AND, OR, or NOT to narrow results. Learn More" at bounding box center [719, 31] width 445 height 7
click at [555, 115] on input "DALL-E 3" at bounding box center [708, 114] width 401 height 18
click at [416, 60] on div "Search Podcasts Search Results: DALL-E 3 Send feedback Add a Podcast Save" at bounding box center [728, 72] width 1457 height 47
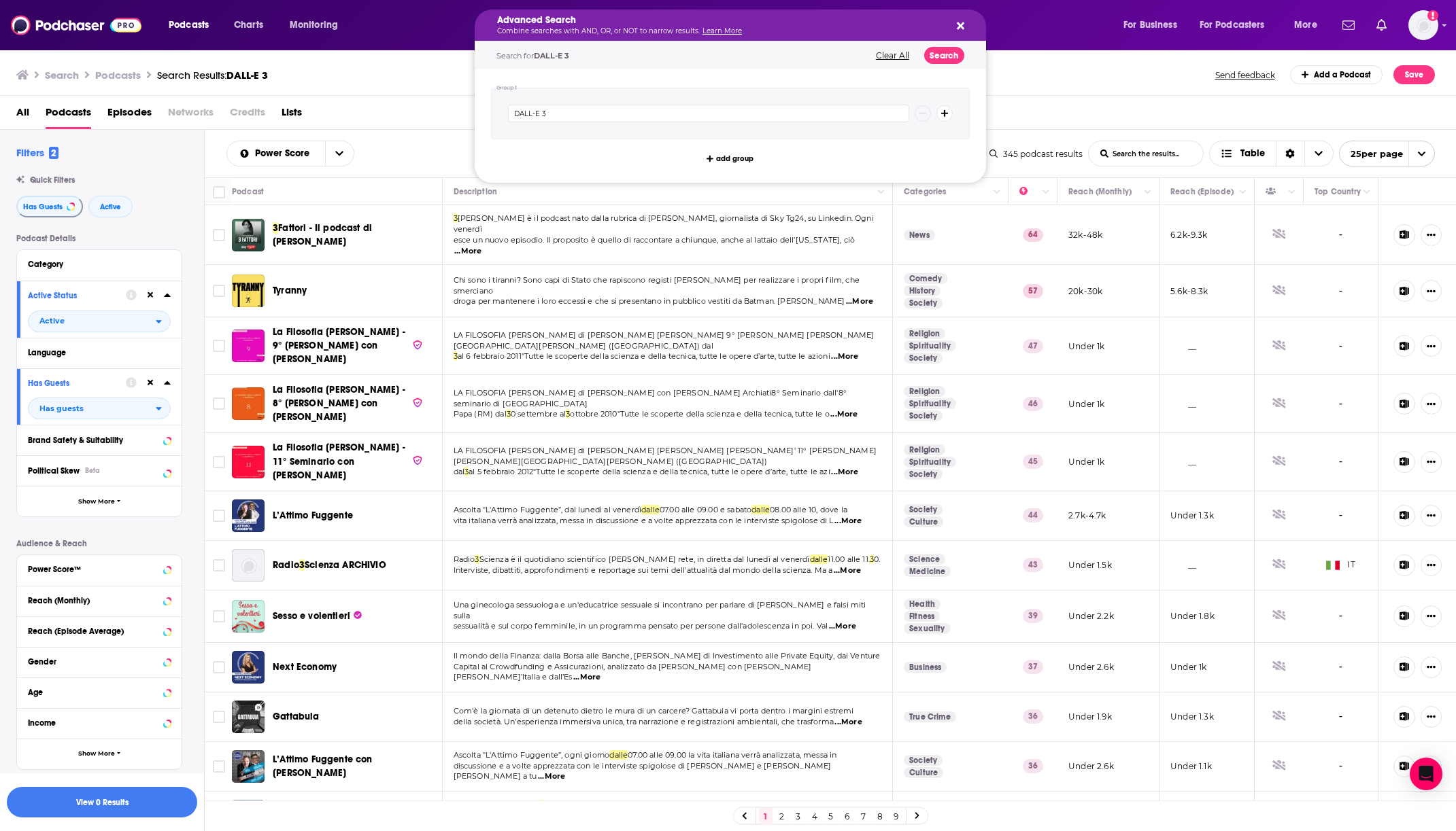
click at [573, 24] on h5 "Advanced Search" at bounding box center [719, 20] width 445 height 10
click at [682, 22] on h5 "Advanced Search" at bounding box center [719, 20] width 445 height 10
click at [896, 56] on button "Clear All" at bounding box center [892, 56] width 41 height 10
click at [568, 112] on input "Search podcasts, credits, & more..." at bounding box center [708, 114] width 401 height 18
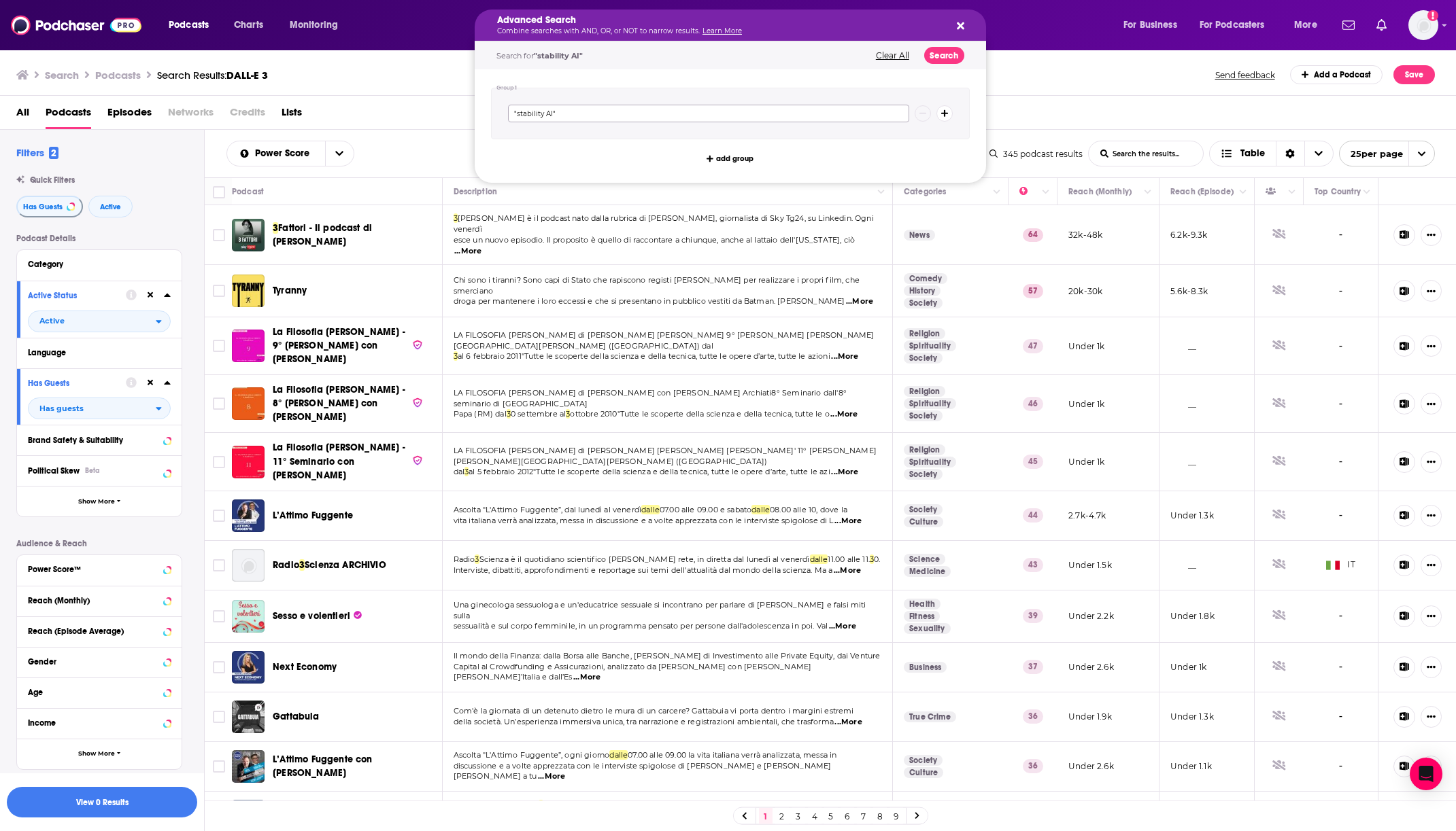
type input ""stability AI""
click at [952, 56] on button "Search" at bounding box center [944, 55] width 40 height 17
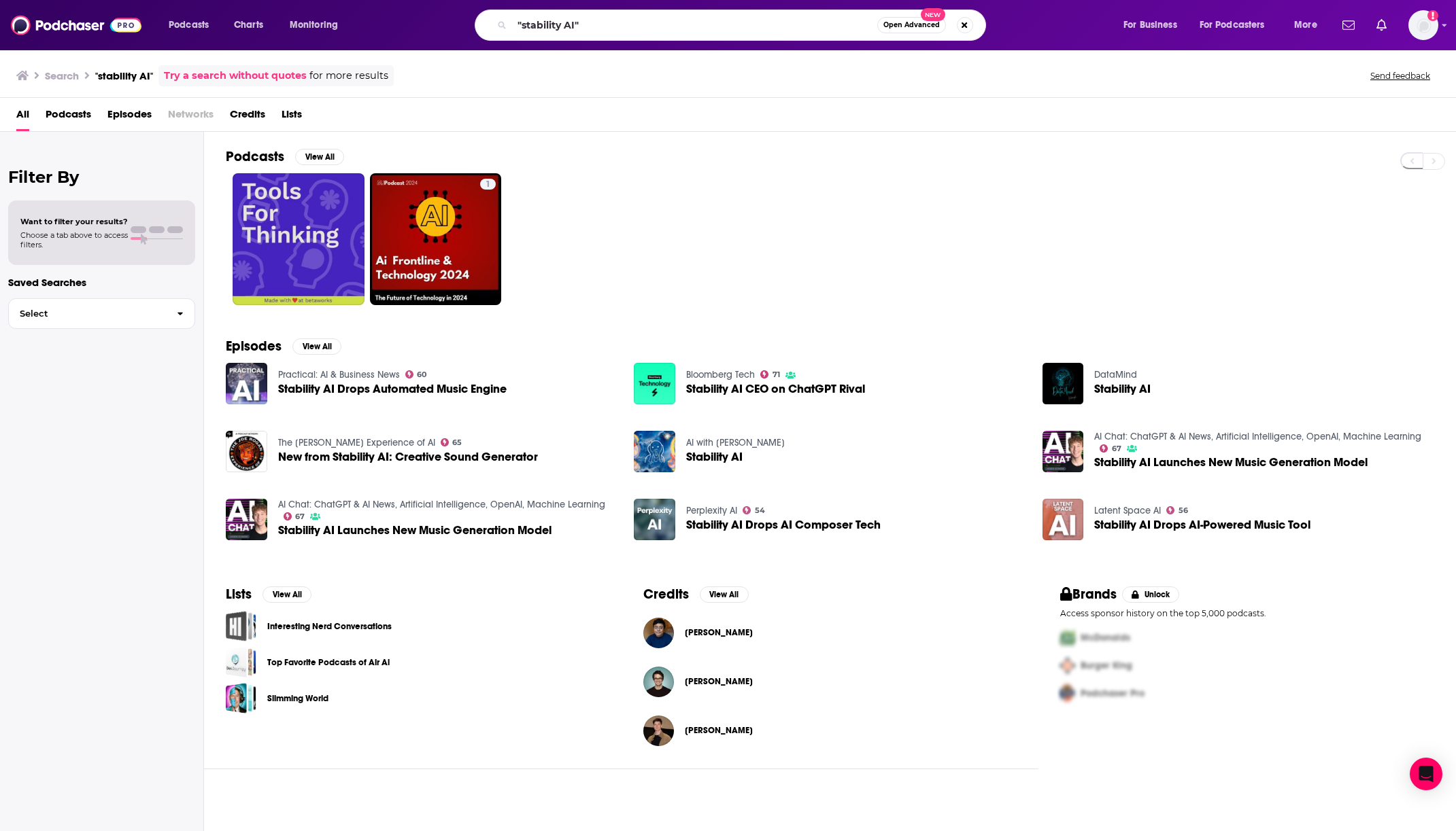
click at [301, 455] on span "New from Stability AI: Creative Sound Generator" at bounding box center [408, 456] width 260 height 12
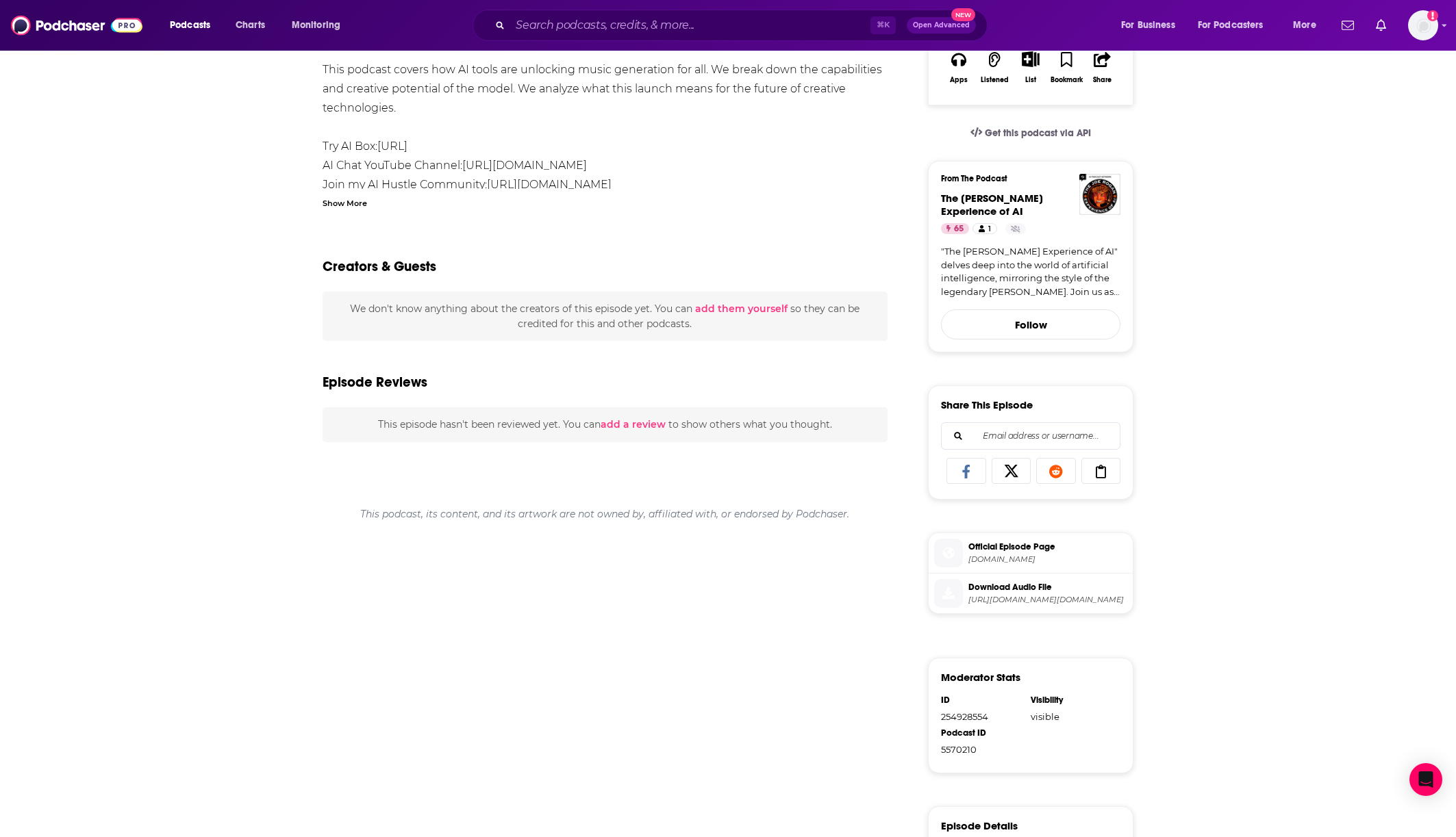
scroll to position [417, 0]
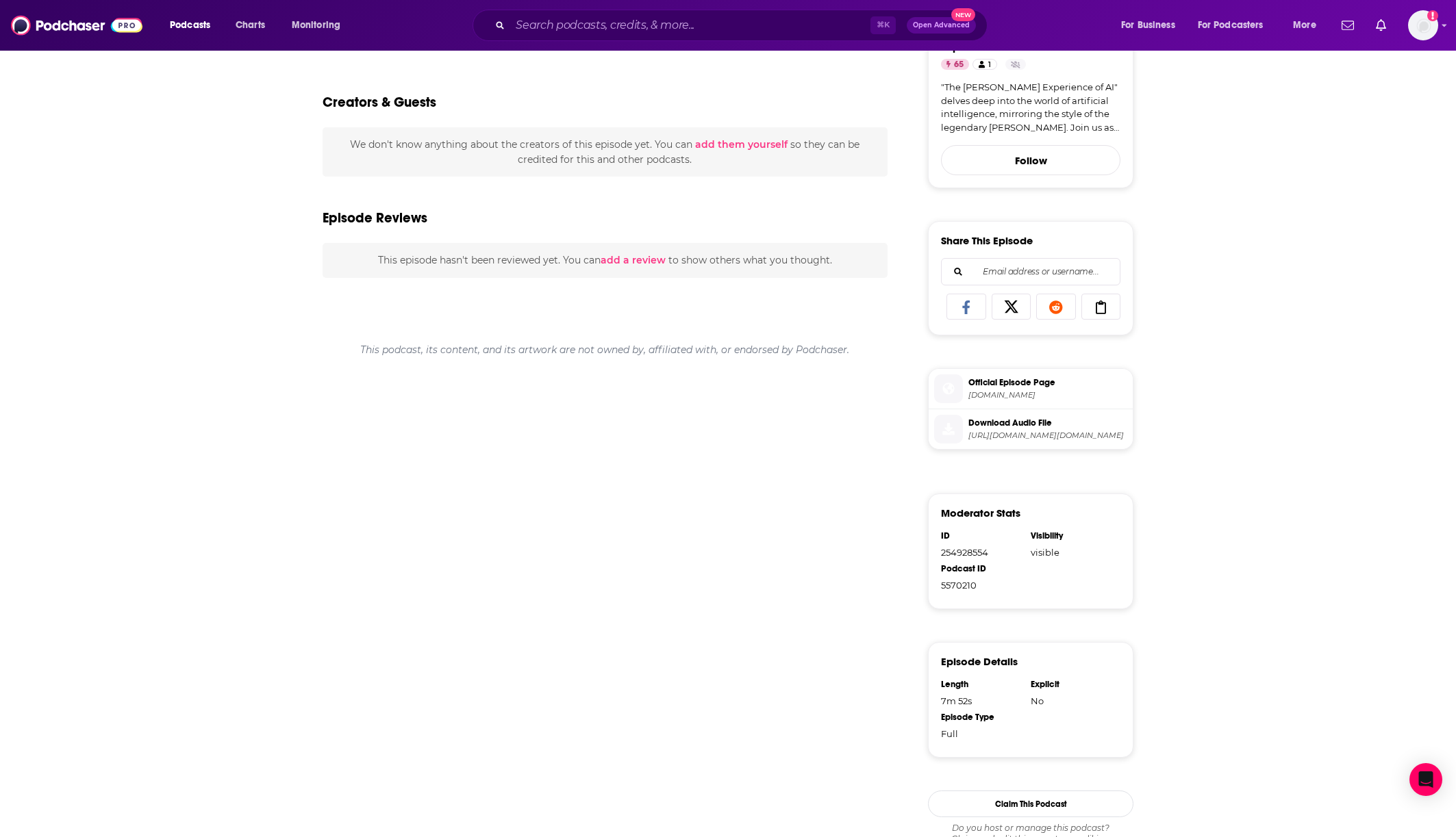
click at [1072, 387] on span "Official Episode Page" at bounding box center [1048, 383] width 159 height 13
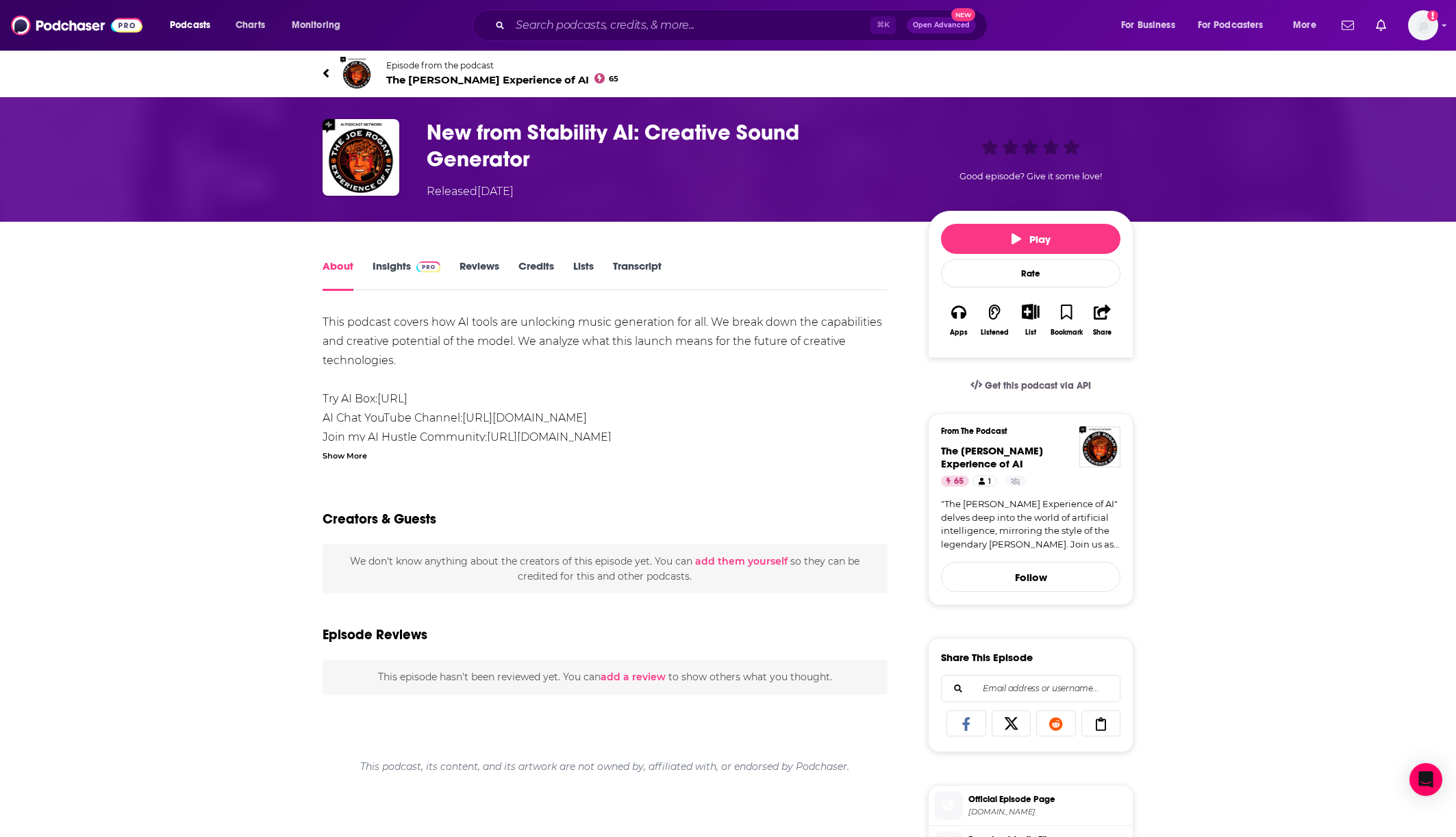
click at [523, 271] on link "Credits" at bounding box center [536, 275] width 35 height 32
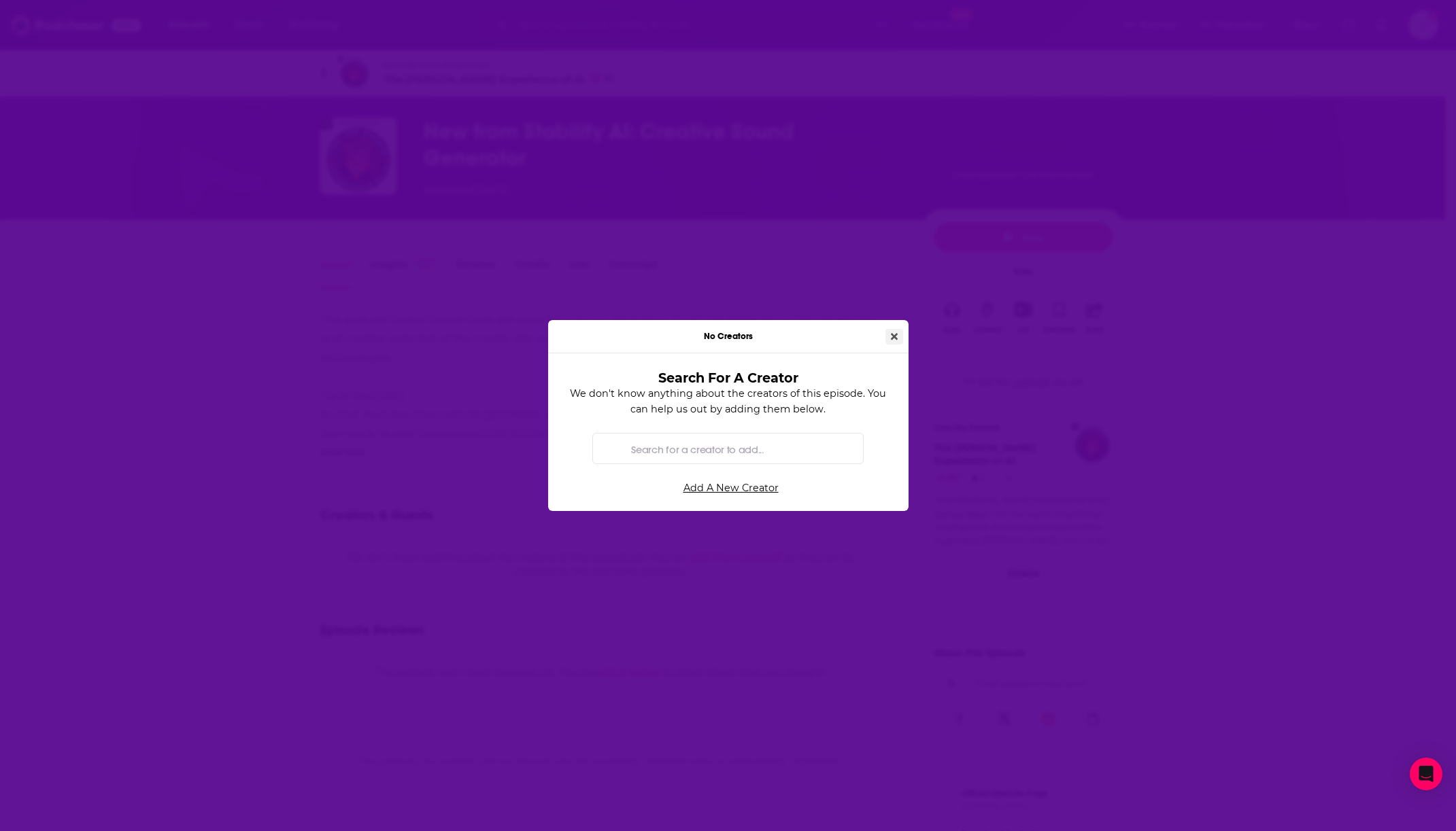
click at [893, 336] on icon "Close" at bounding box center [894, 337] width 7 height 7
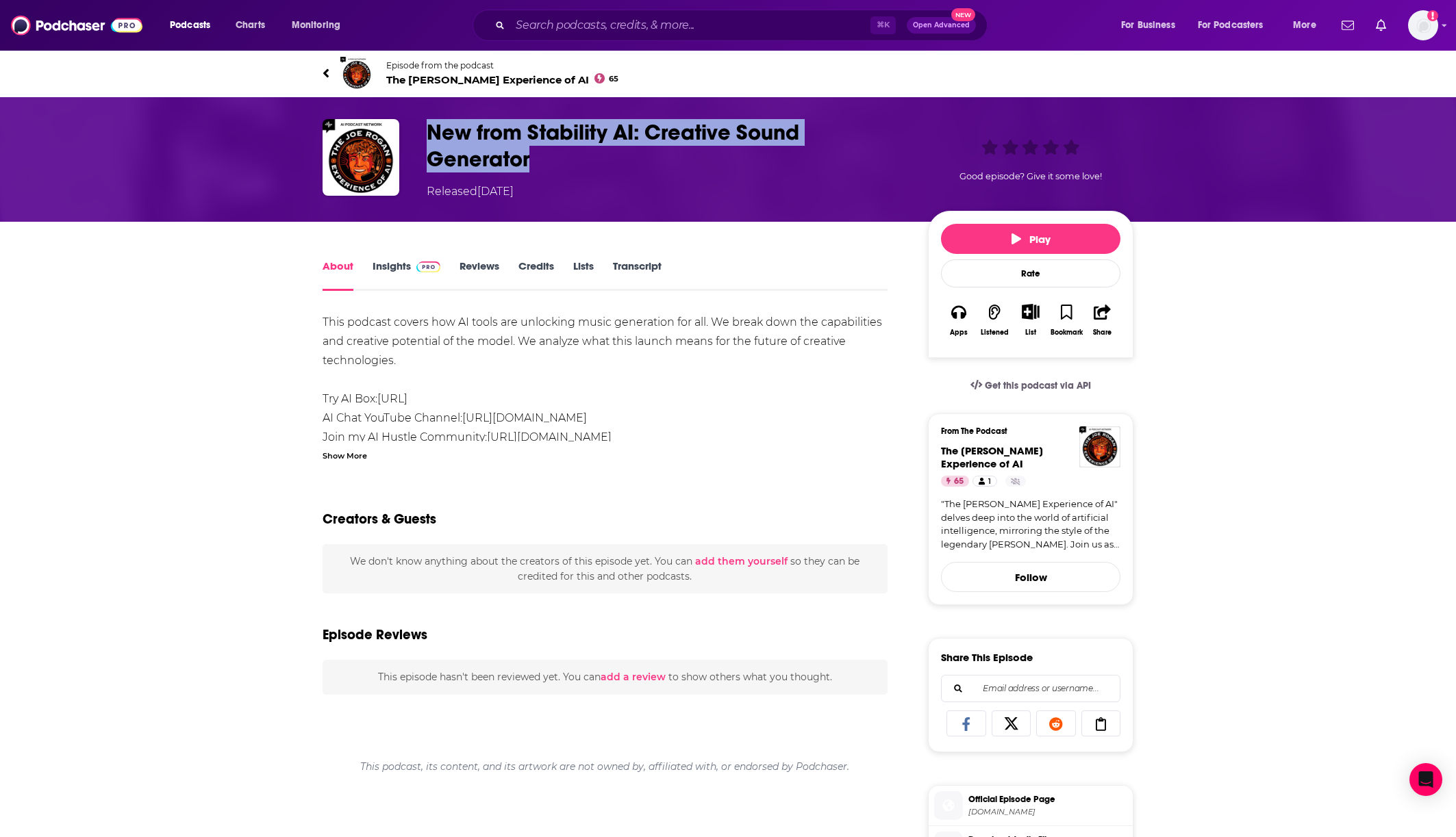
drag, startPoint x: 566, startPoint y: 158, endPoint x: 404, endPoint y: 125, distance: 165.3
click at [404, 125] on div "New from Stability AI: Creative Sound Generator Released Friday, 6th June 2025 …" at bounding box center [728, 159] width 811 height 81
copy div "New from Stability AI: Creative Sound Generator"
